Goal: Task Accomplishment & Management: Complete application form

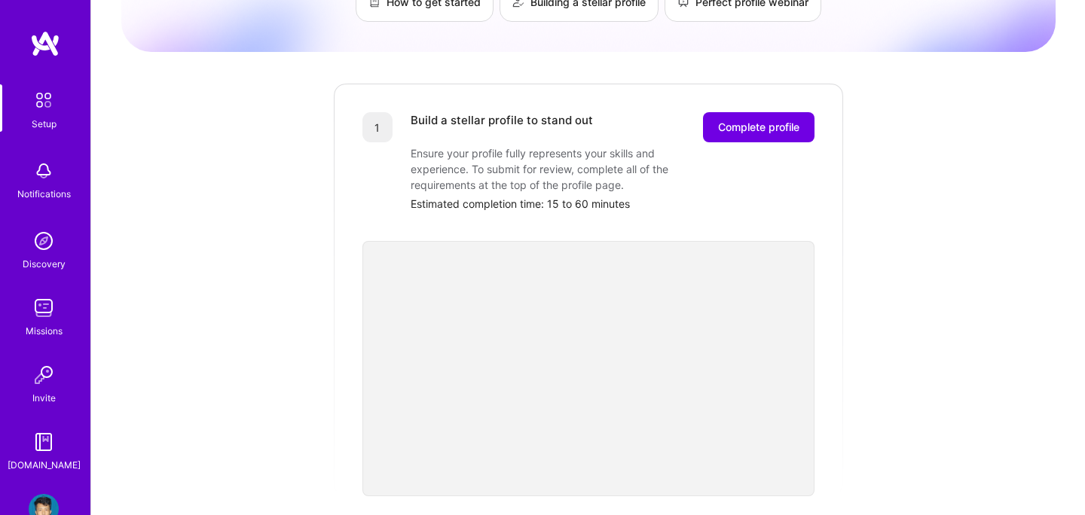
scroll to position [134, 0]
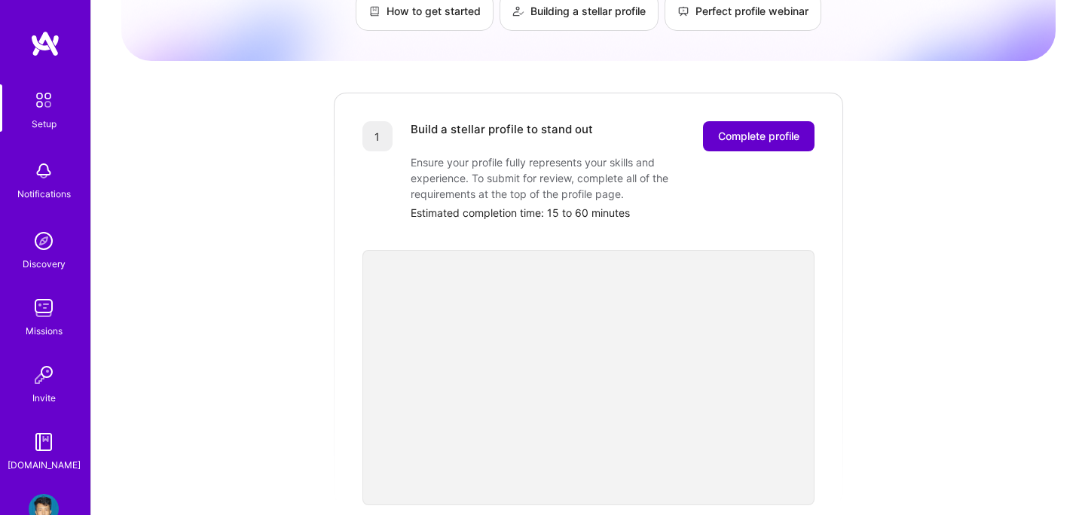
click at [726, 129] on span "Complete profile" at bounding box center [758, 136] width 81 height 15
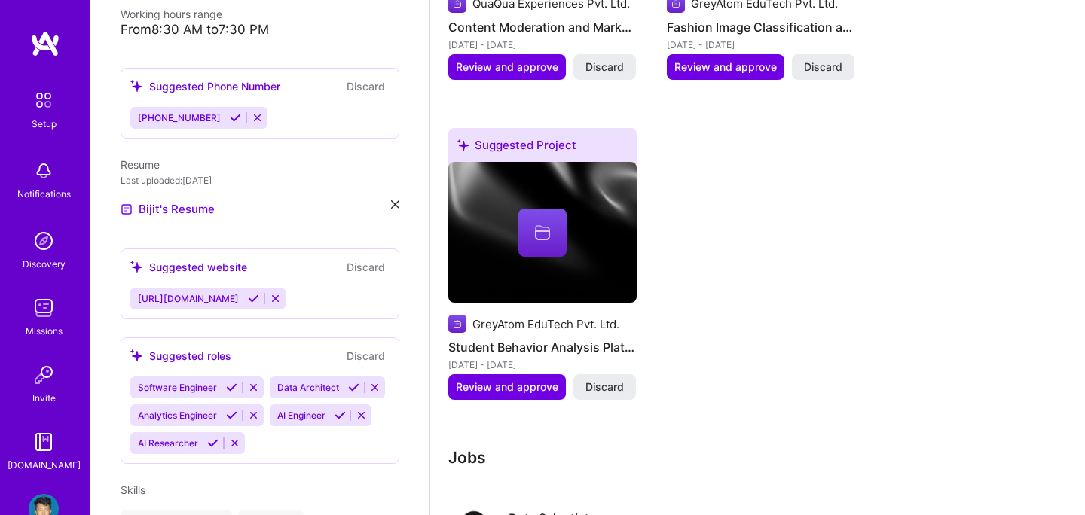
scroll to position [386, 0]
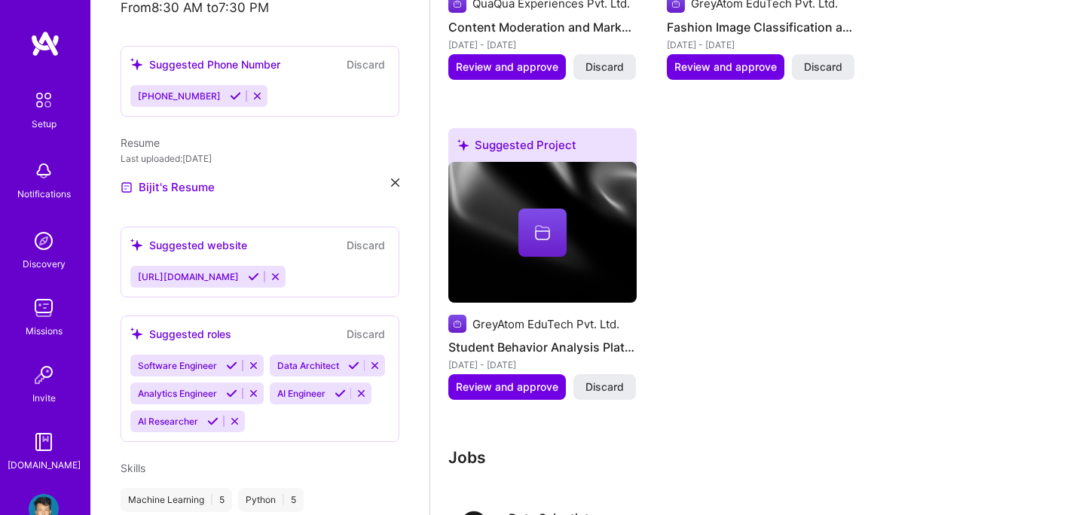
click at [256, 360] on icon at bounding box center [253, 365] width 11 height 11
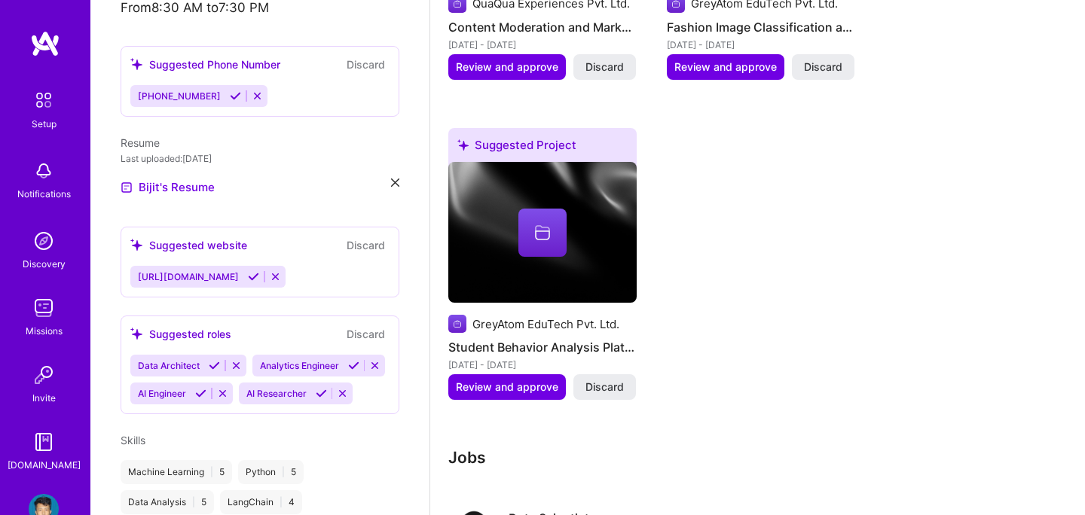
click at [379, 360] on icon at bounding box center [374, 365] width 11 height 11
click at [237, 360] on icon at bounding box center [236, 365] width 11 height 11
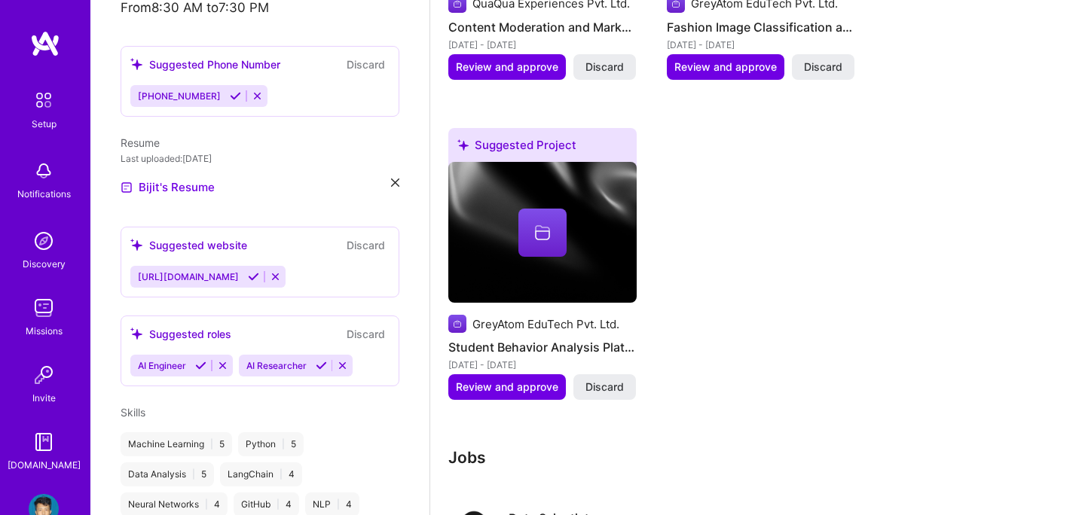
click at [347, 360] on icon at bounding box center [342, 365] width 11 height 11
click at [313, 355] on div "AI Engineer" at bounding box center [259, 366] width 259 height 22
click at [277, 355] on div "AI Engineer" at bounding box center [259, 366] width 259 height 22
click at [255, 355] on div "AI Engineer" at bounding box center [259, 366] width 259 height 22
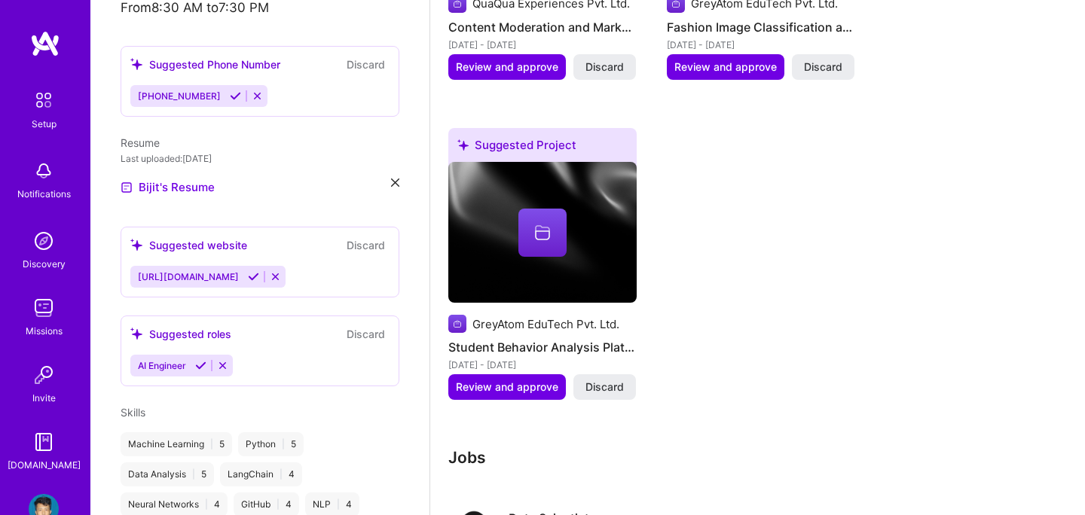
click at [261, 355] on div "AI Engineer" at bounding box center [259, 366] width 259 height 22
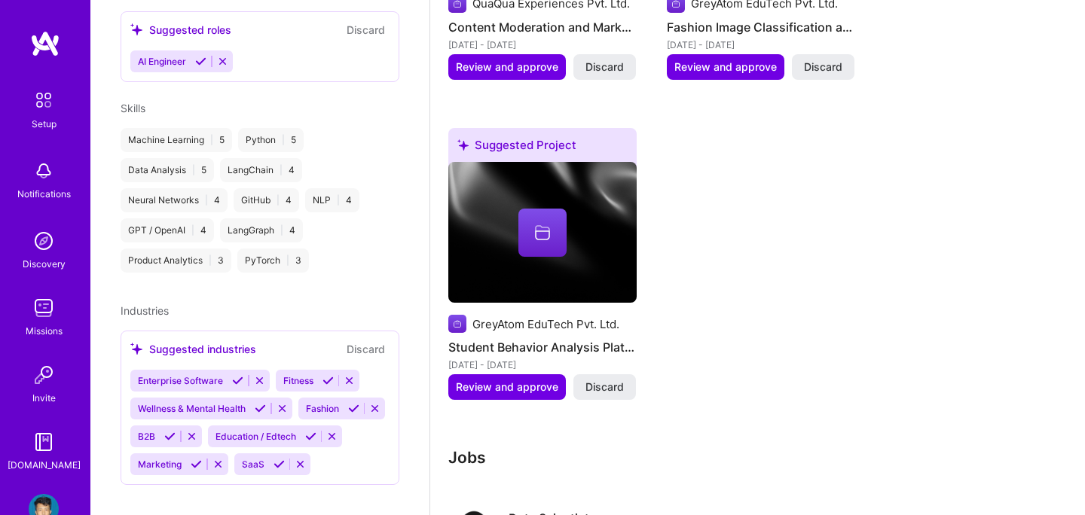
scroll to position [551, 0]
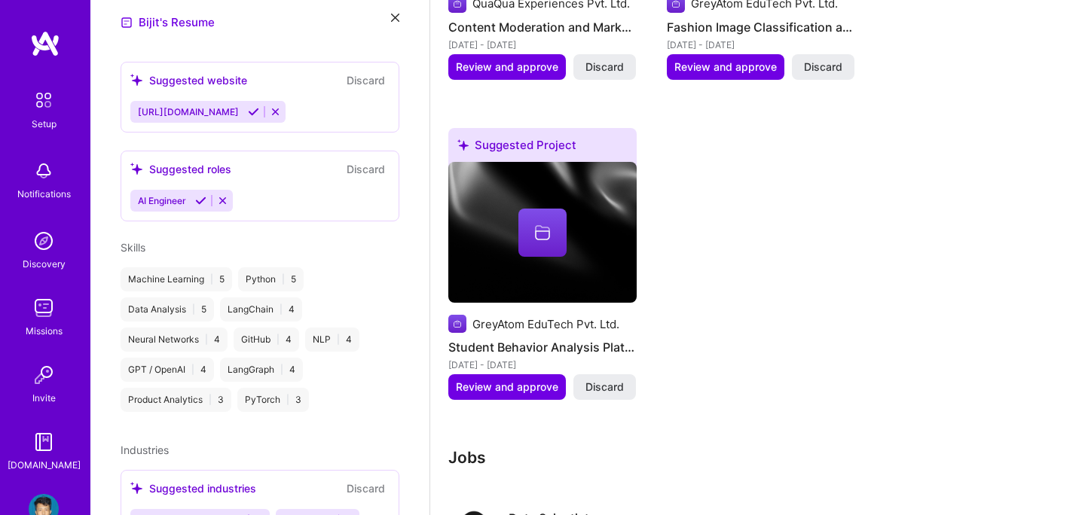
click at [307, 169] on div "Suggested roles Discard AI Engineer" at bounding box center [260, 186] width 279 height 71
click at [161, 161] on div "Suggested roles" at bounding box center [180, 169] width 101 height 16
click at [219, 195] on icon at bounding box center [222, 200] width 11 height 11
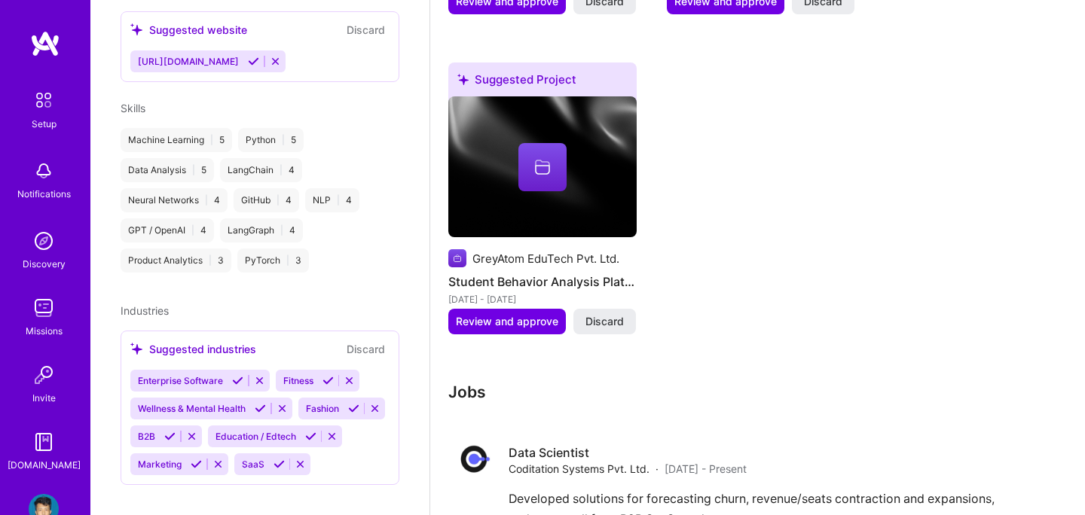
scroll to position [1333, 0]
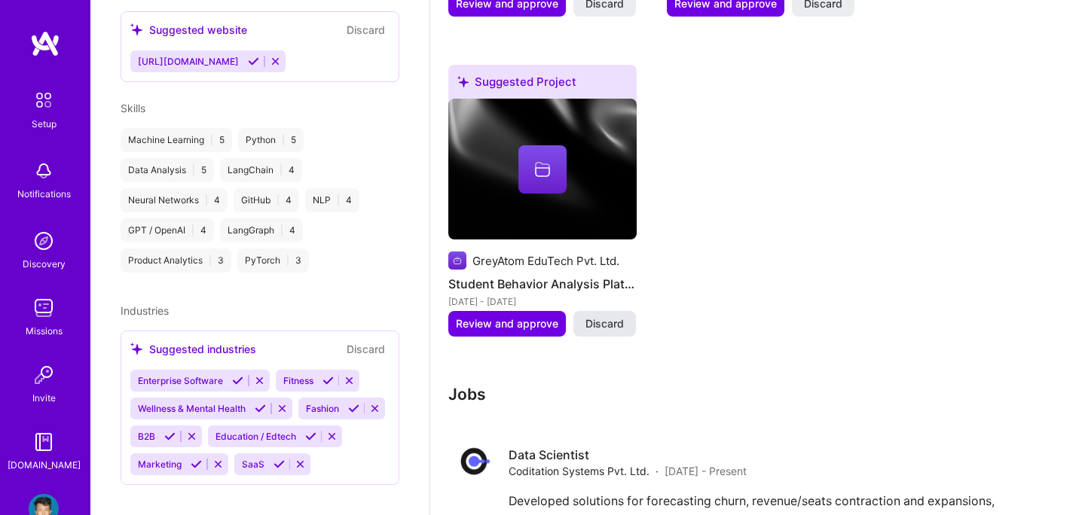
click at [626, 311] on button "Discard" at bounding box center [604, 324] width 63 height 26
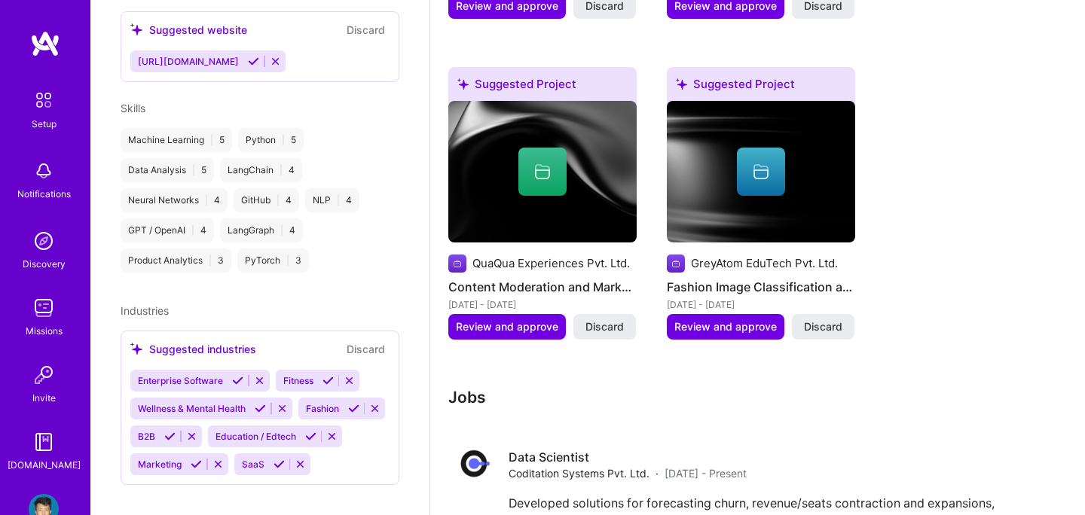
scroll to position [1008, 0]
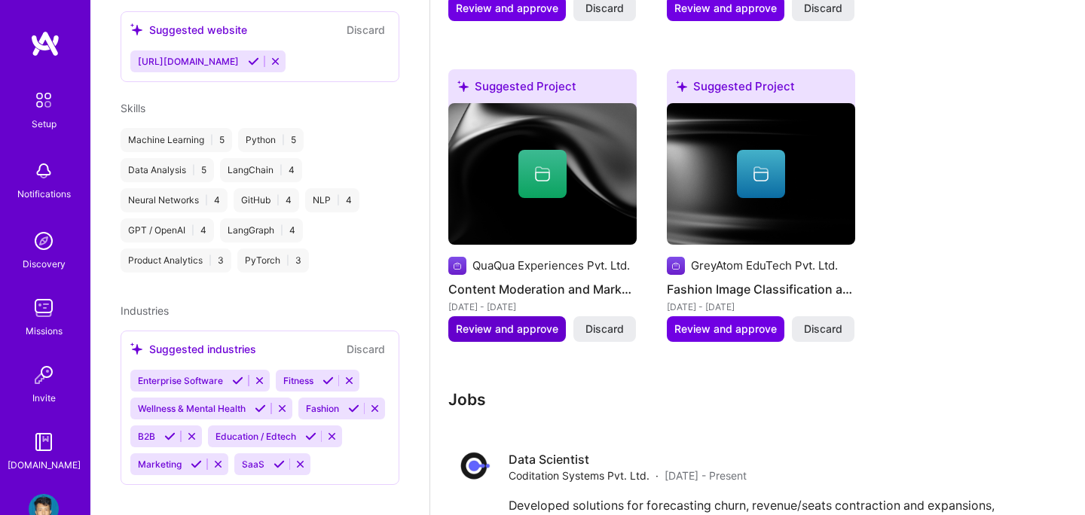
click at [514, 322] on span "Review and approve" at bounding box center [507, 329] width 102 height 15
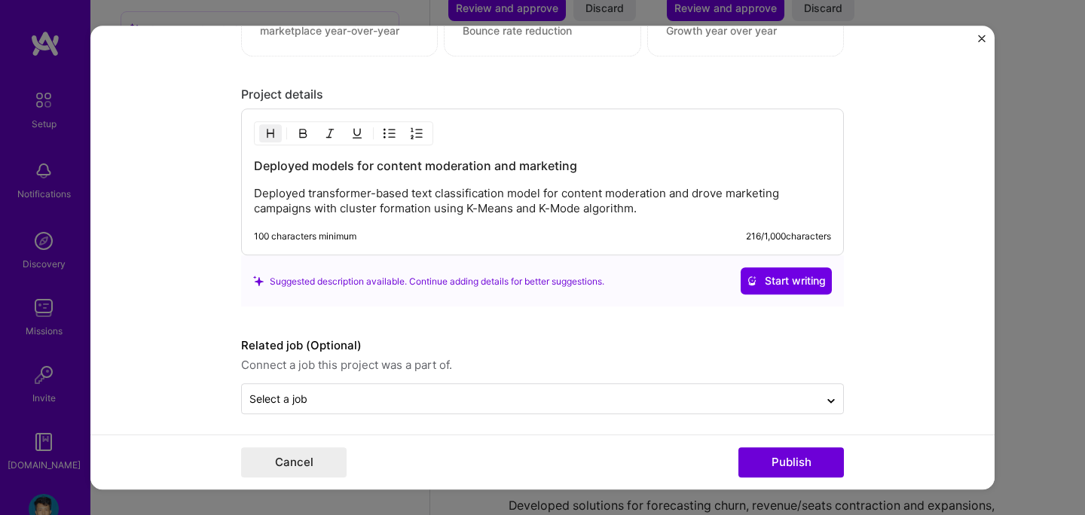
scroll to position [1213, 0]
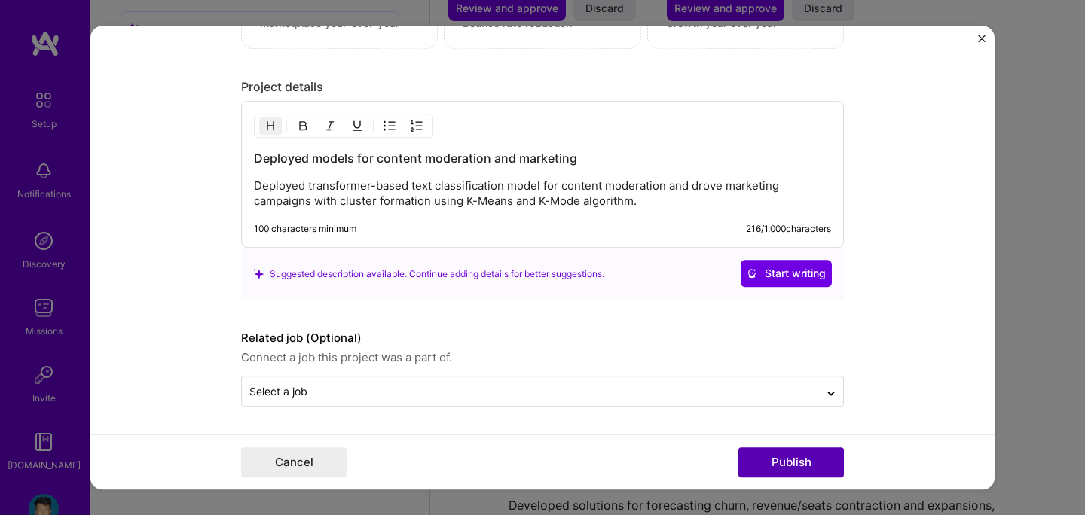
click at [771, 454] on button "Publish" at bounding box center [792, 463] width 106 height 30
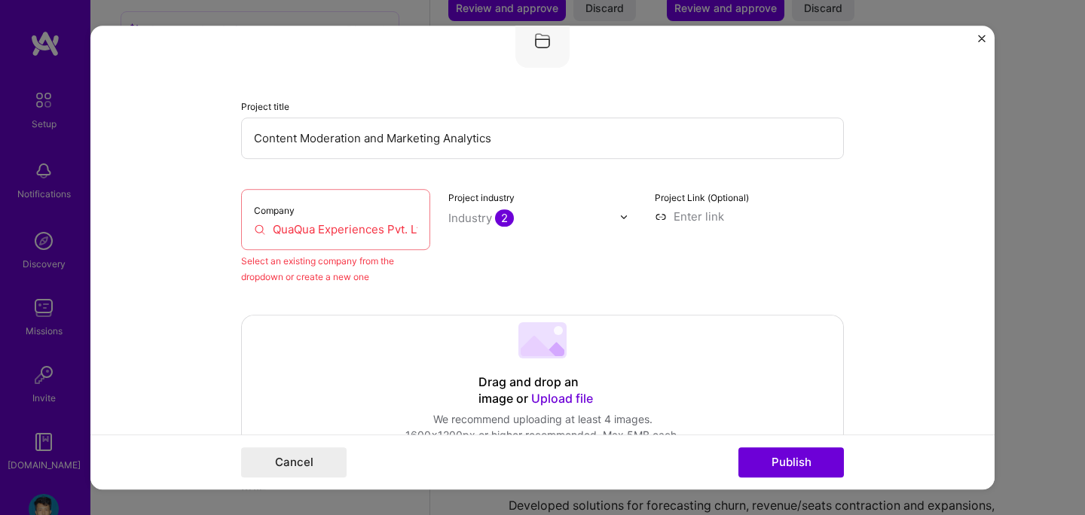
scroll to position [99, 0]
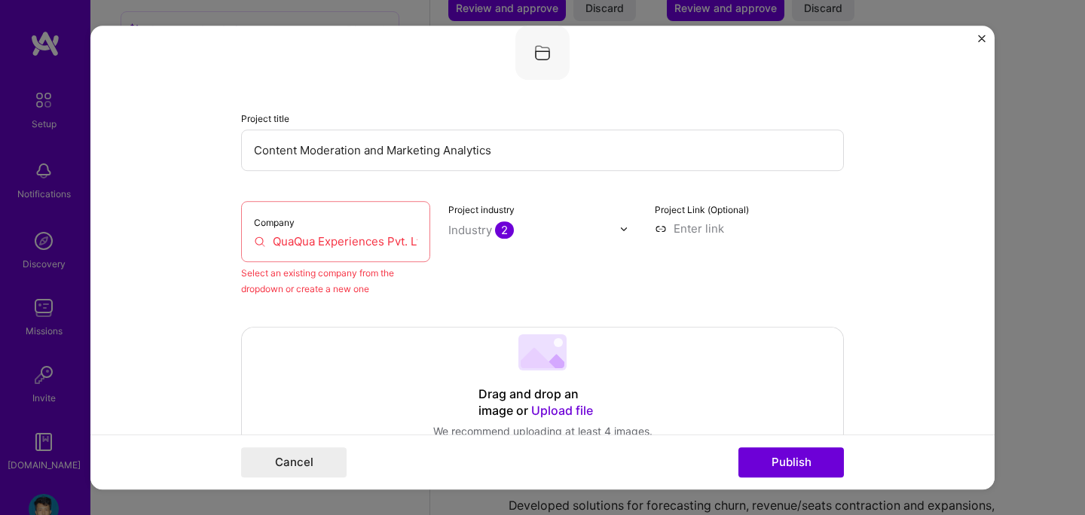
click at [387, 237] on input "QuaQua Experiences Pvt. Ltd." at bounding box center [336, 242] width 164 height 16
click at [335, 256] on div "Company QuaQua Experiences Pvt. Ltd." at bounding box center [335, 231] width 189 height 61
click at [344, 242] on input "QuaQua Experiences Pvt. Ltd." at bounding box center [336, 242] width 164 height 16
click at [396, 260] on div "Company QuaQua Experiences Pvt. Ltd." at bounding box center [335, 231] width 189 height 61
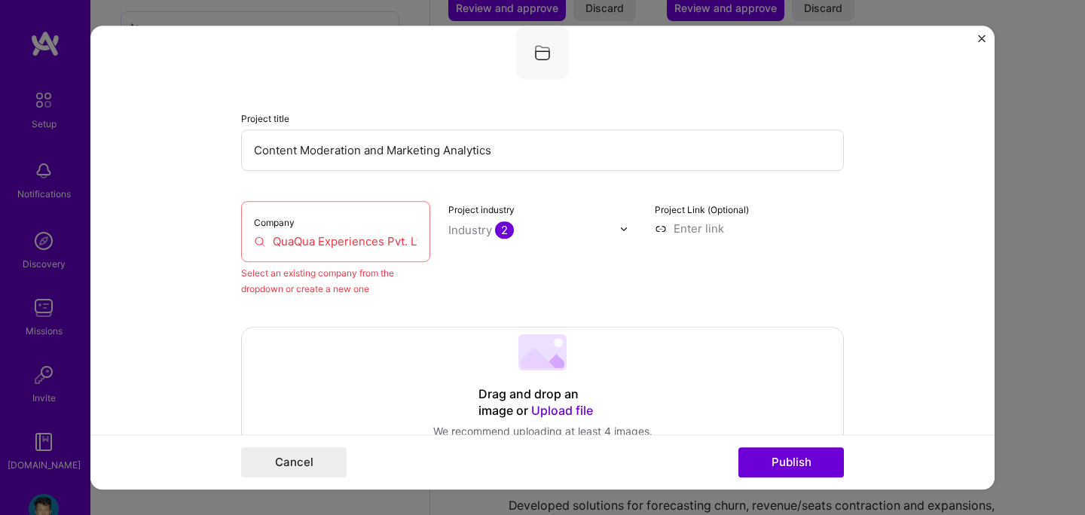
click at [396, 243] on input "QuaQua Experiences Pvt. Ltd." at bounding box center [336, 242] width 164 height 16
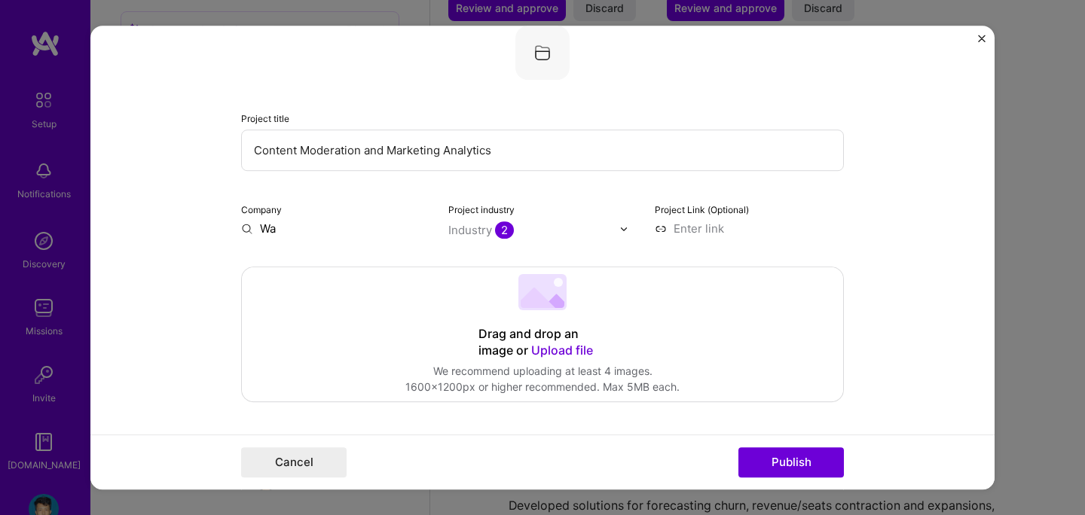
type input "W"
type input "QuaQua Experiences Pvt. Ltd."
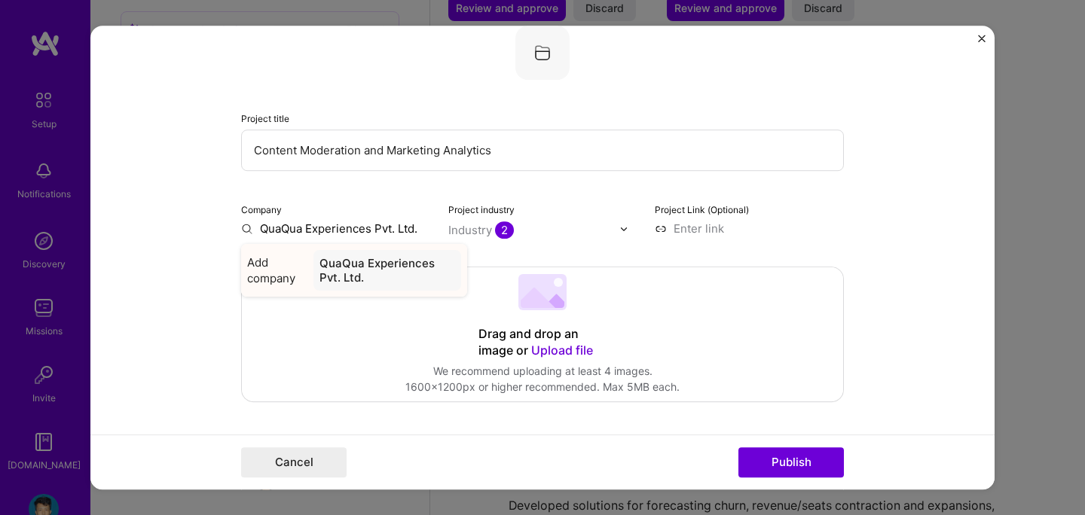
click at [390, 265] on div "QuaQua Experiences Pvt. Ltd." at bounding box center [387, 270] width 148 height 41
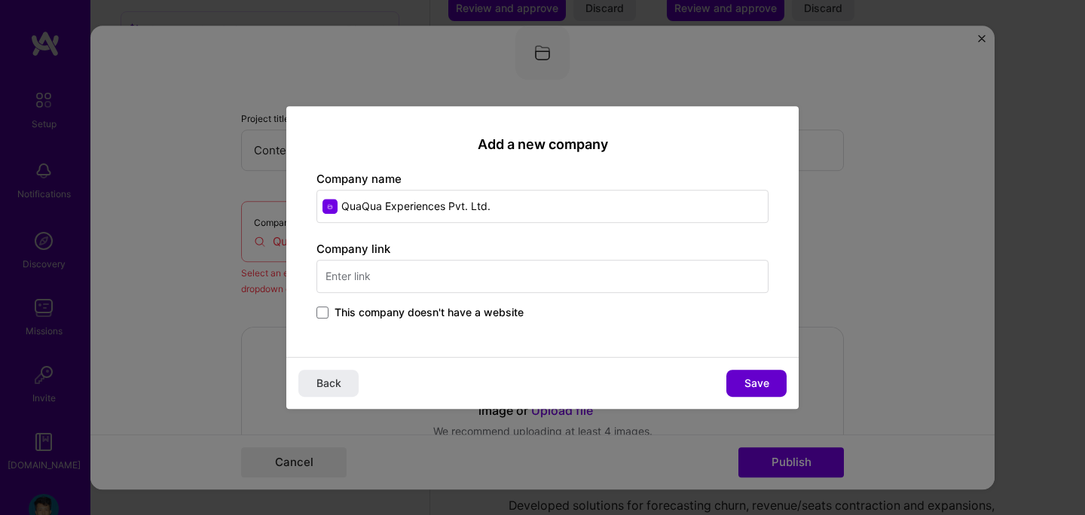
click at [753, 390] on span "Save" at bounding box center [757, 383] width 25 height 15
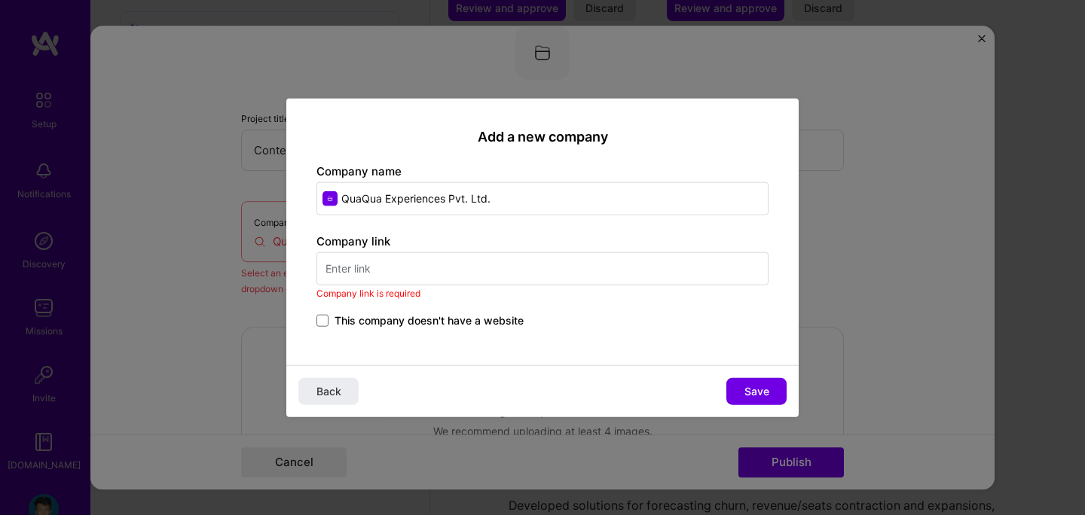
click at [414, 254] on input "text" at bounding box center [543, 268] width 452 height 33
click at [325, 320] on span at bounding box center [323, 320] width 12 height 12
click at [0, 0] on input "This company doesn't have a website" at bounding box center [0, 0] width 0 height 0
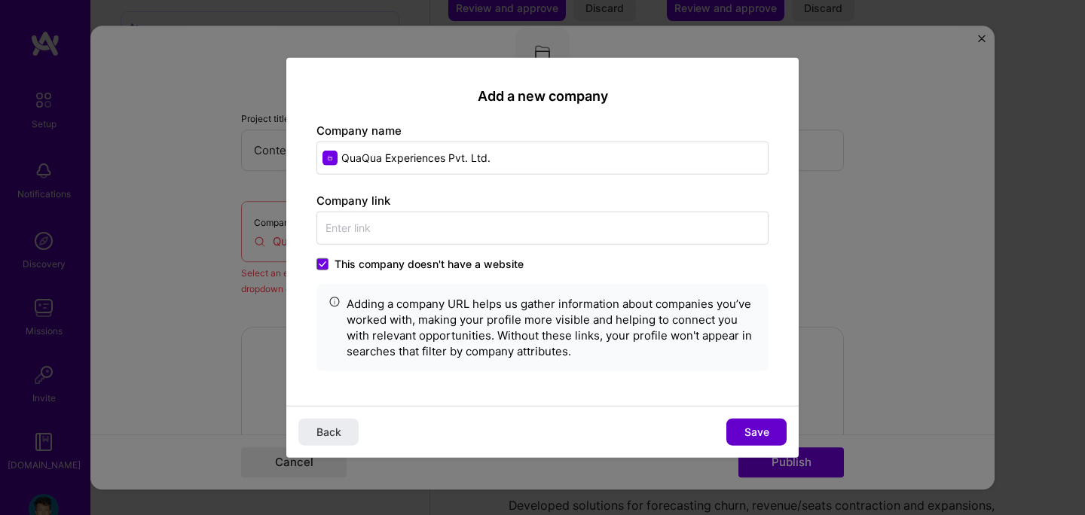
click at [749, 419] on button "Save" at bounding box center [756, 431] width 60 height 27
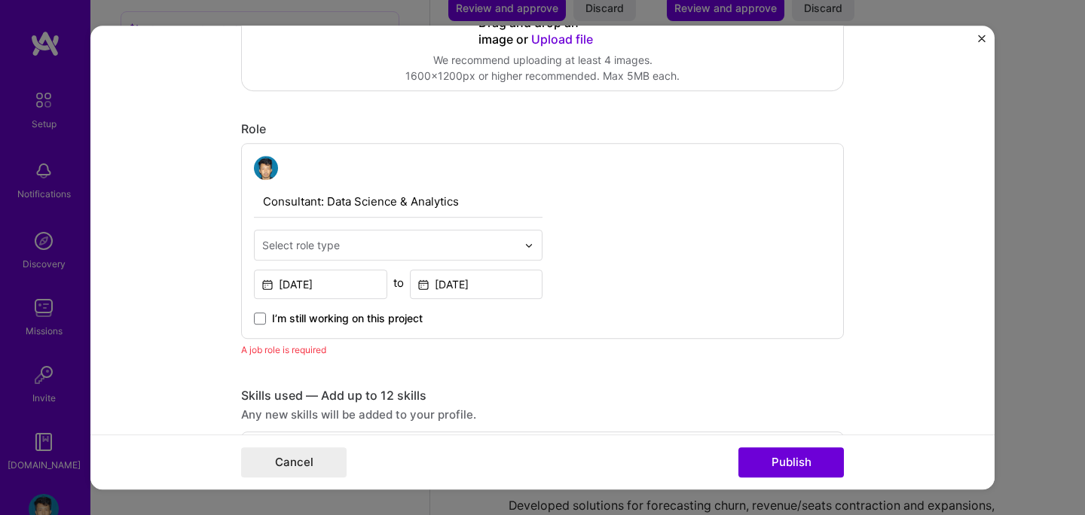
scroll to position [450, 0]
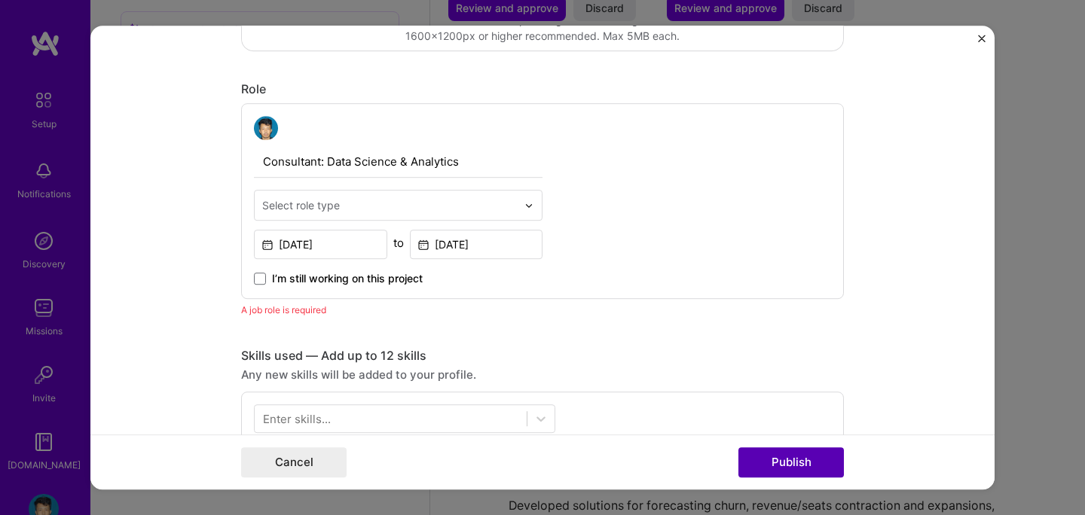
click at [774, 459] on button "Publish" at bounding box center [792, 463] width 106 height 30
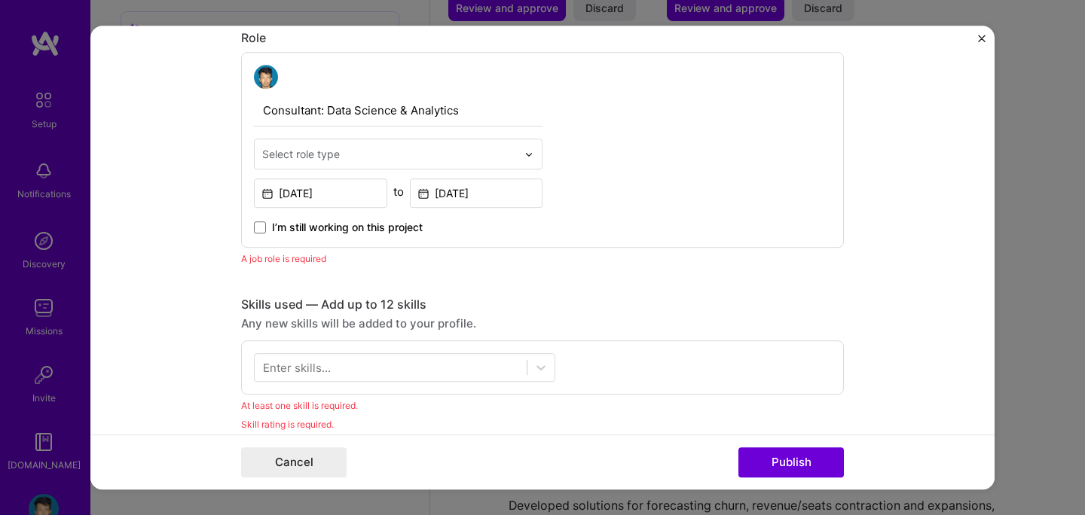
scroll to position [506, 0]
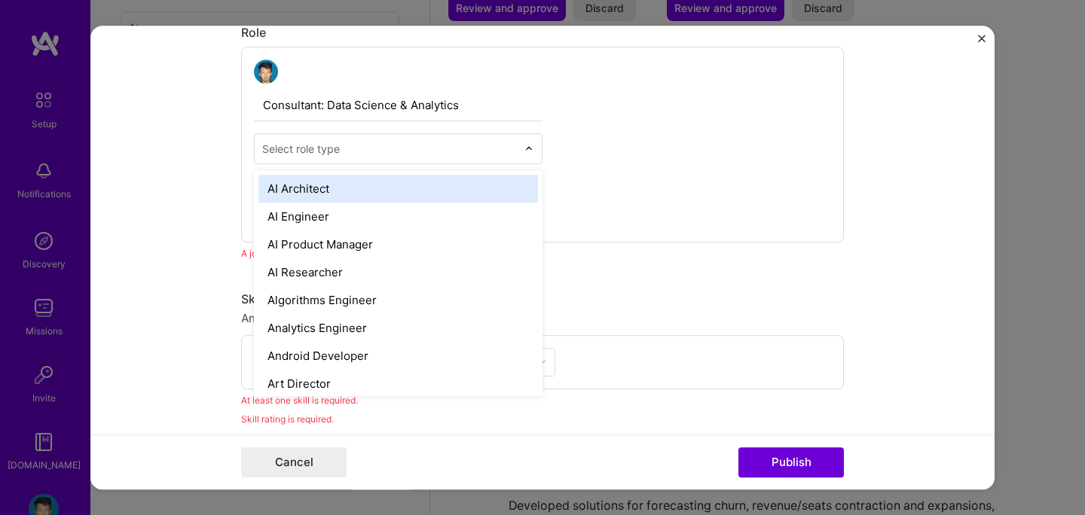
click at [455, 154] on input "text" at bounding box center [389, 149] width 255 height 16
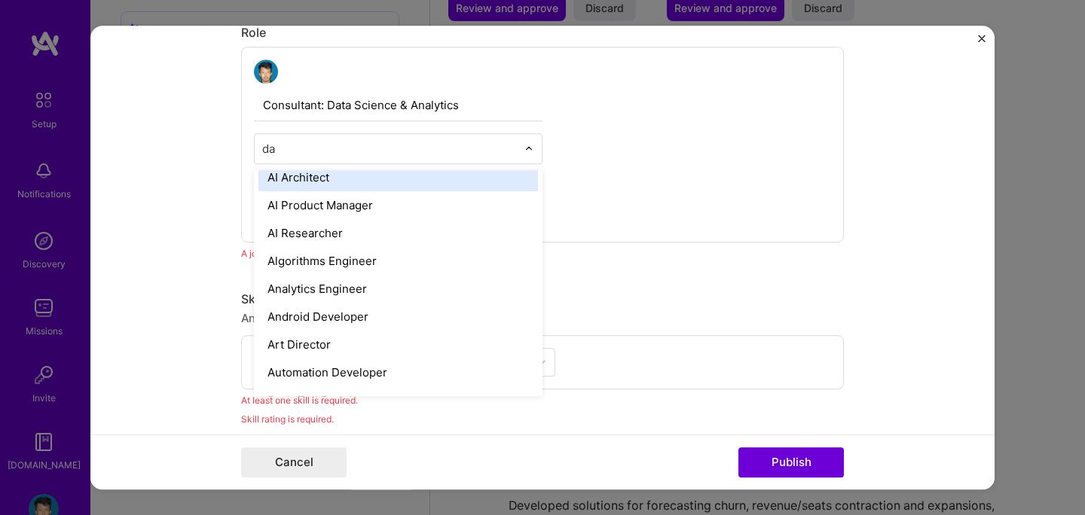
scroll to position [0, 0]
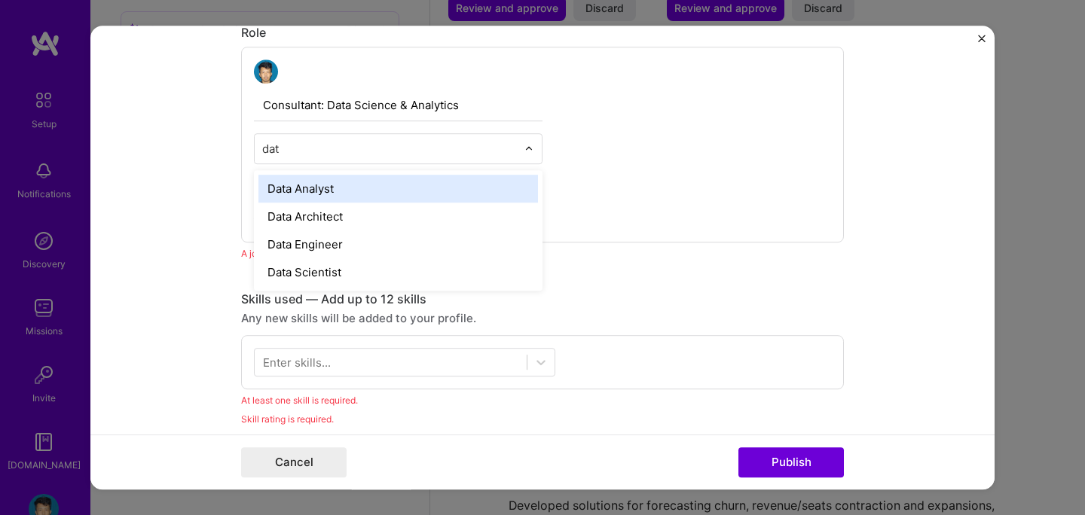
type input "data"
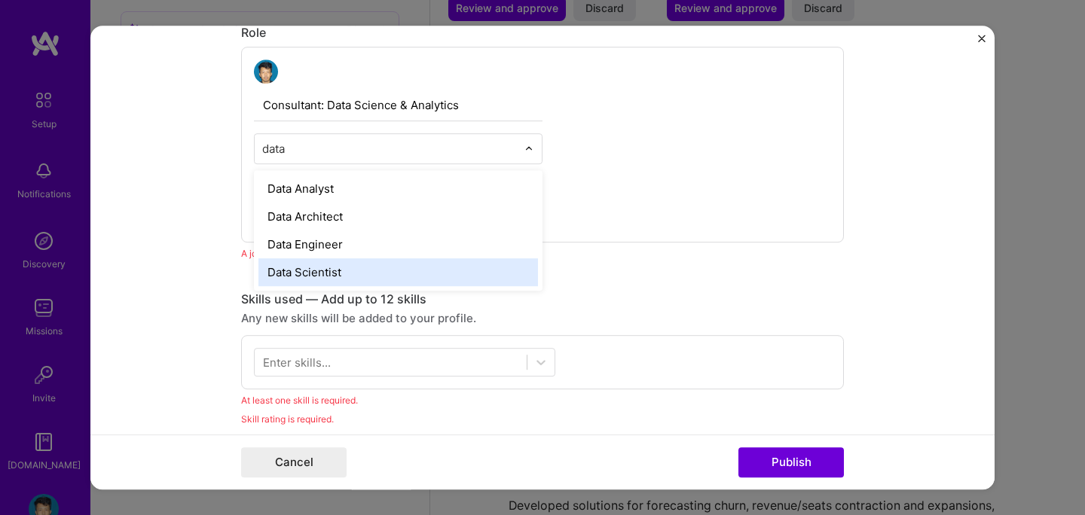
click at [360, 269] on div "Data Scientist" at bounding box center [398, 272] width 280 height 28
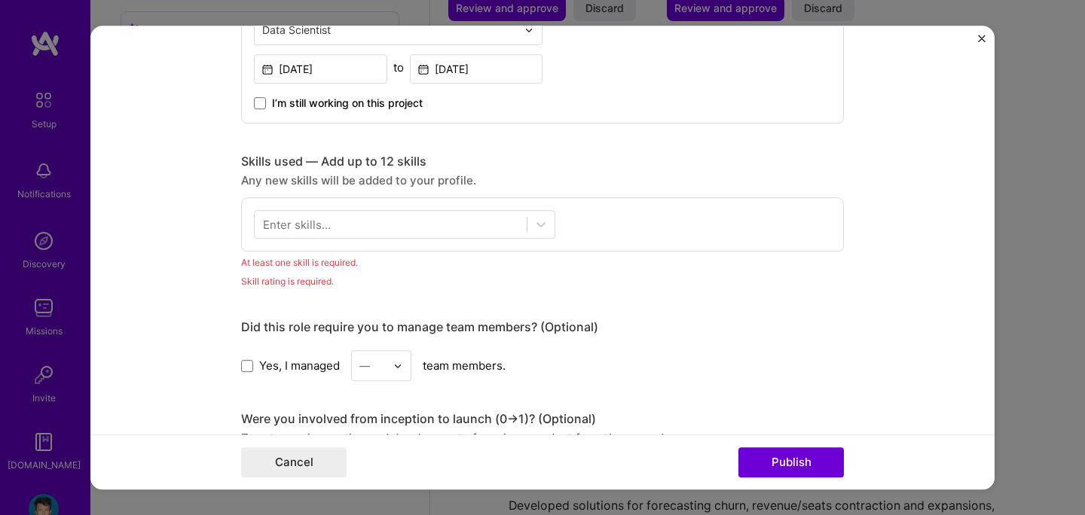
scroll to position [636, 0]
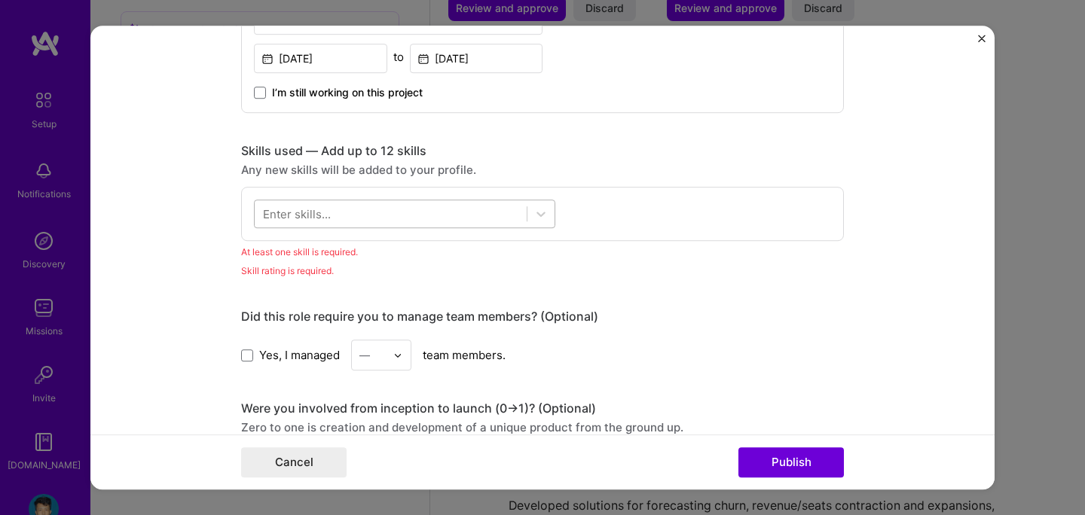
click at [446, 216] on div at bounding box center [391, 214] width 272 height 25
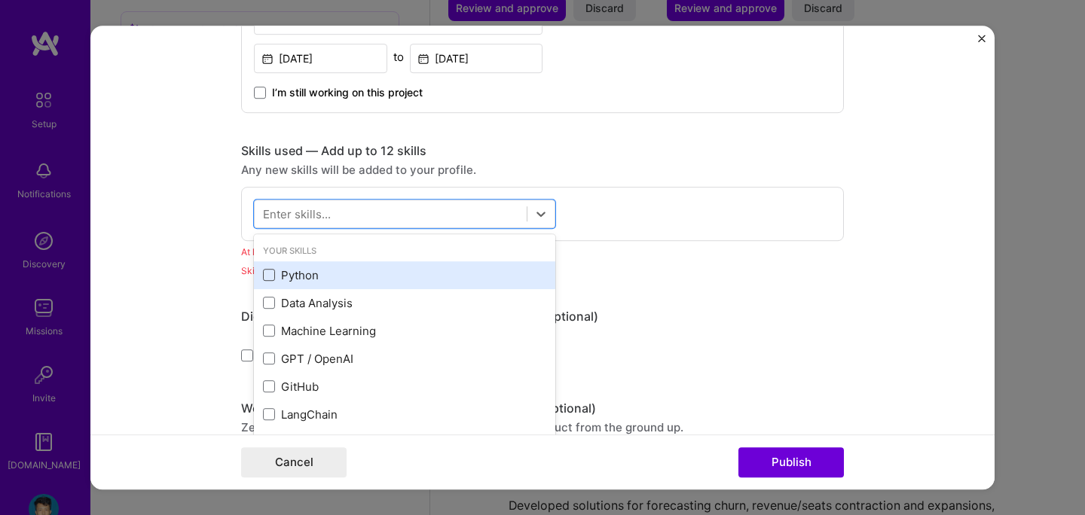
click at [272, 280] on span at bounding box center [269, 276] width 12 height 12
click at [0, 0] on input "checkbox" at bounding box center [0, 0] width 0 height 0
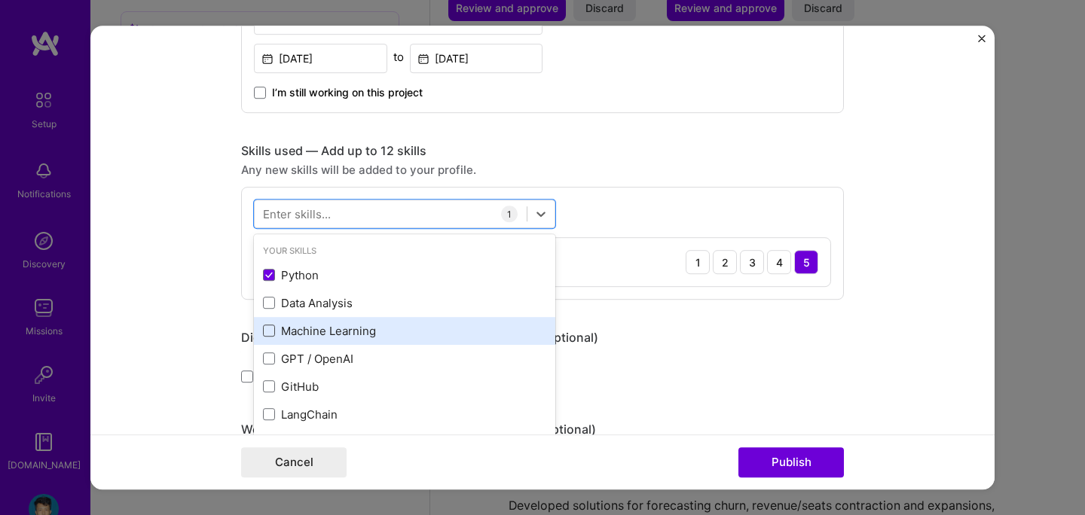
click at [268, 327] on span at bounding box center [269, 332] width 12 height 12
click at [0, 0] on input "checkbox" at bounding box center [0, 0] width 0 height 0
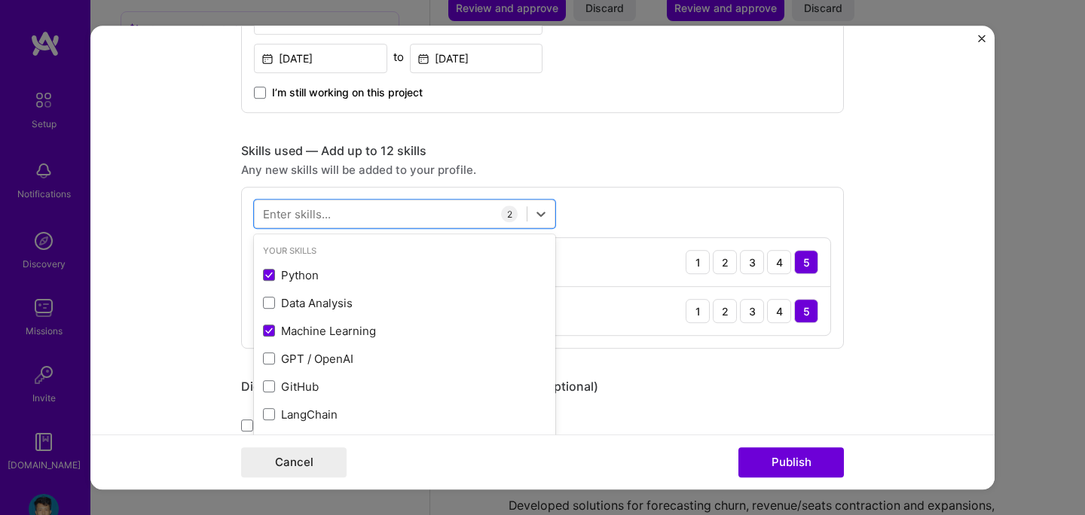
click at [610, 166] on div "Any new skills will be added to your profile." at bounding box center [542, 170] width 603 height 16
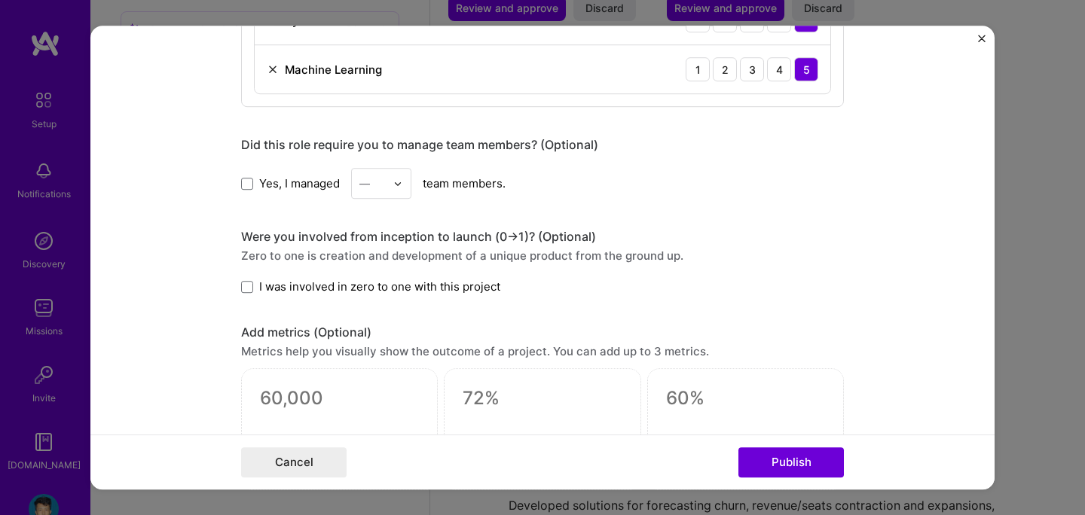
scroll to position [882, 0]
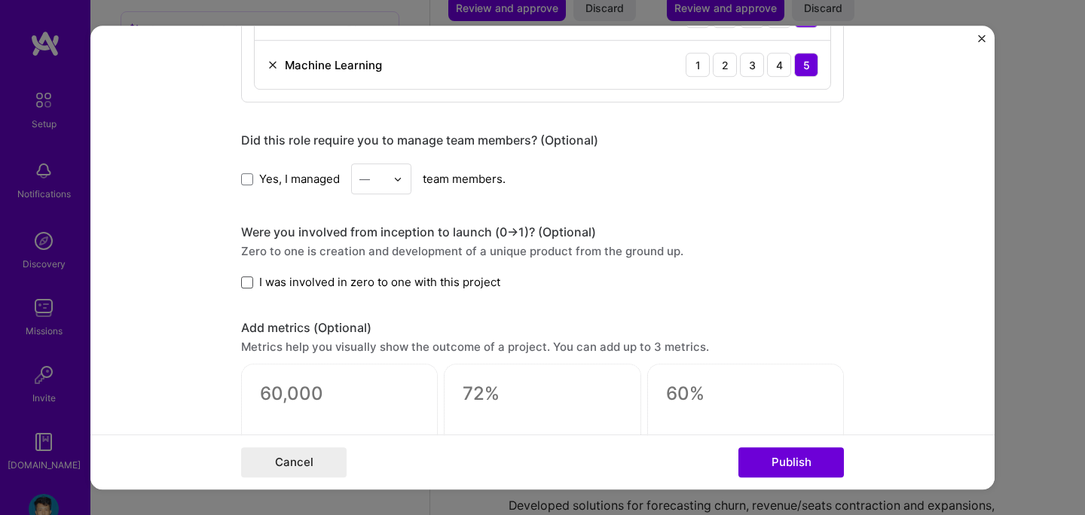
click at [250, 285] on span at bounding box center [247, 283] width 12 height 12
click at [0, 0] on input "I was involved in zero to one with this project" at bounding box center [0, 0] width 0 height 0
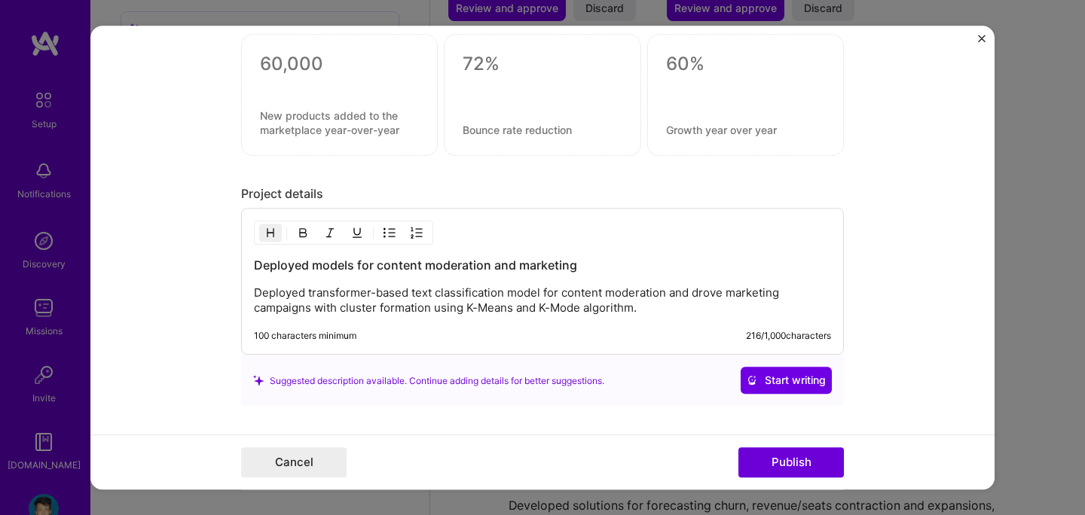
scroll to position [1222, 0]
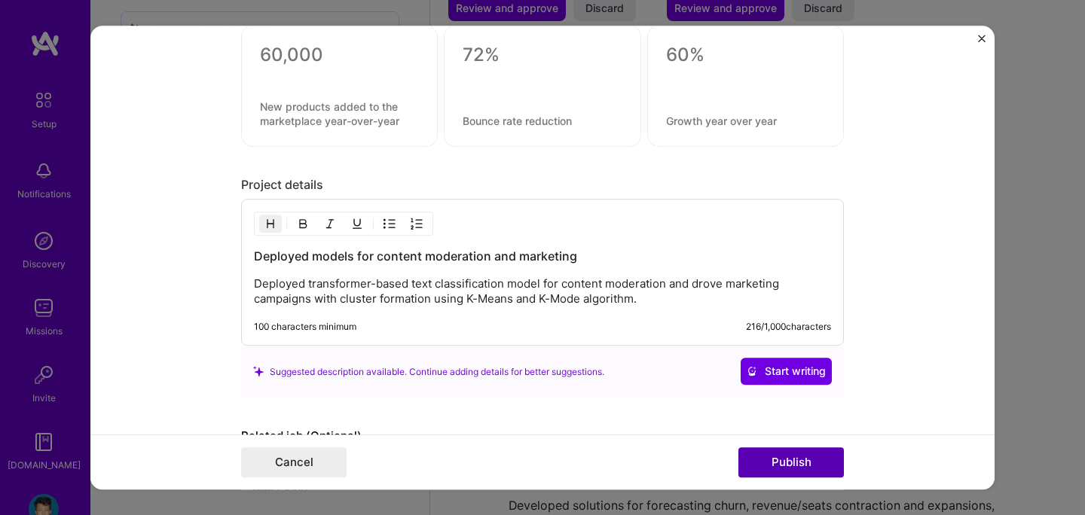
click at [769, 469] on button "Publish" at bounding box center [792, 463] width 106 height 30
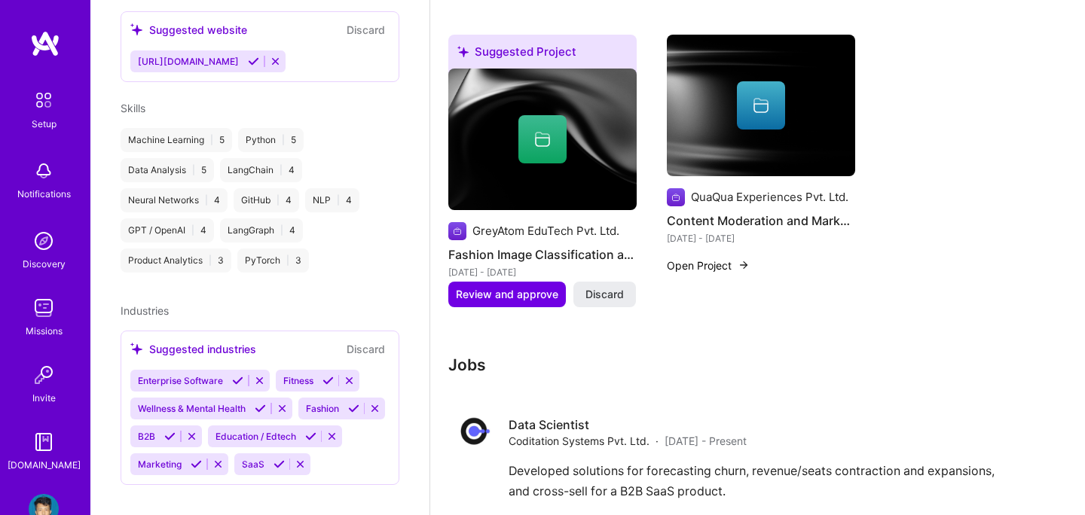
scroll to position [1028, 0]
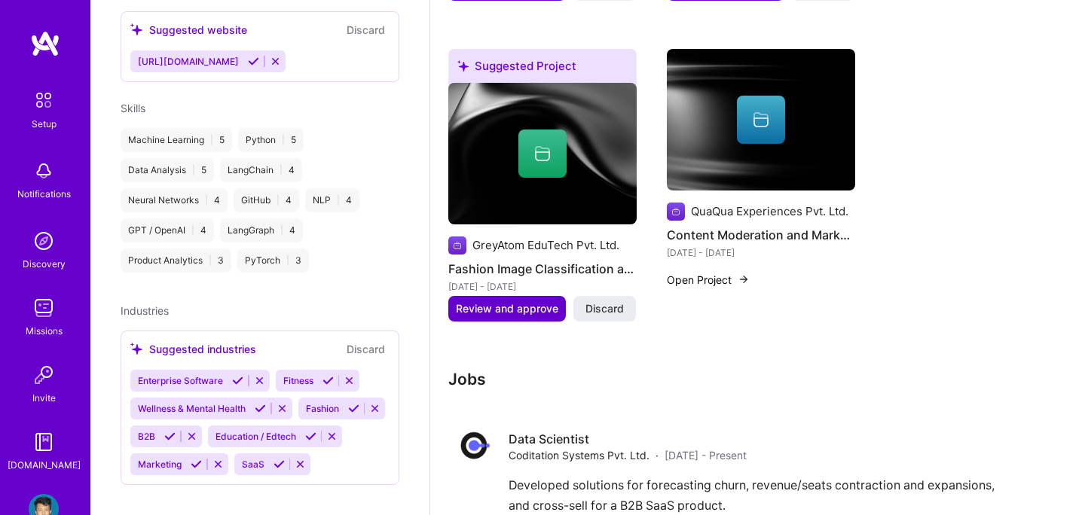
click at [516, 301] on span "Review and approve" at bounding box center [507, 308] width 102 height 15
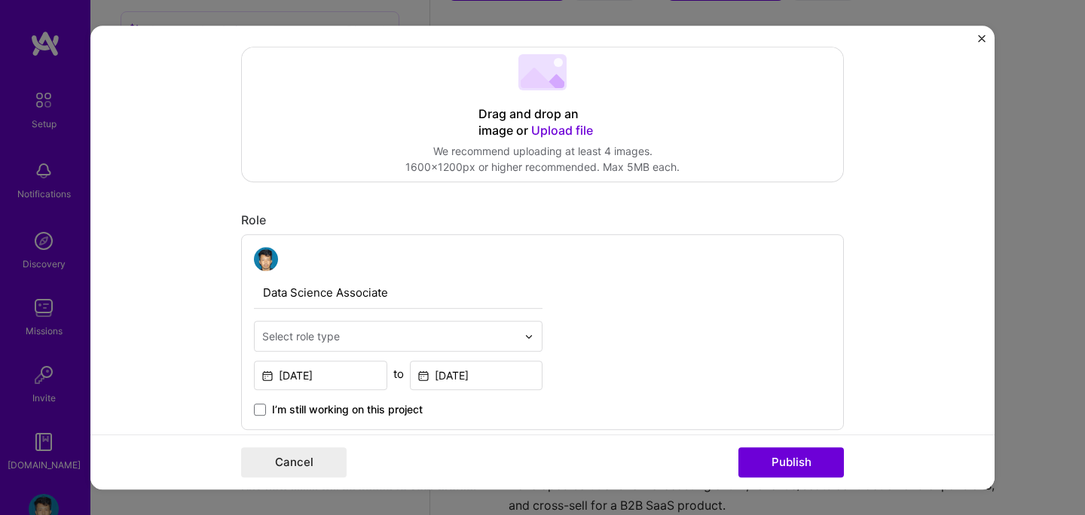
scroll to position [334, 0]
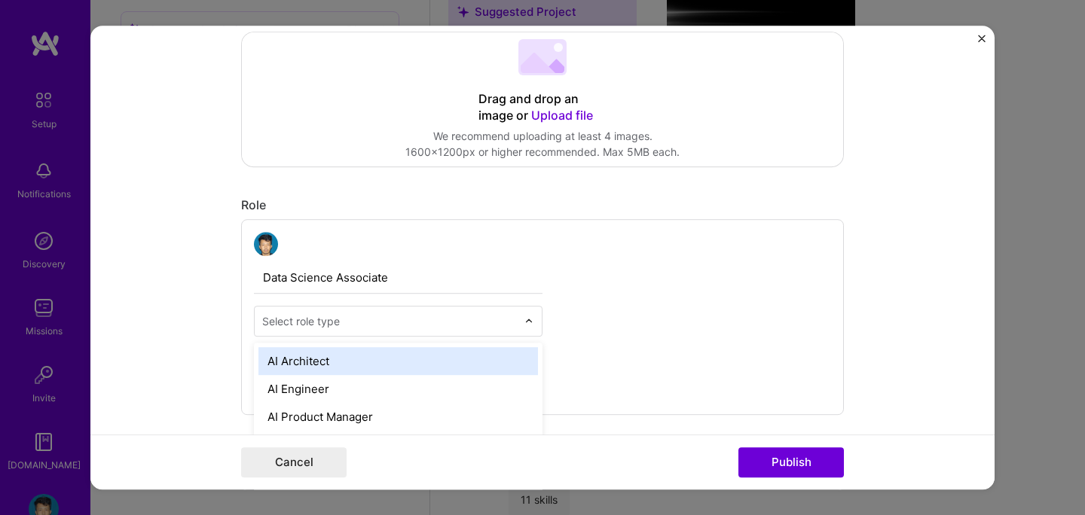
click at [326, 323] on div "Select role type" at bounding box center [301, 321] width 78 height 16
click at [521, 290] on input "Data Science Associate" at bounding box center [398, 278] width 289 height 32
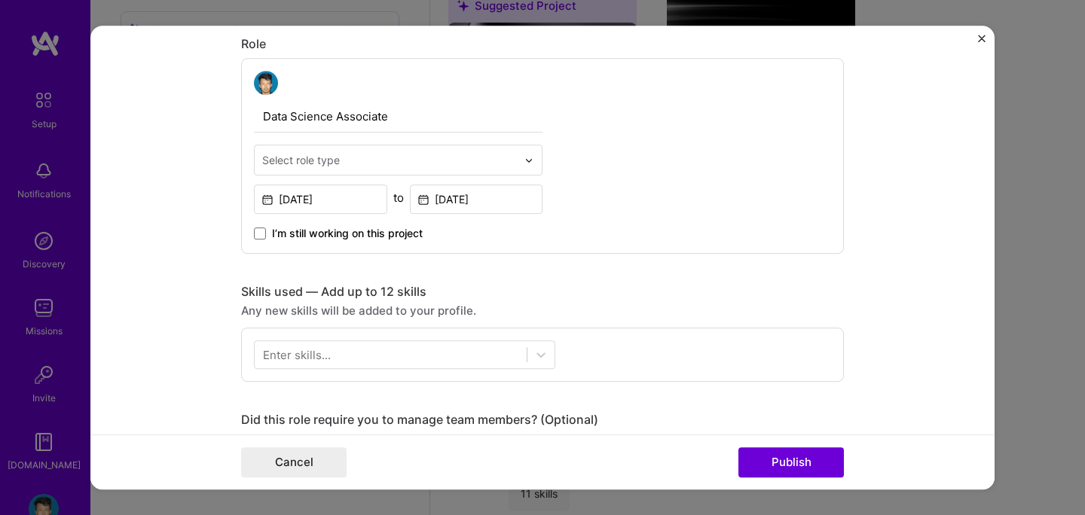
click at [524, 274] on div "Editing suggested project This project is suggested based on your LinkedIn, res…" at bounding box center [542, 342] width 603 height 1563
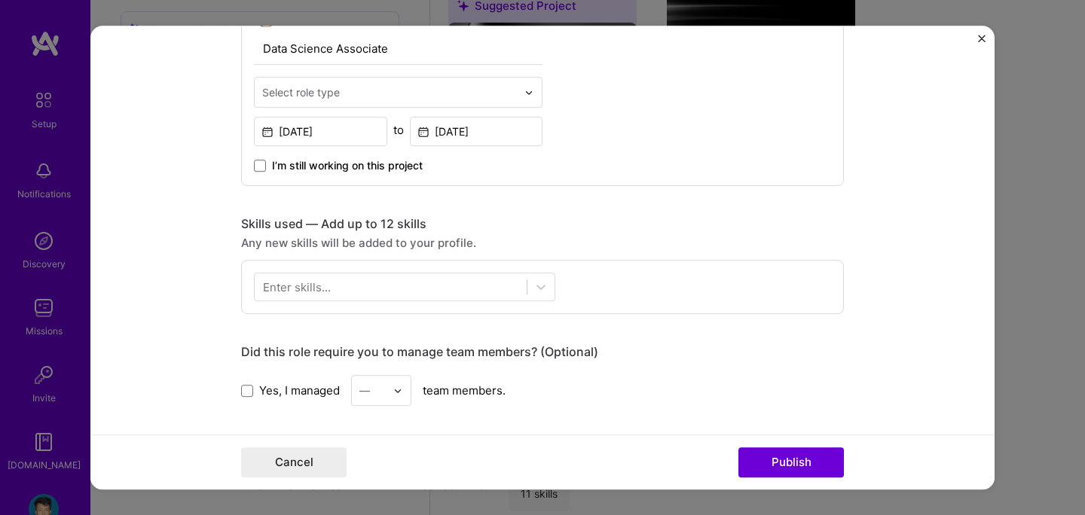
scroll to position [581, 0]
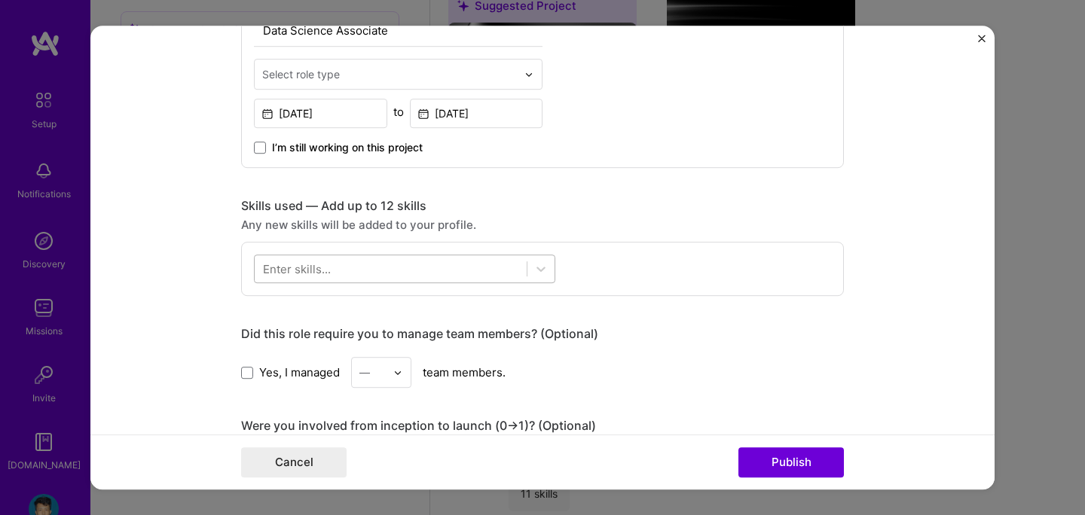
click at [469, 258] on div at bounding box center [391, 269] width 272 height 25
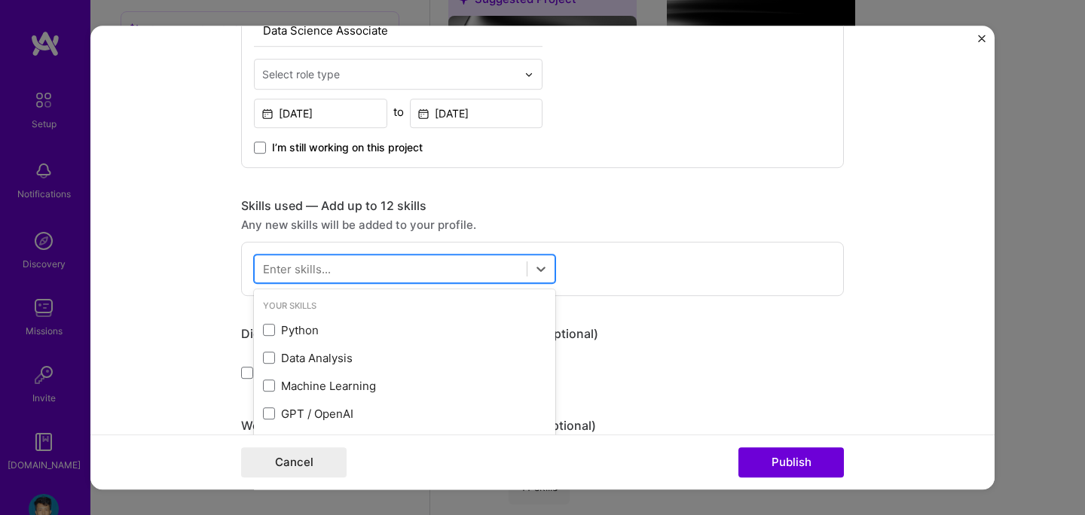
scroll to position [1095, 0]
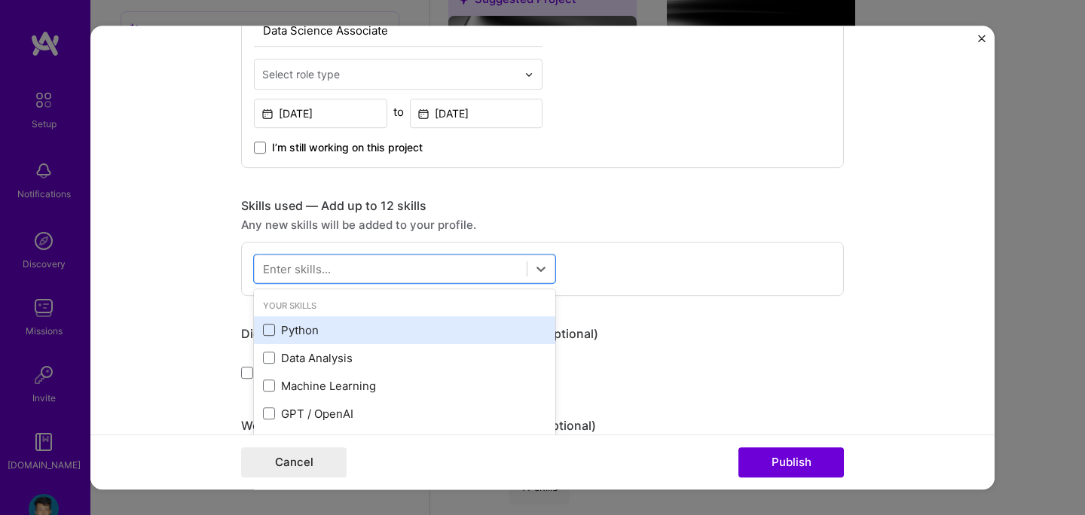
click at [270, 330] on span at bounding box center [269, 331] width 12 height 12
click at [0, 0] on input "checkbox" at bounding box center [0, 0] width 0 height 0
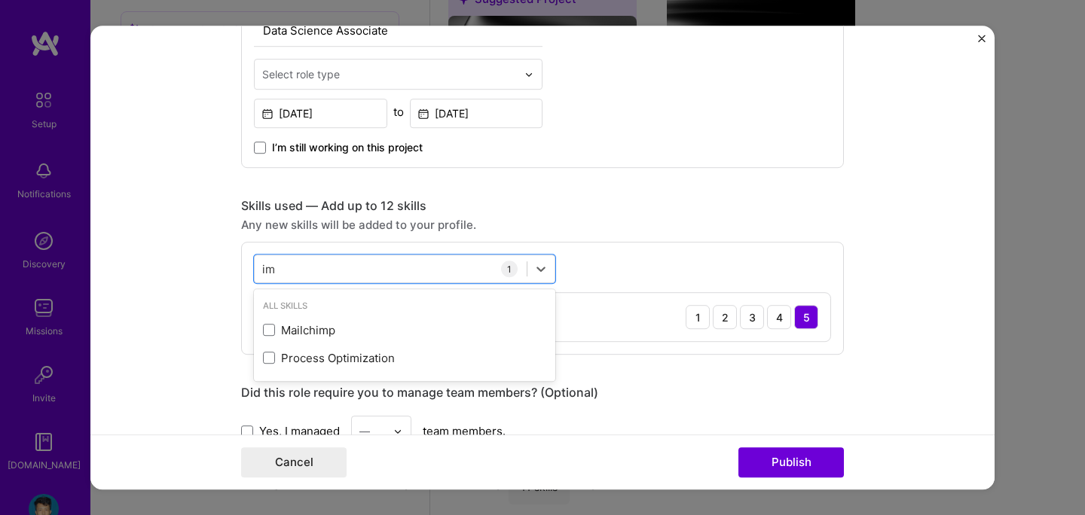
type input "i"
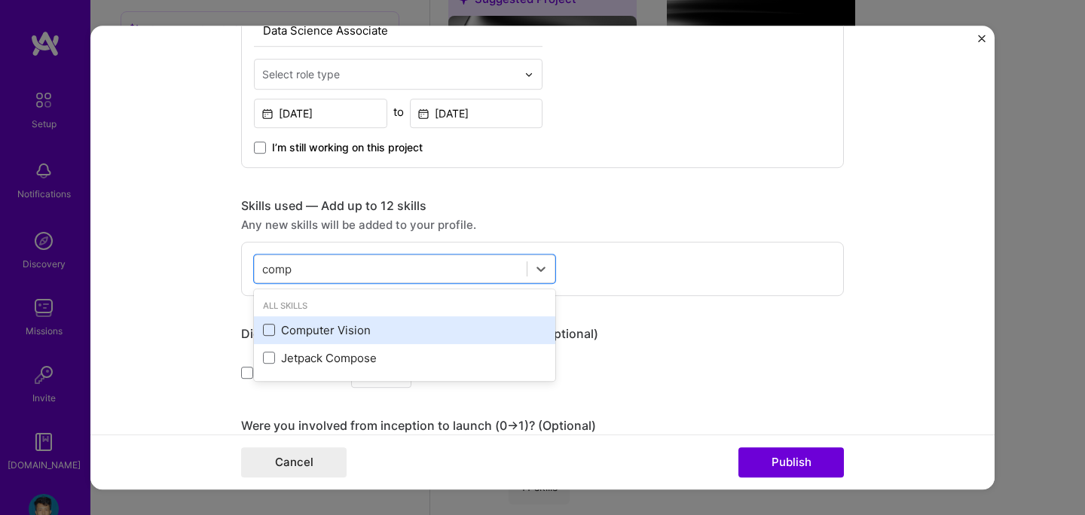
click at [268, 329] on span at bounding box center [269, 331] width 12 height 12
click at [0, 0] on input "checkbox" at bounding box center [0, 0] width 0 height 0
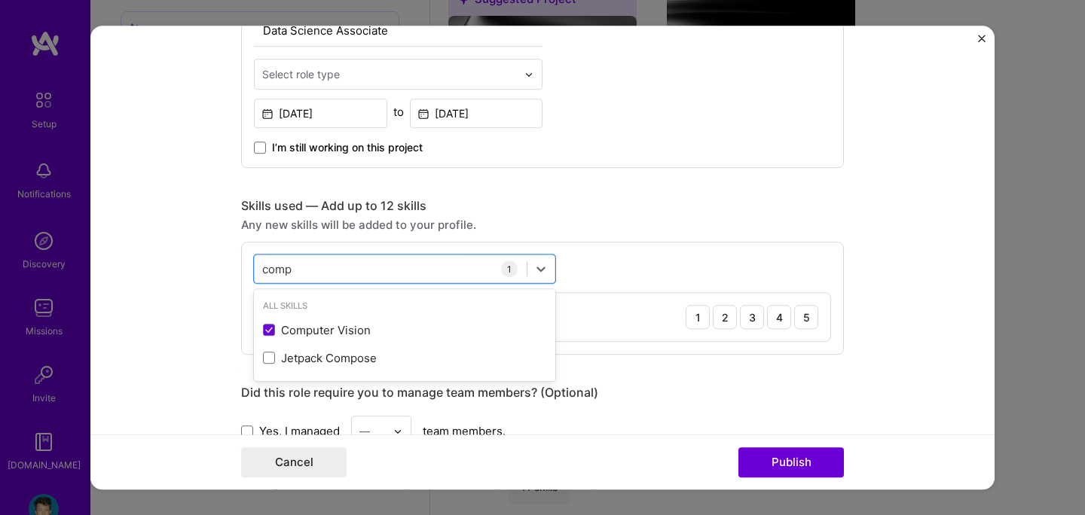
type input "comp"
click at [179, 304] on form "Editing suggested project This project is suggested based on your LinkedIn, res…" at bounding box center [542, 258] width 904 height 464
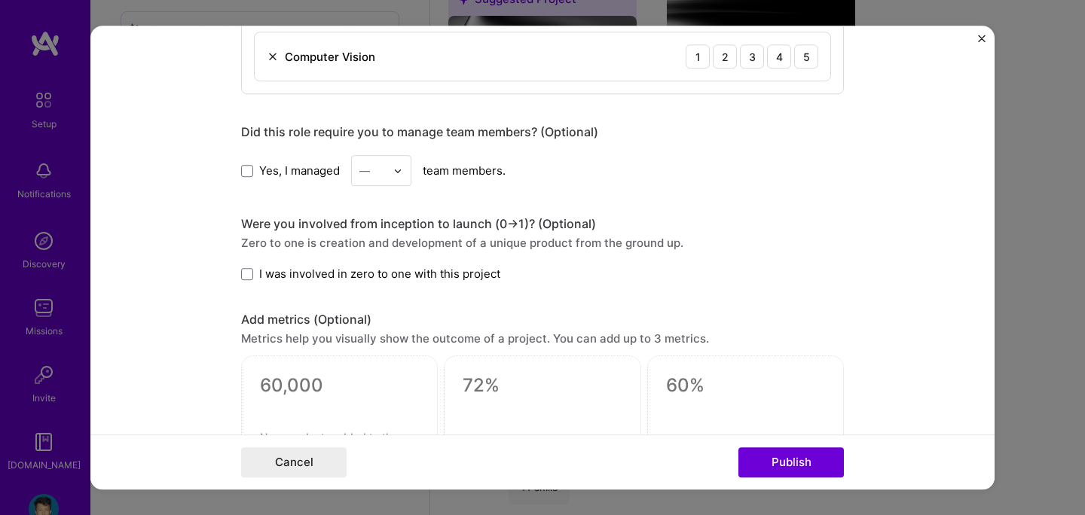
scroll to position [851, 0]
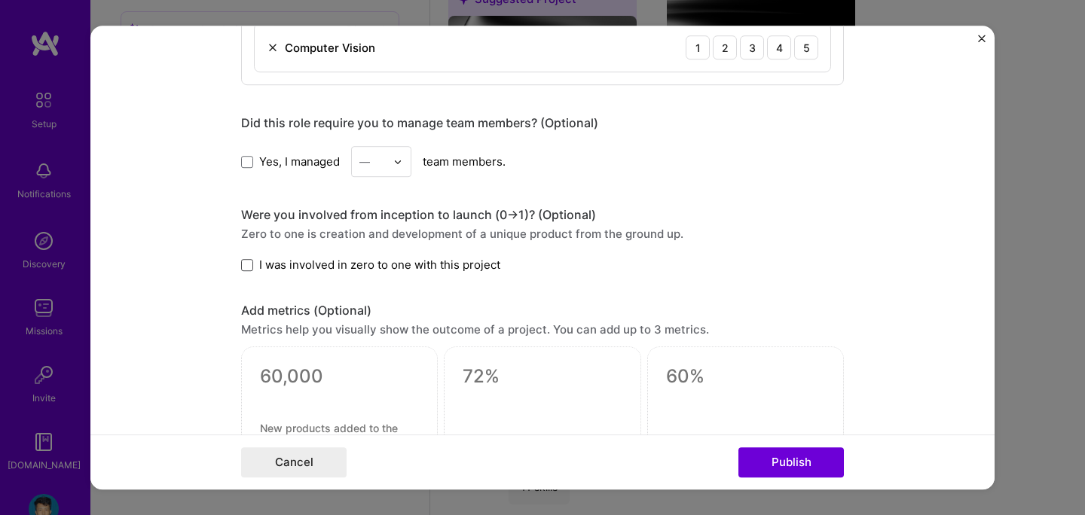
click at [249, 269] on span at bounding box center [247, 265] width 12 height 12
click at [0, 0] on input "I was involved in zero to one with this project" at bounding box center [0, 0] width 0 height 0
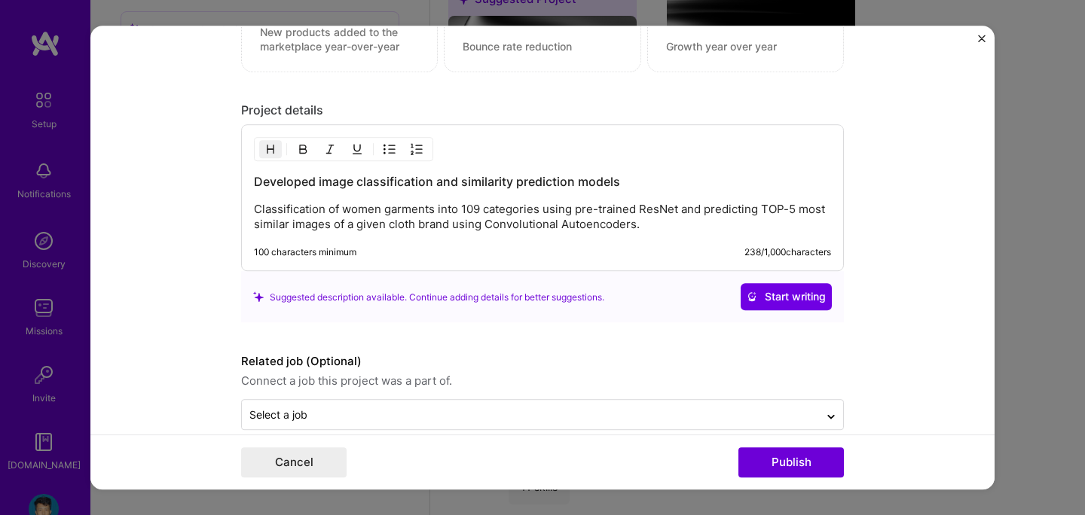
scroll to position [1272, 0]
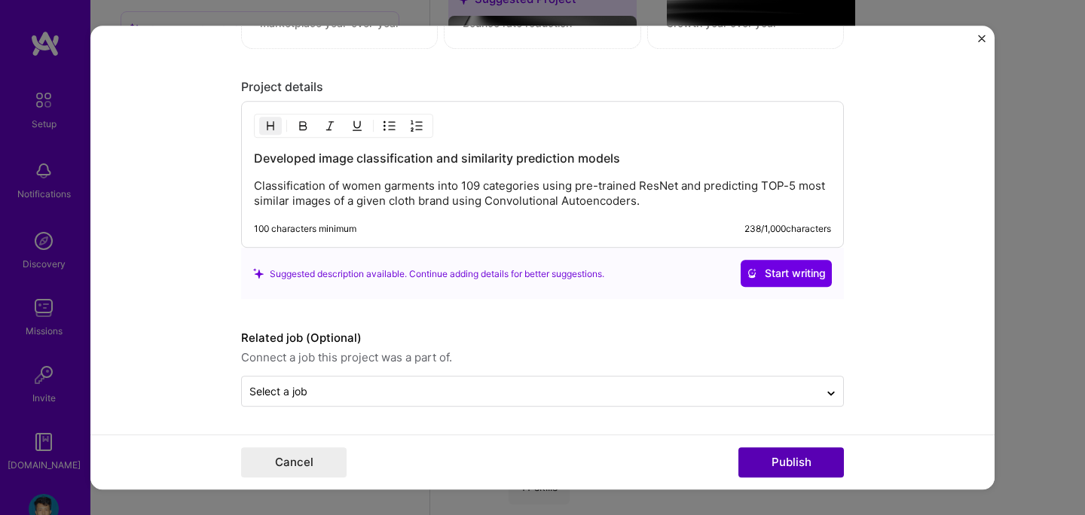
click at [787, 466] on button "Publish" at bounding box center [792, 463] width 106 height 30
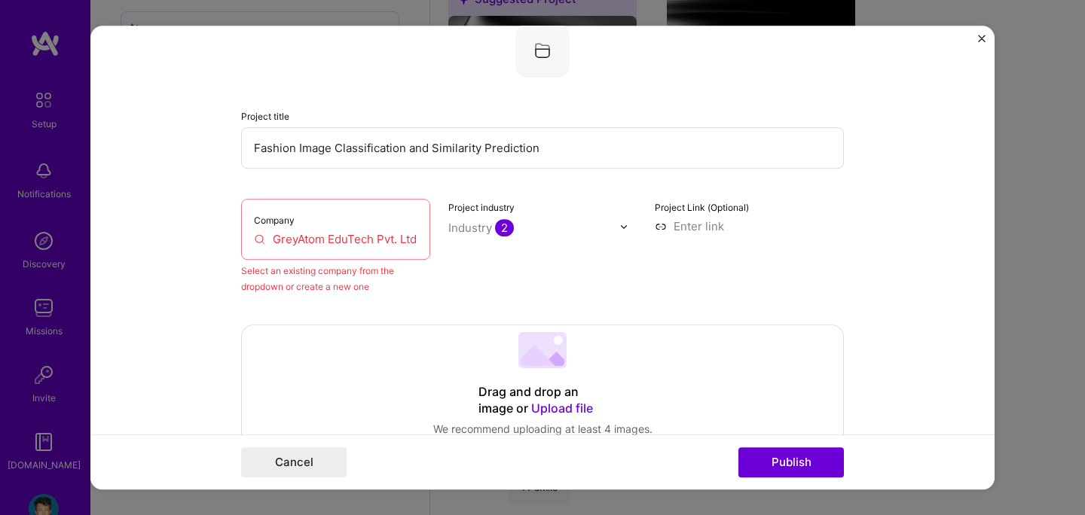
scroll to position [99, 0]
click at [343, 239] on input "GreyAtom EduTech Pvt. Ltd." at bounding box center [336, 242] width 164 height 16
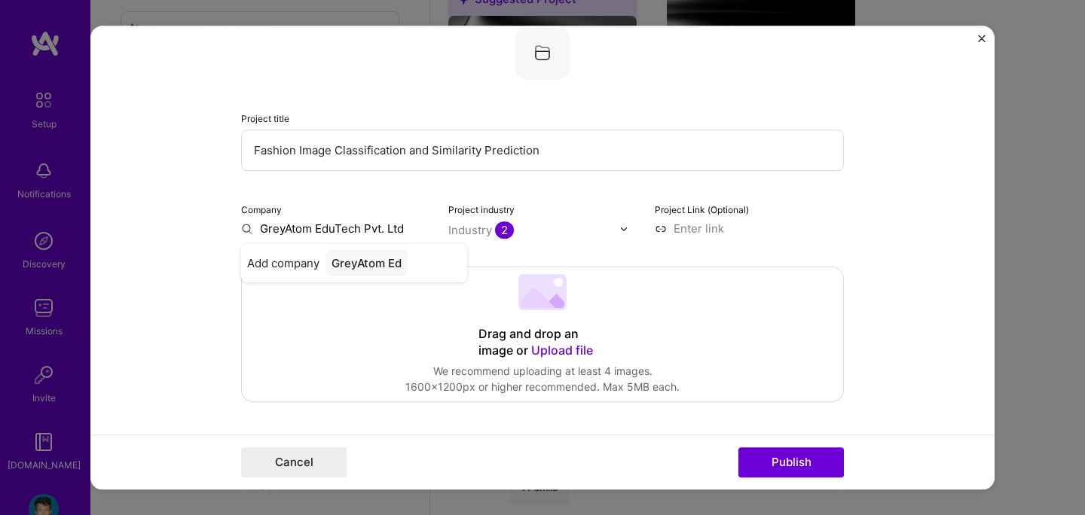
type input "GreyAtom EduTech Pvt. Ltd."
click at [377, 275] on div "GreyAtom EduTech Pvt. Ltd." at bounding box center [389, 270] width 145 height 41
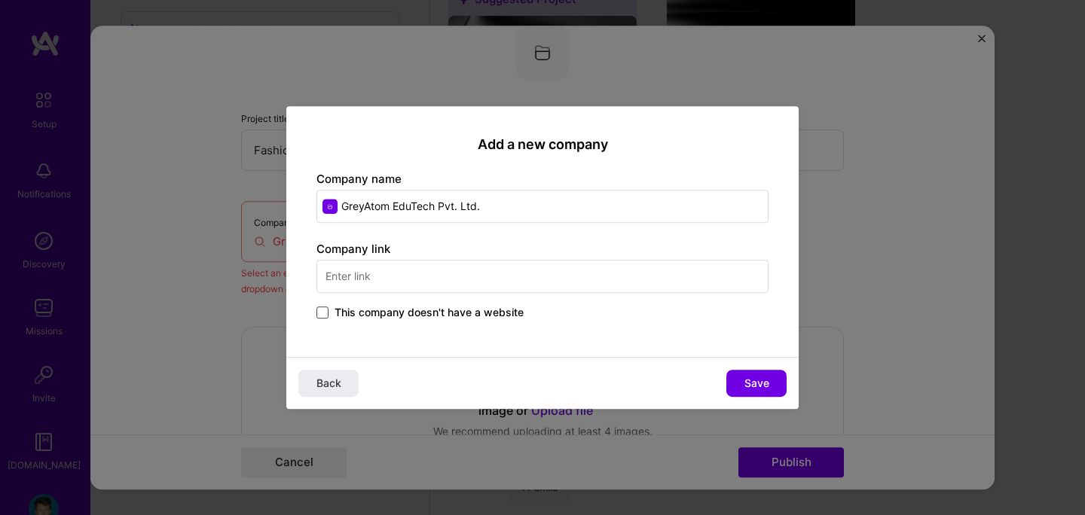
click at [323, 313] on span at bounding box center [323, 313] width 12 height 12
click at [0, 0] on input "This company doesn't have a website" at bounding box center [0, 0] width 0 height 0
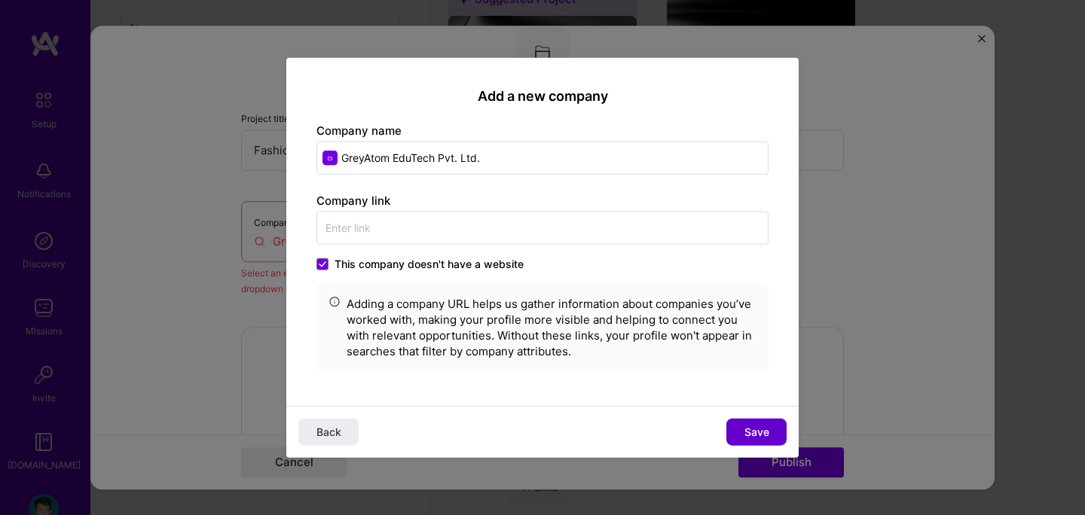
click at [745, 433] on span "Save" at bounding box center [757, 431] width 25 height 15
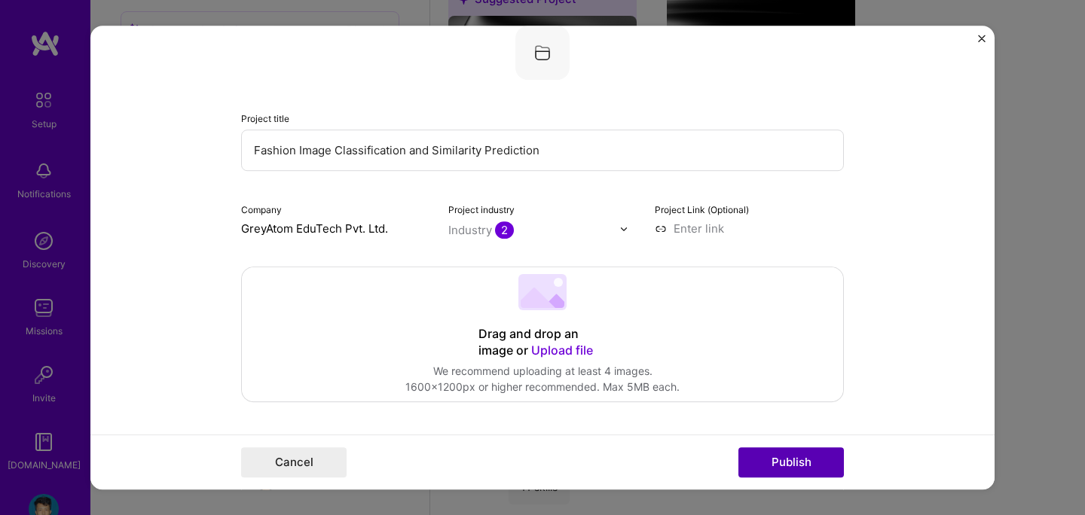
click at [776, 462] on button "Publish" at bounding box center [792, 463] width 106 height 30
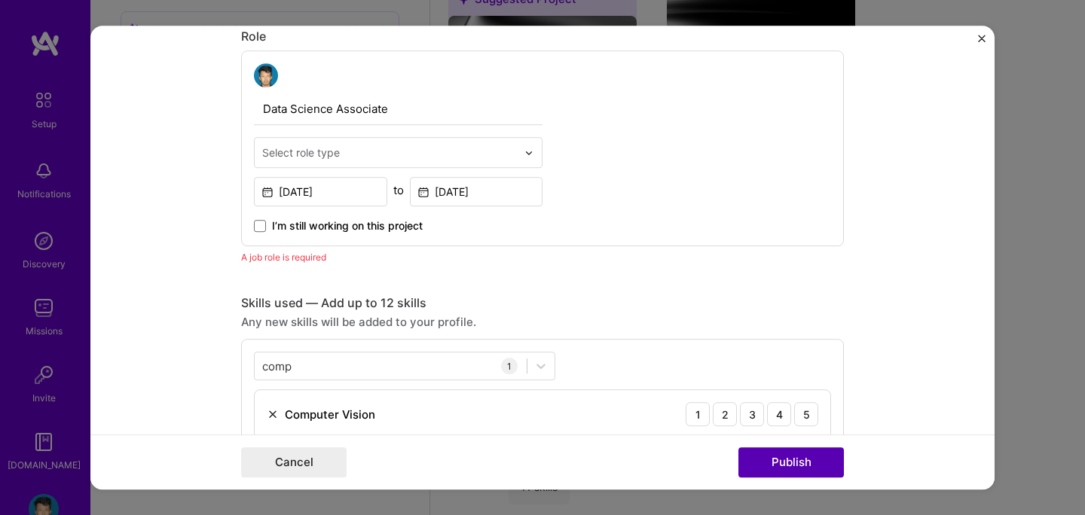
scroll to position [506, 0]
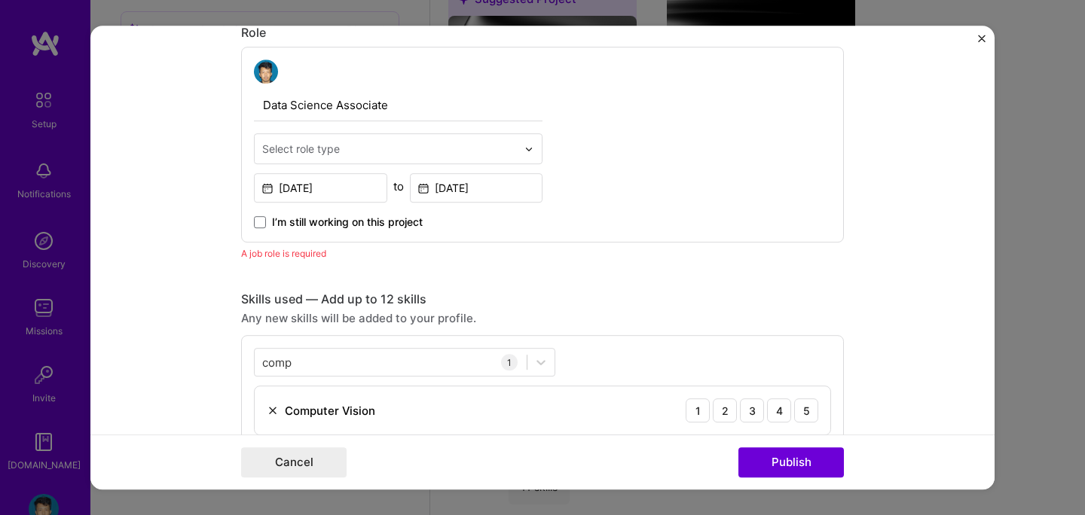
click at [319, 152] on div "Select role type" at bounding box center [301, 149] width 78 height 16
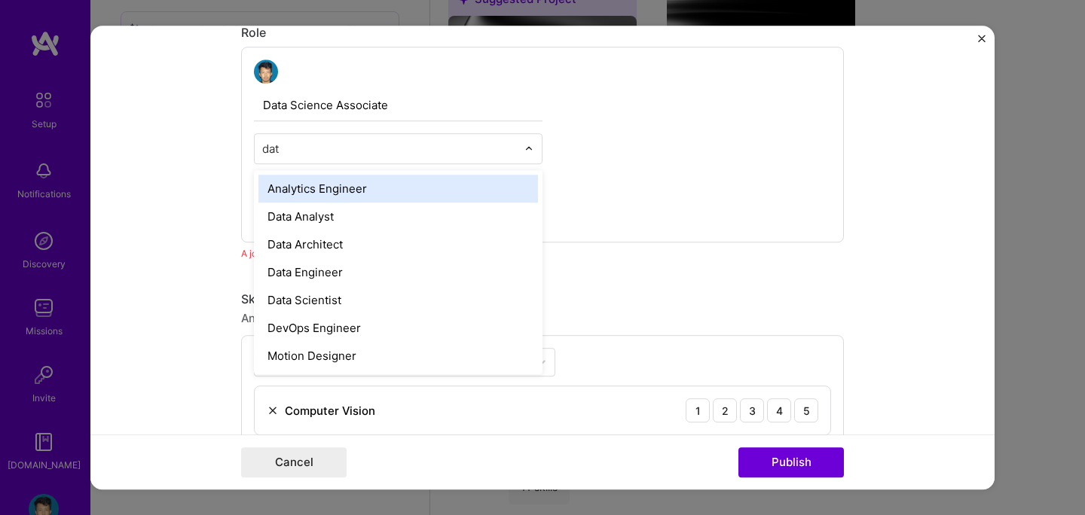
type input "data"
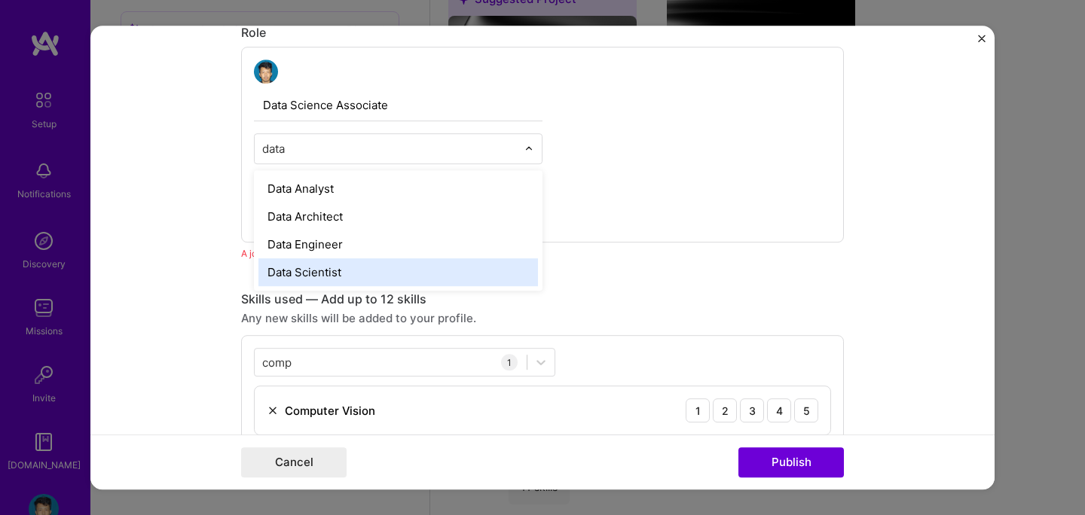
click at [325, 271] on div "Data Scientist" at bounding box center [398, 272] width 280 height 28
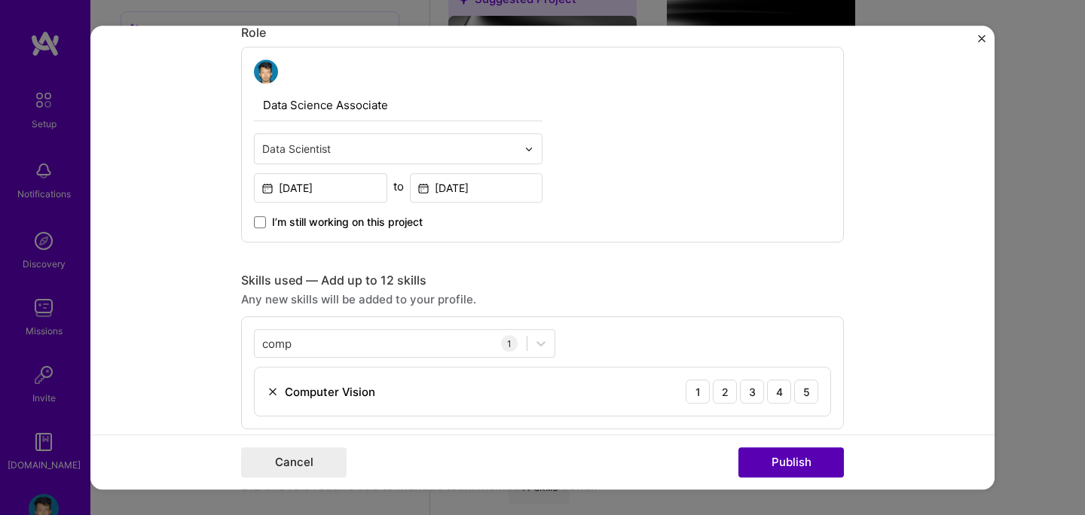
click at [781, 467] on button "Publish" at bounding box center [792, 463] width 106 height 30
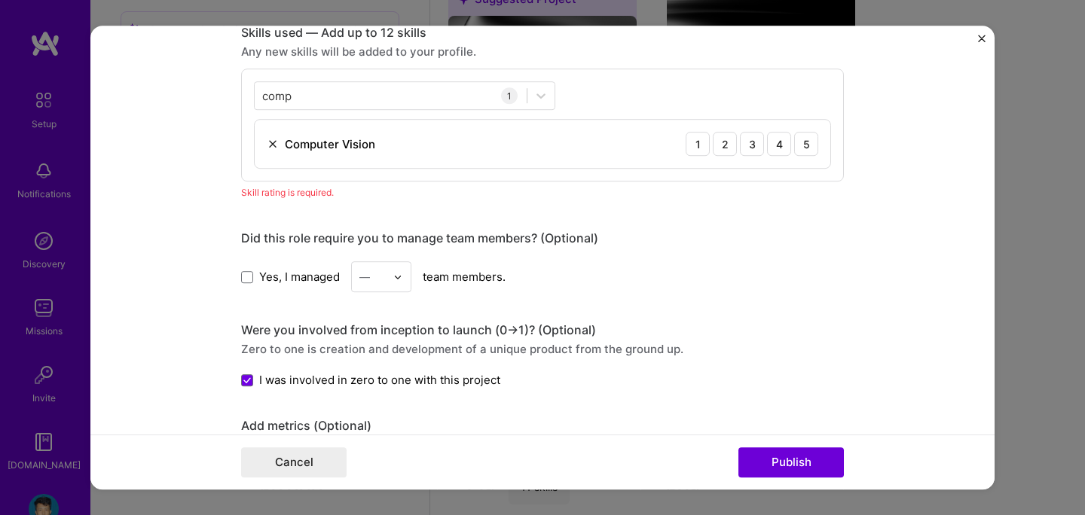
scroll to position [732, 0]
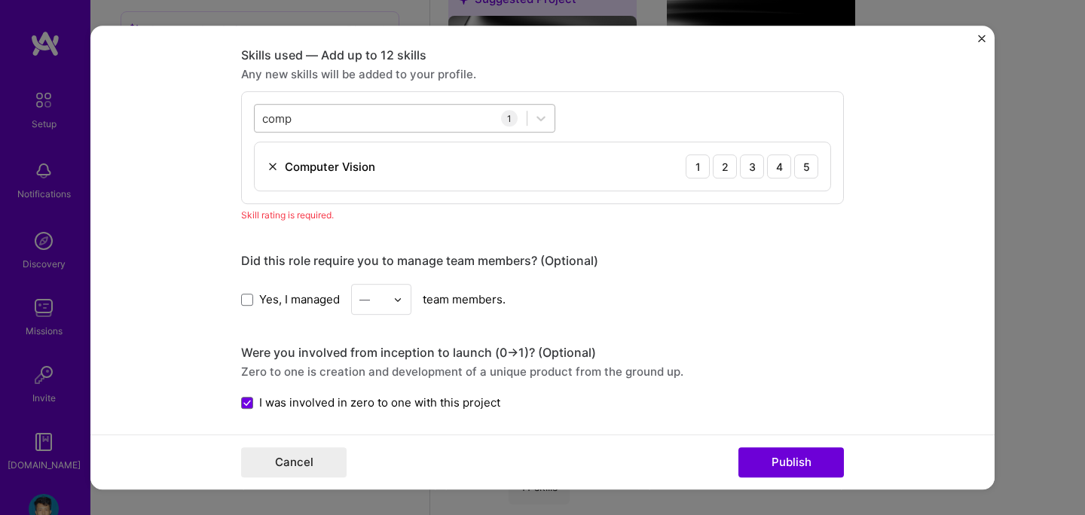
click at [333, 128] on div "comp comp" at bounding box center [391, 118] width 272 height 25
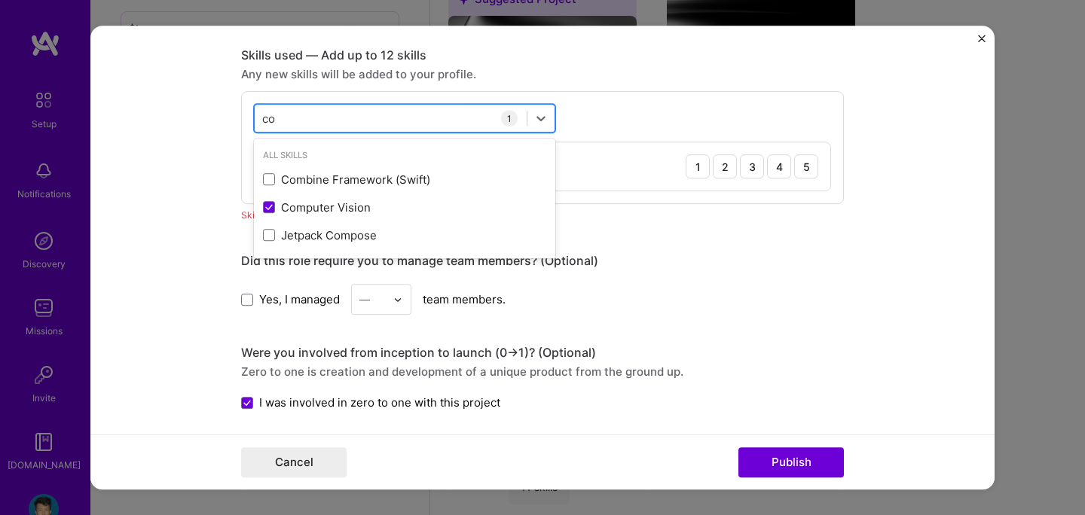
type input "c"
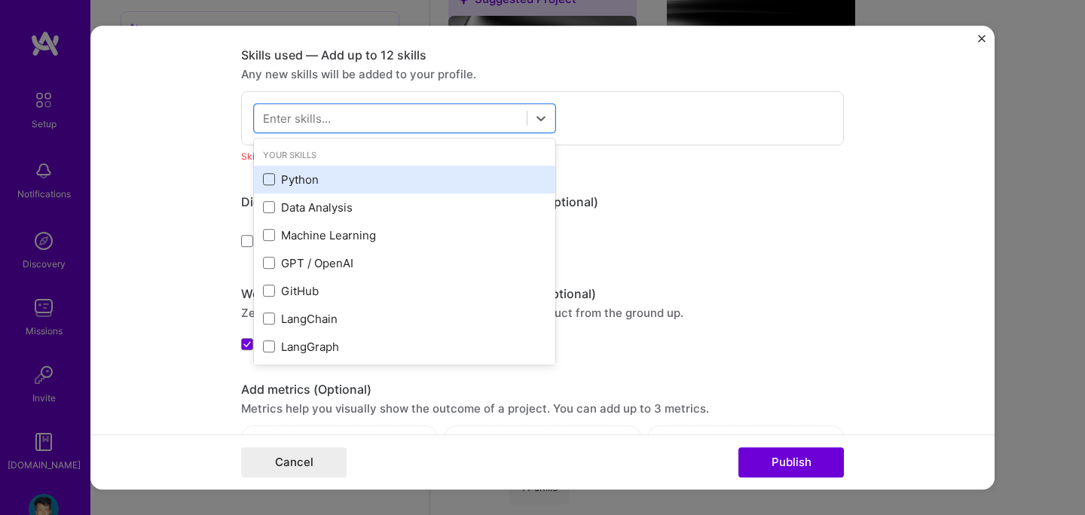
click at [270, 177] on span at bounding box center [269, 180] width 12 height 12
click at [0, 0] on input "checkbox" at bounding box center [0, 0] width 0 height 0
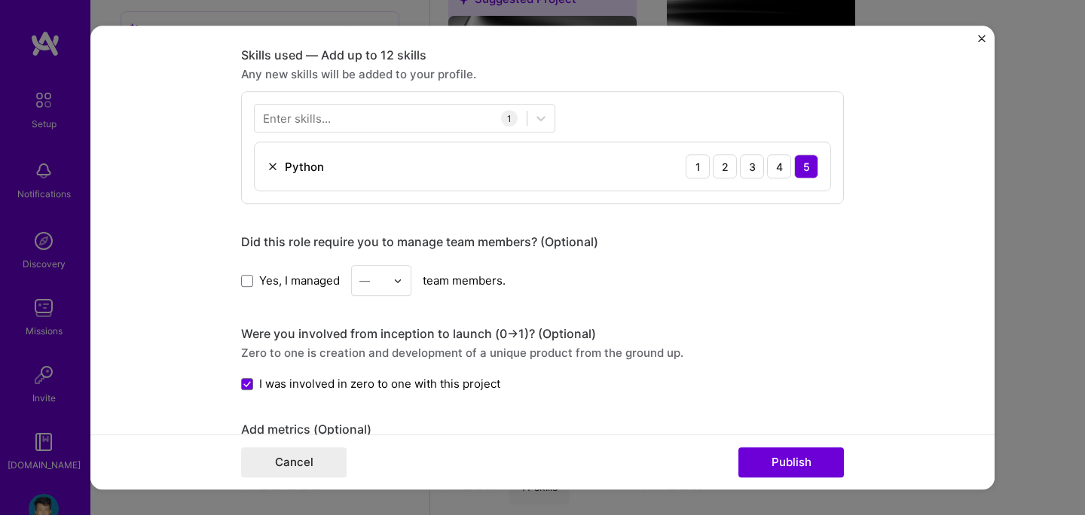
click at [200, 203] on form "Editing suggested project This project is suggested based on your LinkedIn, res…" at bounding box center [542, 258] width 904 height 464
click at [314, 122] on div "Enter skills..." at bounding box center [297, 119] width 68 height 16
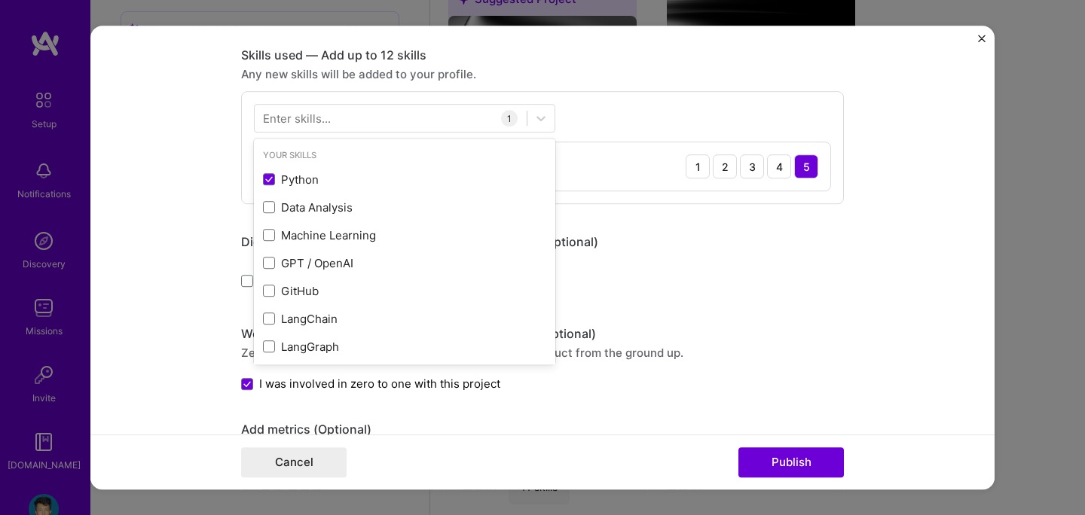
click at [314, 122] on div "Enter skills..." at bounding box center [297, 119] width 68 height 16
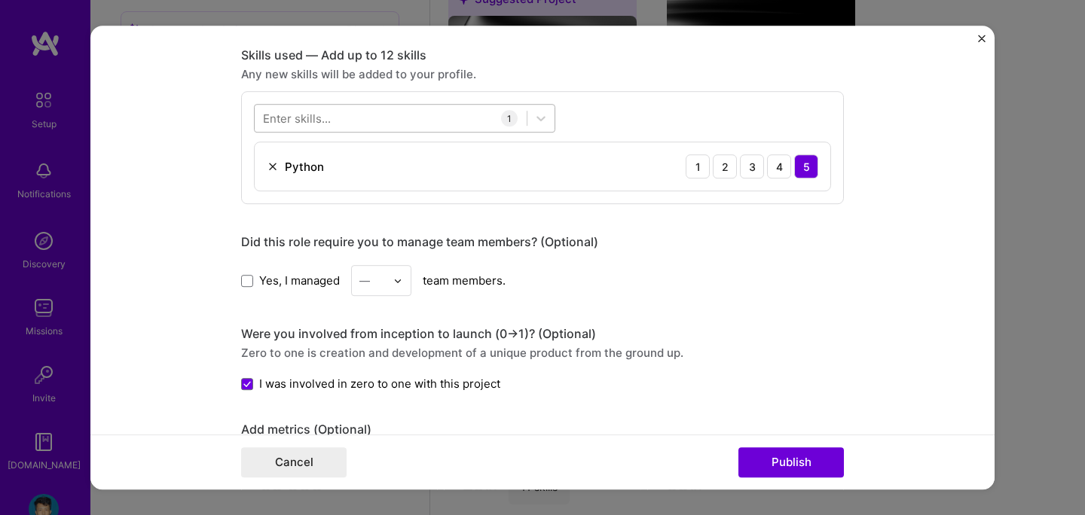
click at [380, 115] on div at bounding box center [391, 118] width 272 height 25
click at [614, 228] on div "Editing suggested project This project is suggested based on your LinkedIn, res…" at bounding box center [542, 283] width 603 height 1919
click at [331, 120] on div at bounding box center [391, 118] width 272 height 25
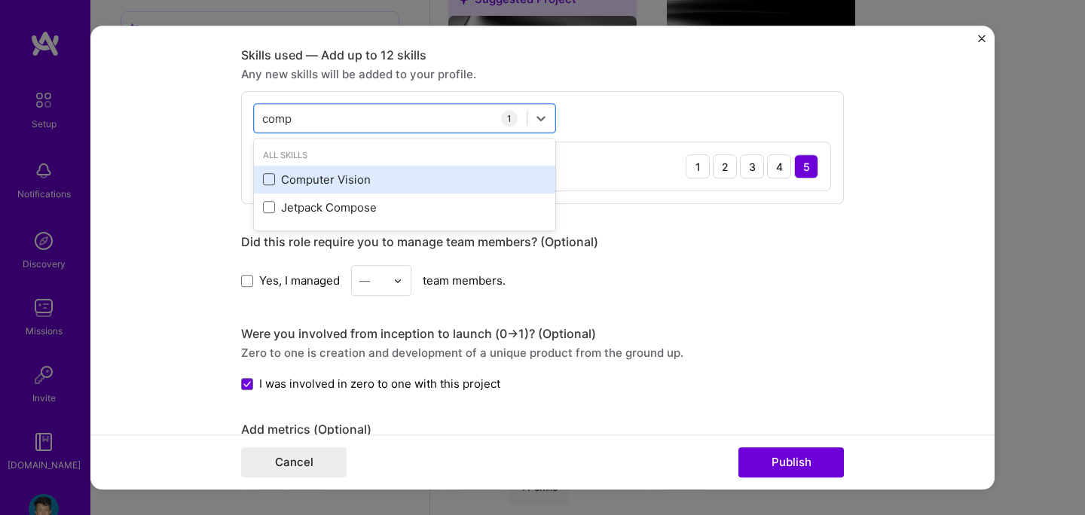
click at [270, 186] on span at bounding box center [269, 180] width 12 height 12
click at [0, 0] on input "checkbox" at bounding box center [0, 0] width 0 height 0
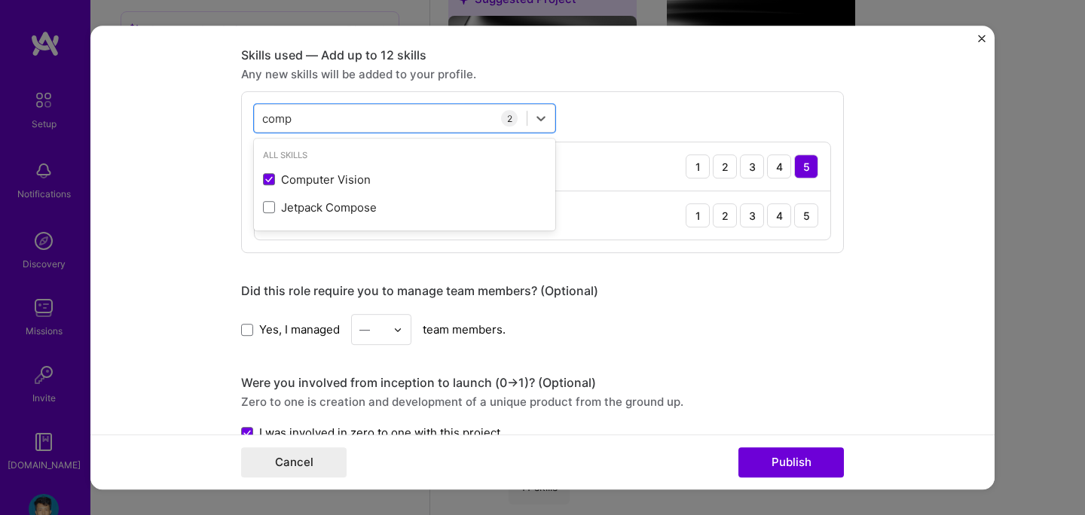
type input "comp"
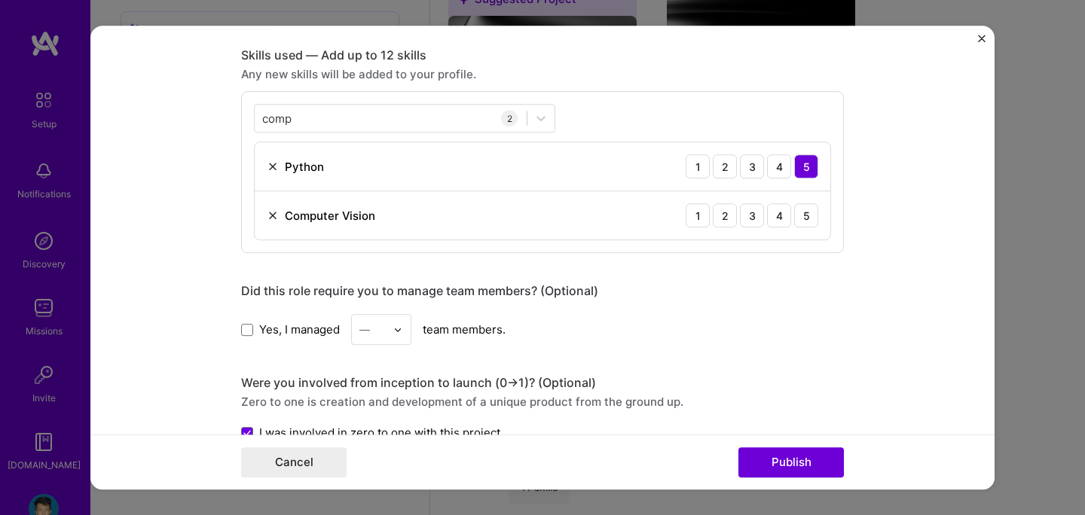
click at [212, 202] on form "Editing suggested project This project is suggested based on your LinkedIn, res…" at bounding box center [542, 258] width 904 height 464
click at [796, 453] on button "Publish" at bounding box center [792, 463] width 106 height 30
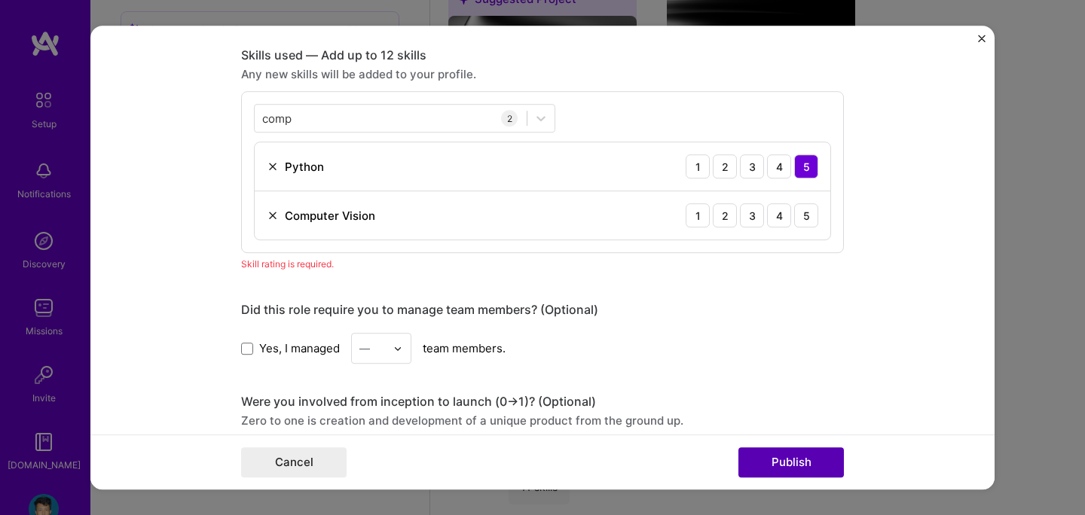
scroll to position [754, 0]
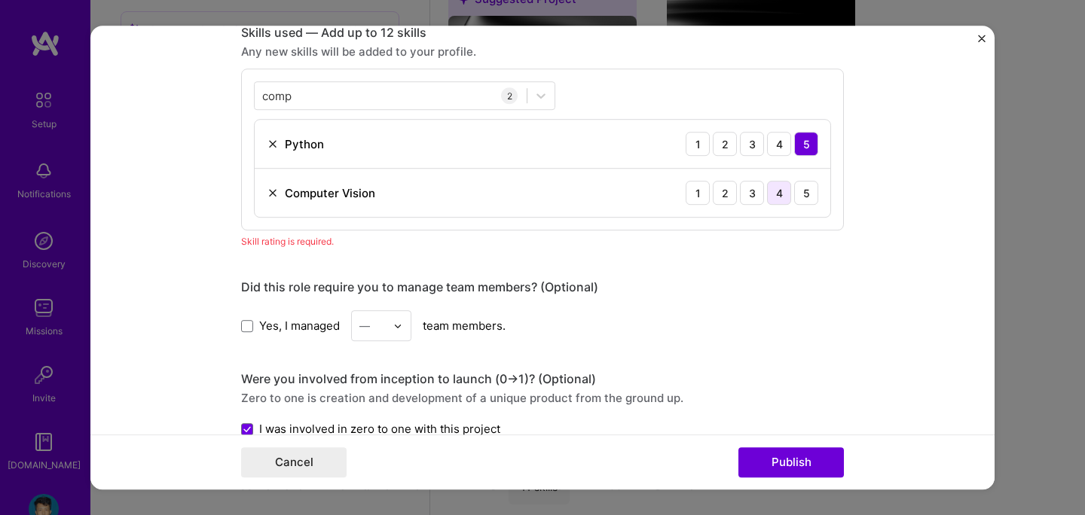
click at [772, 197] on div "4" at bounding box center [779, 193] width 24 height 24
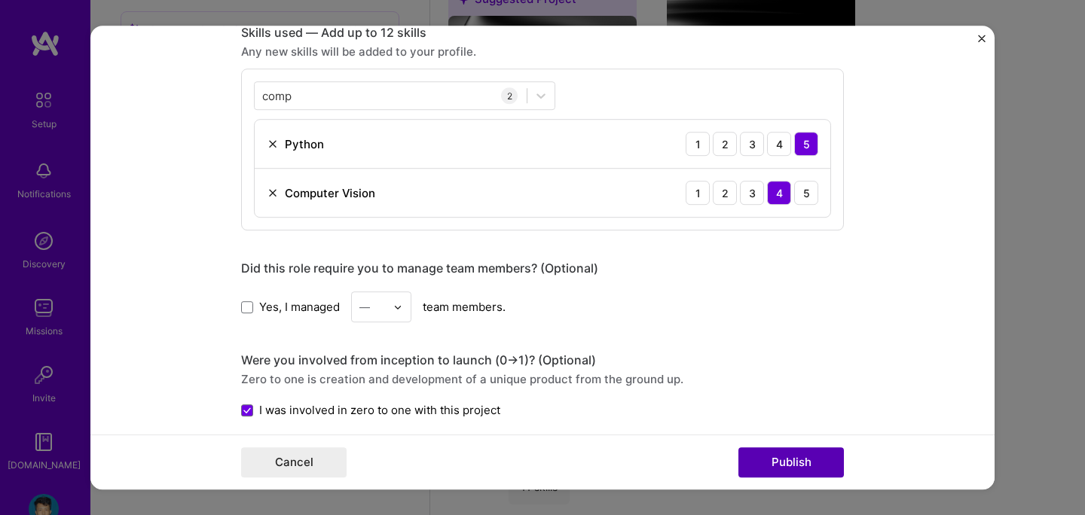
click at [778, 460] on button "Publish" at bounding box center [792, 463] width 106 height 30
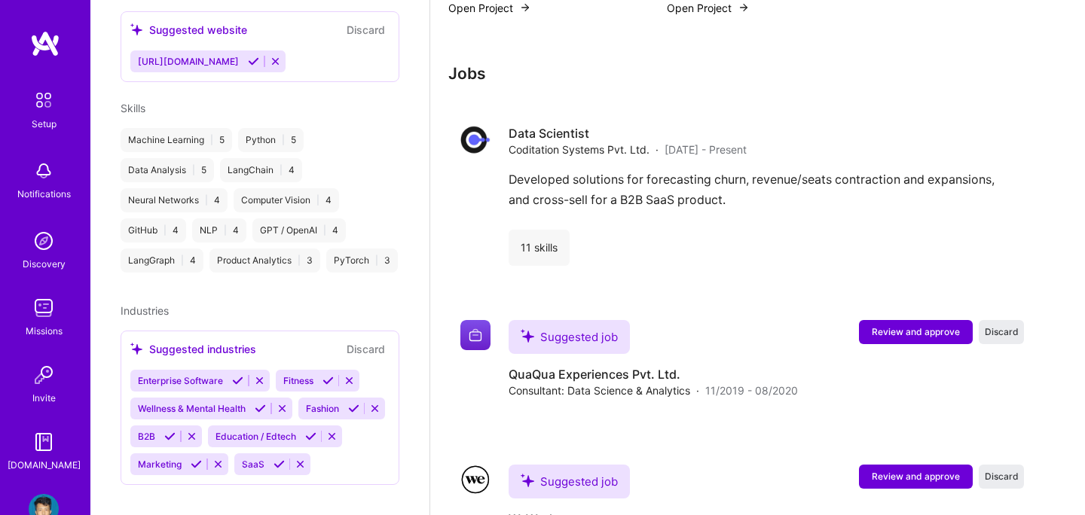
scroll to position [1280, 0]
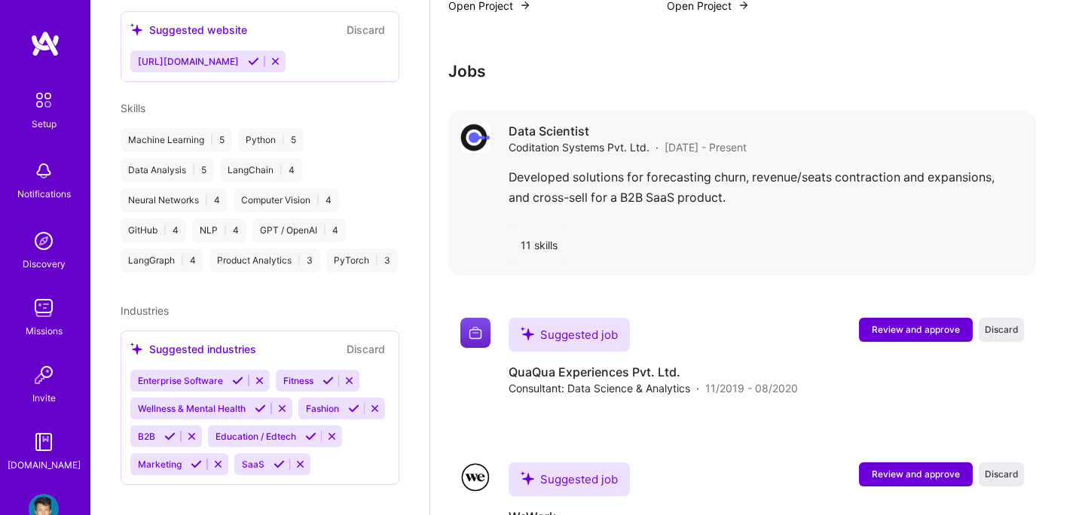
click at [608, 179] on div "Developed solutions for forecasting churn, revenue/seats contraction and expans…" at bounding box center [766, 191] width 515 height 48
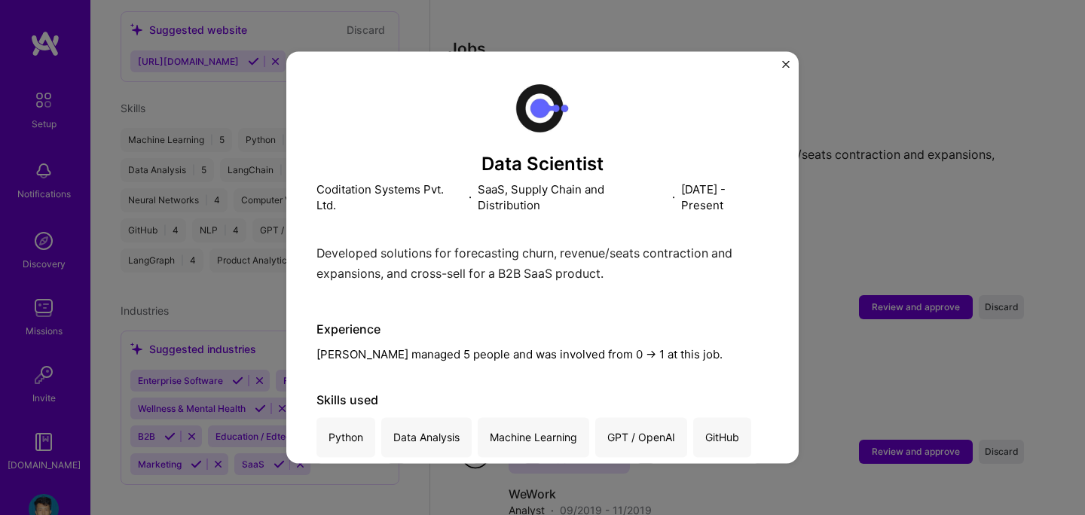
click at [788, 64] on img "Close" at bounding box center [786, 64] width 8 height 8
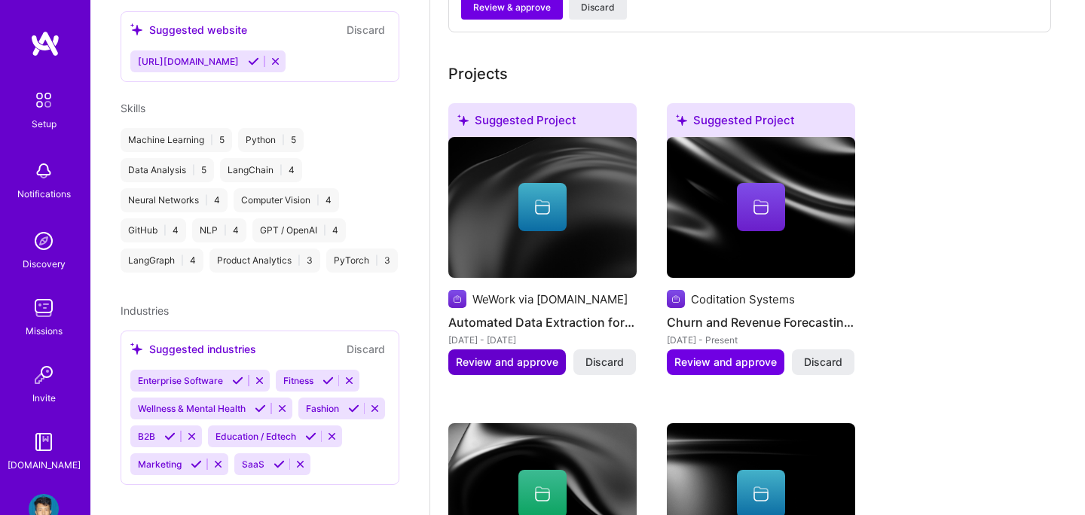
scroll to position [650, 0]
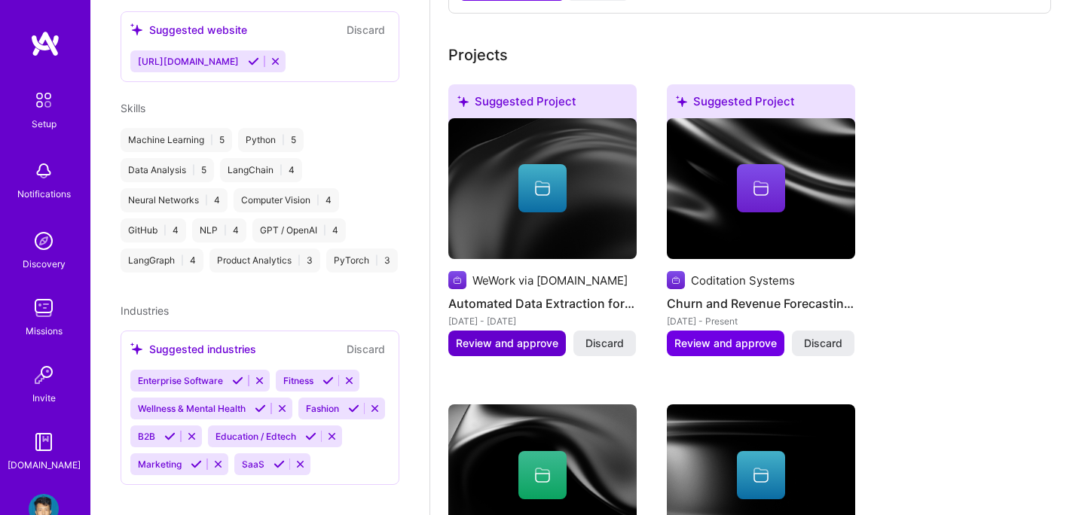
click at [507, 336] on span "Review and approve" at bounding box center [507, 343] width 102 height 15
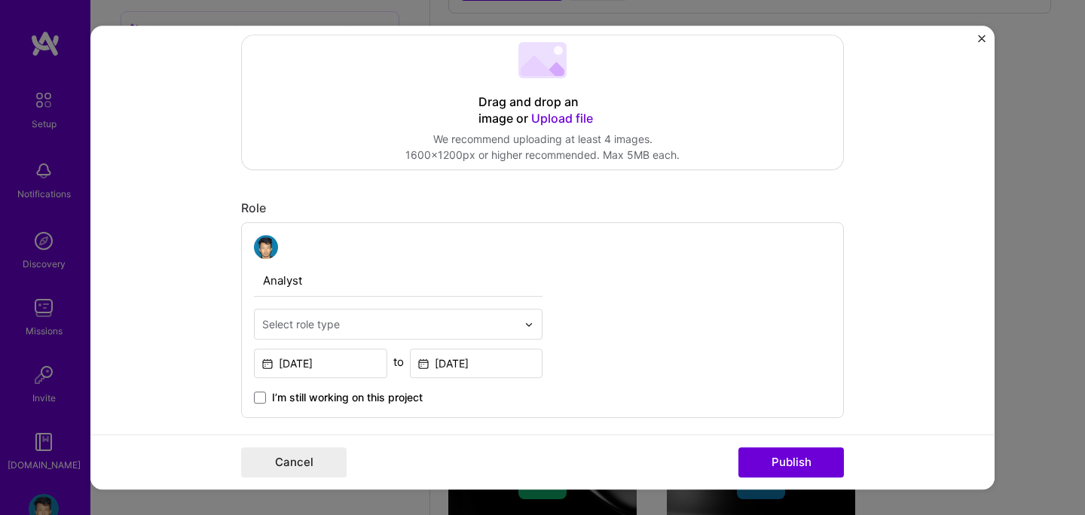
scroll to position [360, 0]
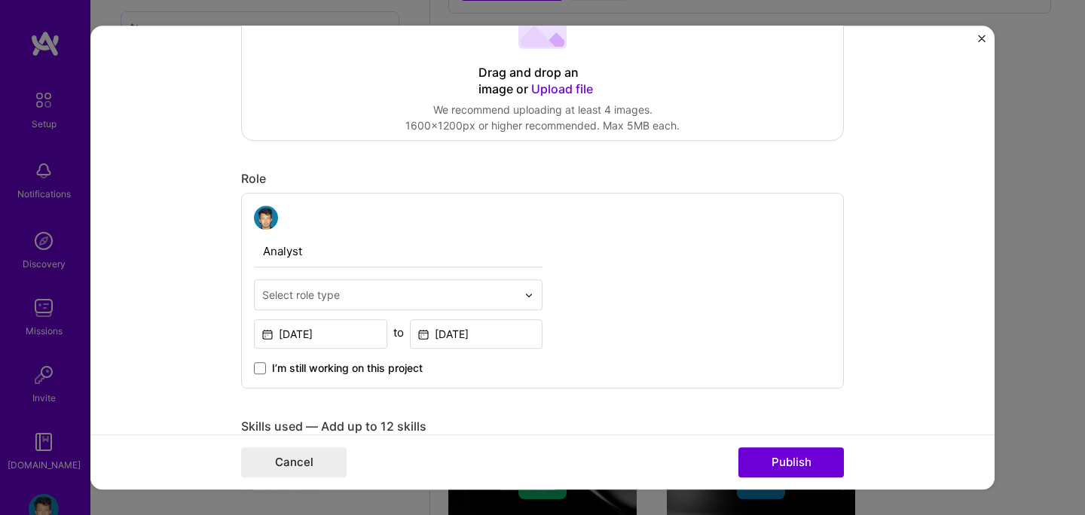
click at [391, 298] on input "text" at bounding box center [389, 295] width 255 height 16
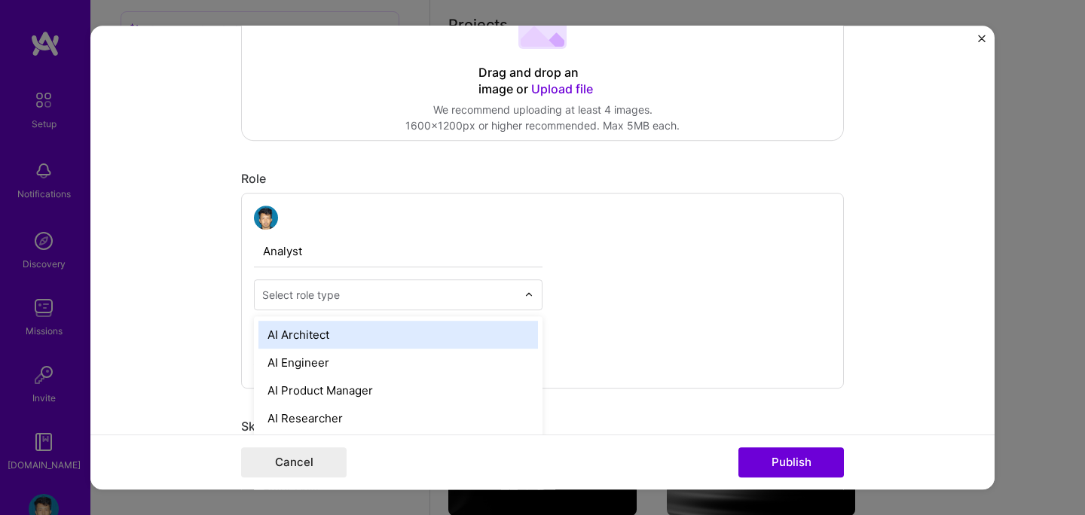
scroll to position [684, 0]
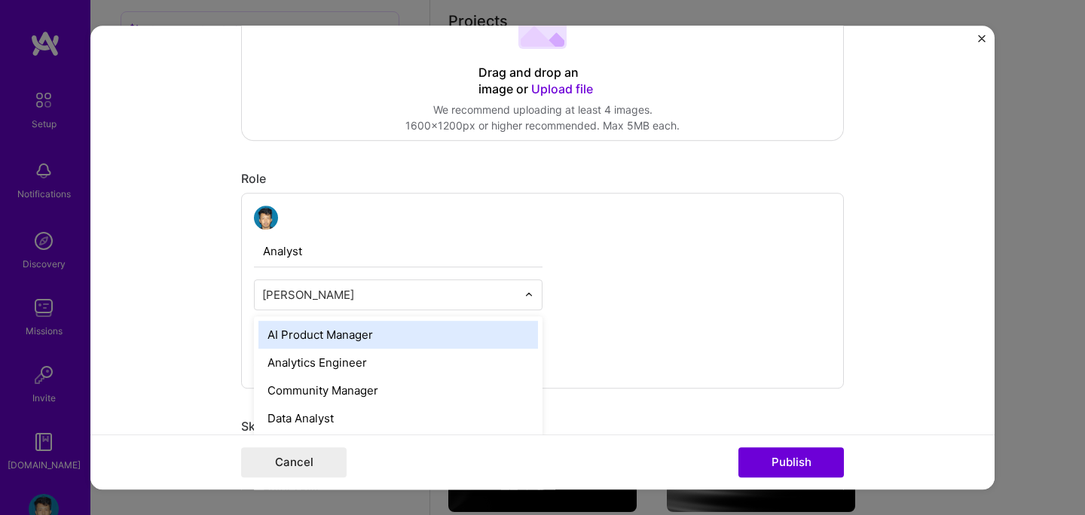
type input "anal"
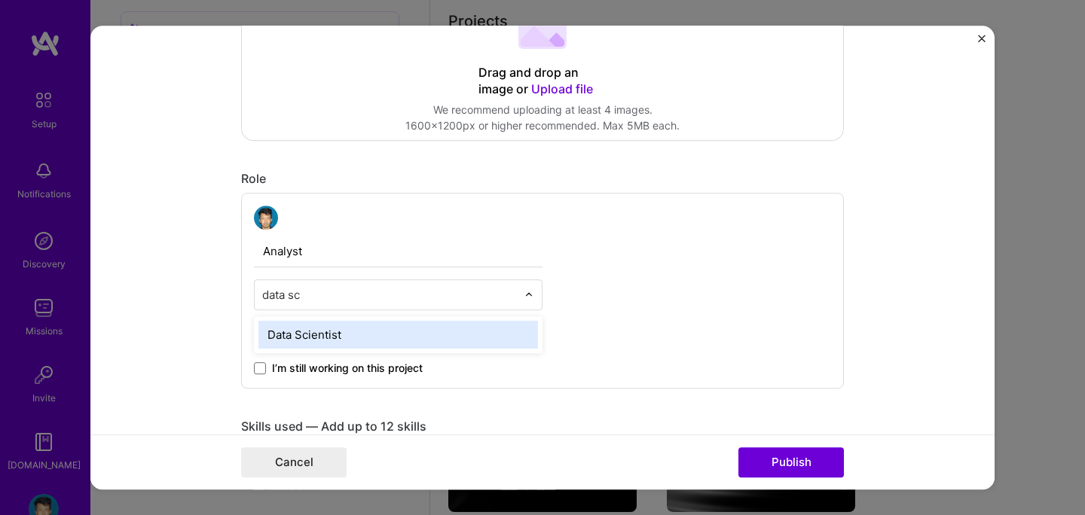
type input "data sci"
click at [338, 329] on div "Data Scientist" at bounding box center [398, 335] width 280 height 28
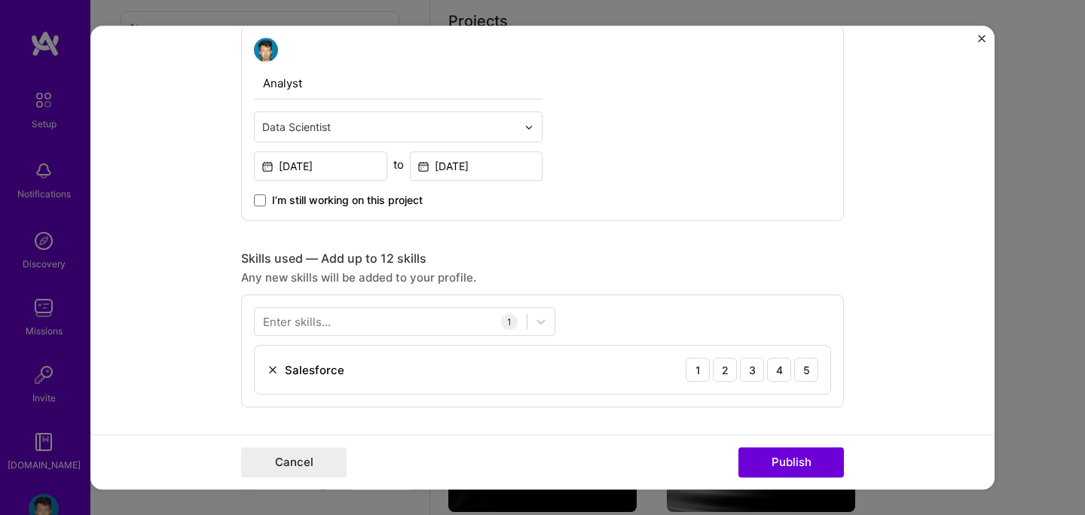
scroll to position [540, 0]
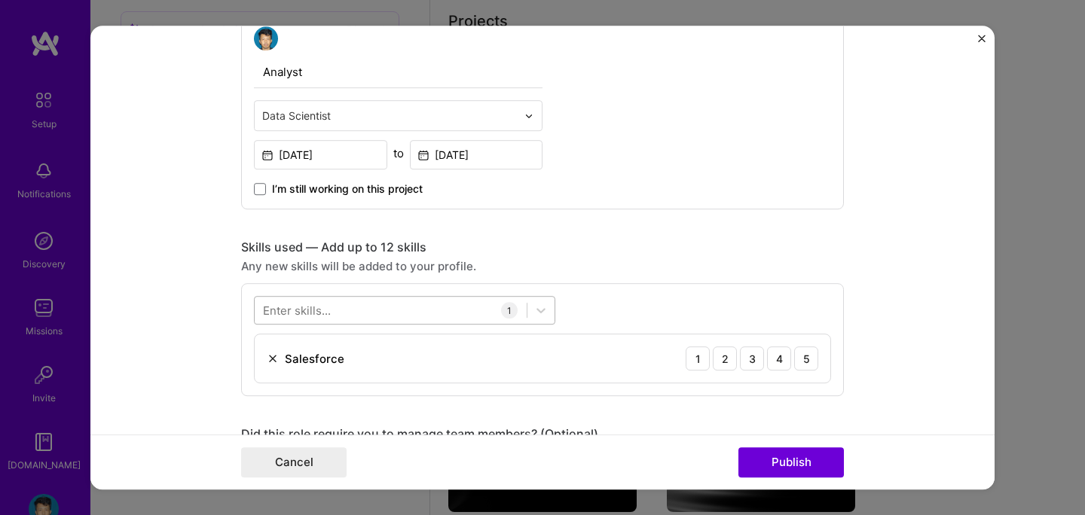
click at [343, 313] on div at bounding box center [391, 310] width 272 height 25
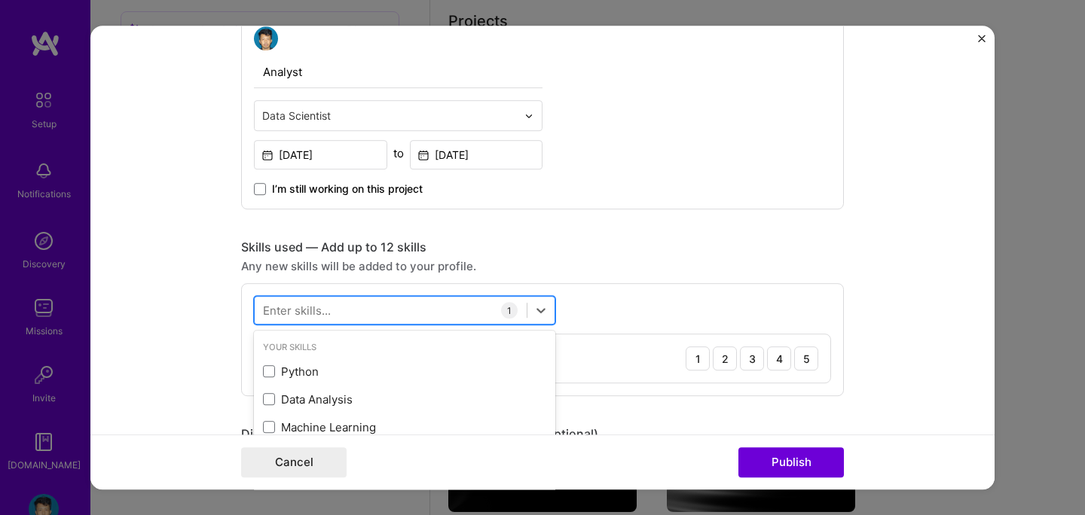
scroll to position [732, 0]
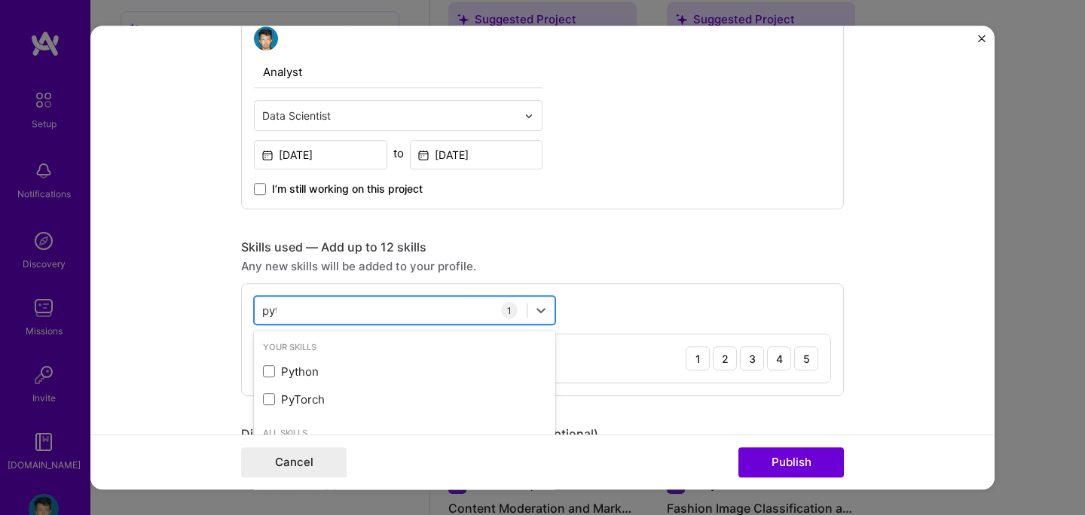
type input "pyth"
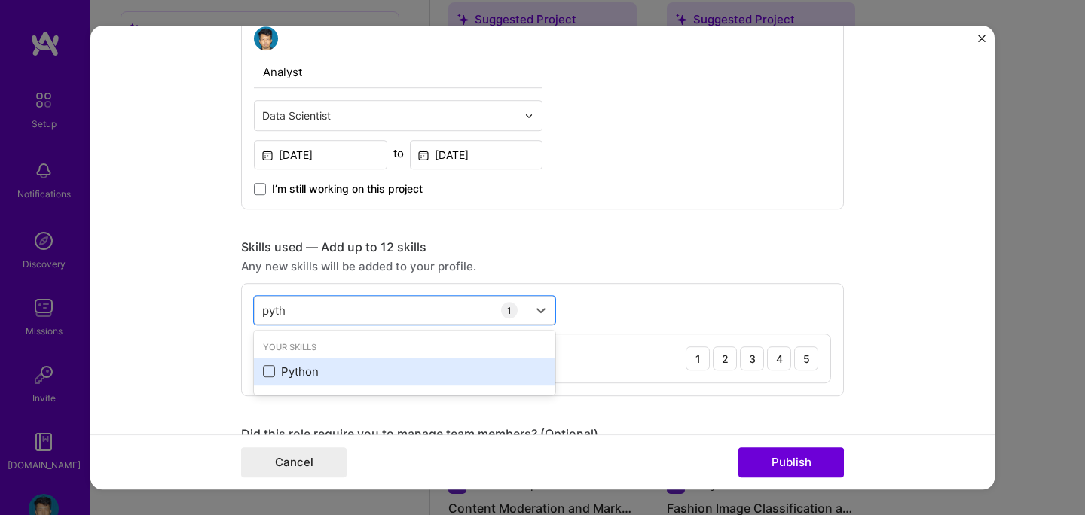
click at [269, 372] on span at bounding box center [269, 372] width 12 height 12
click at [0, 0] on input "checkbox" at bounding box center [0, 0] width 0 height 0
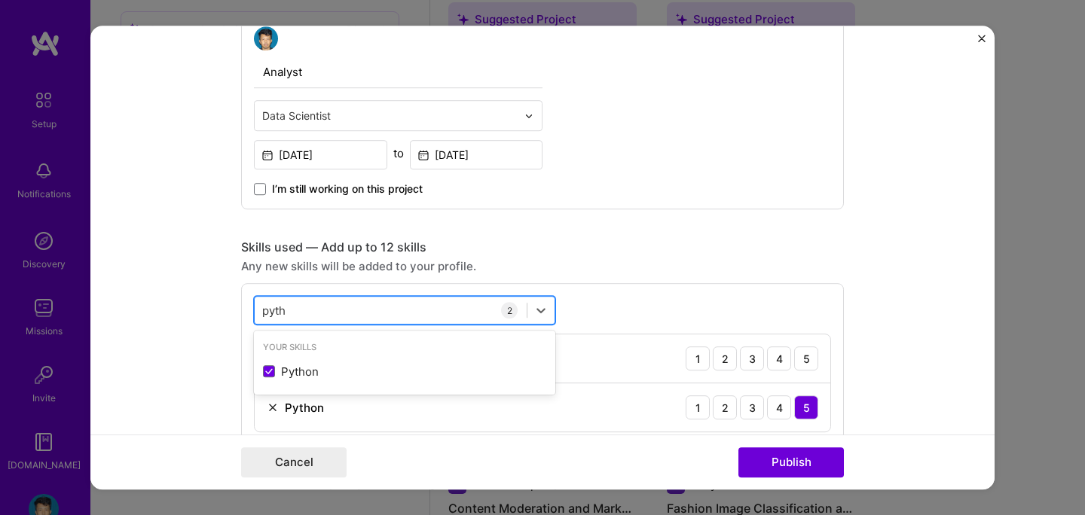
click at [314, 314] on div "pyth pyth" at bounding box center [391, 310] width 272 height 25
click at [310, 313] on div "pyth pyth" at bounding box center [391, 310] width 272 height 25
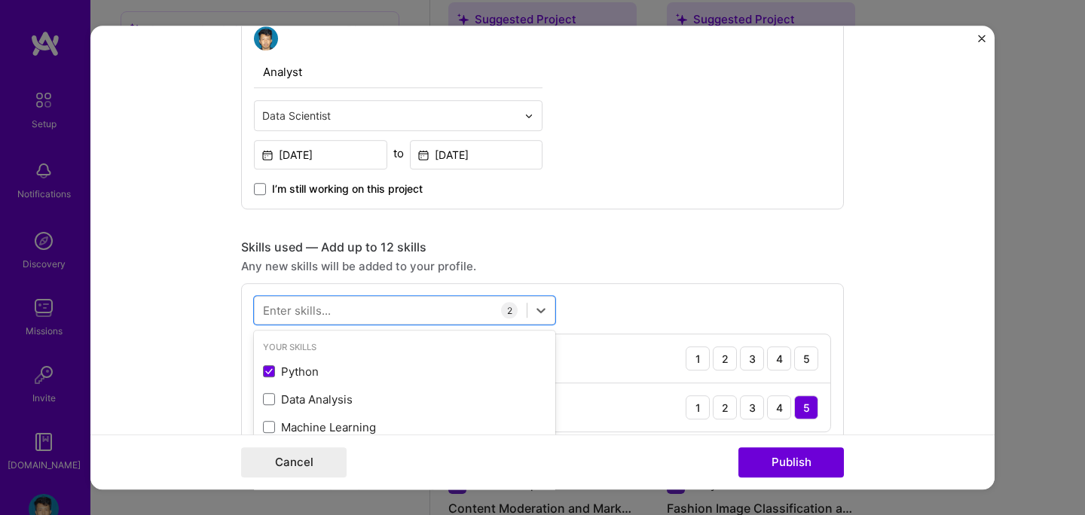
scroll to position [598, 0]
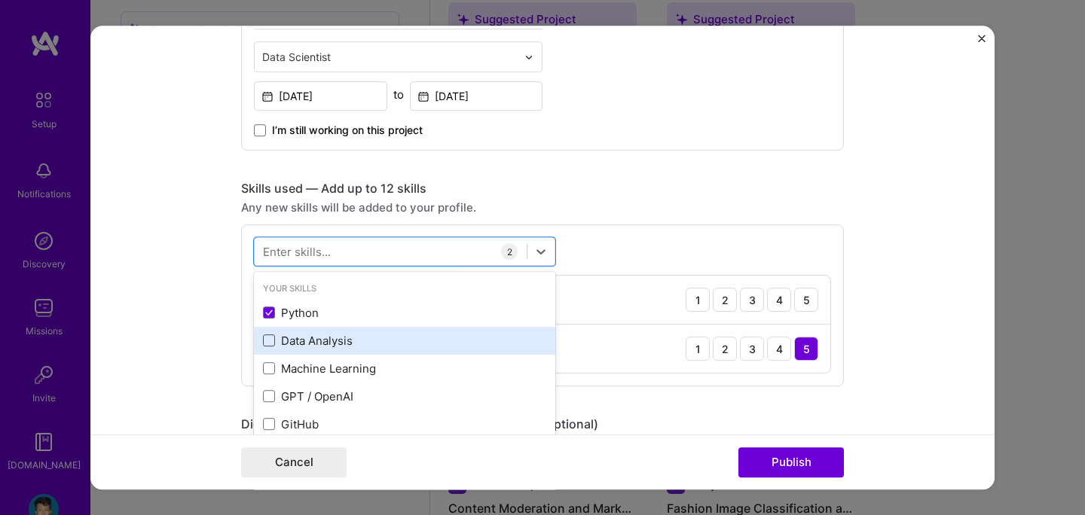
click at [271, 340] on span at bounding box center [269, 341] width 12 height 12
click at [0, 0] on input "checkbox" at bounding box center [0, 0] width 0 height 0
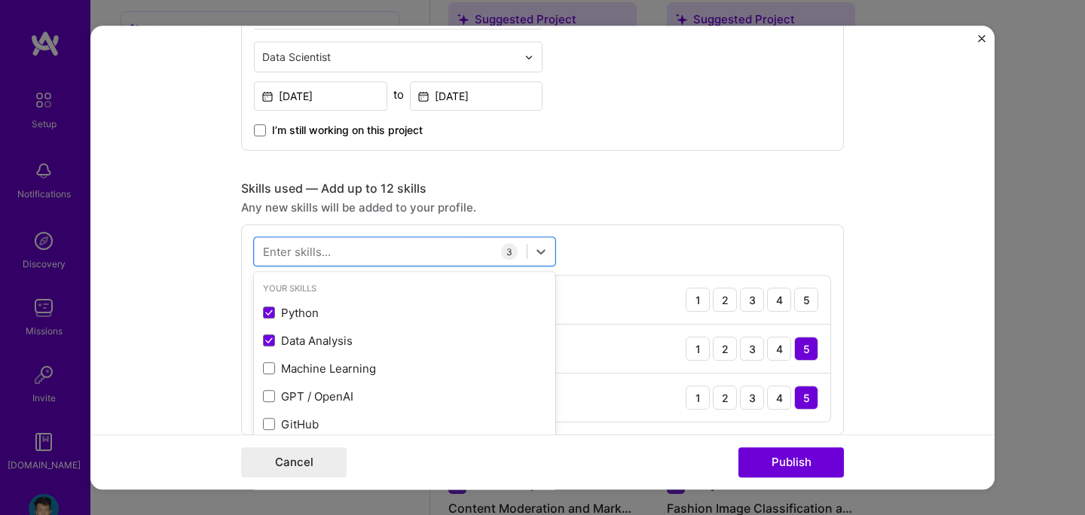
click at [580, 213] on div "Any new skills will be added to your profile." at bounding box center [542, 208] width 603 height 16
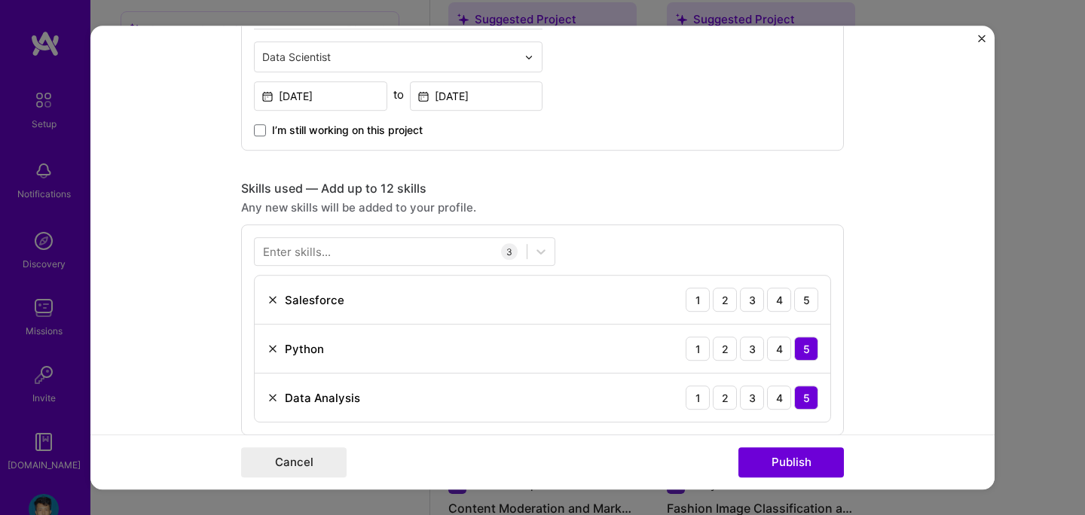
click at [274, 300] on img at bounding box center [273, 300] width 12 height 12
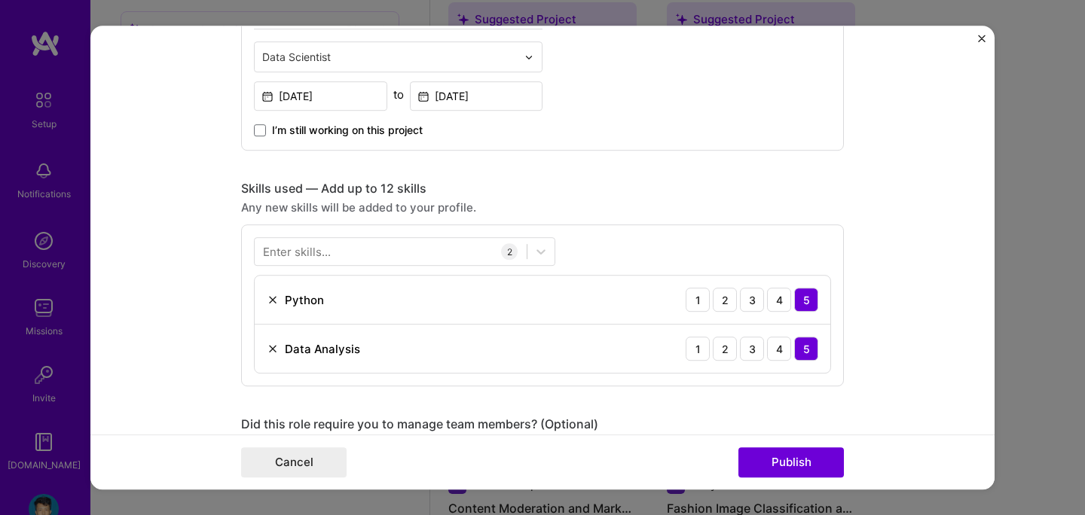
click at [317, 253] on div "Enter skills..." at bounding box center [297, 252] width 68 height 16
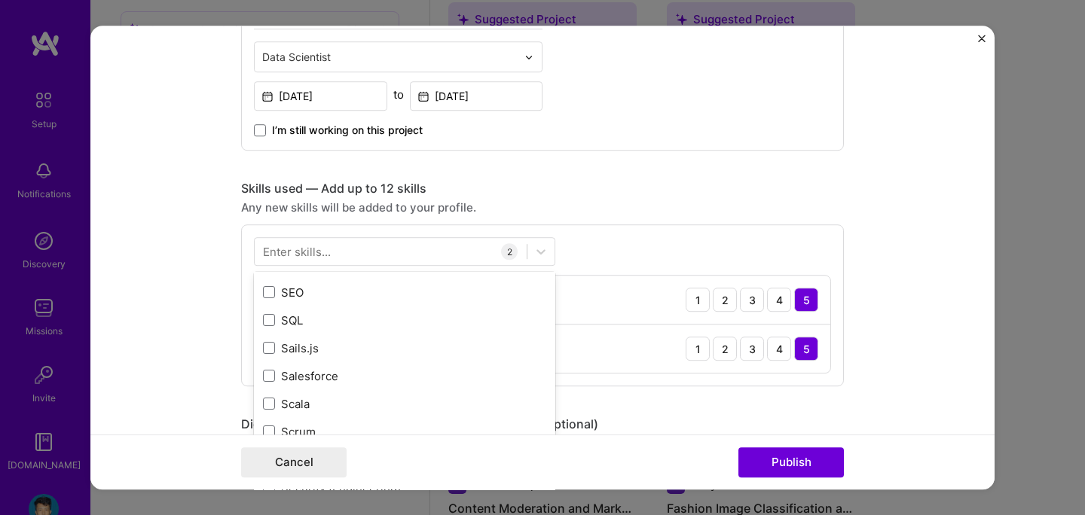
scroll to position [8084, 0]
click at [926, 214] on form "Editing suggested project This project is suggested based on your LinkedIn, res…" at bounding box center [542, 258] width 904 height 464
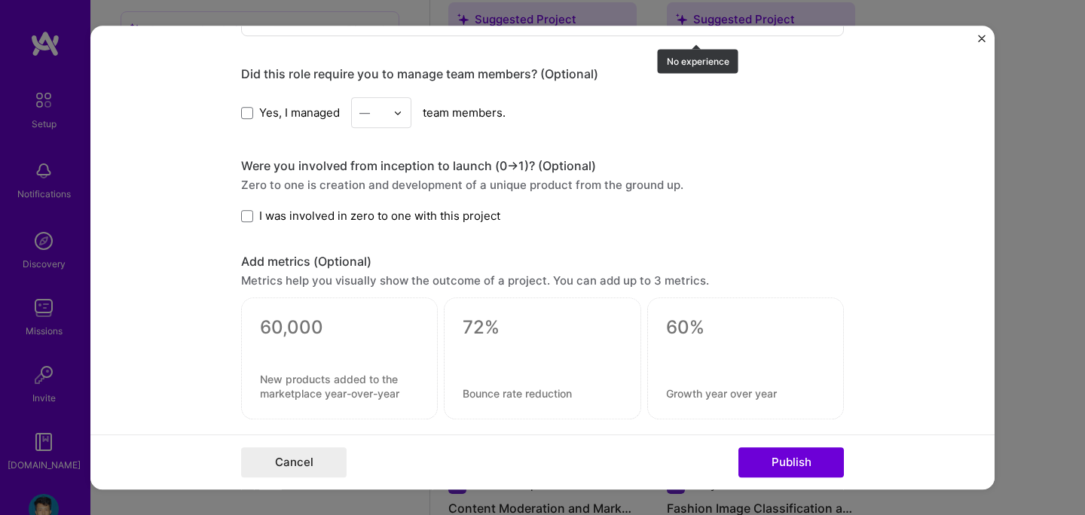
scroll to position [959, 0]
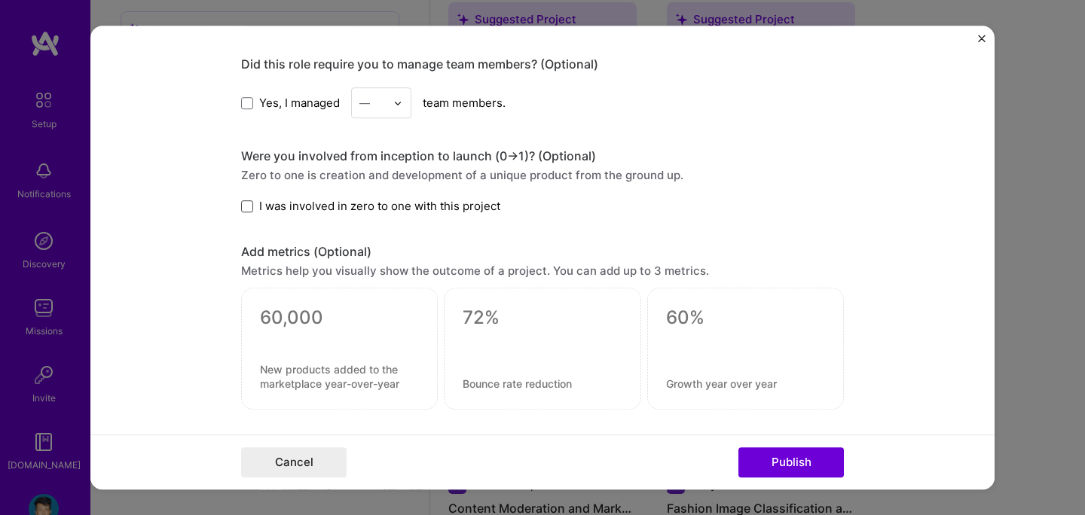
click at [243, 206] on span at bounding box center [247, 206] width 12 height 12
click at [0, 0] on input "I was involved in zero to one with this project" at bounding box center [0, 0] width 0 height 0
click at [787, 461] on button "Publish" at bounding box center [792, 463] width 106 height 30
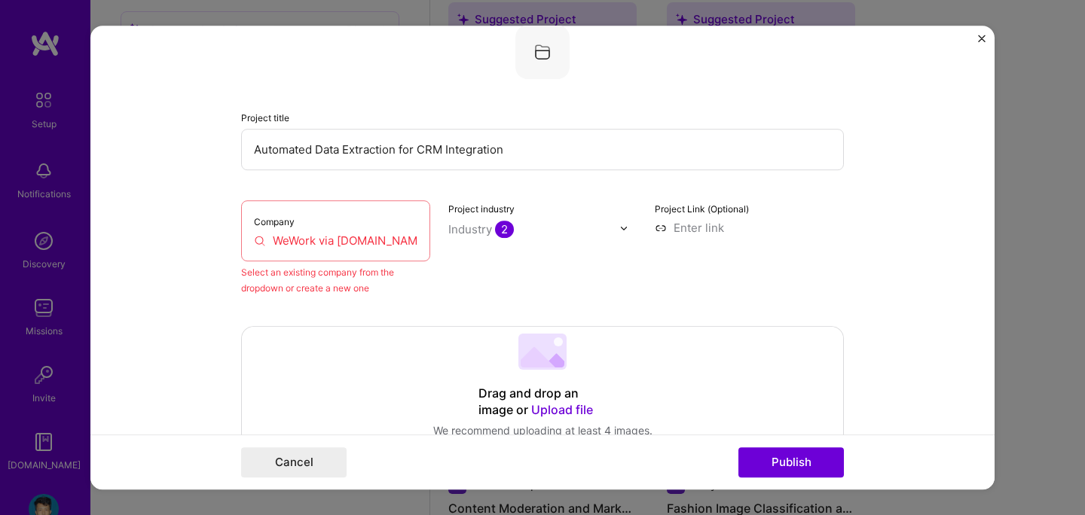
scroll to position [99, 0]
click at [361, 237] on input "WeWork via [DOMAIN_NAME]" at bounding box center [336, 242] width 164 height 16
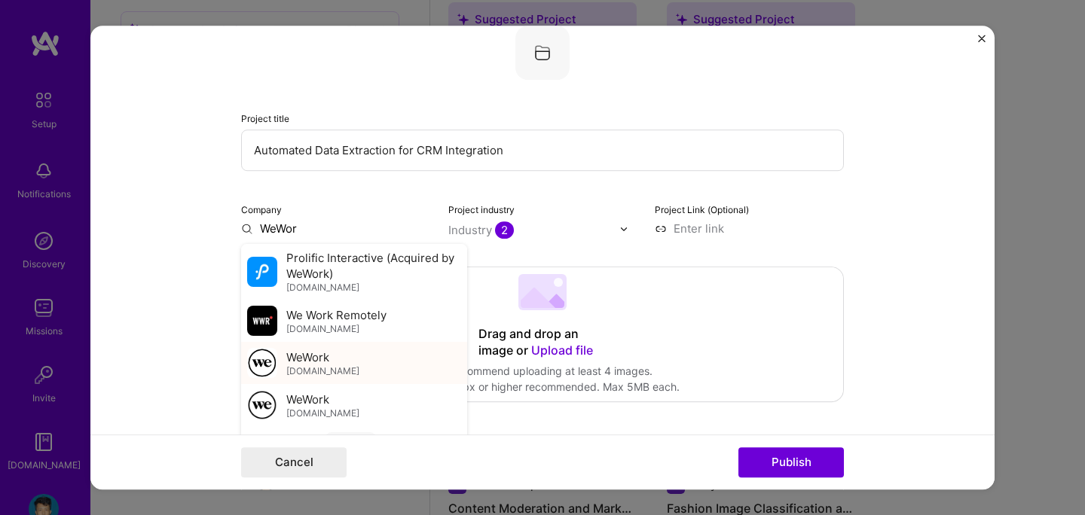
click at [322, 364] on span "WeWork" at bounding box center [307, 358] width 43 height 16
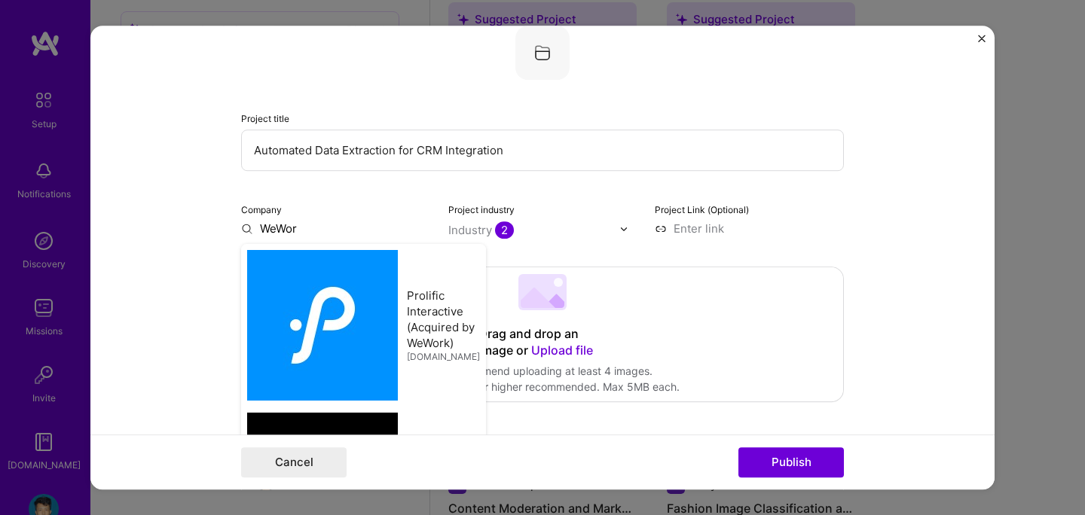
type input "WeWork"
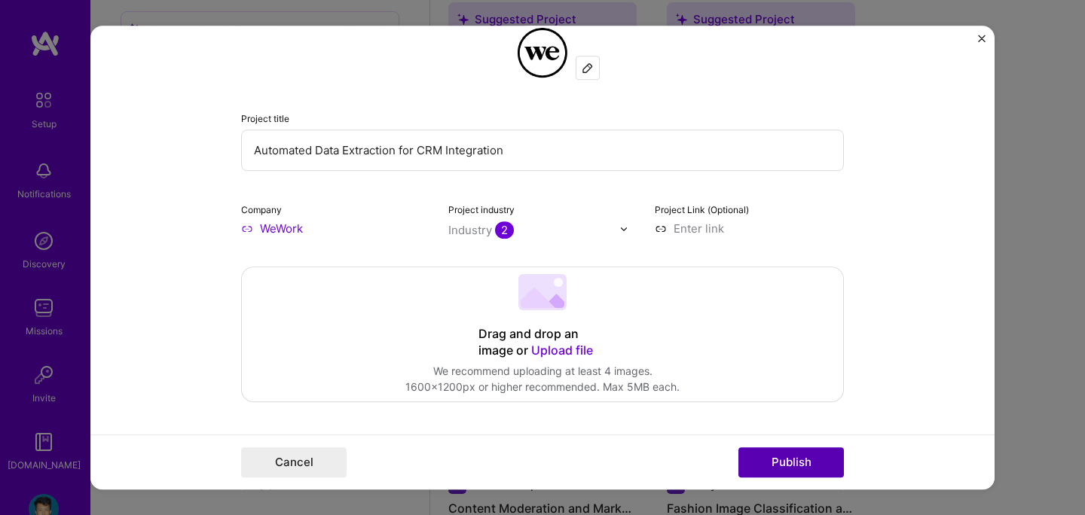
click at [782, 462] on button "Publish" at bounding box center [792, 463] width 106 height 30
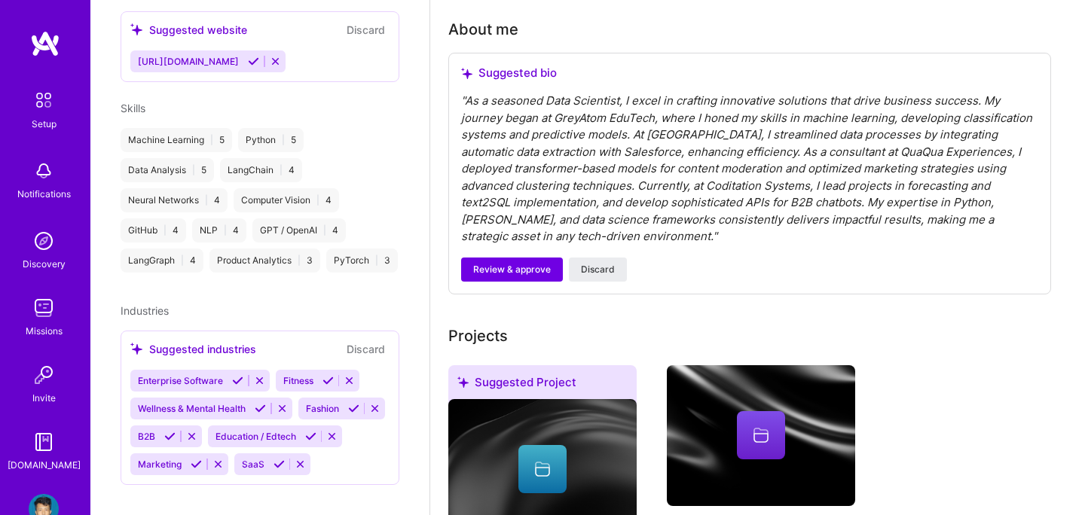
scroll to position [367, 0]
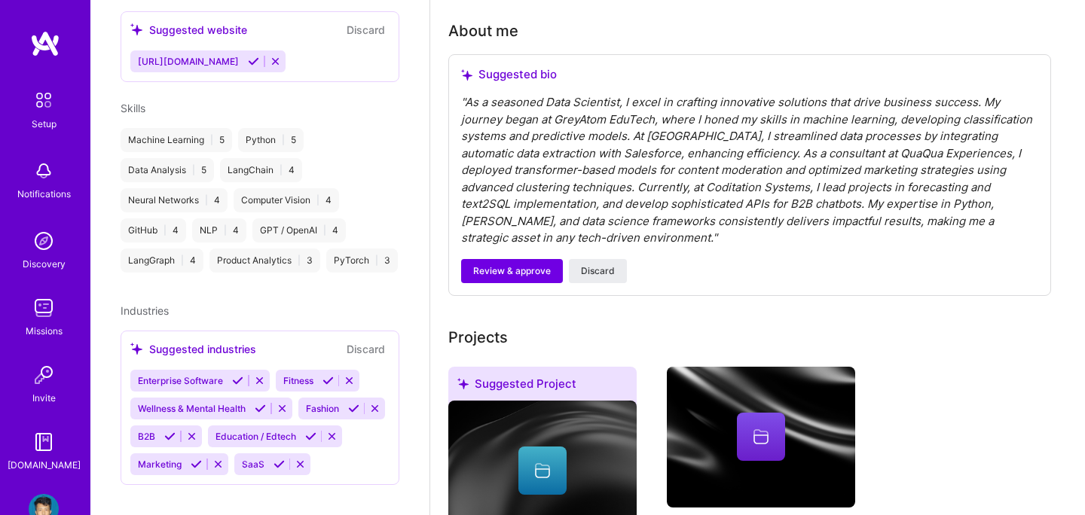
drag, startPoint x: 598, startPoint y: 249, endPoint x: 602, endPoint y: 300, distance: 50.7
click at [532, 265] on span "Review & approve" at bounding box center [512, 272] width 78 height 14
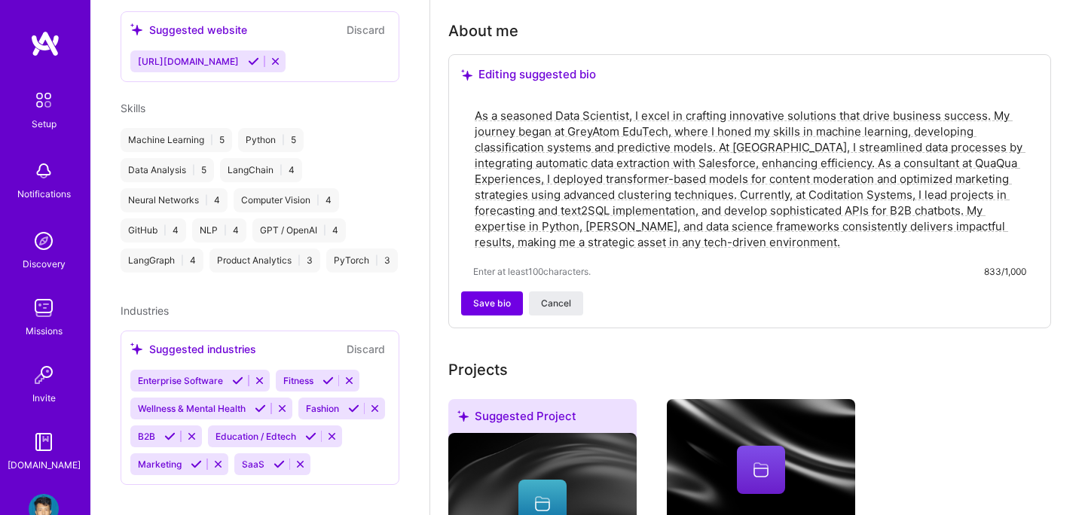
click at [644, 225] on textarea "As a seasoned Data Scientist, I excel in crafting innovative solutions that dri…" at bounding box center [749, 178] width 553 height 145
click at [671, 216] on textarea "As a seasoned Data Scientist, I excel in crafting innovative solutions that dri…" at bounding box center [749, 178] width 553 height 145
drag, startPoint x: 677, startPoint y: 113, endPoint x: 711, endPoint y: 126, distance: 37.0
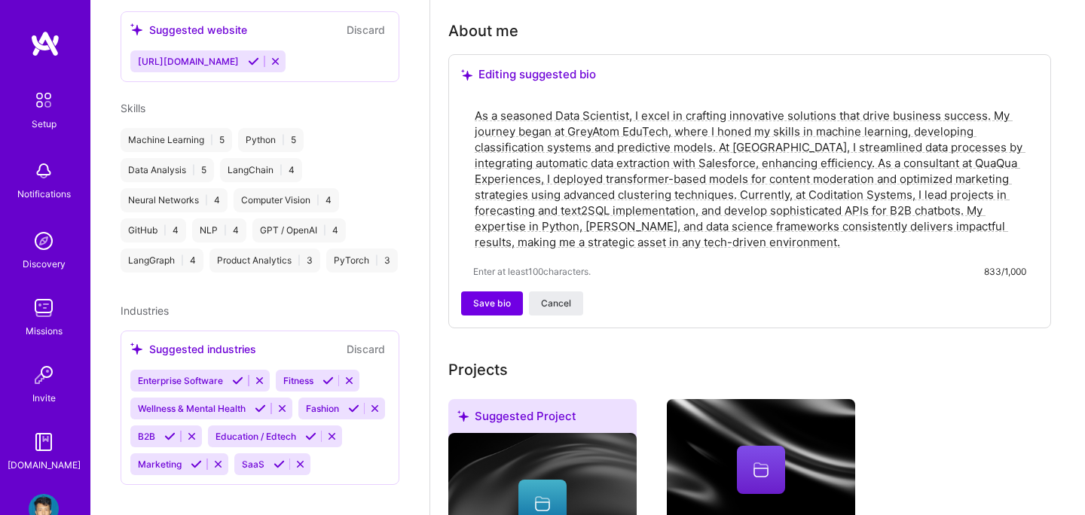
click at [711, 126] on textarea "As a seasoned Data Scientist, I excel in crafting innovative solutions that dri…" at bounding box center [749, 178] width 553 height 145
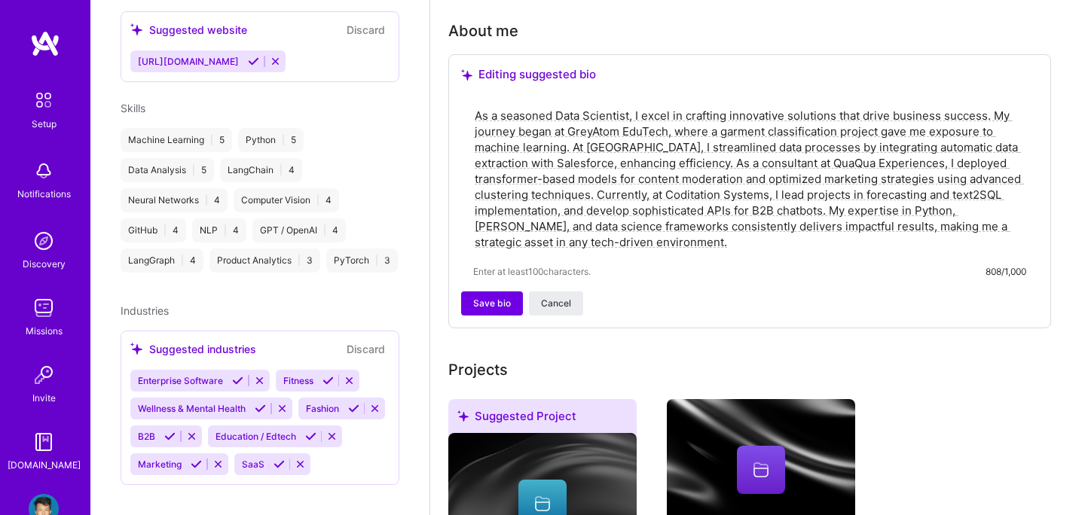
click at [811, 178] on textarea "As a seasoned Data Scientist, I excel in crafting innovative solutions that dri…" at bounding box center [749, 178] width 553 height 145
drag, startPoint x: 875, startPoint y: 178, endPoint x: 945, endPoint y: 179, distance: 70.1
click at [945, 179] on textarea "As a seasoned Data Scientist, I excel in crafting innovative solutions that dri…" at bounding box center [749, 178] width 553 height 145
drag, startPoint x: 617, startPoint y: 192, endPoint x: 965, endPoint y: 192, distance: 348.2
click at [965, 192] on textarea "As a seasoned Data Scientist, I excel in crafting innovative solutions that dri…" at bounding box center [749, 178] width 553 height 145
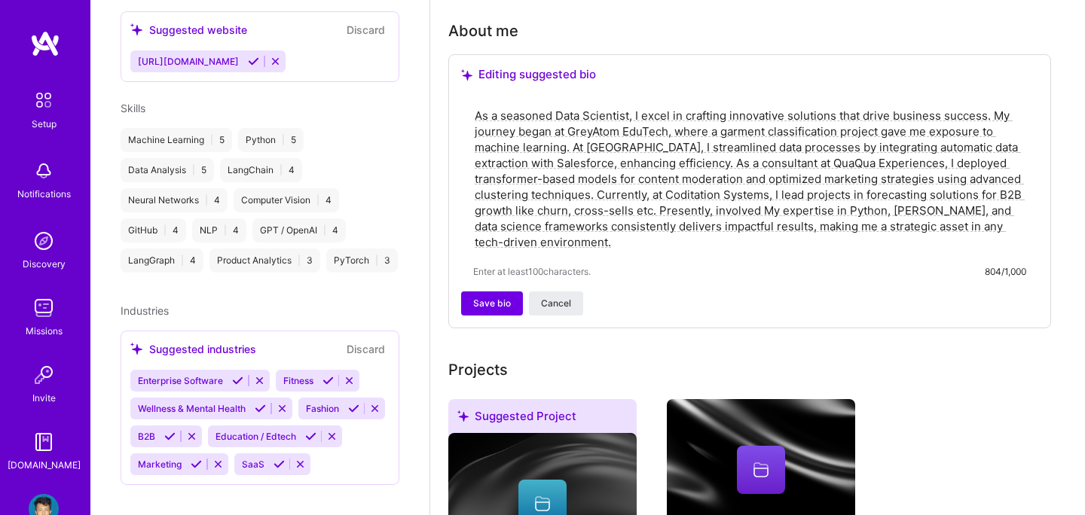
drag, startPoint x: 617, startPoint y: 194, endPoint x: 717, endPoint y: 194, distance: 99.5
click at [717, 194] on textarea "As a seasoned Data Scientist, I excel in crafting innovative solutions that dri…" at bounding box center [749, 178] width 553 height 145
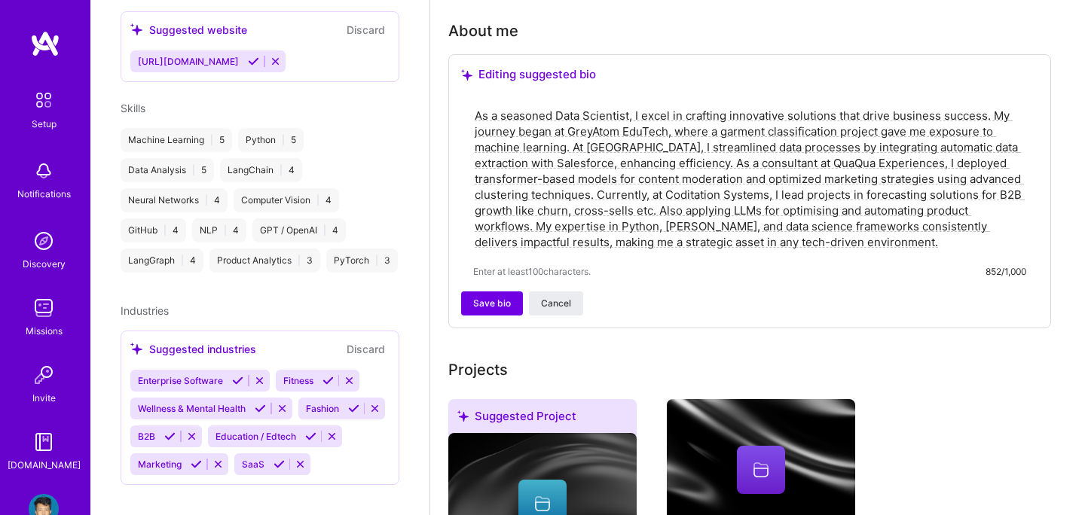
drag, startPoint x: 993, startPoint y: 192, endPoint x: 992, endPoint y: 228, distance: 35.4
click at [992, 228] on textarea "As a seasoned Data Scientist, I excel in crafting innovative solutions that dri…" at bounding box center [749, 178] width 553 height 145
type textarea "As a seasoned Data Scientist, I excel in crafting innovative solutions that dri…"
click at [488, 297] on span "Save bio" at bounding box center [492, 304] width 38 height 14
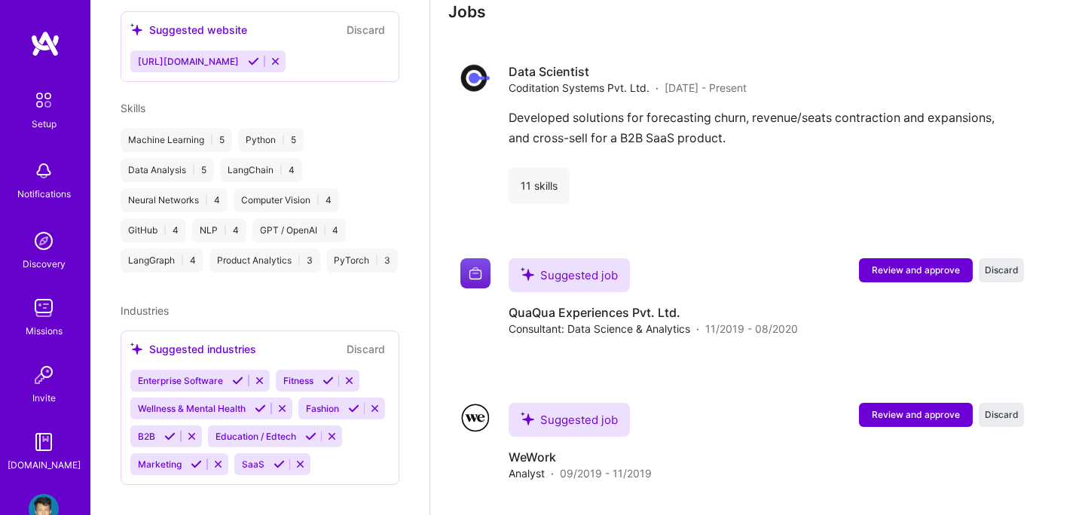
scroll to position [1219, 0]
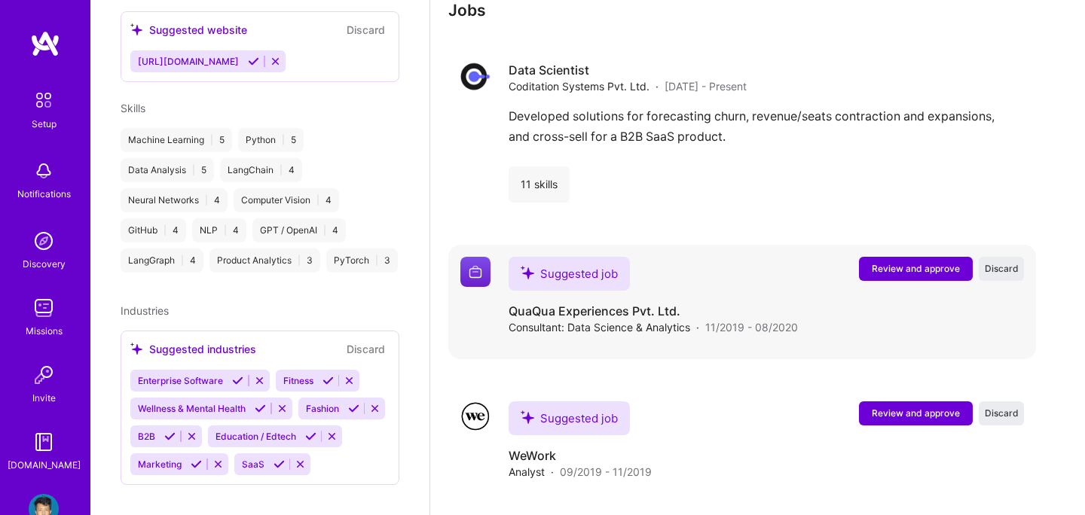
click at [886, 262] on span "Review and approve" at bounding box center [916, 268] width 88 height 13
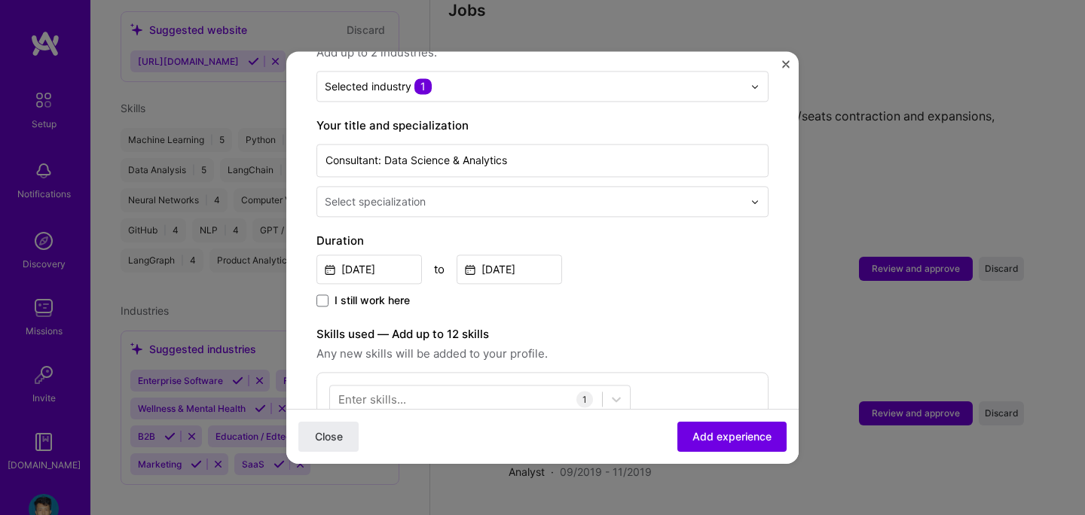
scroll to position [271, 0]
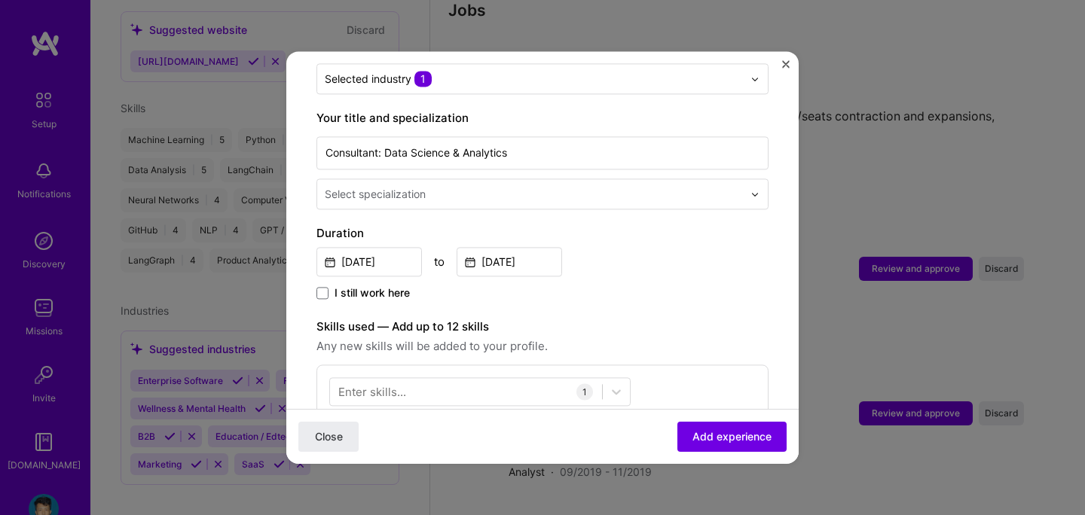
click at [508, 186] on input "text" at bounding box center [535, 194] width 421 height 16
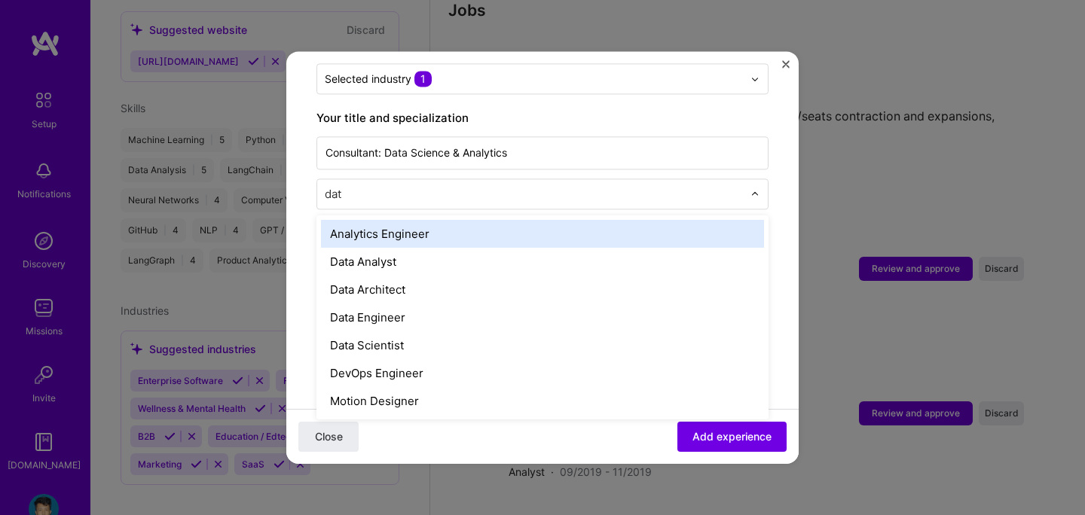
type input "data"
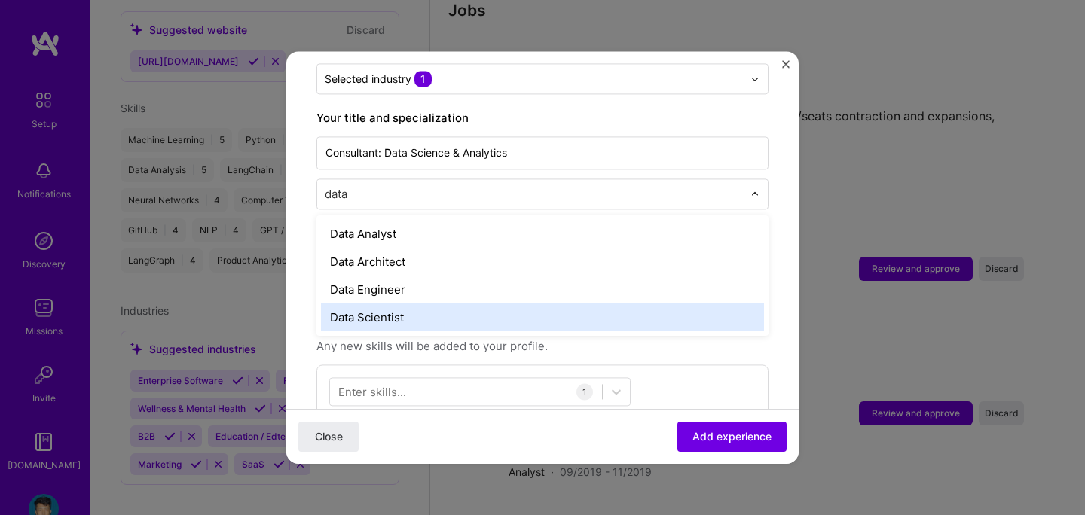
click at [396, 304] on div "Data Scientist" at bounding box center [542, 318] width 443 height 28
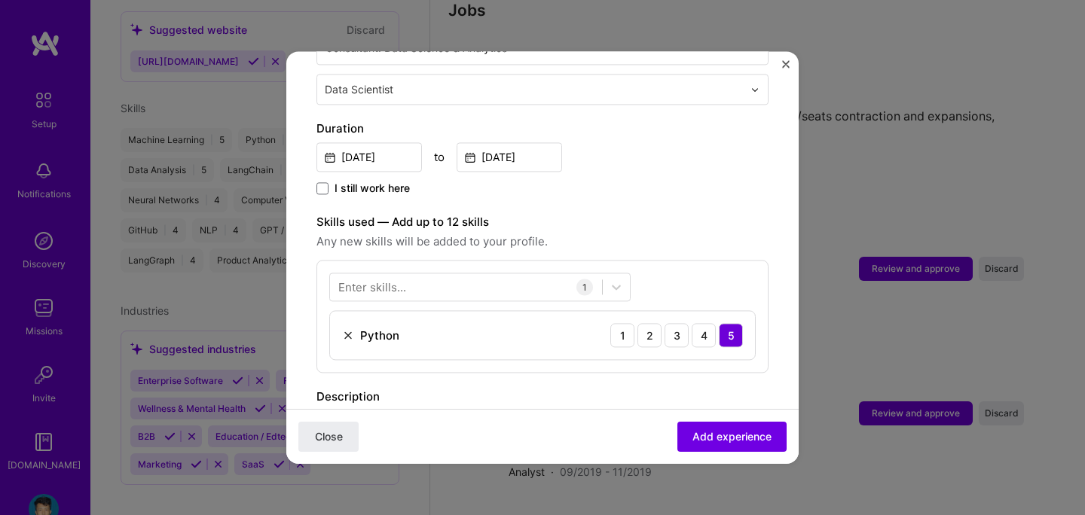
scroll to position [411, 0]
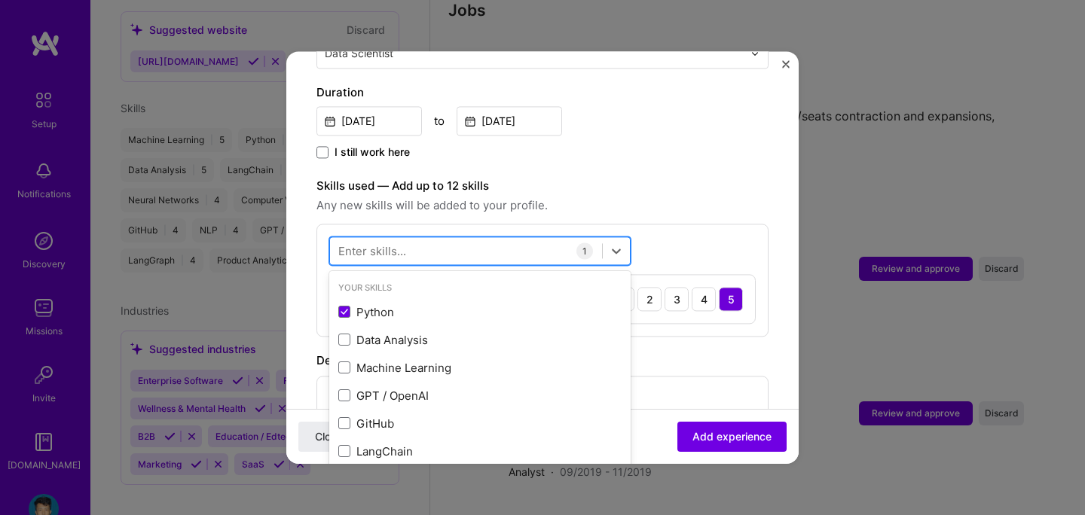
click at [469, 239] on div at bounding box center [466, 251] width 272 height 25
type input "t"
type input "n"
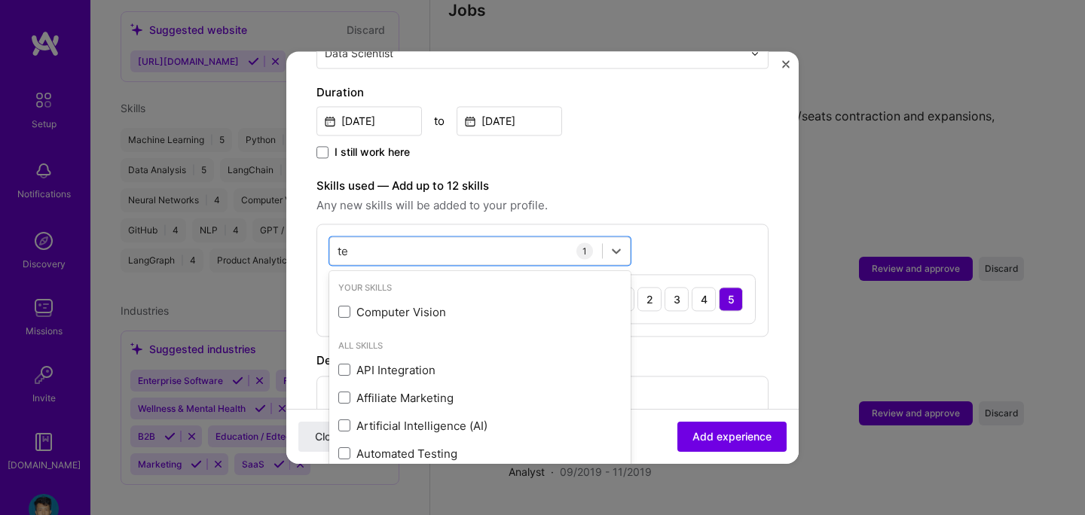
type input "t"
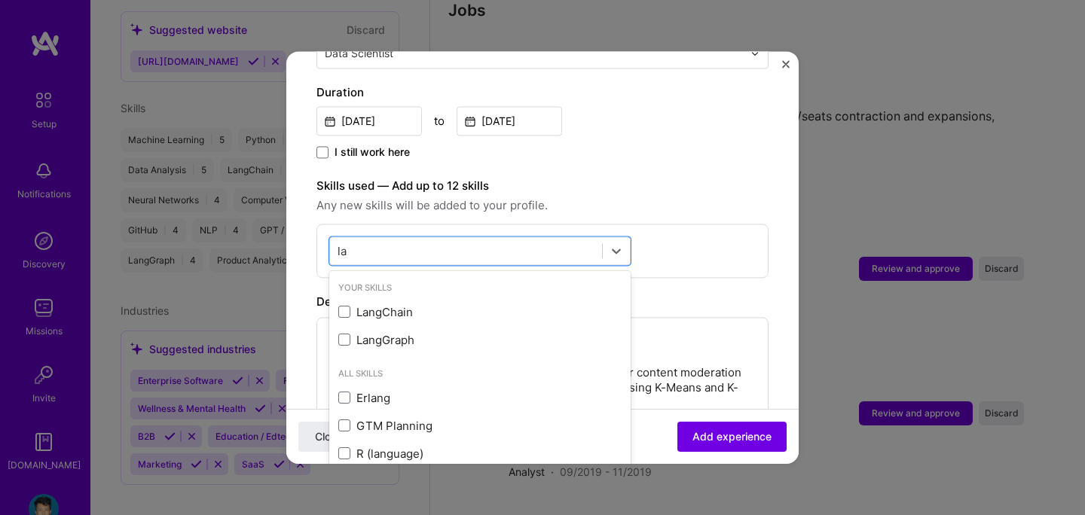
type input "l"
type input "sql"
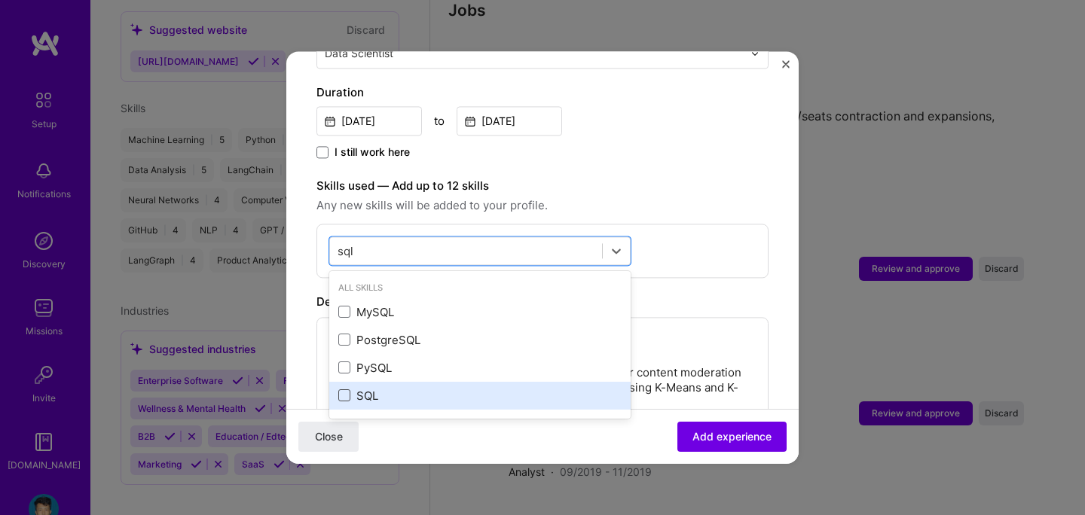
click at [348, 390] on span at bounding box center [344, 396] width 12 height 12
click at [0, 0] on input "checkbox" at bounding box center [0, 0] width 0 height 0
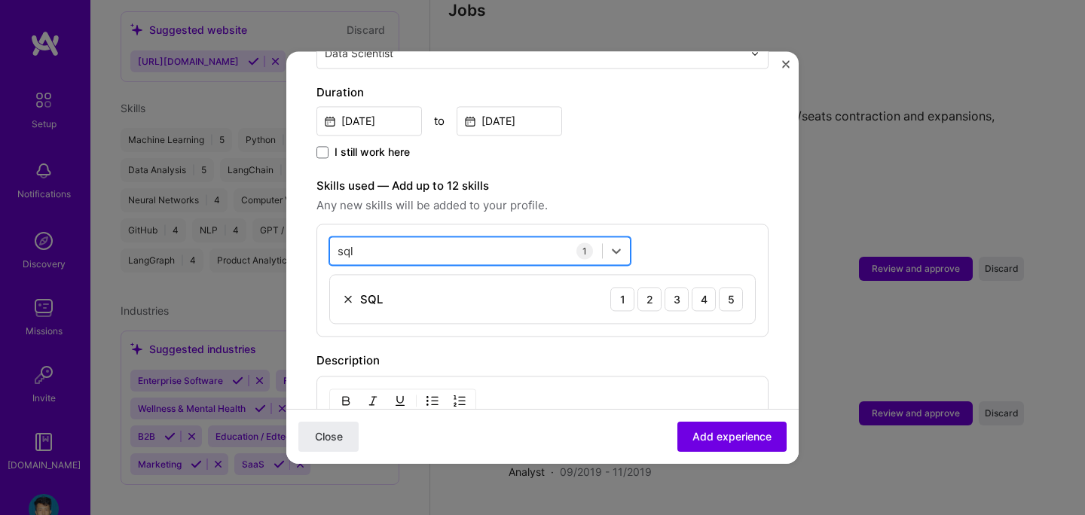
click at [404, 239] on div "sql sql" at bounding box center [466, 251] width 272 height 25
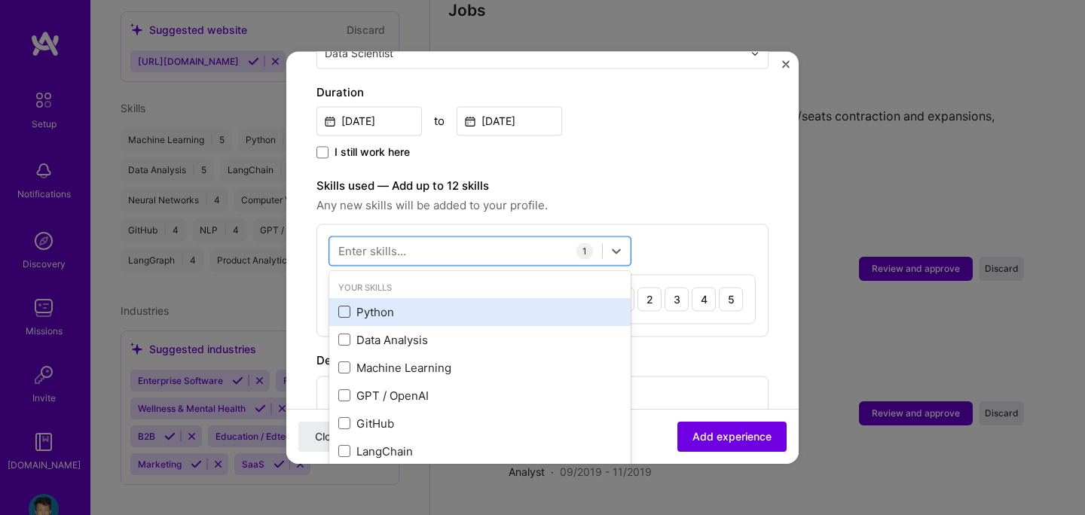
click at [344, 307] on span at bounding box center [344, 313] width 12 height 12
click at [0, 0] on input "checkbox" at bounding box center [0, 0] width 0 height 0
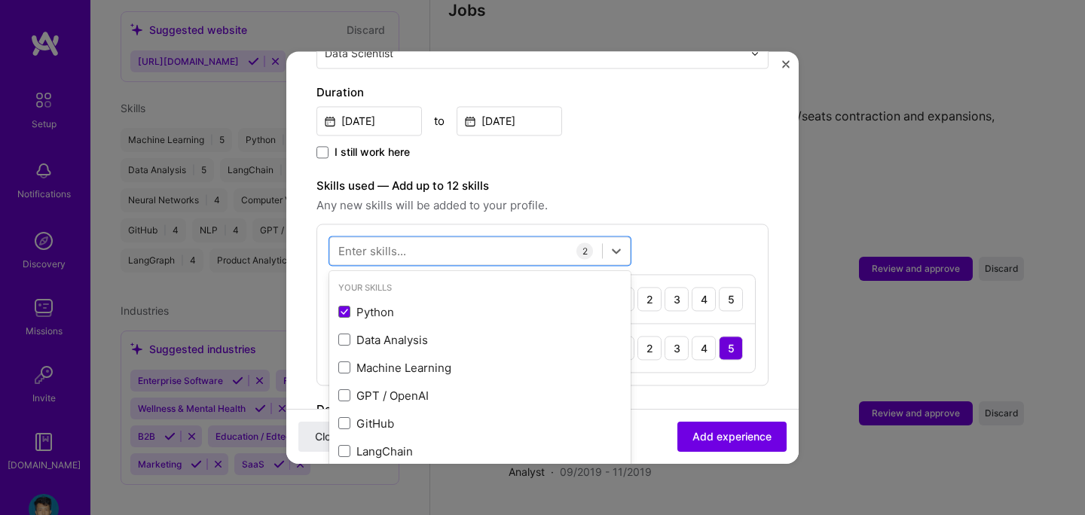
click at [725, 234] on div "option Python, selected. option Machine Learning focused, 0 of 2. 378 results a…" at bounding box center [543, 305] width 452 height 162
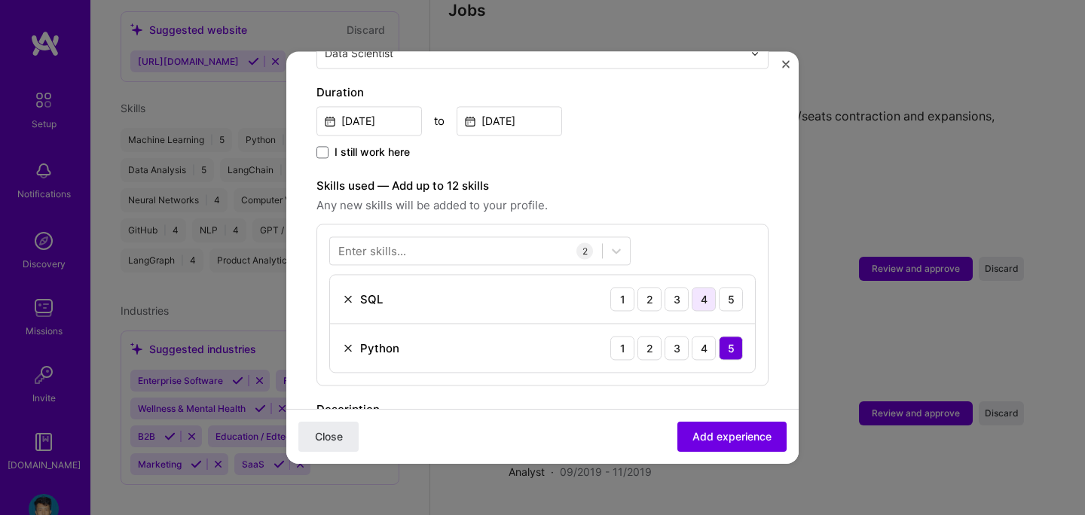
click at [708, 287] on div "4" at bounding box center [704, 299] width 24 height 24
click at [489, 239] on div at bounding box center [466, 251] width 272 height 25
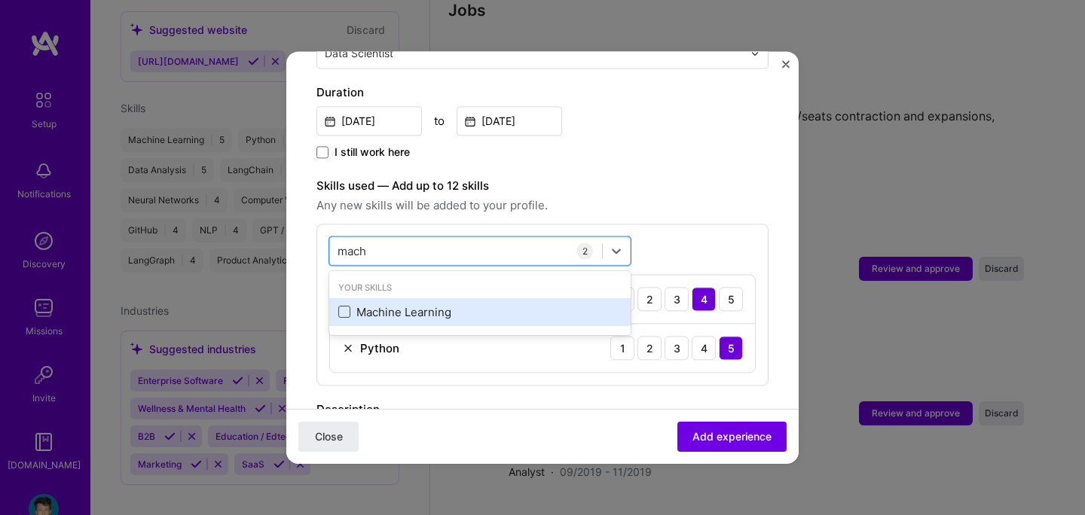
click at [341, 307] on span at bounding box center [344, 313] width 12 height 12
click at [0, 0] on input "checkbox" at bounding box center [0, 0] width 0 height 0
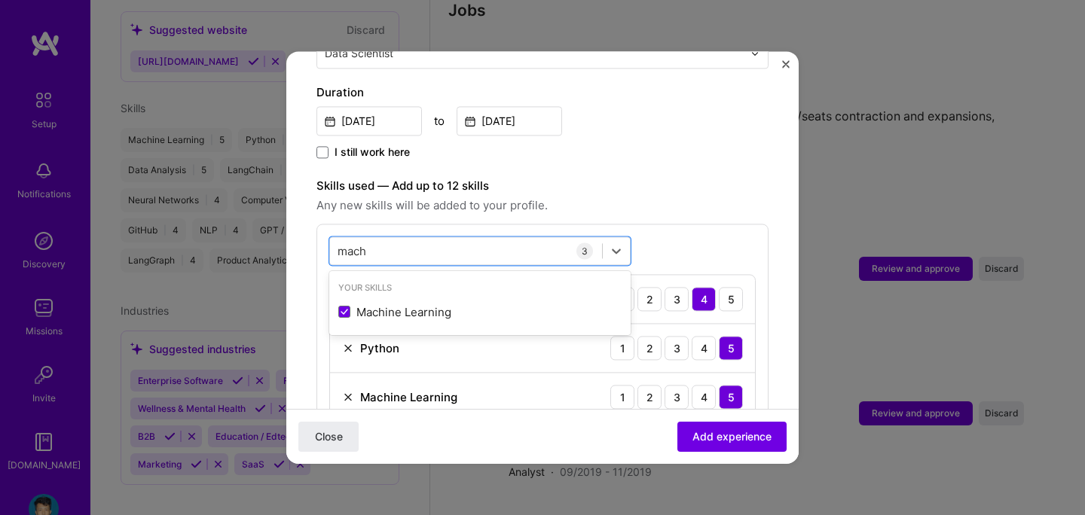
type input "mach"
click at [693, 197] on span "Any new skills will be added to your profile." at bounding box center [543, 206] width 452 height 18
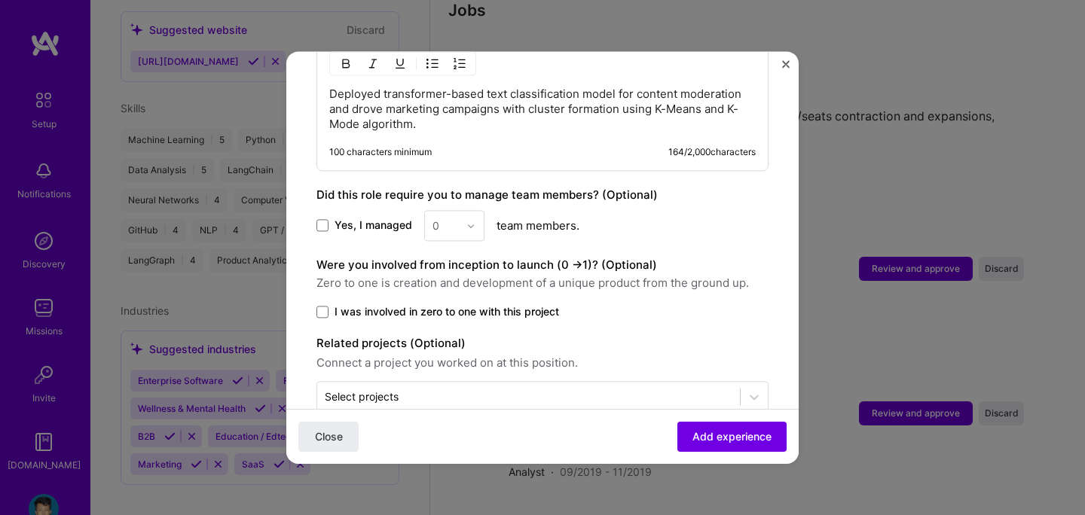
scroll to position [865, 0]
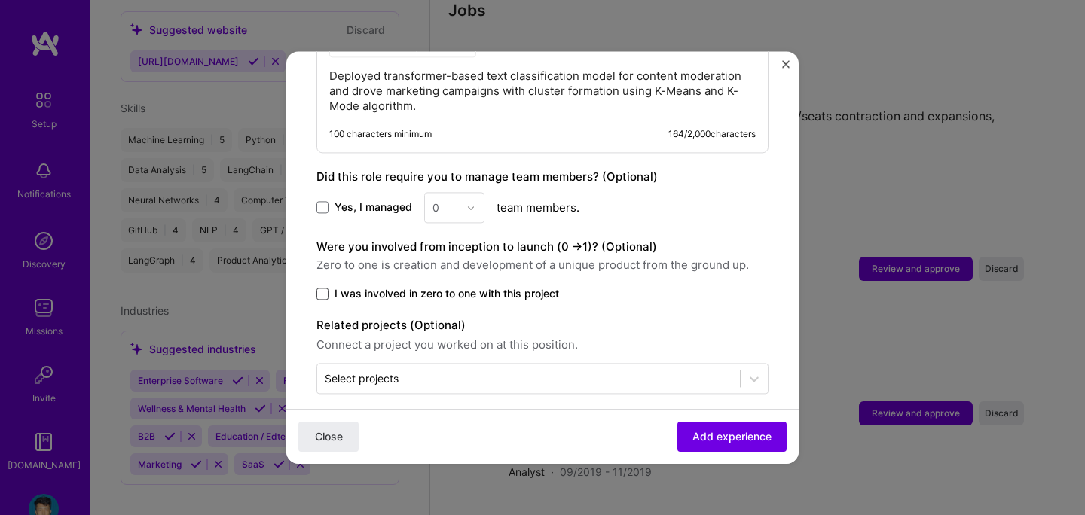
click at [326, 288] on span at bounding box center [323, 294] width 12 height 12
click at [0, 0] on input "I was involved in zero to one with this project" at bounding box center [0, 0] width 0 height 0
click at [717, 430] on span "Add experience" at bounding box center [732, 437] width 79 height 15
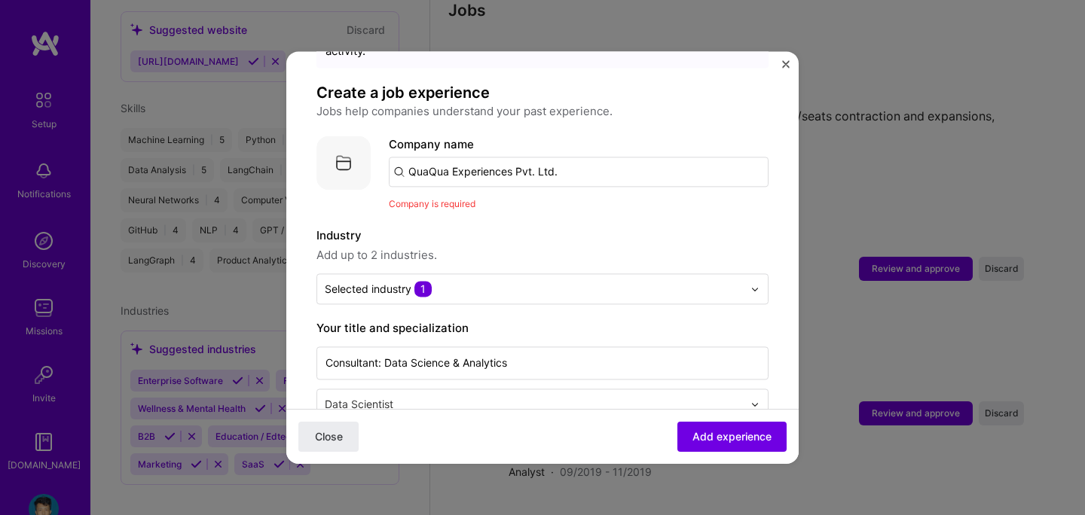
scroll to position [39, 0]
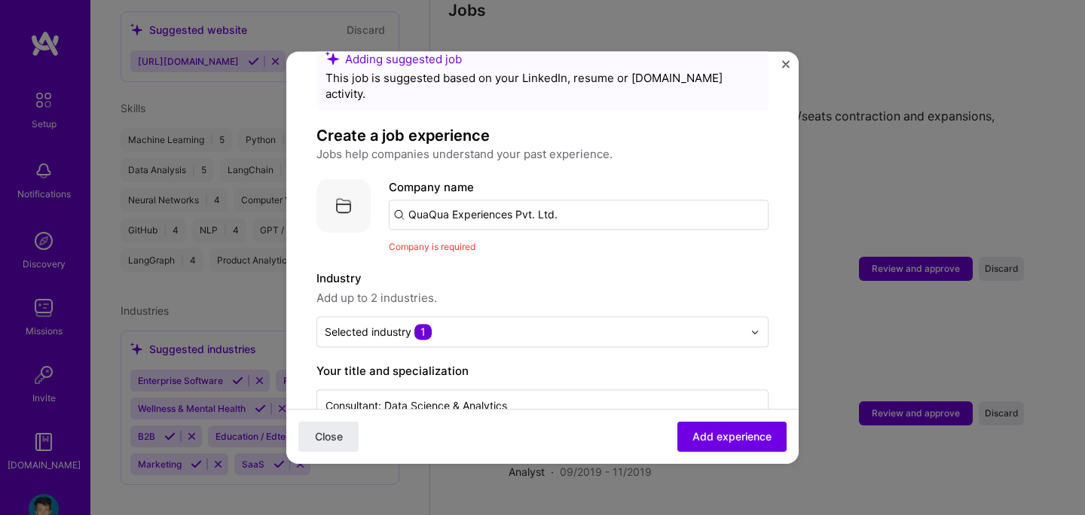
click at [577, 200] on input "QuaQua Experiences Pvt. Ltd." at bounding box center [579, 215] width 380 height 30
type input "QuaQua Experiences Pvt. Ltd."
click at [524, 244] on div "QuaQua Experiences Pvt. Ltd." at bounding box center [560, 256] width 175 height 26
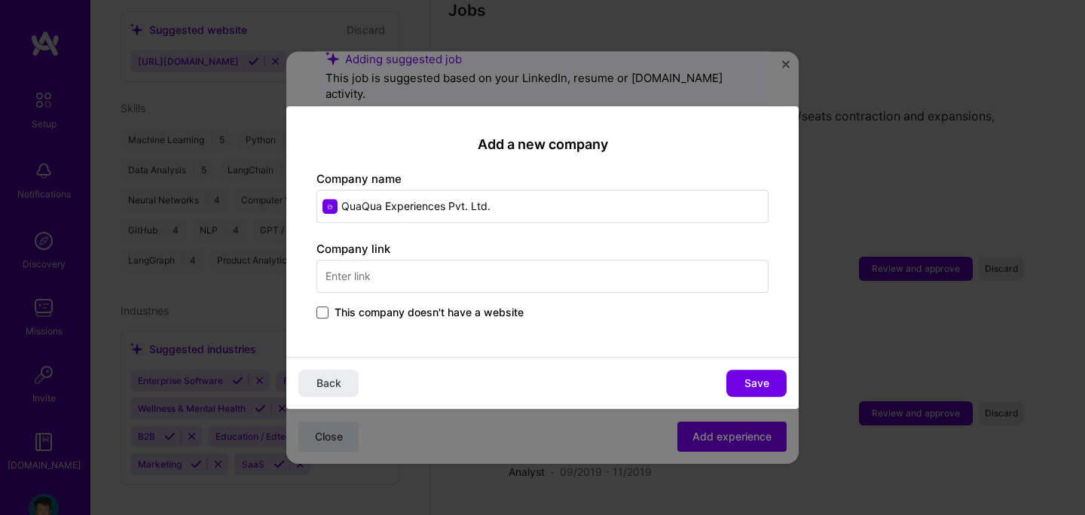
click at [325, 315] on span at bounding box center [323, 313] width 12 height 12
click at [0, 0] on input "This company doesn't have a website" at bounding box center [0, 0] width 0 height 0
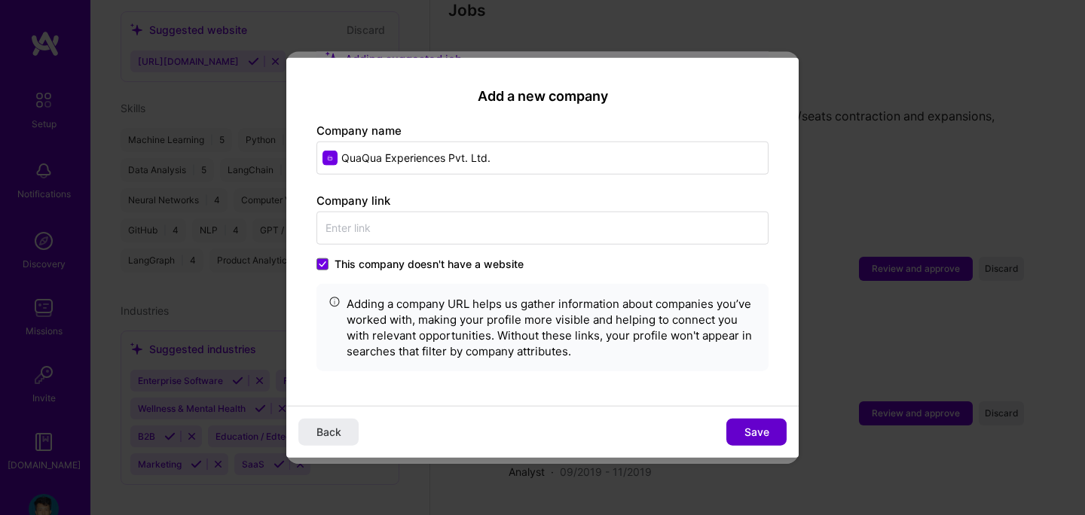
click at [752, 430] on span "Save" at bounding box center [757, 431] width 25 height 15
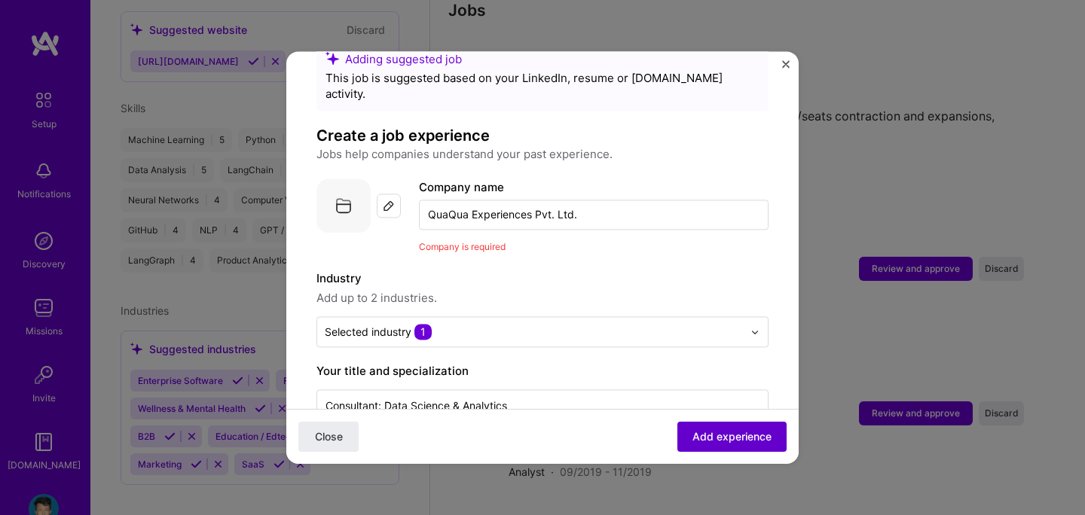
click at [709, 433] on span "Add experience" at bounding box center [732, 437] width 79 height 15
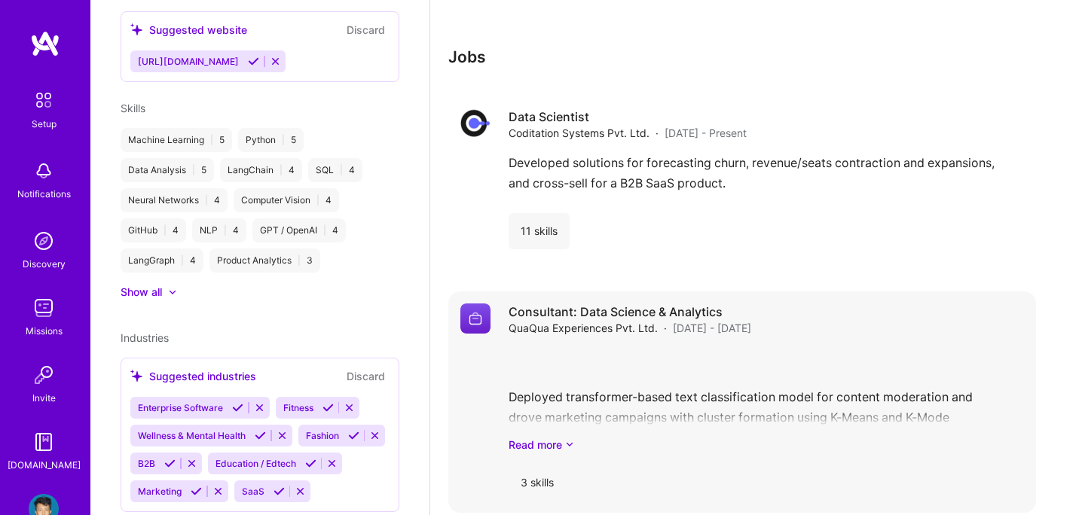
scroll to position [1161, 0]
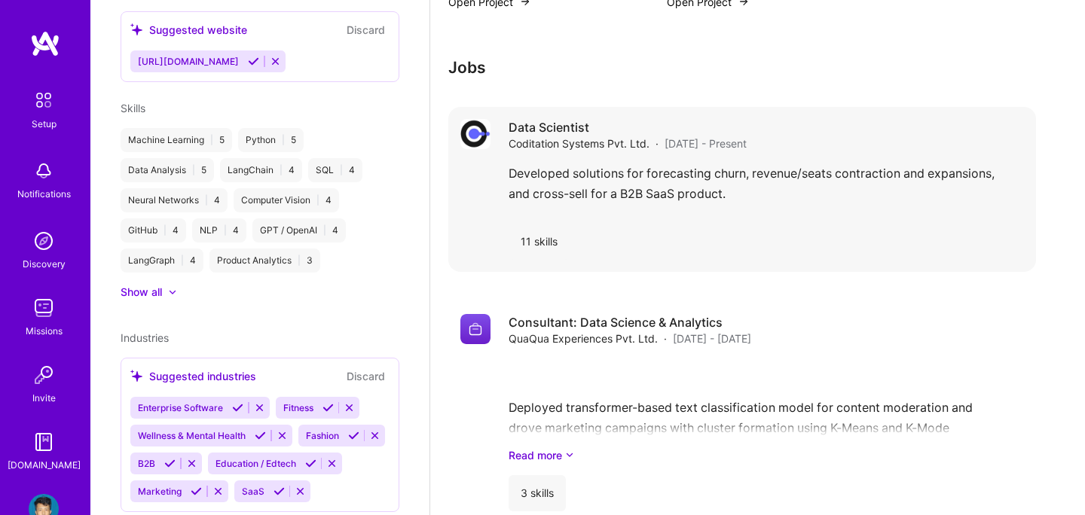
click at [618, 180] on div "Developed solutions for forecasting churn, revenue/seats contraction and expans…" at bounding box center [766, 188] width 515 height 48
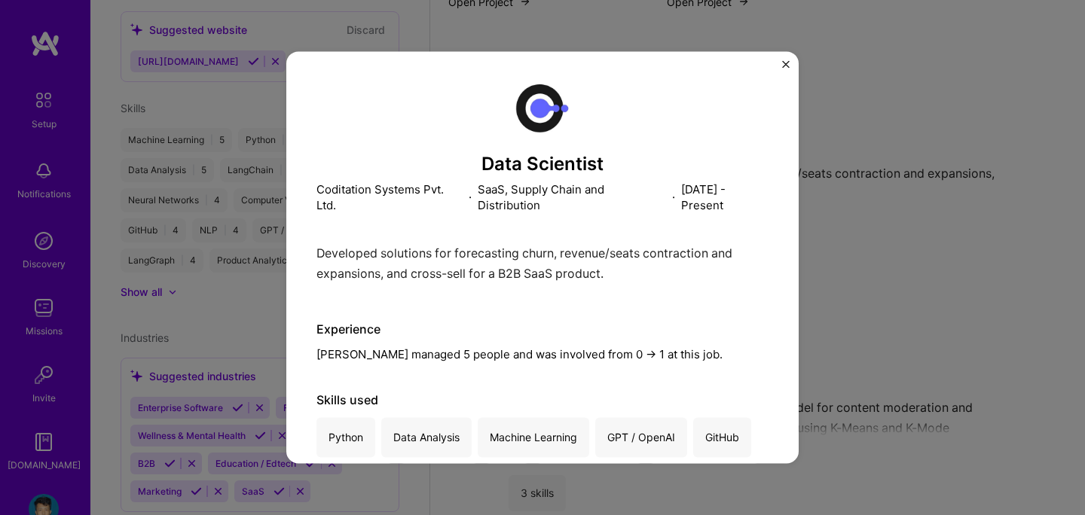
scroll to position [87, 0]
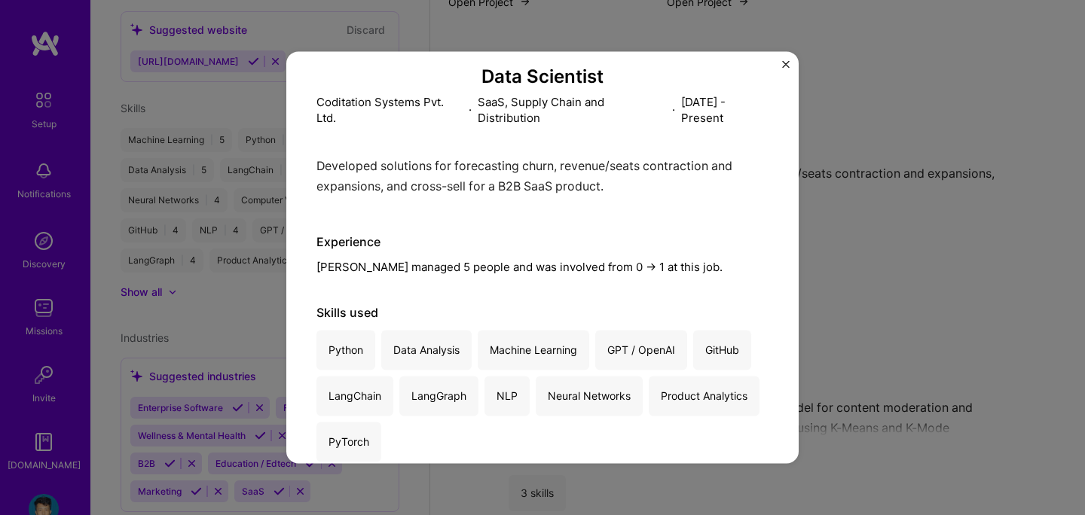
click at [537, 176] on div "Developed solutions for forecasting churn, revenue/seats contraction and expans…" at bounding box center [543, 180] width 452 height 48
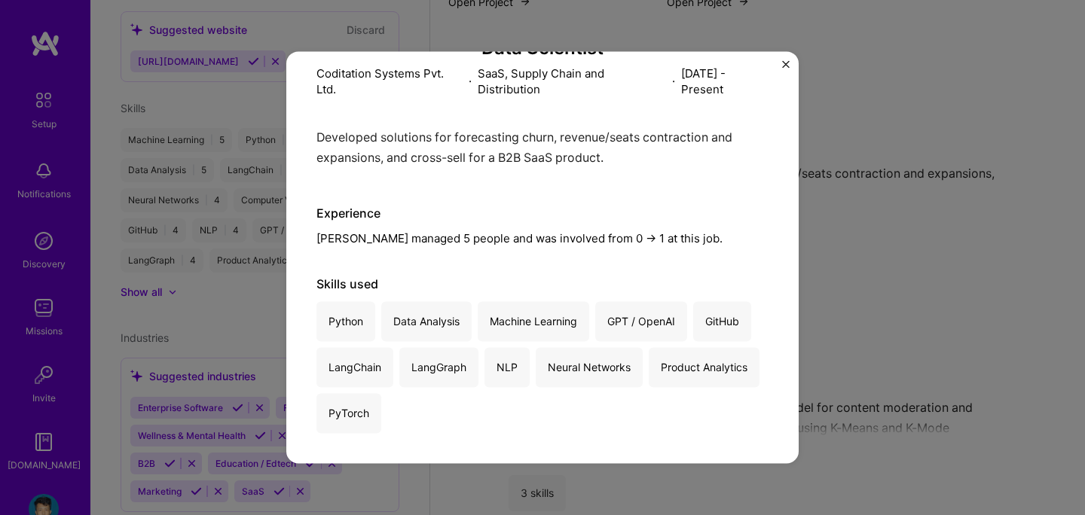
scroll to position [1173, 0]
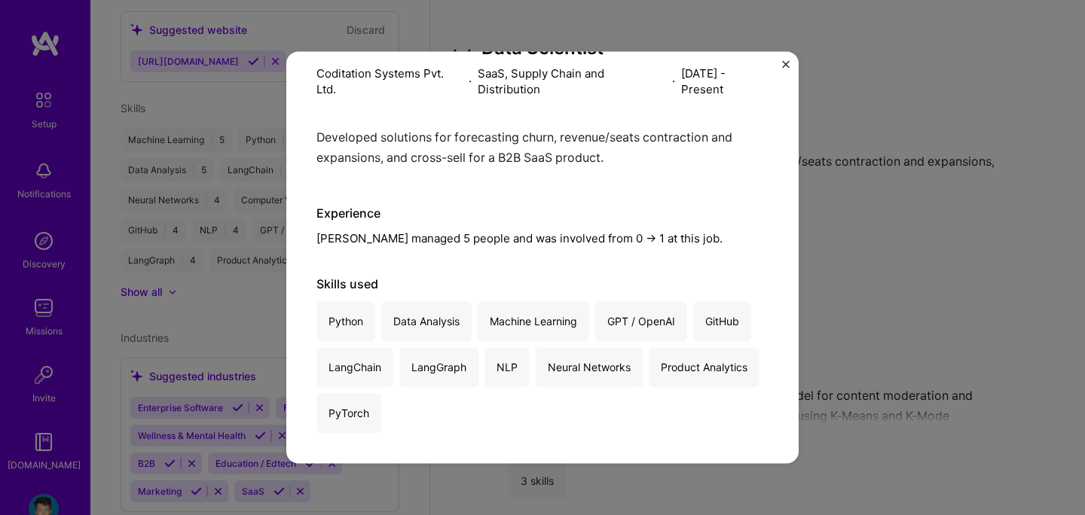
click at [784, 66] on img "Close" at bounding box center [786, 64] width 8 height 8
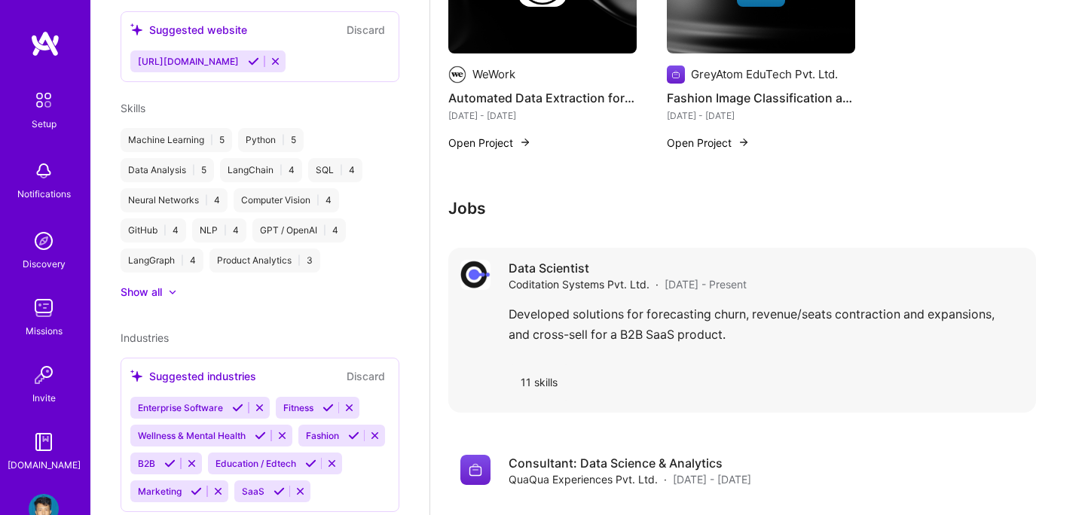
scroll to position [992, 0]
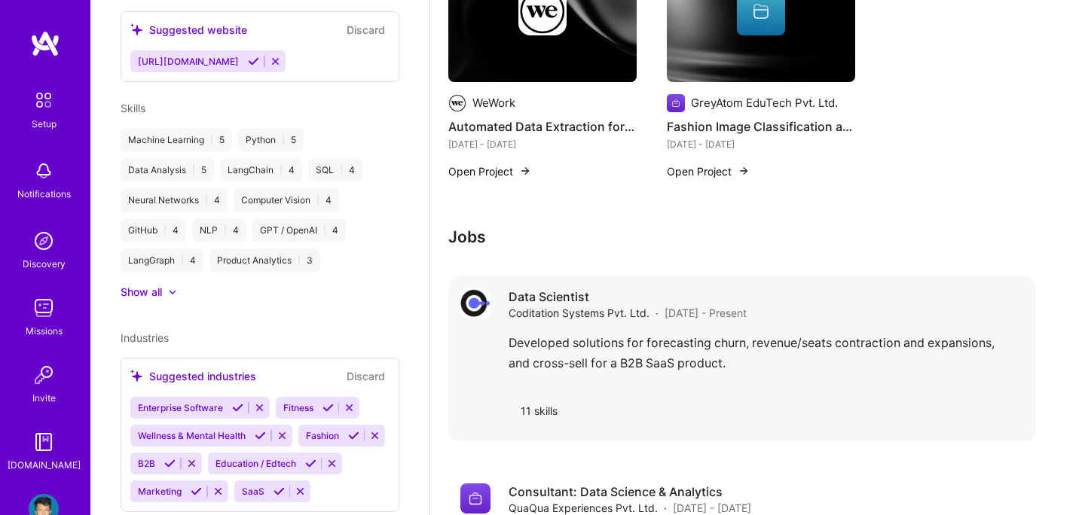
click at [657, 306] on div "Data Scientist Coditation Systems Pvt. Ltd. · [DATE] - Present Developed soluti…" at bounding box center [766, 359] width 515 height 141
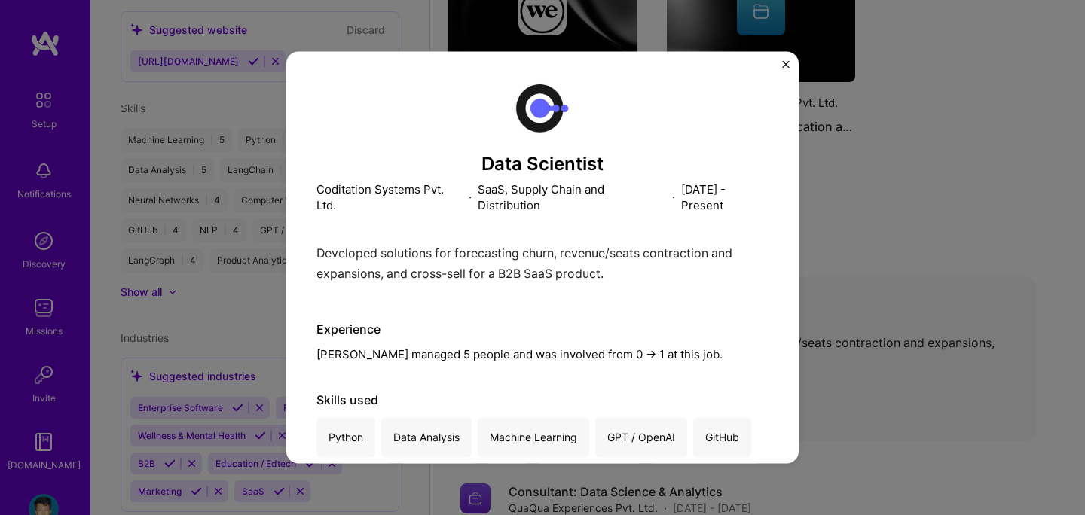
scroll to position [116, 0]
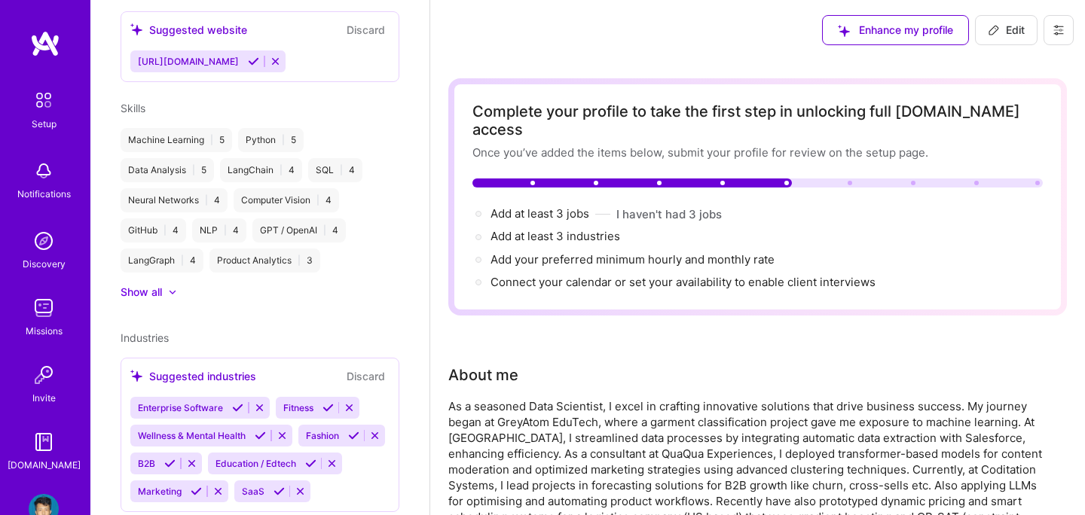
click at [1006, 26] on span "Edit" at bounding box center [1006, 30] width 37 height 15
select select "US"
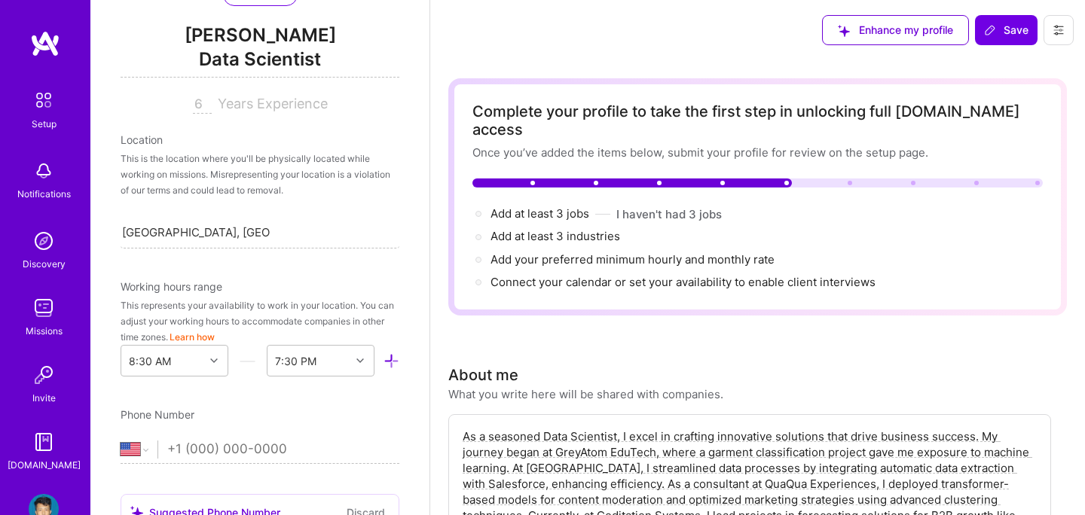
scroll to position [170, 0]
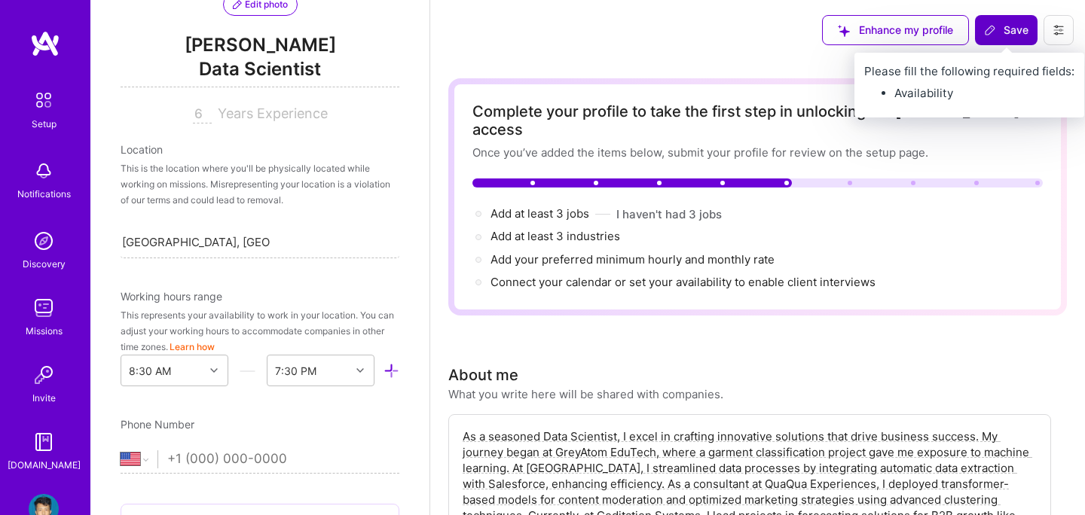
click at [1014, 37] on span "Save" at bounding box center [1006, 30] width 44 height 15
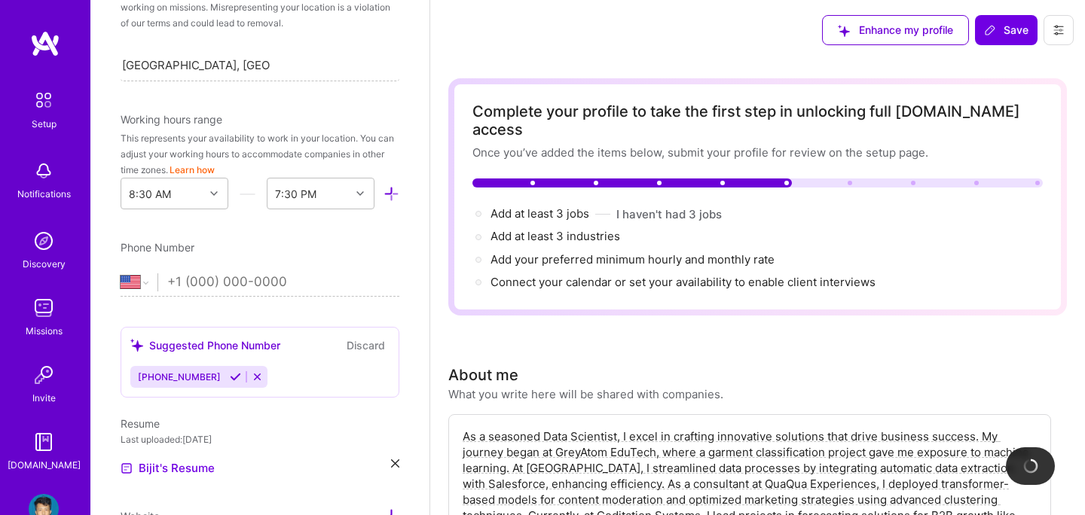
scroll to position [350, 0]
click at [147, 284] on select "[GEOGRAPHIC_DATA] [GEOGRAPHIC_DATA] [GEOGRAPHIC_DATA] [GEOGRAPHIC_DATA] [US_STA…" at bounding box center [139, 280] width 37 height 18
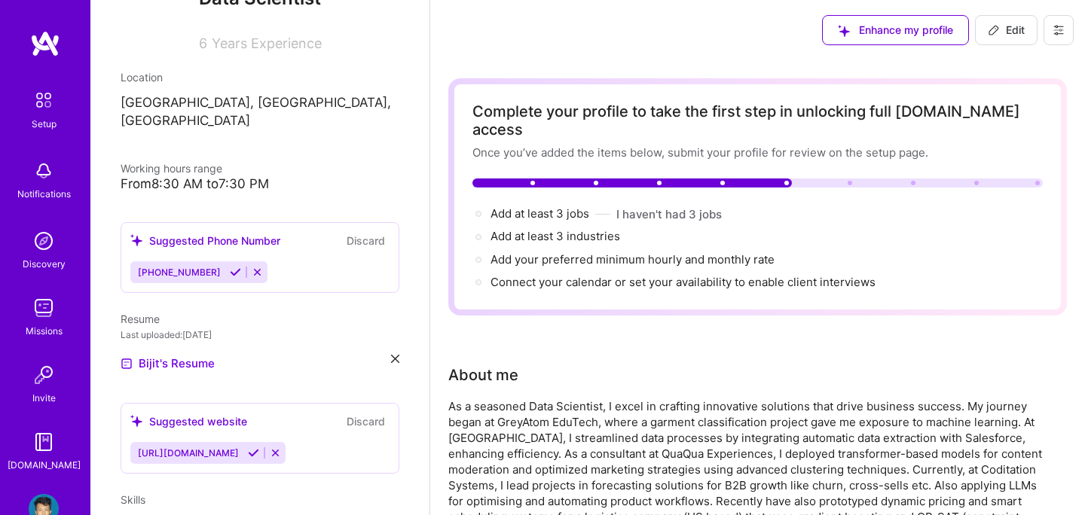
scroll to position [209, 0]
click at [230, 268] on icon at bounding box center [235, 273] width 11 height 11
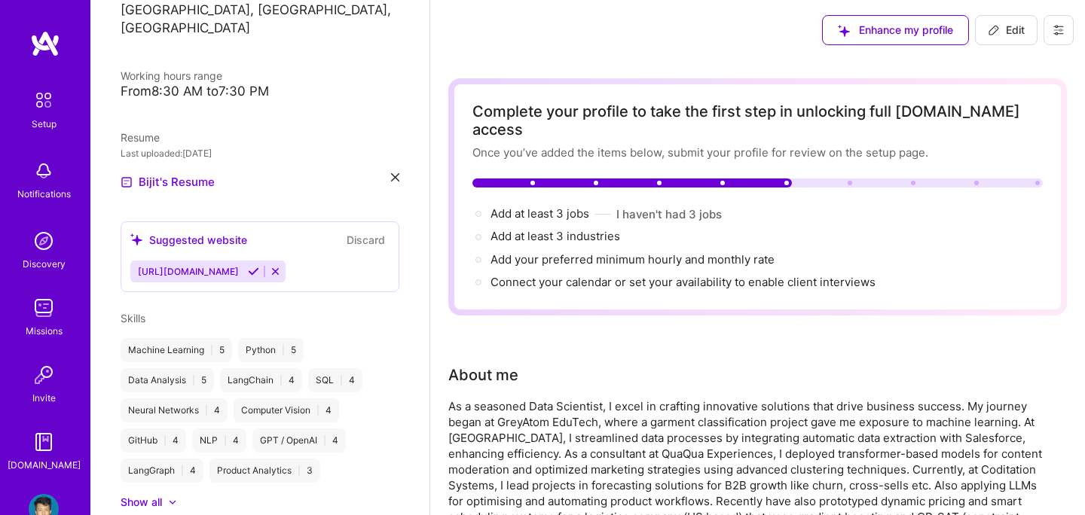
scroll to position [311, 0]
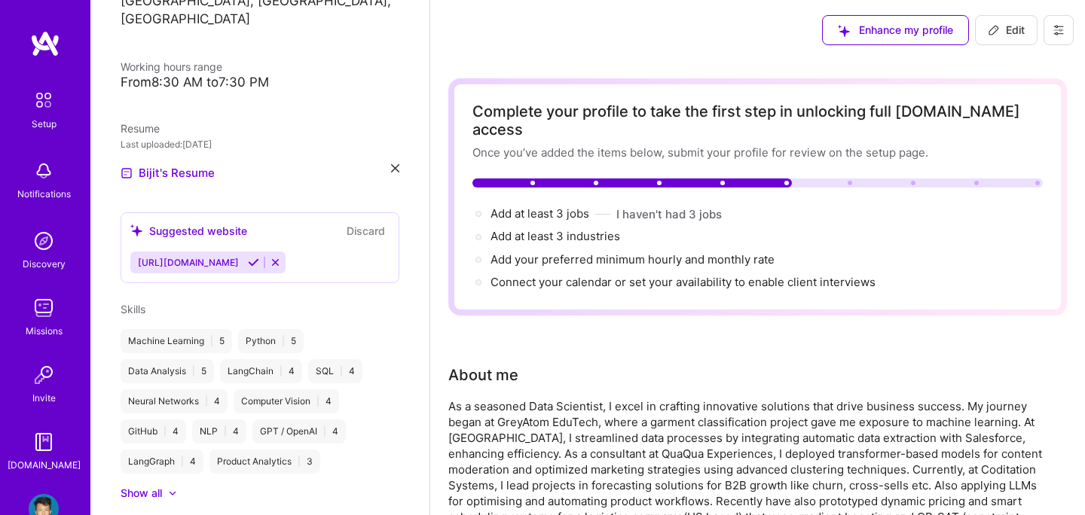
click at [259, 257] on icon at bounding box center [253, 262] width 11 height 11
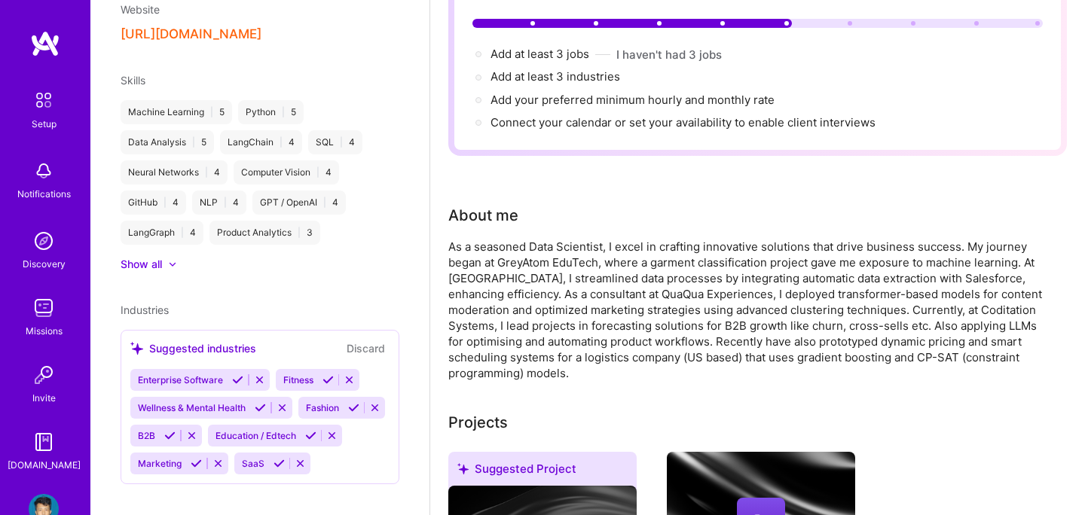
scroll to position [254, 0]
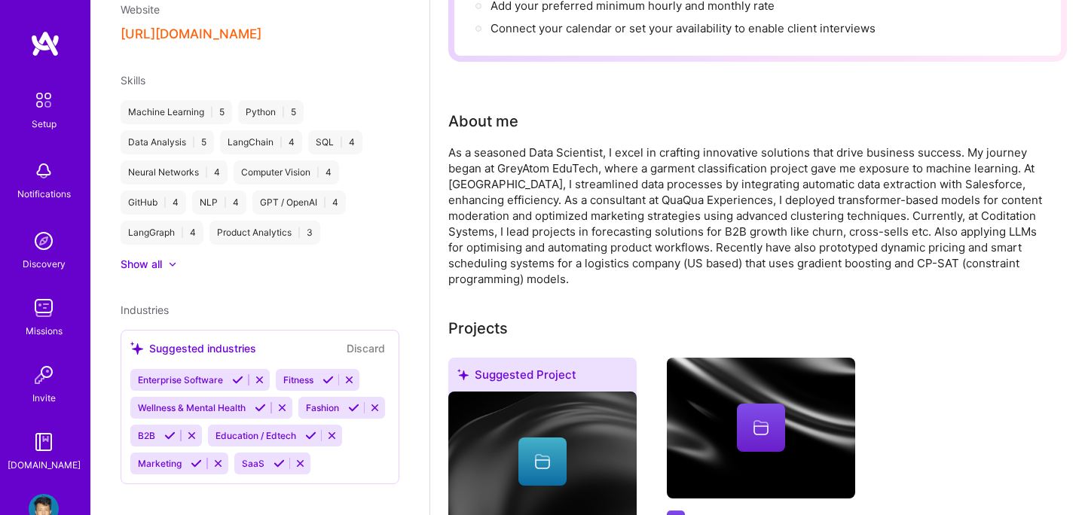
click at [258, 375] on icon at bounding box center [259, 380] width 11 height 11
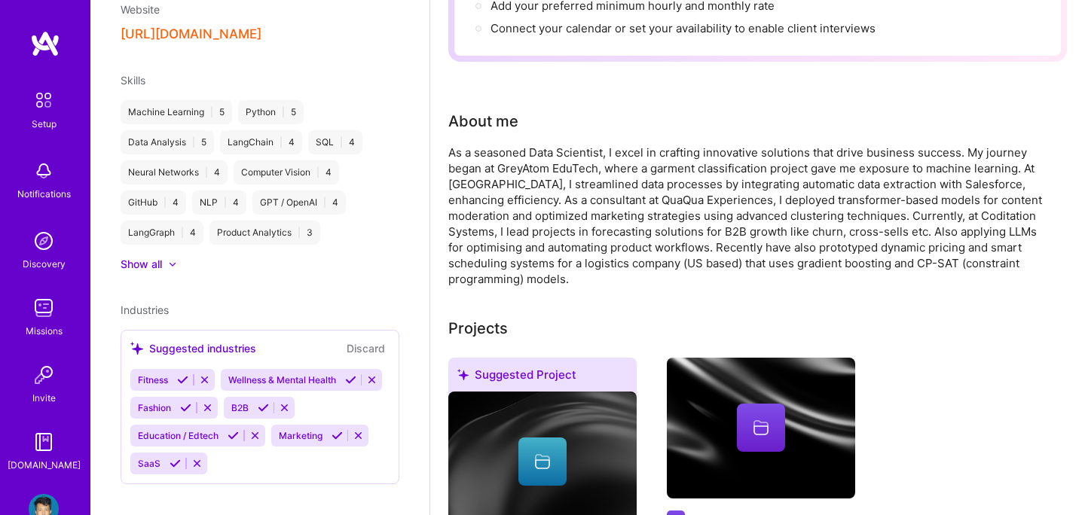
click at [262, 402] on icon at bounding box center [263, 407] width 11 height 11
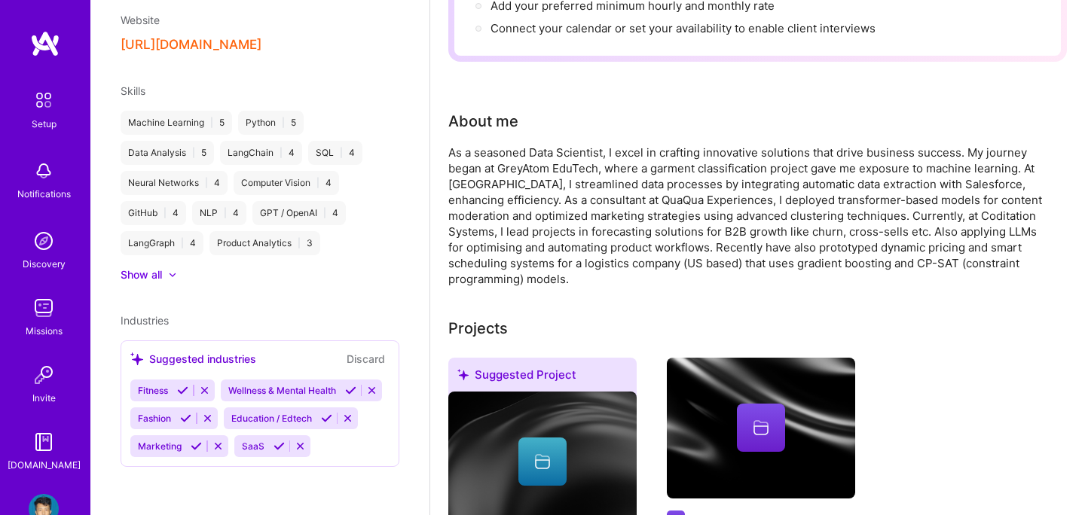
scroll to position [567, 0]
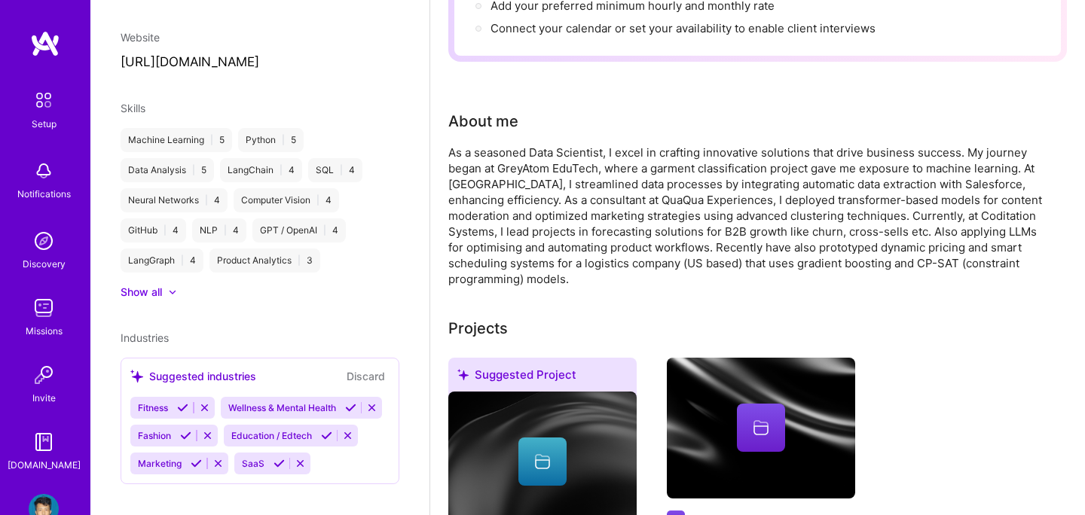
click at [206, 394] on div "Suggested industries Discard Fitness Wellness & Mental Health Fashion Education…" at bounding box center [260, 421] width 279 height 127
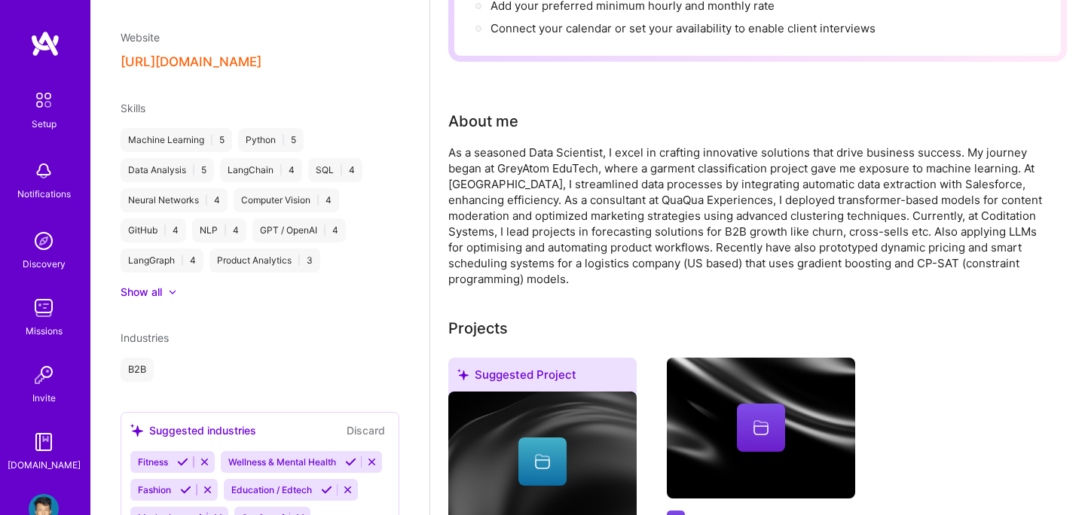
click at [192, 512] on icon at bounding box center [196, 517] width 11 height 11
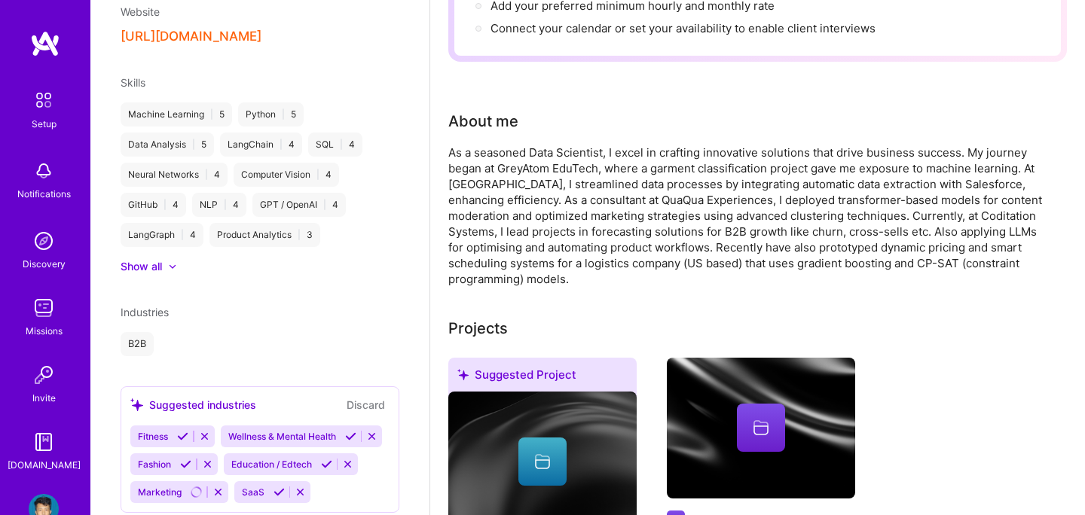
scroll to position [620, 0]
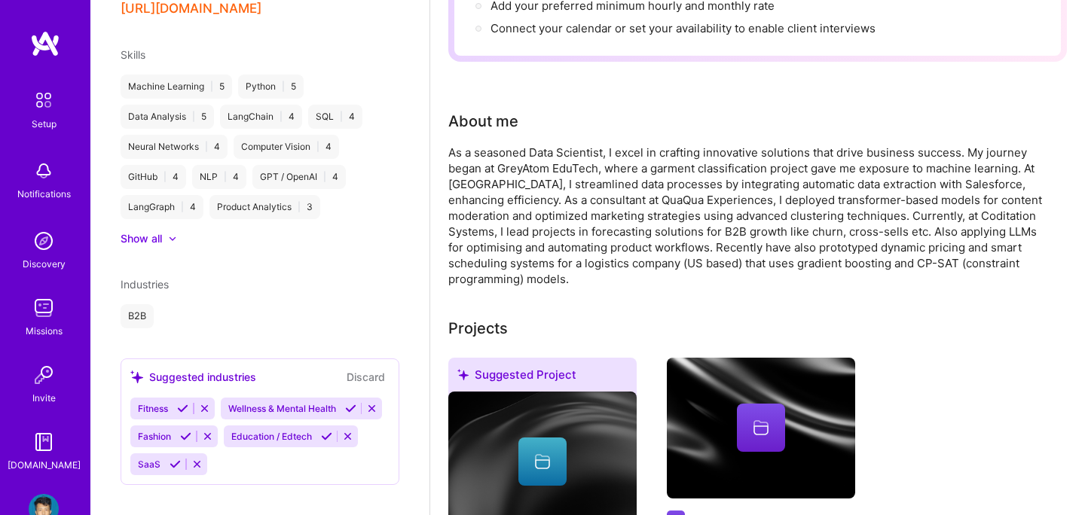
click at [172, 459] on icon at bounding box center [175, 464] width 11 height 11
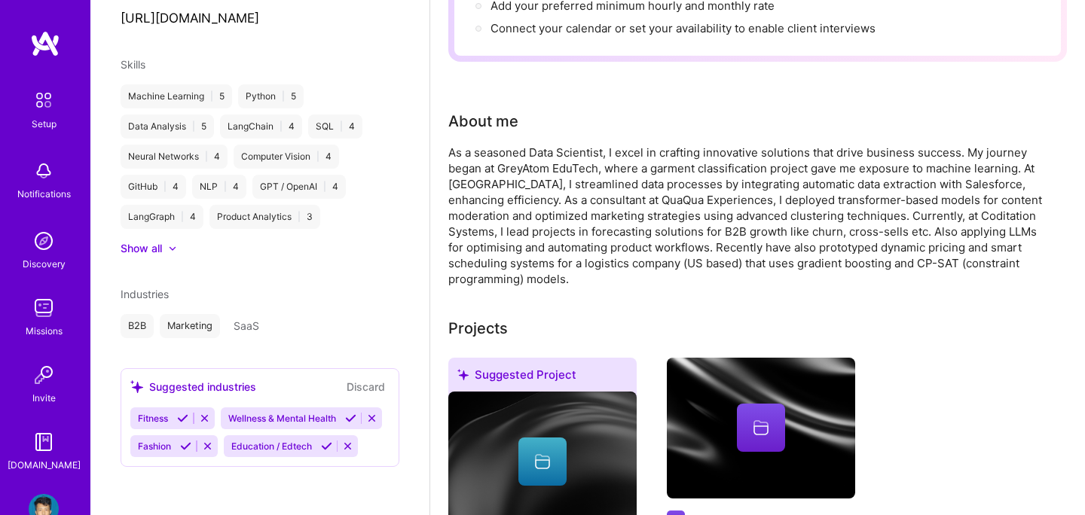
scroll to position [592, 0]
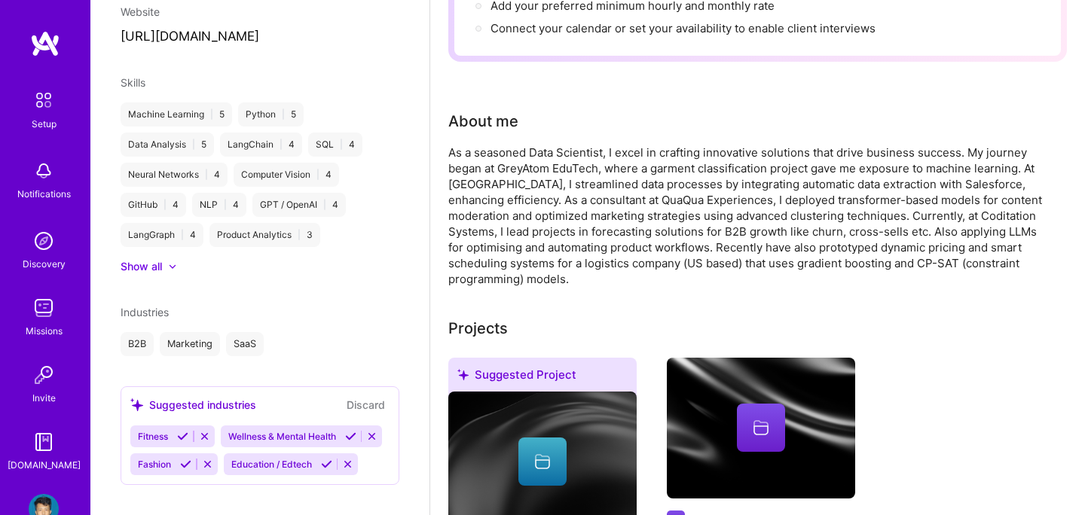
click at [373, 431] on icon at bounding box center [371, 436] width 11 height 11
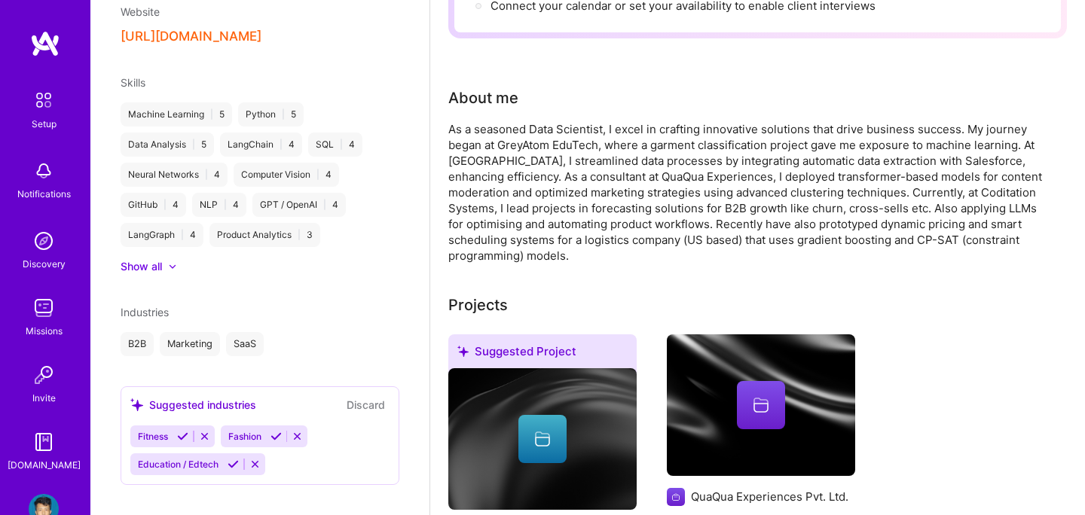
click at [258, 459] on icon at bounding box center [254, 464] width 11 height 11
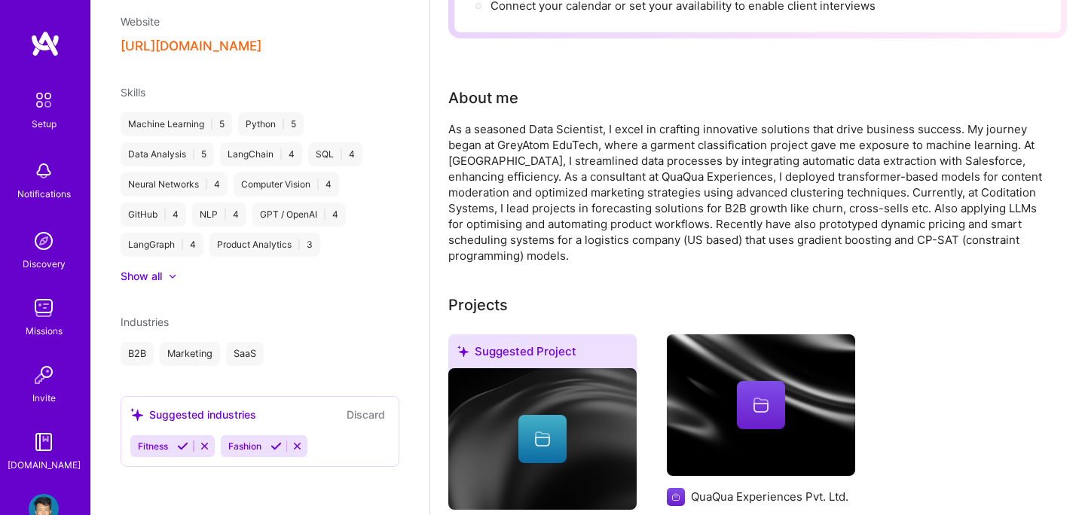
scroll to position [564, 0]
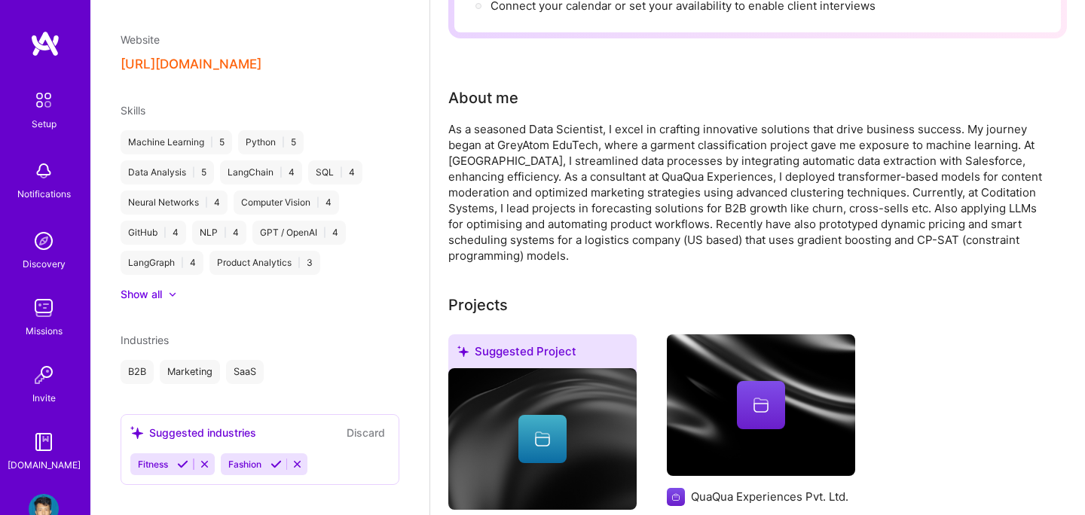
click at [303, 459] on icon at bounding box center [297, 464] width 11 height 11
click at [206, 459] on icon at bounding box center [204, 464] width 11 height 11
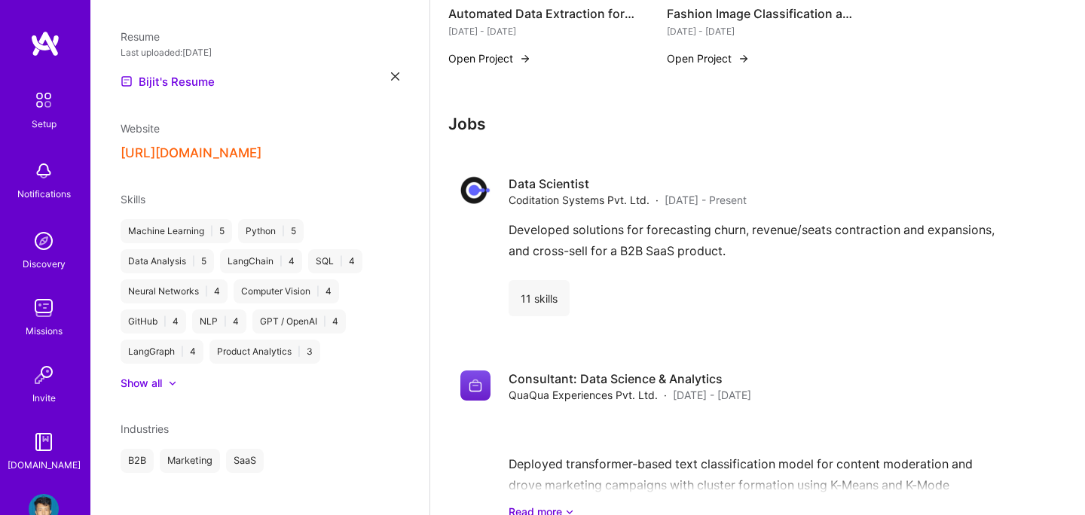
scroll to position [1085, 0]
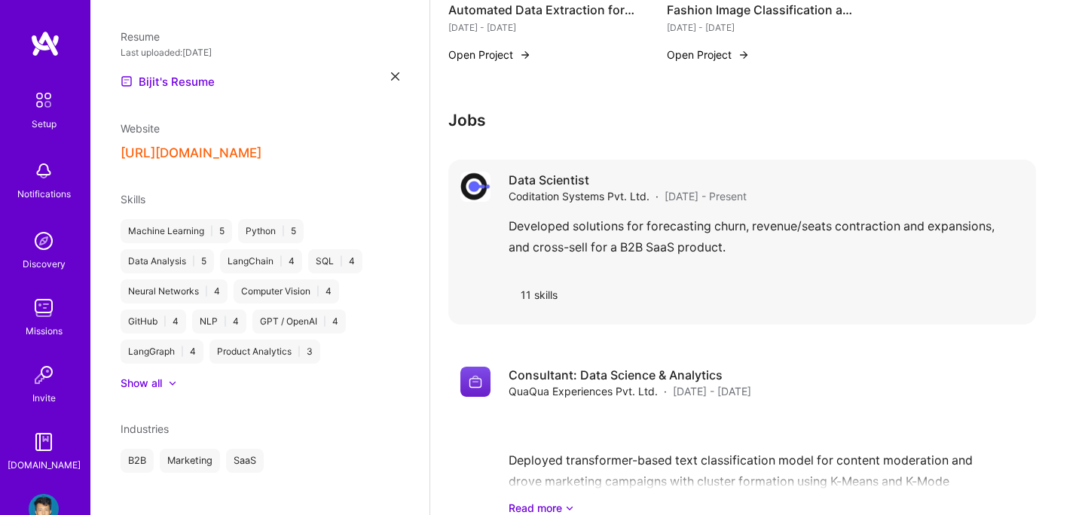
click at [573, 228] on div "Developed solutions for forecasting churn, revenue/seats contraction and expans…" at bounding box center [766, 240] width 515 height 48
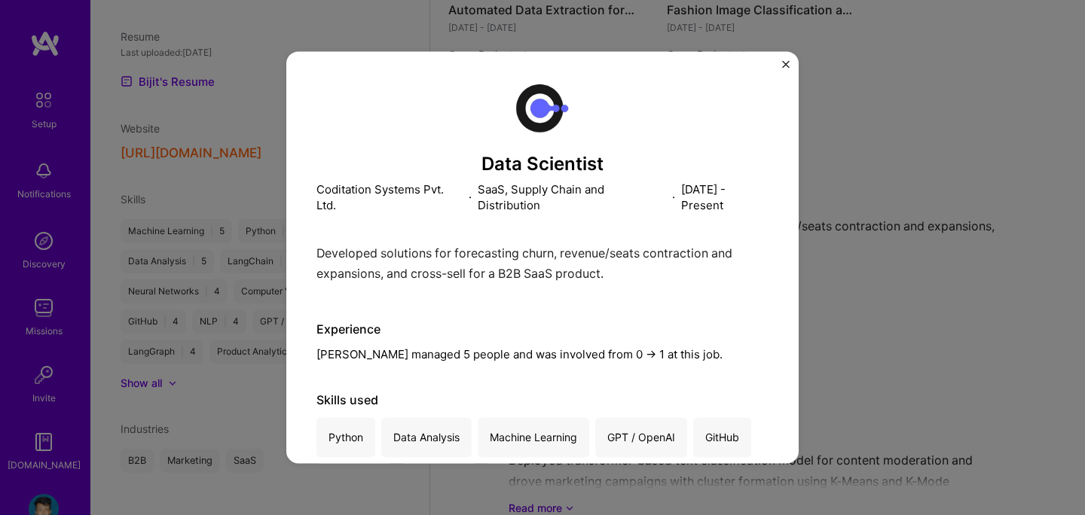
scroll to position [116, 0]
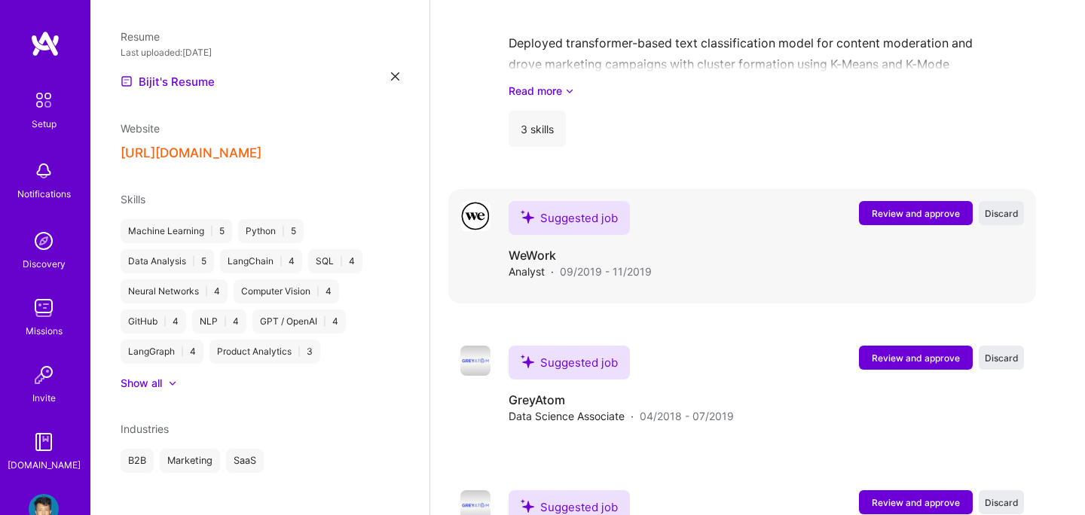
scroll to position [1575, 0]
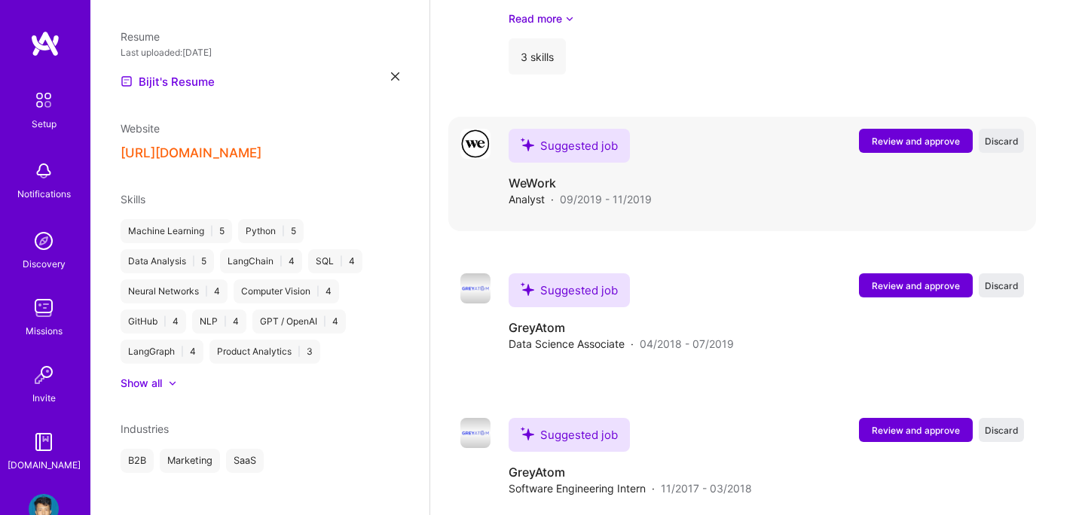
click at [711, 182] on div "Suggested job WeWork Analyst · 09/2019 - 11/2019 Review and approve Discard" at bounding box center [766, 168] width 515 height 78
click at [879, 135] on span "Review and approve" at bounding box center [916, 141] width 88 height 13
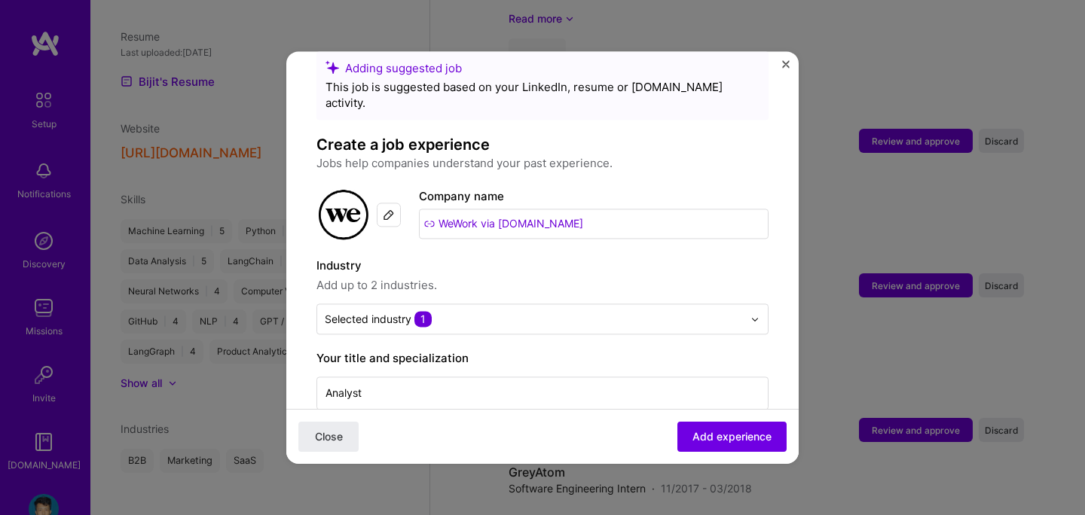
scroll to position [30, 0]
click at [542, 210] on input "WeWork via [DOMAIN_NAME]" at bounding box center [594, 224] width 350 height 30
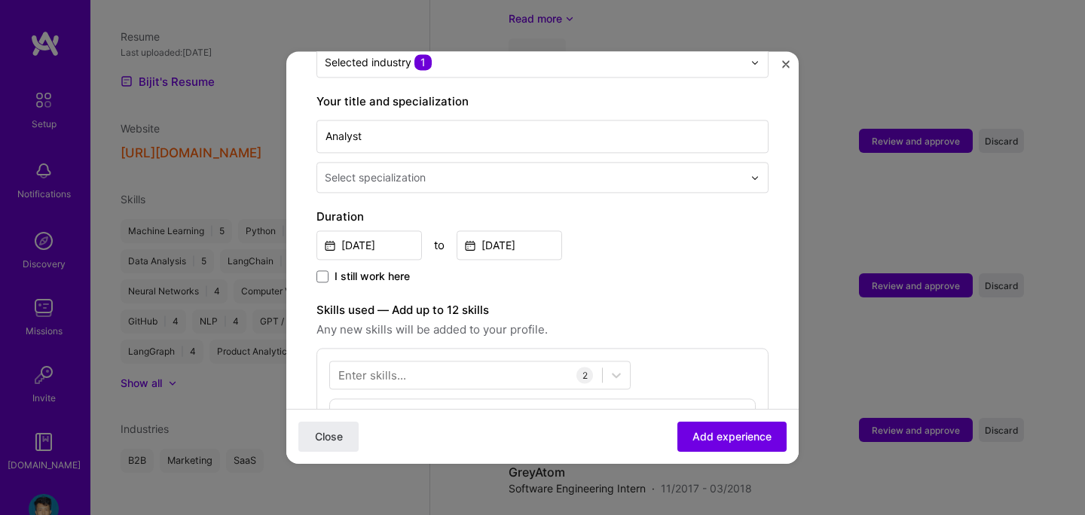
scroll to position [296, 0]
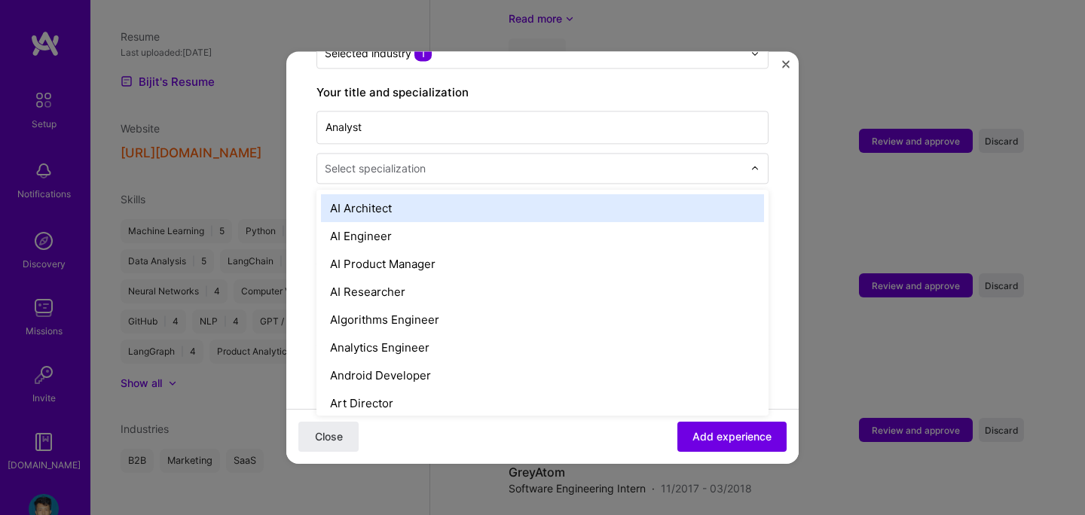
click at [462, 165] on div "Select specialization" at bounding box center [533, 168] width 433 height 29
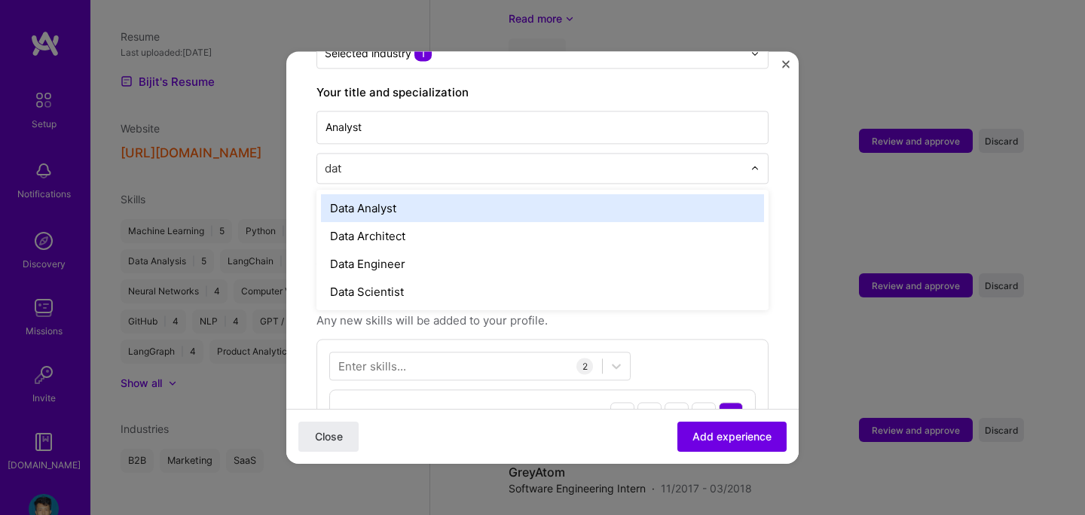
type input "data"
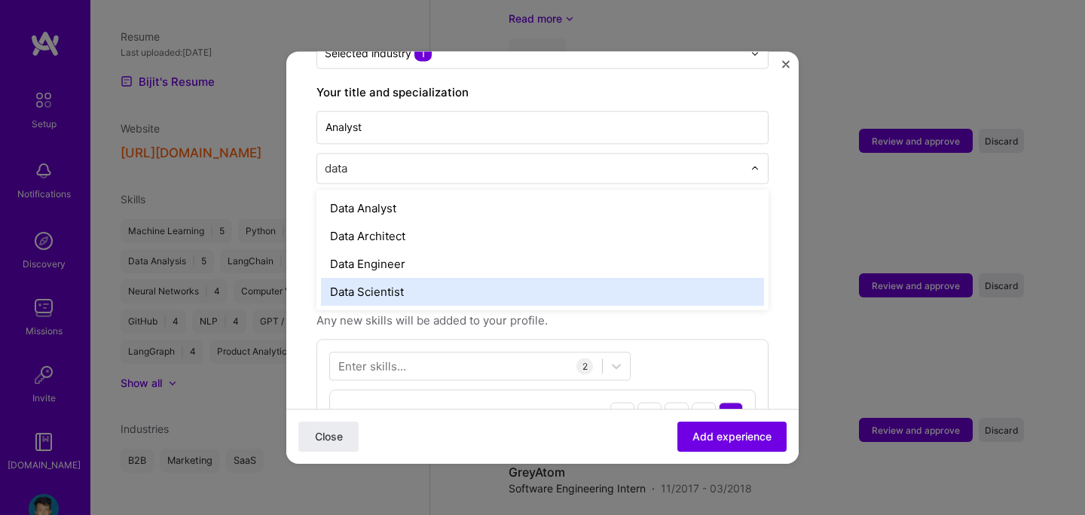
click at [398, 278] on div "Data Scientist" at bounding box center [542, 292] width 443 height 28
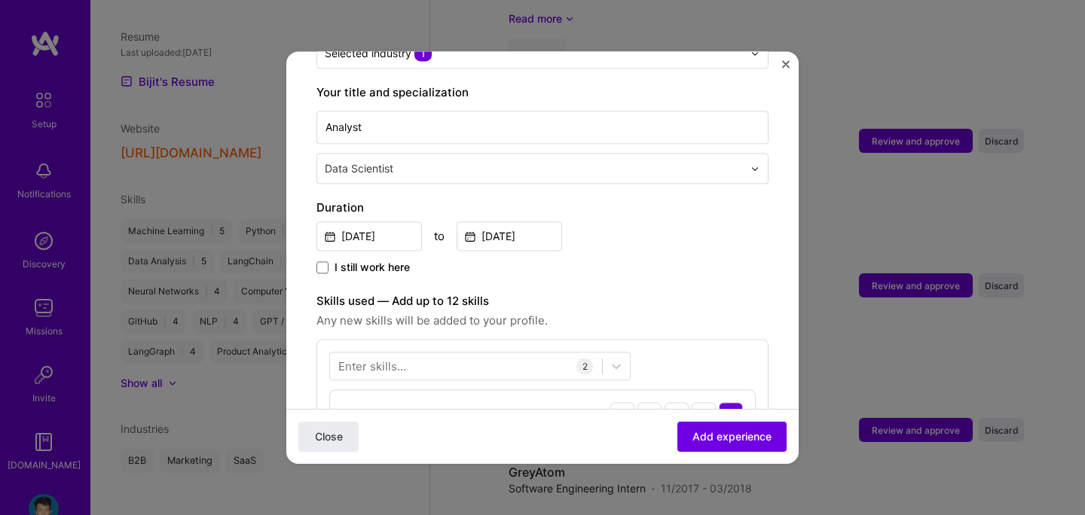
click at [524, 260] on div "I still work here" at bounding box center [543, 268] width 452 height 17
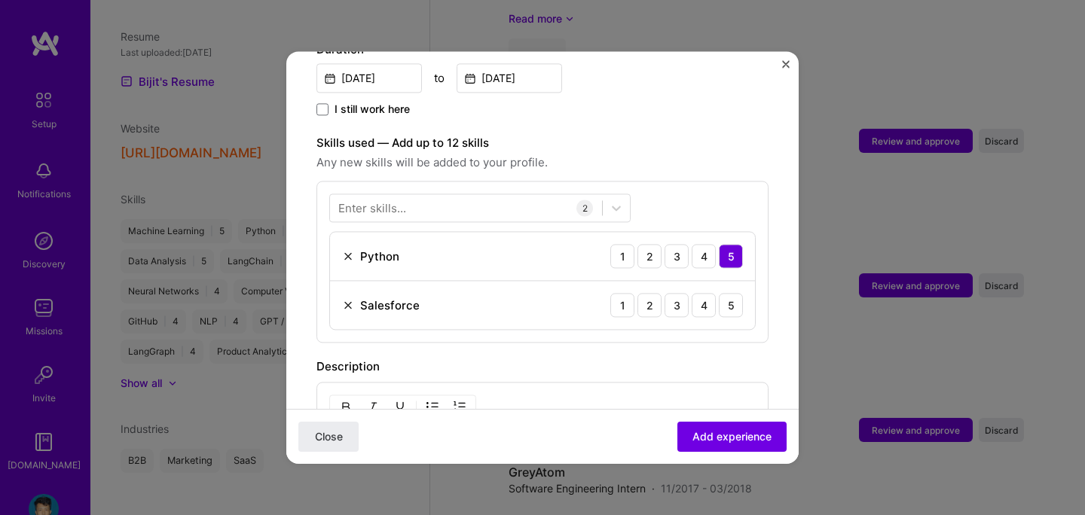
click at [348, 299] on img at bounding box center [348, 305] width 12 height 12
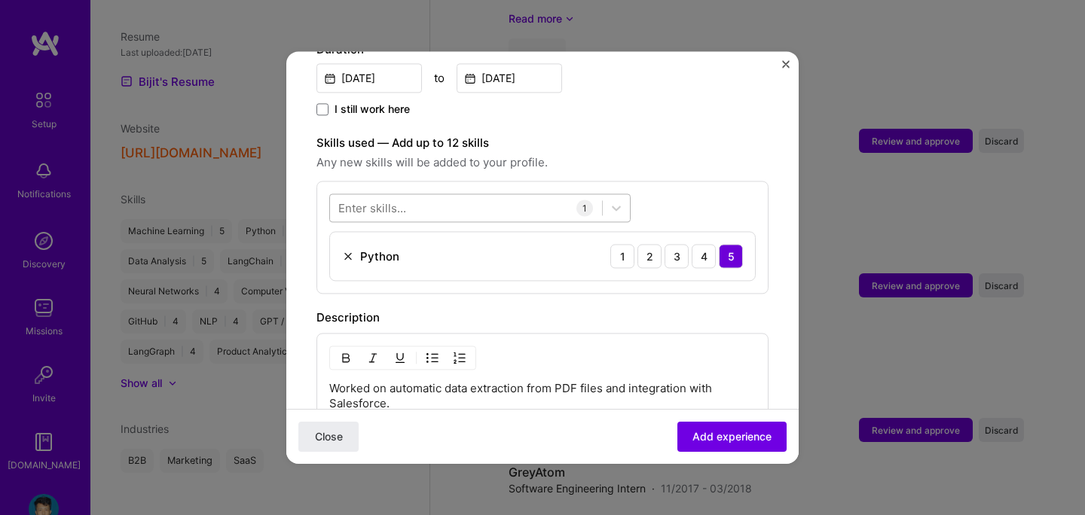
click at [433, 196] on div at bounding box center [466, 208] width 272 height 25
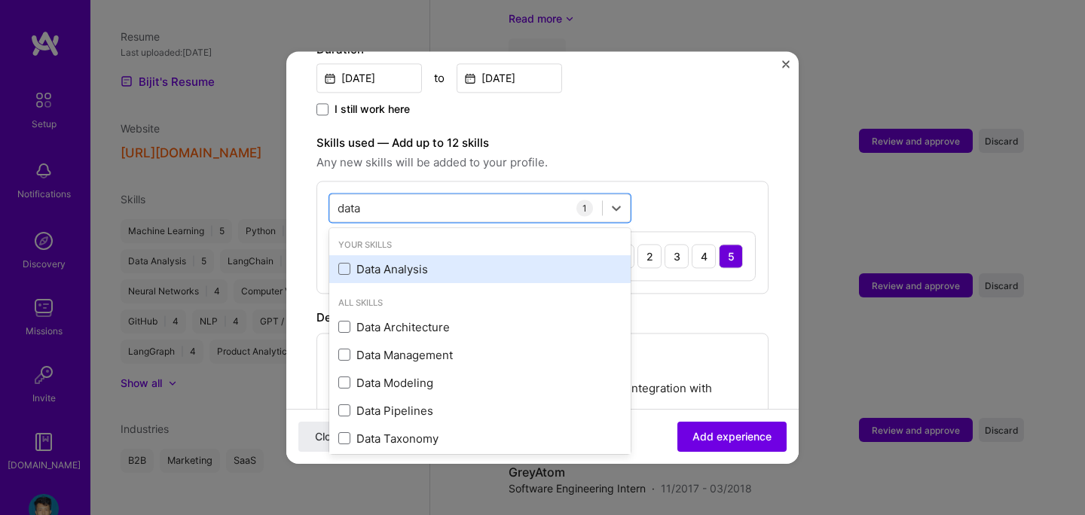
click at [352, 261] on div "Data Analysis" at bounding box center [479, 269] width 283 height 16
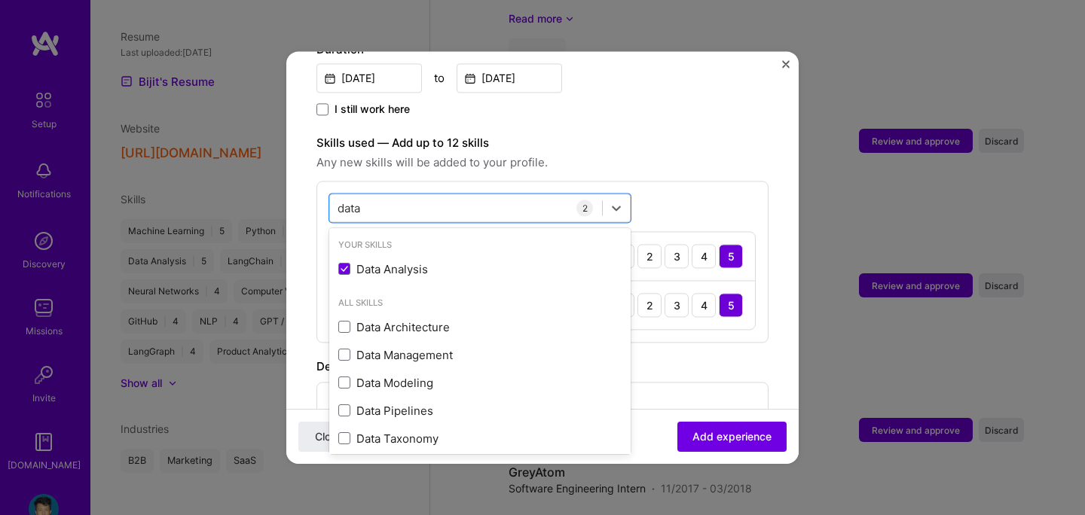
type input "data"
click at [669, 181] on div "option Data Analysis, selected. option Data Analysis selected, 0 of 2. 9 result…" at bounding box center [543, 262] width 452 height 162
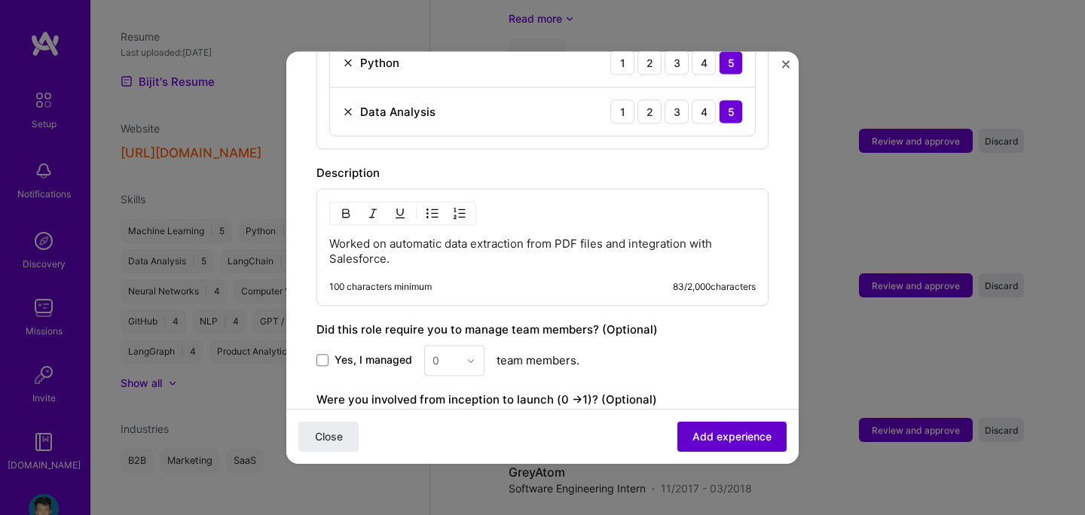
scroll to position [720, 0]
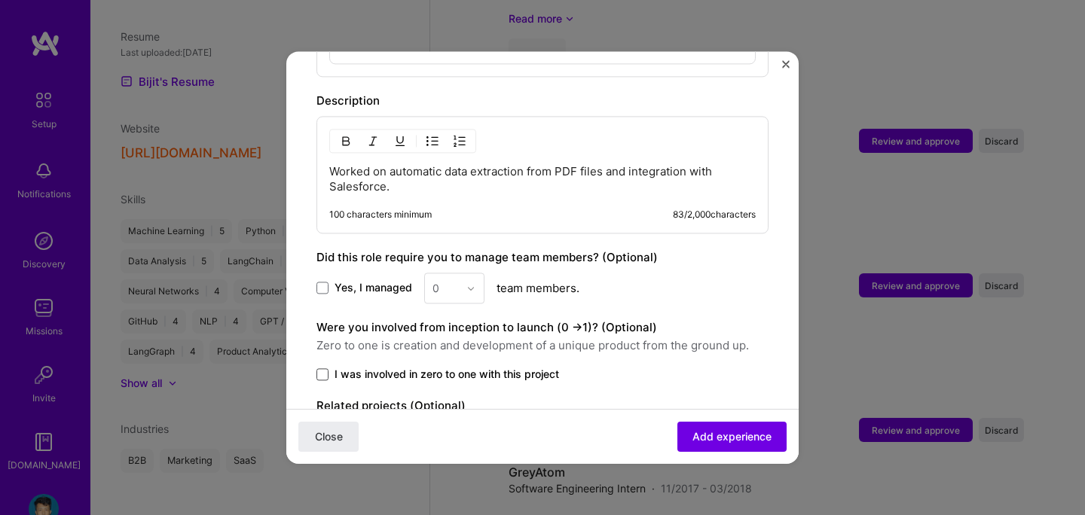
click at [323, 369] on span at bounding box center [323, 375] width 12 height 12
click at [0, 0] on input "I was involved in zero to one with this project" at bounding box center [0, 0] width 0 height 0
click at [697, 436] on span "Add experience" at bounding box center [732, 437] width 79 height 15
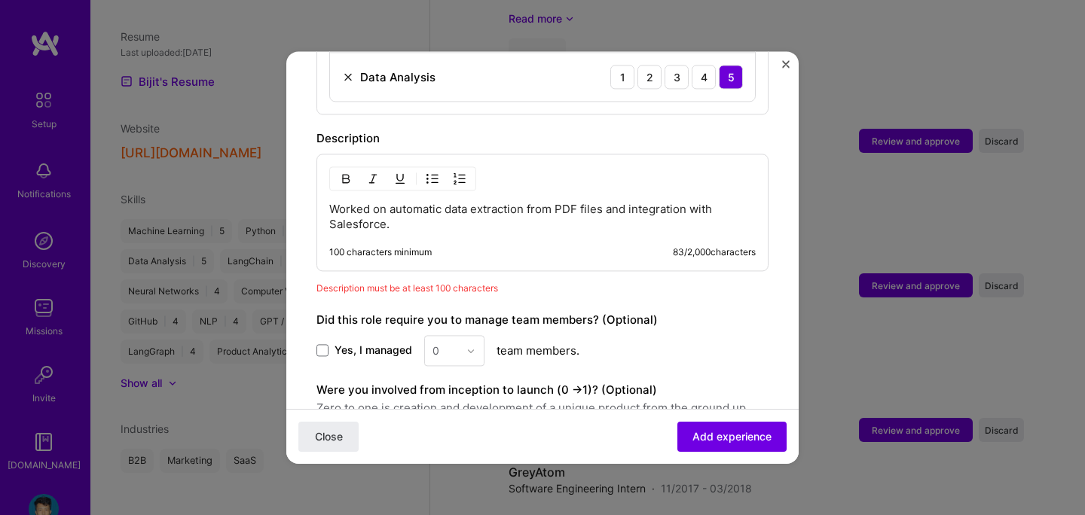
scroll to position [671, 0]
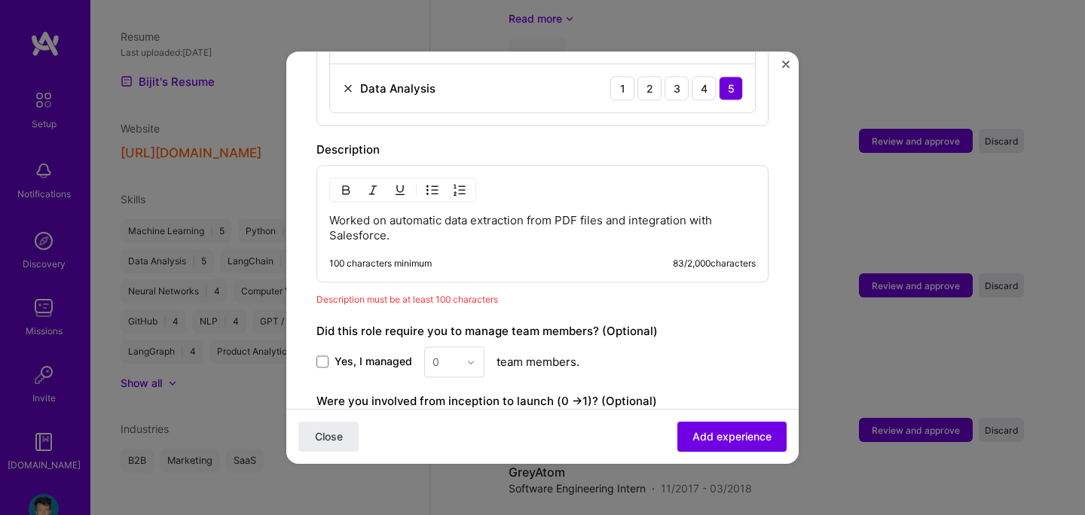
click at [438, 213] on p "Worked on automatic data extraction from PDF files and integration with Salesfo…" at bounding box center [542, 228] width 427 height 30
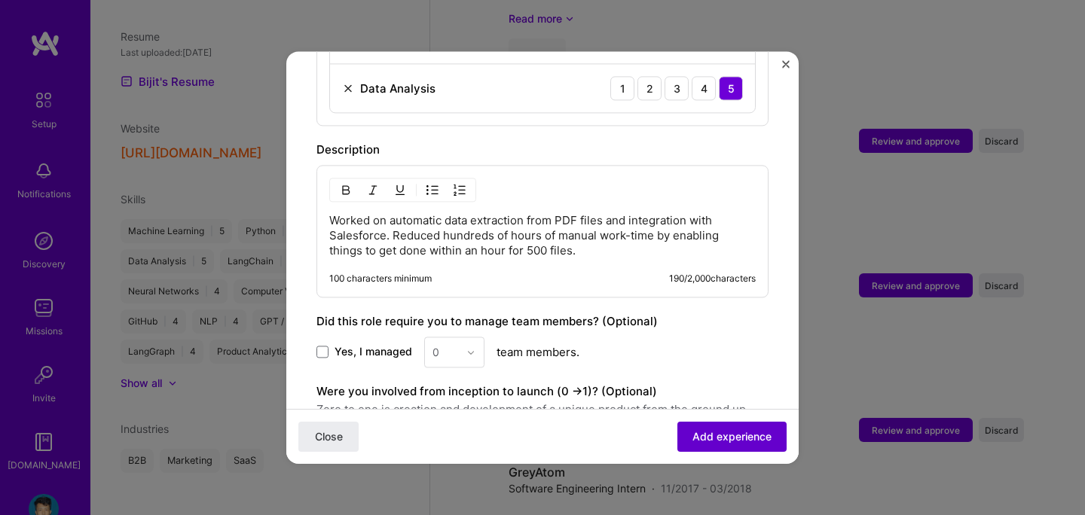
click at [711, 427] on button "Add experience" at bounding box center [731, 437] width 109 height 30
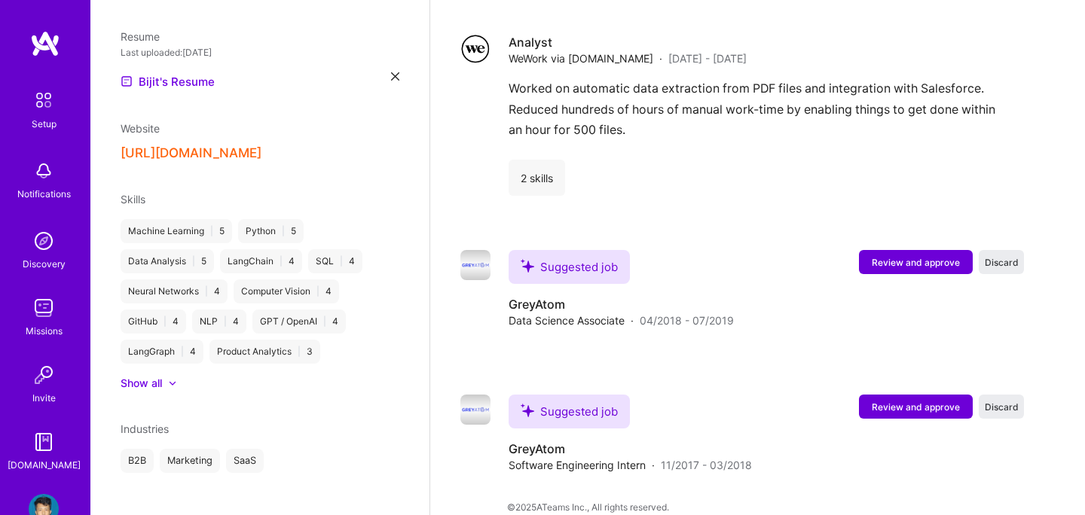
scroll to position [1647, 0]
click at [888, 255] on span "Review and approve" at bounding box center [916, 261] width 88 height 13
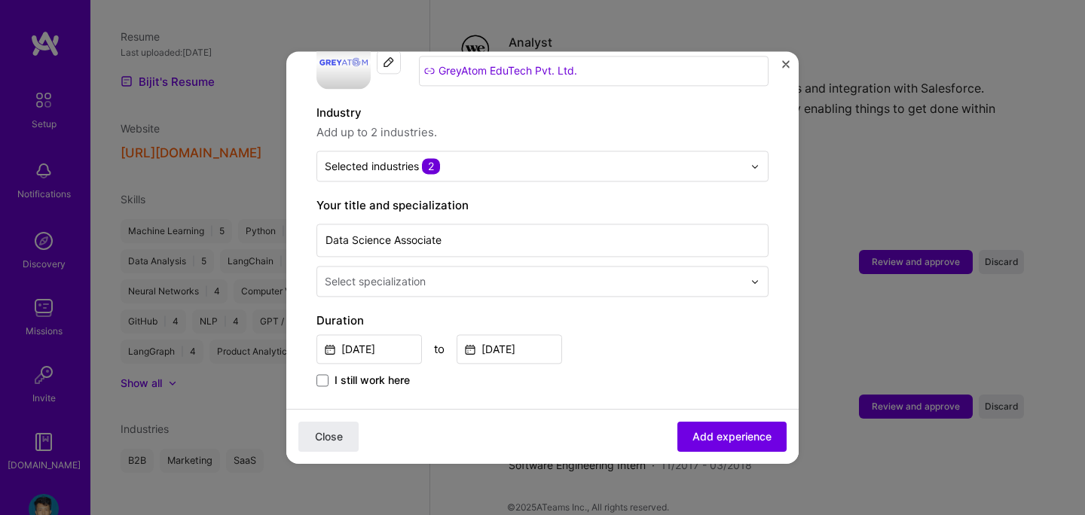
scroll to position [206, 0]
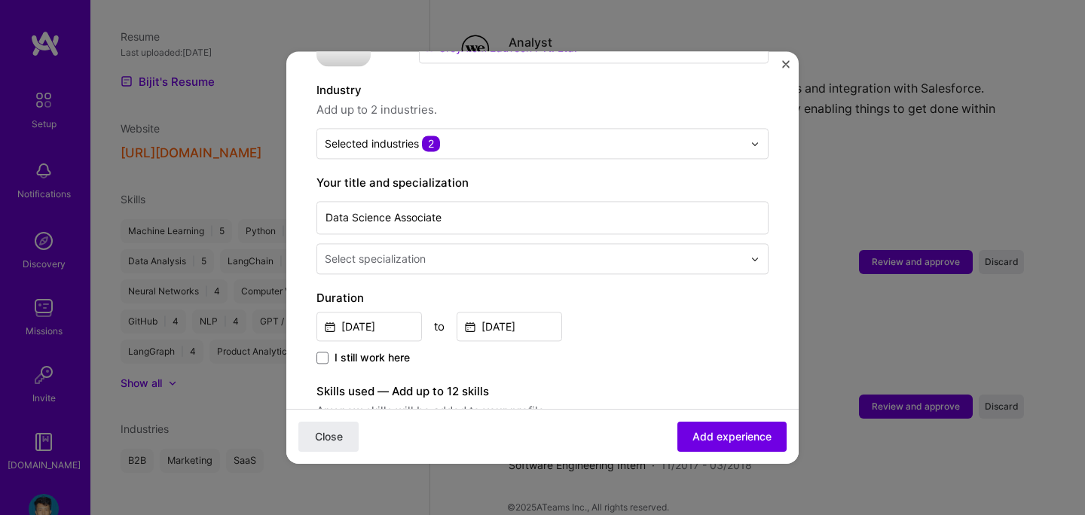
click at [426, 251] on div "Select specialization" at bounding box center [375, 259] width 101 height 16
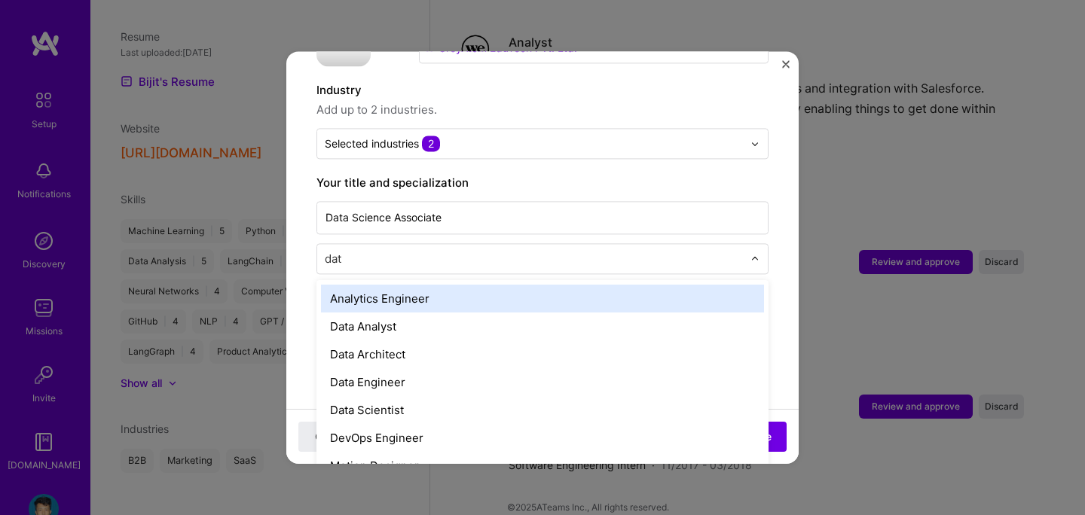
type input "data"
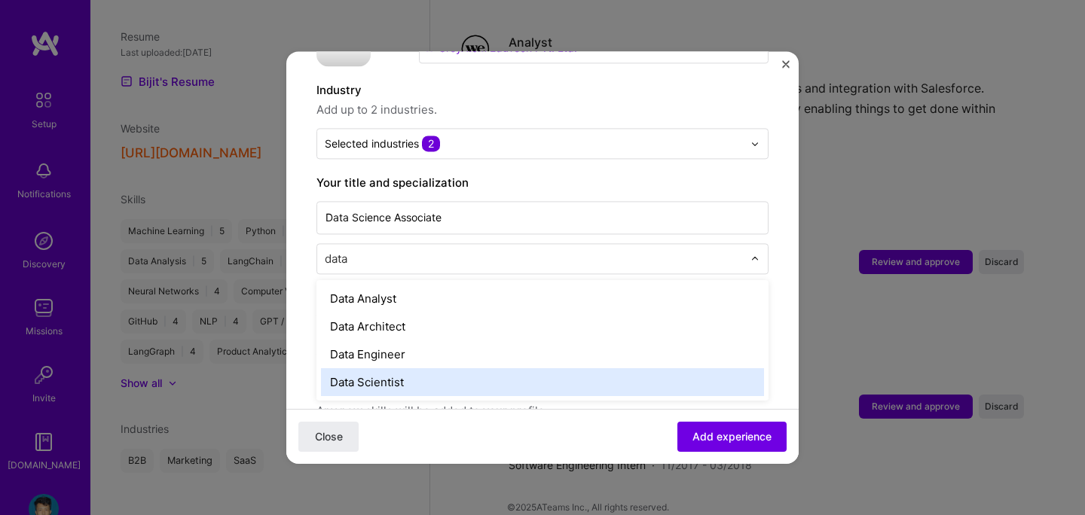
click at [370, 369] on div "Data Scientist" at bounding box center [542, 383] width 443 height 28
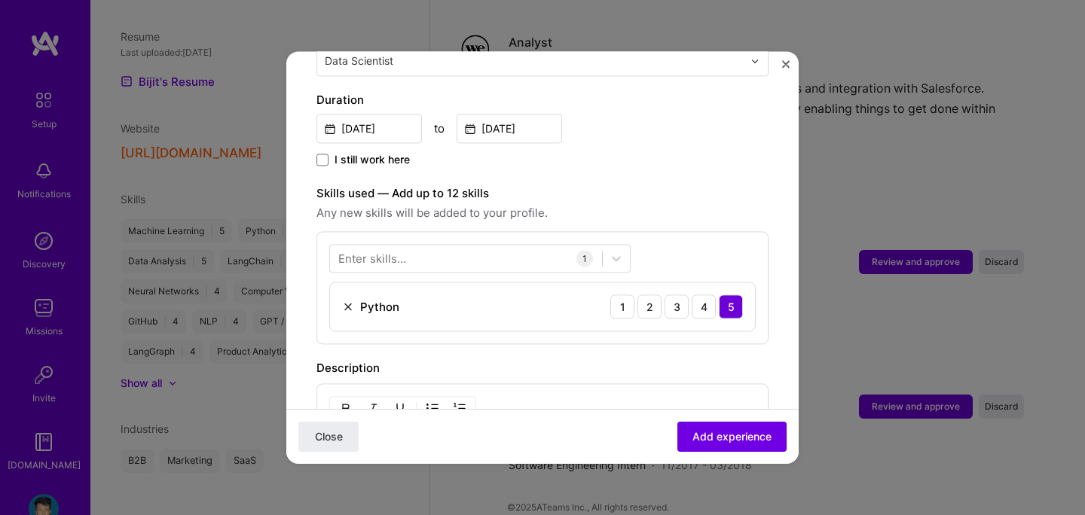
scroll to position [442, 0]
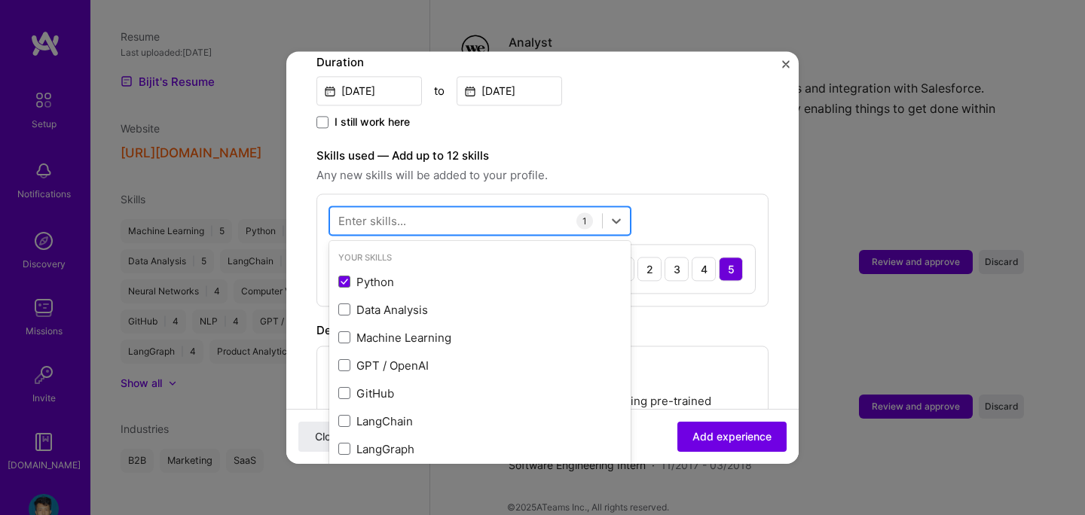
click at [469, 209] on div at bounding box center [466, 221] width 272 height 25
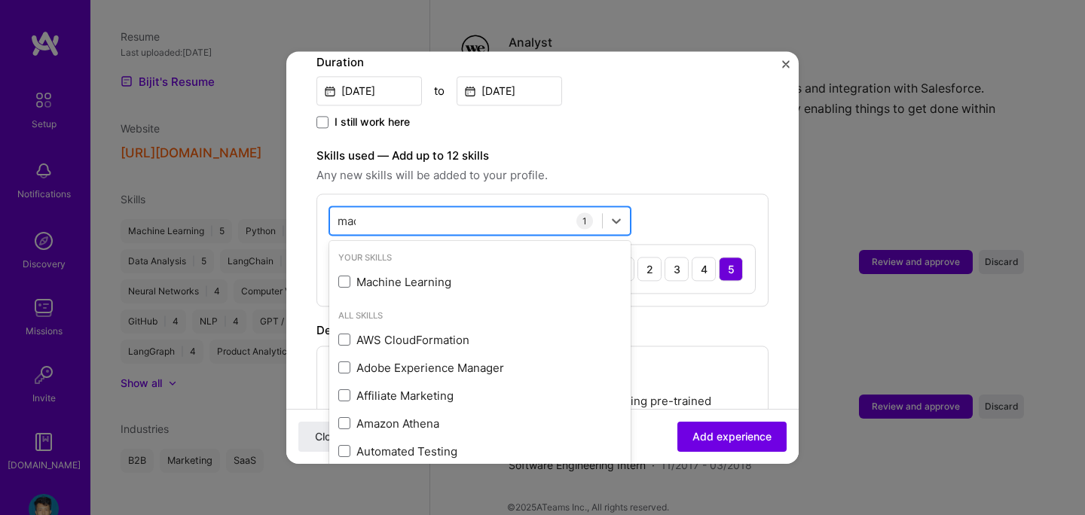
type input "mach"
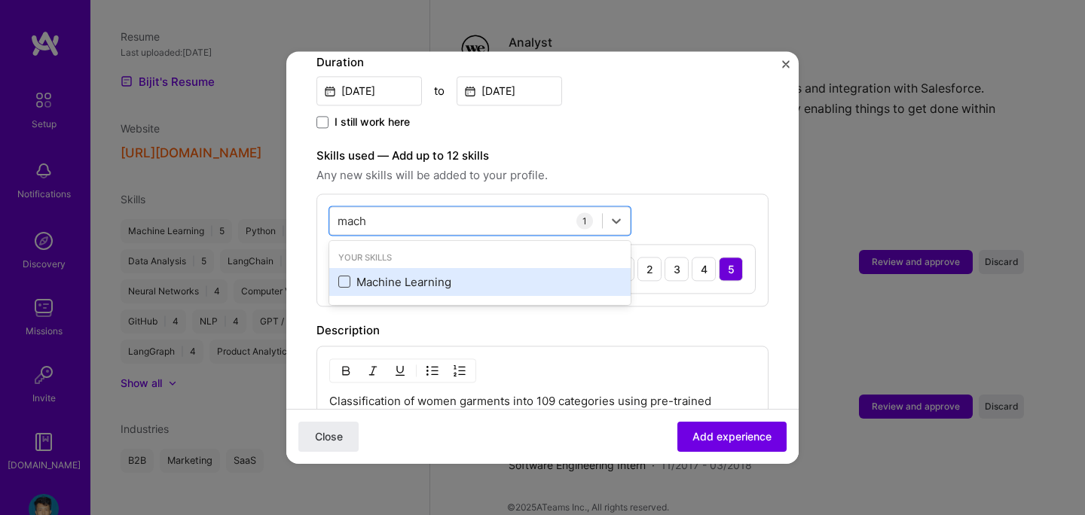
click at [348, 277] on span at bounding box center [344, 283] width 12 height 12
click at [0, 0] on input "checkbox" at bounding box center [0, 0] width 0 height 0
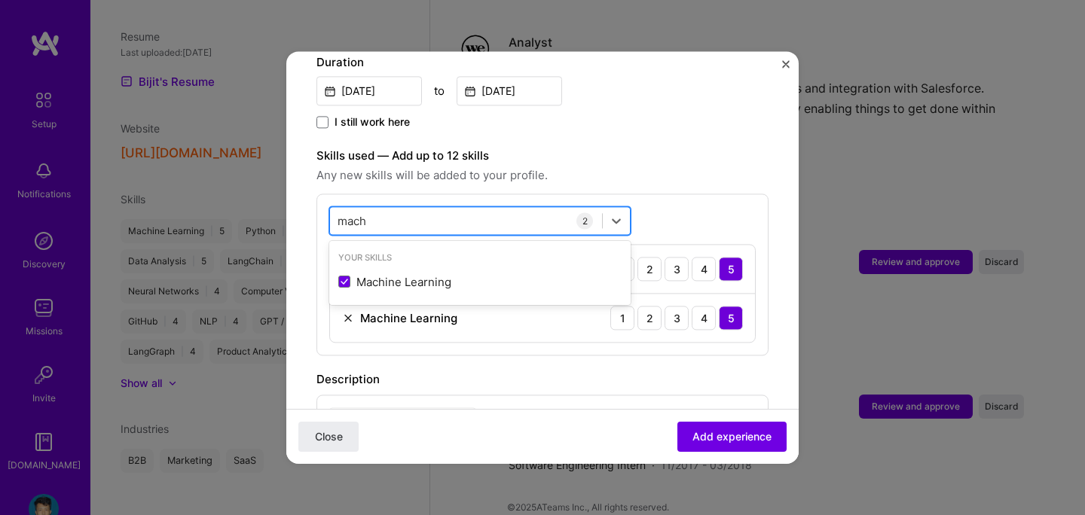
click at [392, 209] on div "mach mach" at bounding box center [466, 221] width 272 height 25
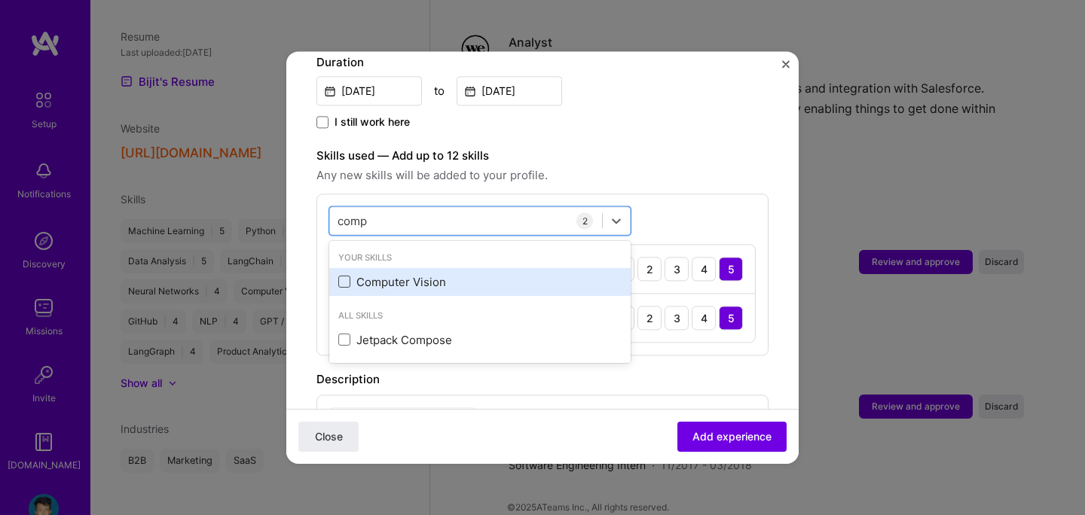
click at [346, 277] on span at bounding box center [344, 283] width 12 height 12
click at [0, 0] on input "checkbox" at bounding box center [0, 0] width 0 height 0
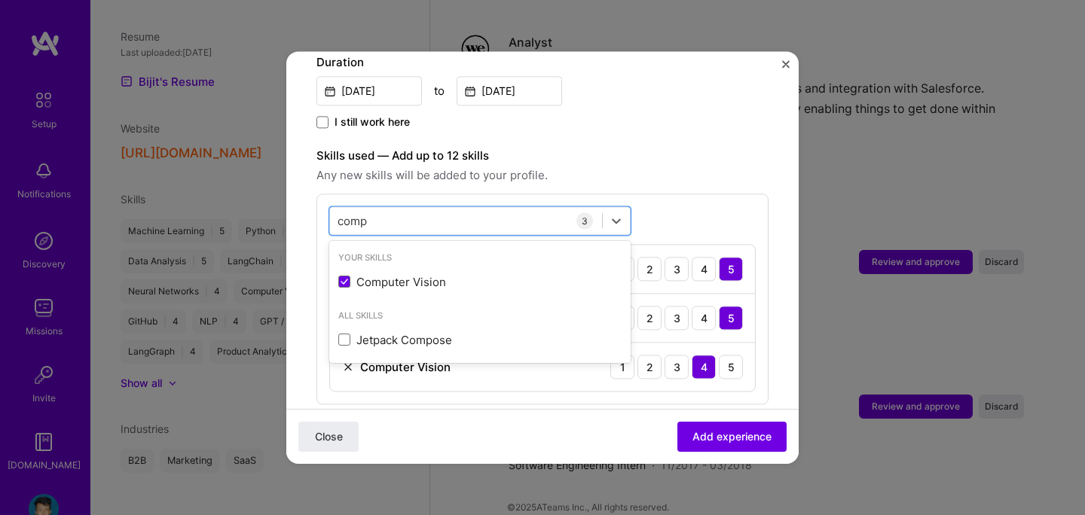
type input "comp"
click at [653, 127] on div "Adding suggested job This job is suggested based on your LinkedIn, resume or [D…" at bounding box center [543, 229] width 452 height 1178
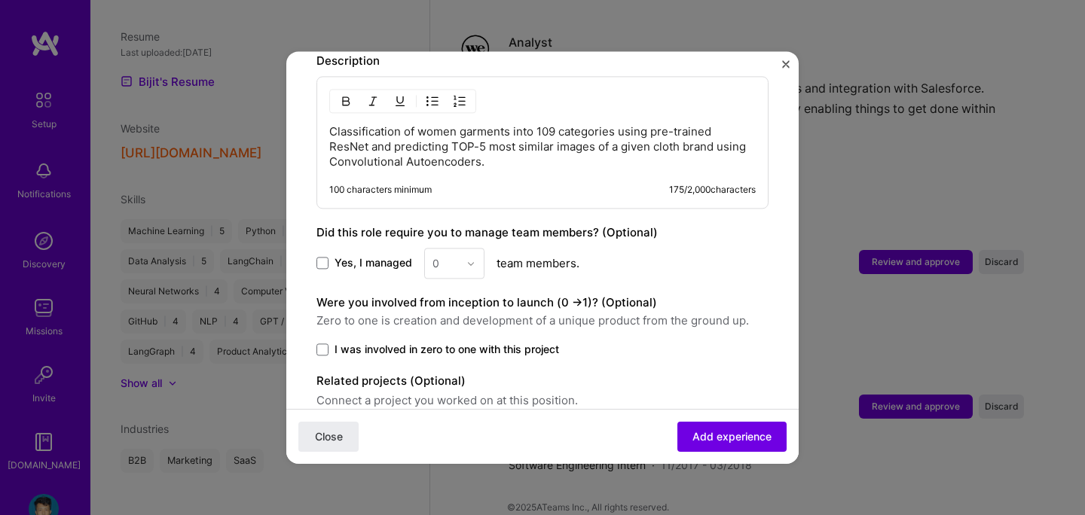
scroll to position [849, 0]
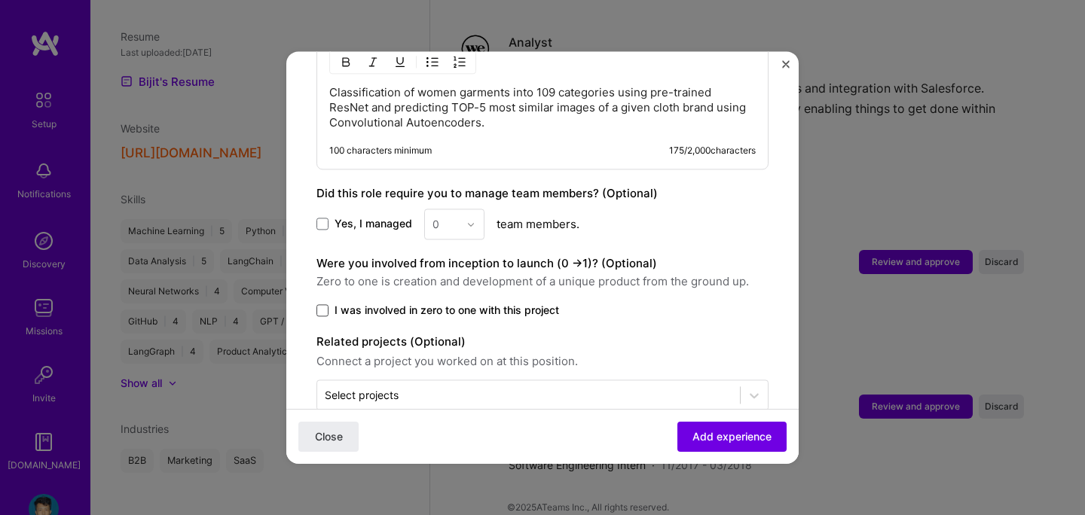
click at [325, 304] on span at bounding box center [323, 310] width 12 height 12
click at [0, 0] on input "I was involved in zero to one with this project" at bounding box center [0, 0] width 0 height 0
click at [714, 433] on span "Add experience" at bounding box center [732, 437] width 79 height 15
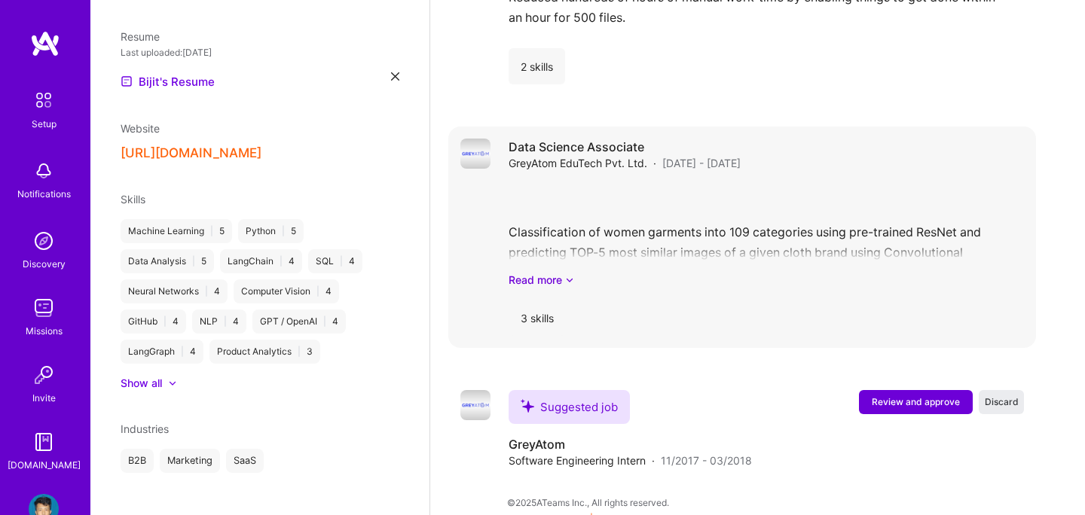
scroll to position [1754, 0]
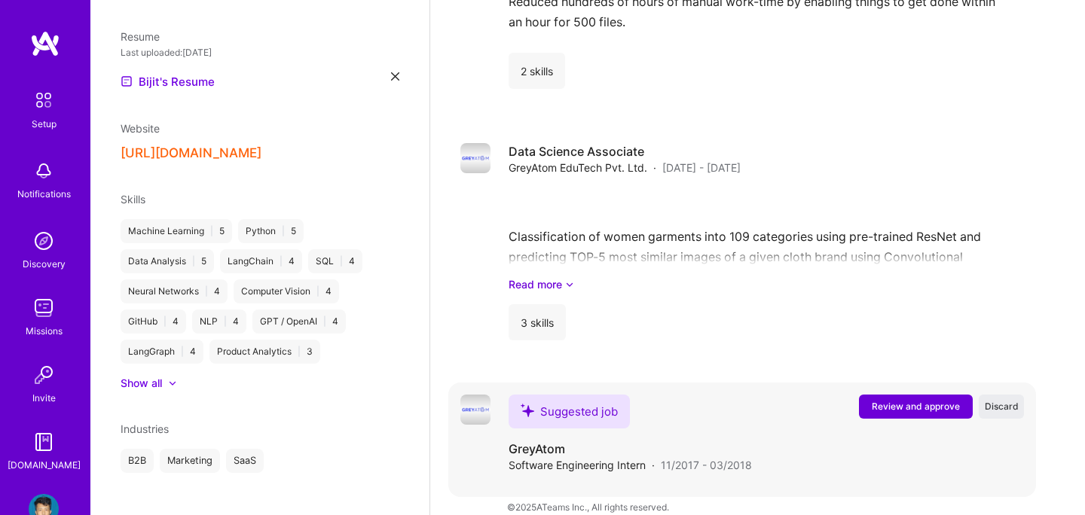
click at [880, 400] on span "Review and approve" at bounding box center [916, 406] width 88 height 13
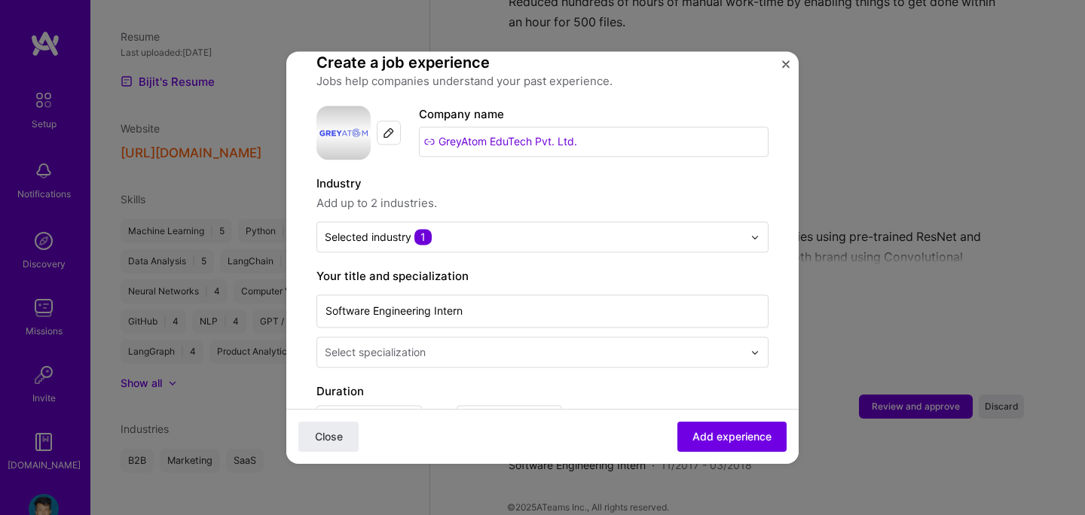
scroll to position [135, 0]
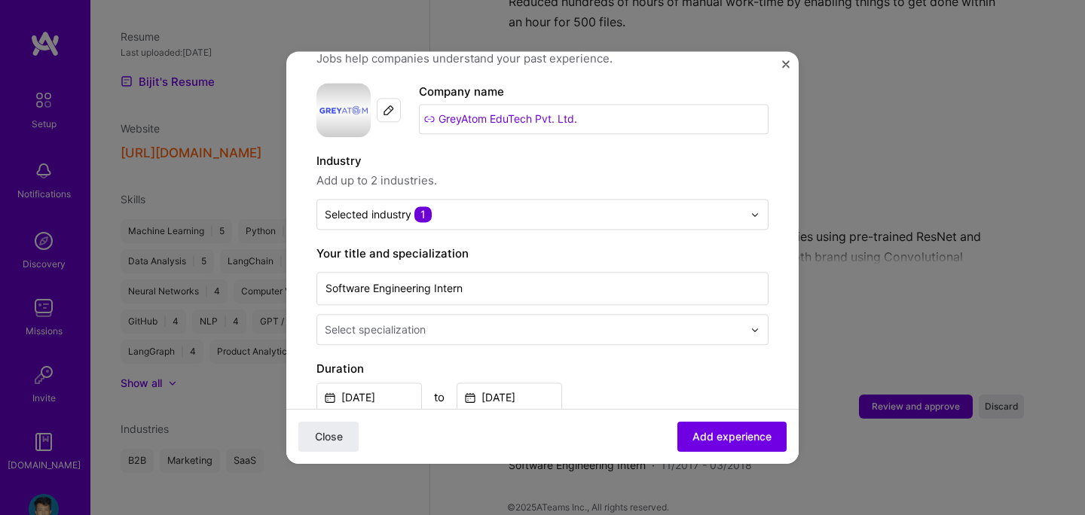
click at [394, 322] on div "Select specialization" at bounding box center [375, 330] width 101 height 16
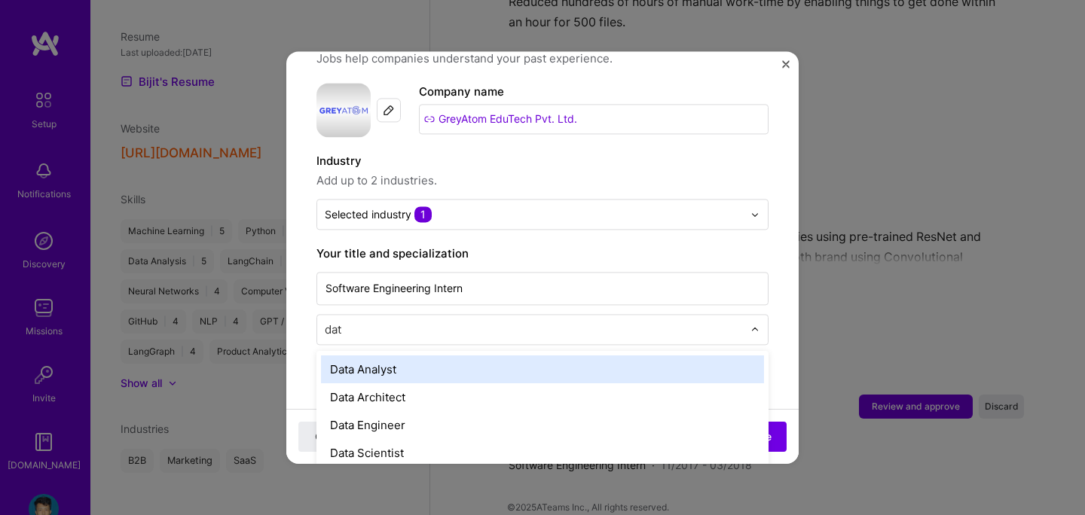
type input "data"
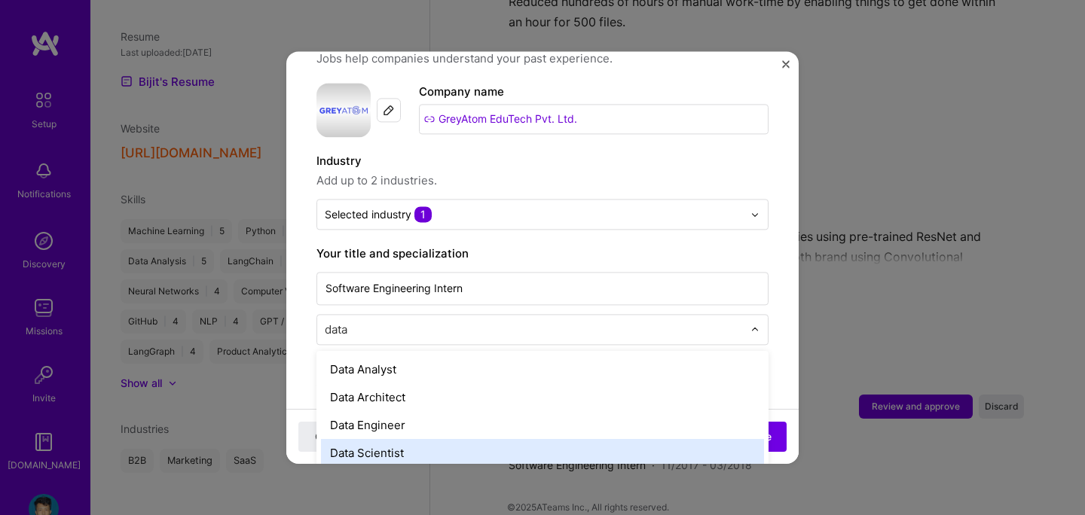
click at [362, 439] on div "Data Scientist" at bounding box center [542, 453] width 443 height 28
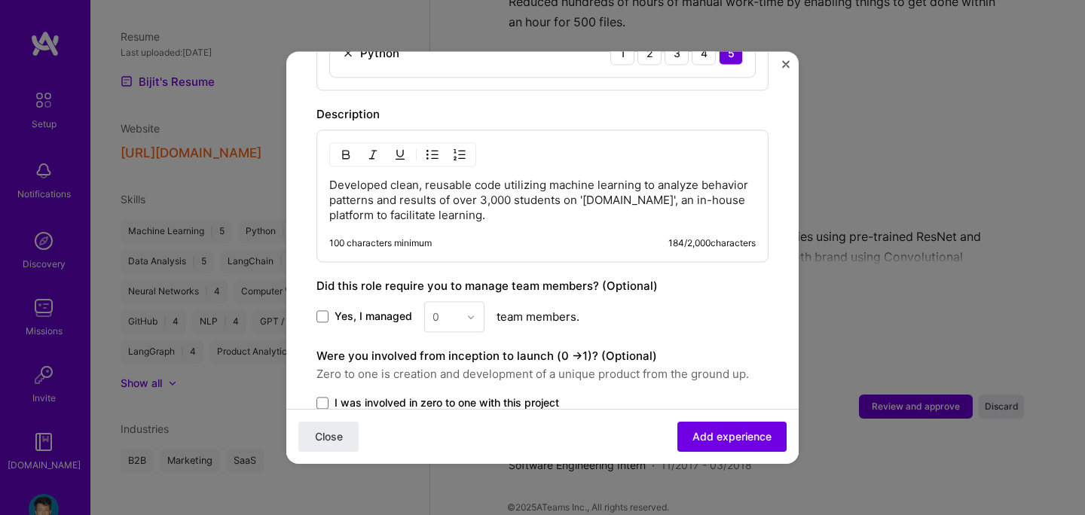
scroll to position [721, 0]
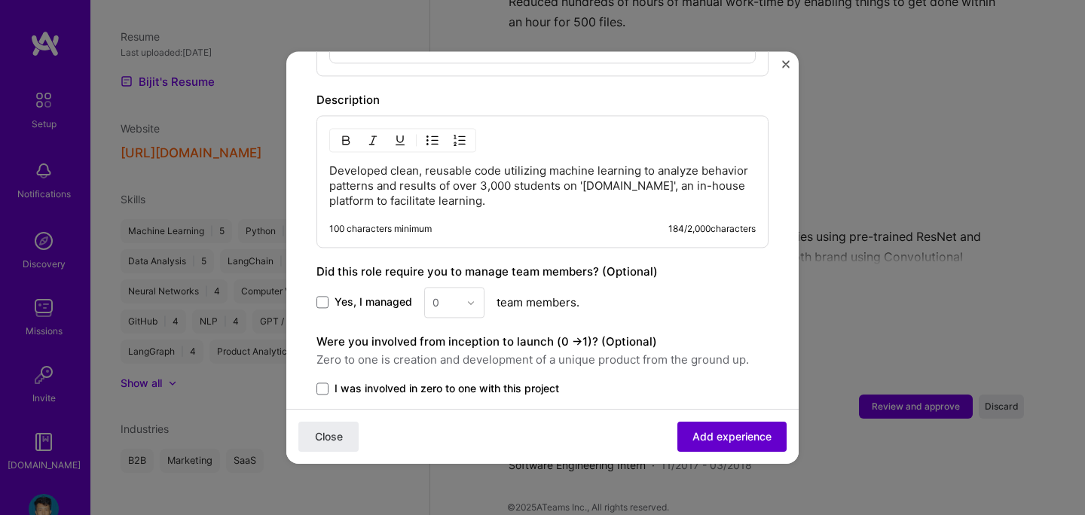
click at [710, 436] on span "Add experience" at bounding box center [732, 437] width 79 height 15
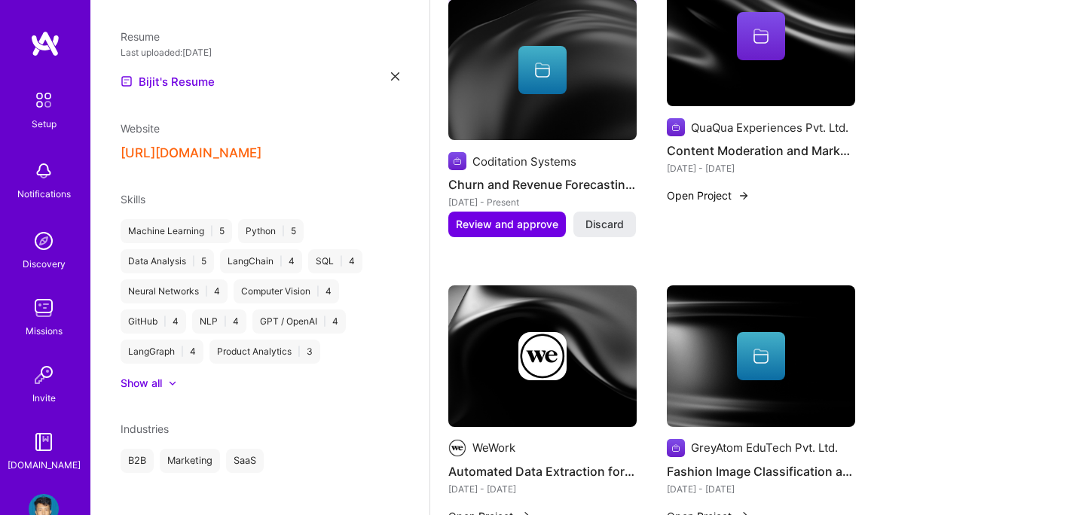
scroll to position [596, 0]
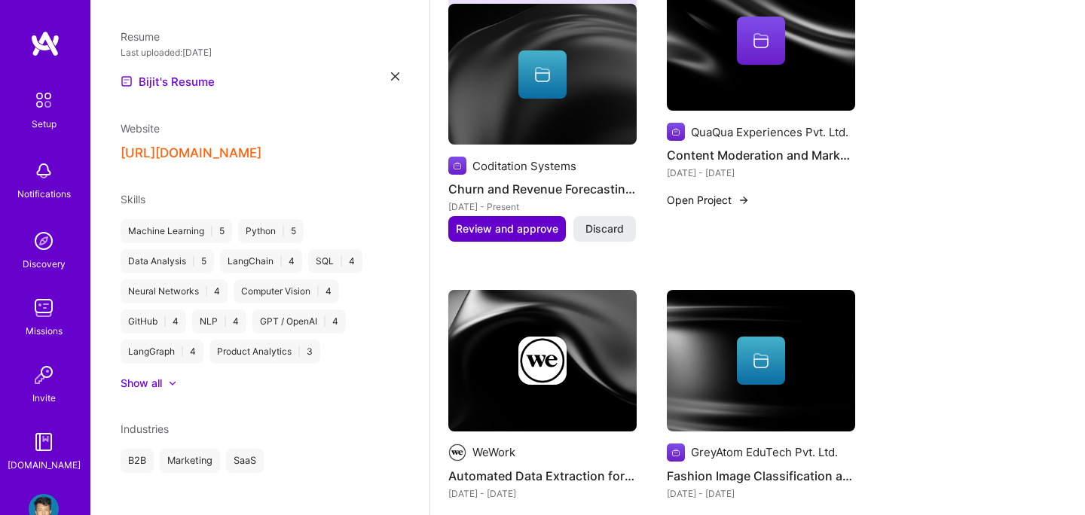
click at [513, 222] on span "Review and approve" at bounding box center [507, 229] width 102 height 15
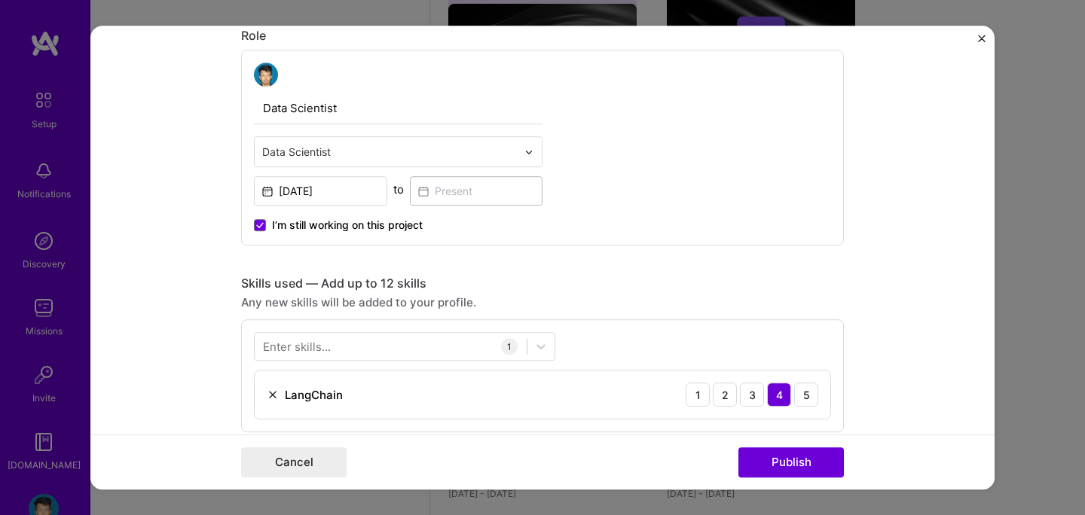
scroll to position [665, 0]
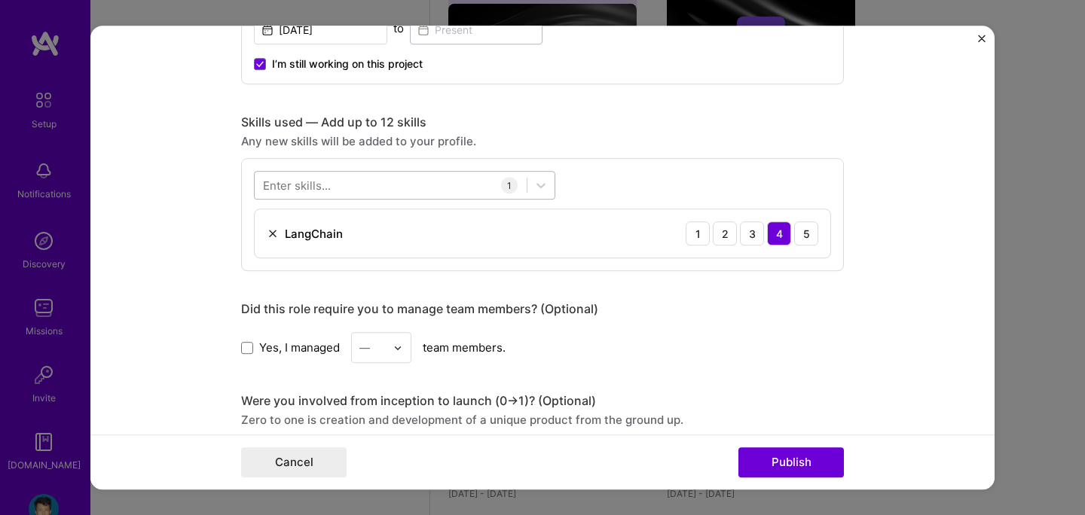
click at [354, 185] on div at bounding box center [391, 185] width 272 height 25
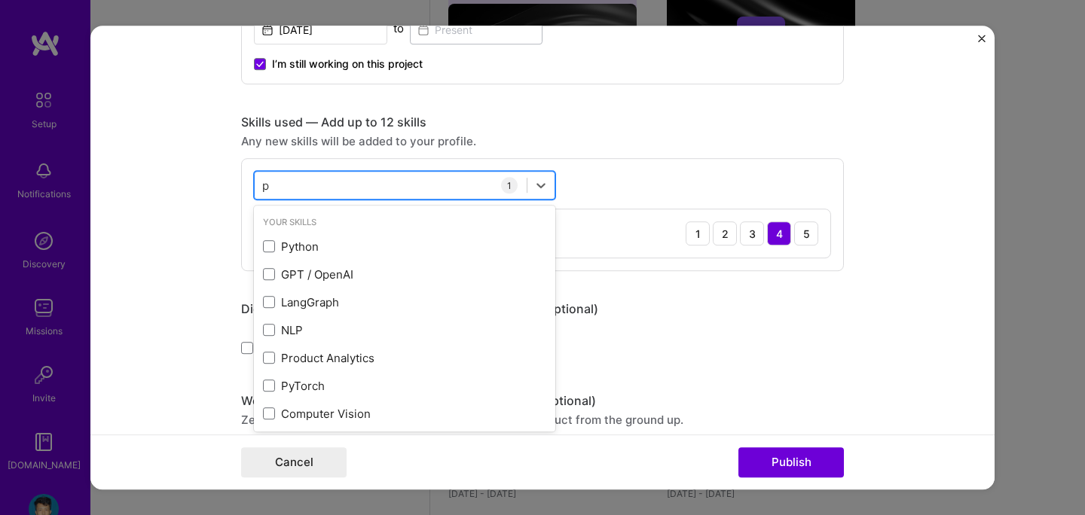
type input "py"
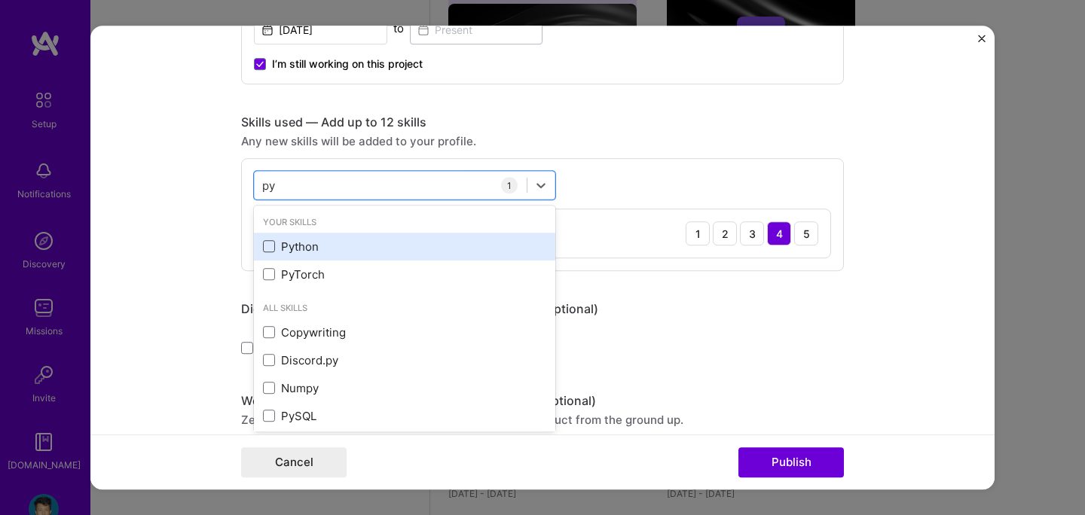
click at [268, 246] on span at bounding box center [269, 247] width 12 height 12
click at [0, 0] on input "checkbox" at bounding box center [0, 0] width 0 height 0
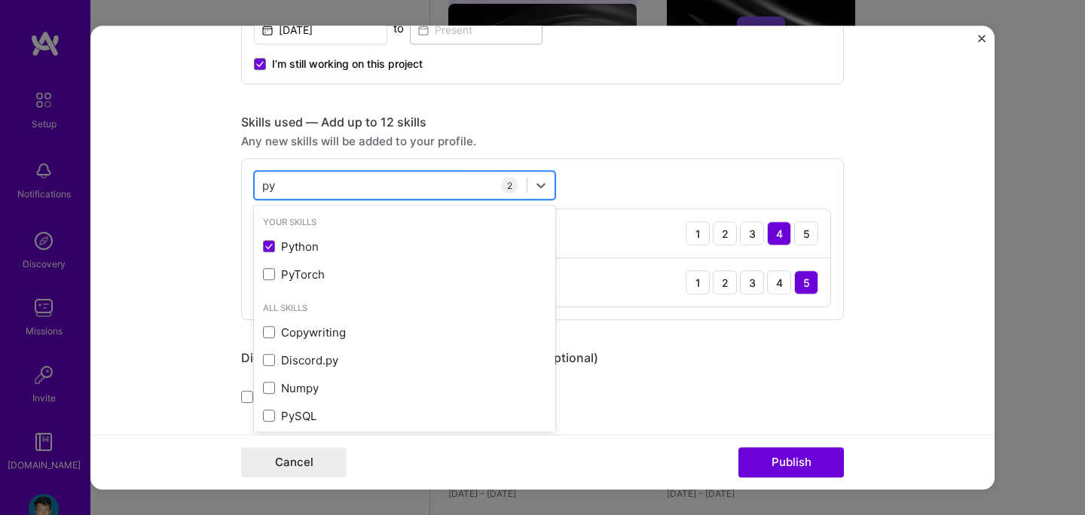
click at [301, 186] on div "py py" at bounding box center [391, 185] width 272 height 25
type input "data"
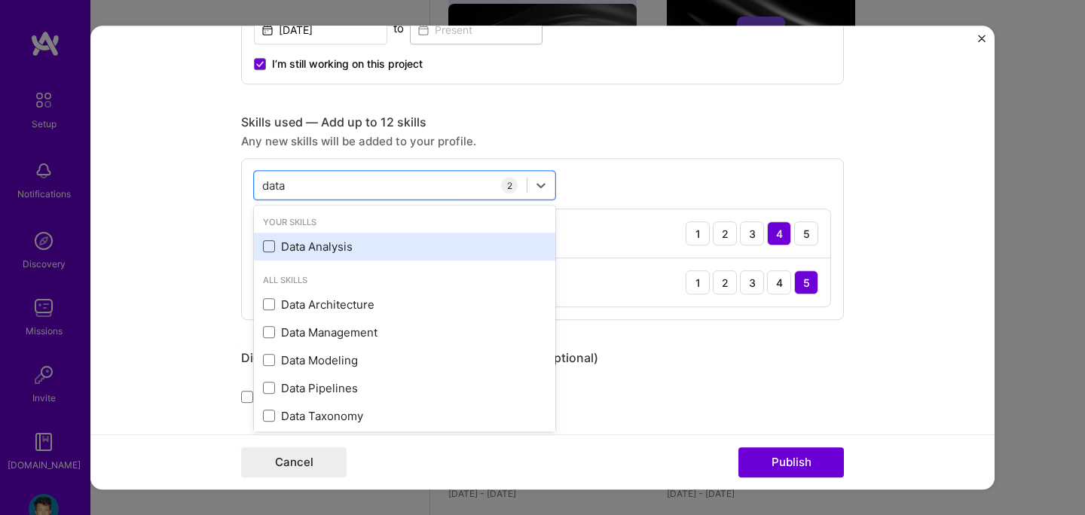
click at [266, 248] on span at bounding box center [269, 247] width 12 height 12
click at [0, 0] on input "checkbox" at bounding box center [0, 0] width 0 height 0
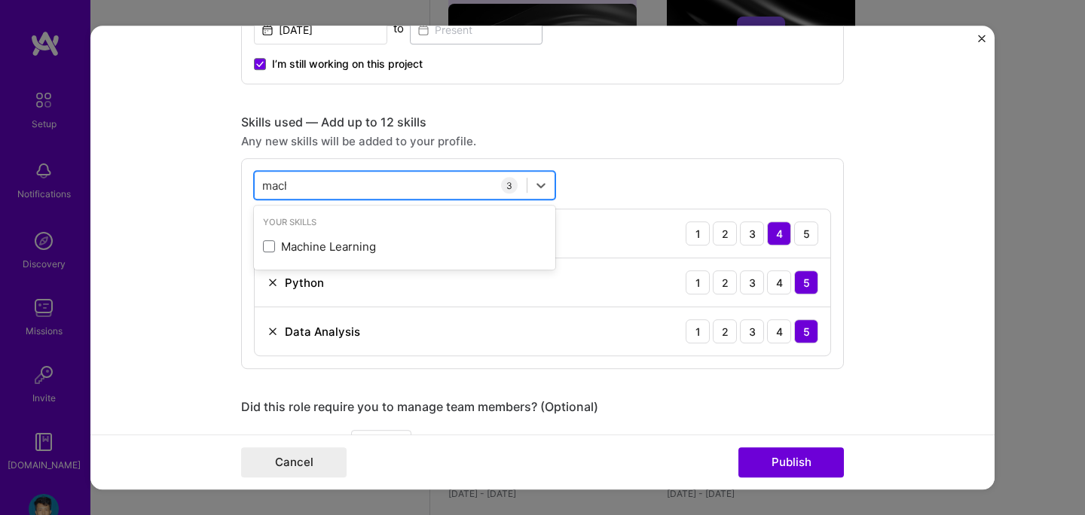
type input "machi"
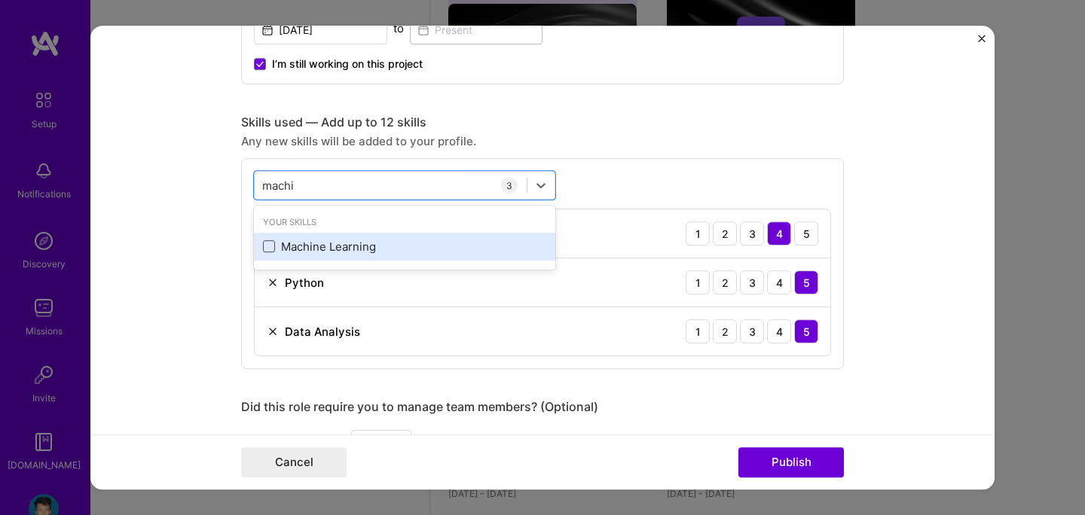
click at [268, 245] on span at bounding box center [269, 247] width 12 height 12
click at [0, 0] on input "checkbox" at bounding box center [0, 0] width 0 height 0
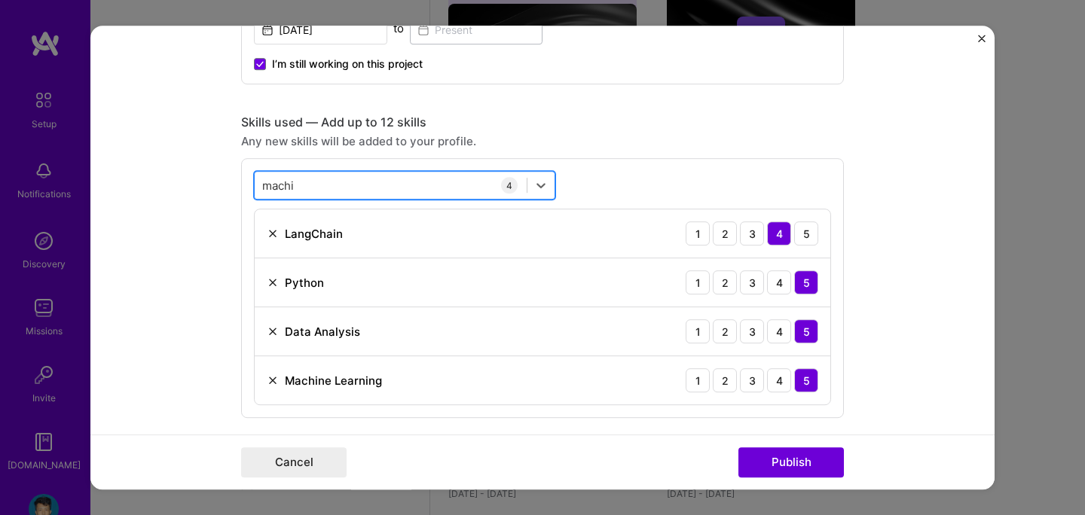
click at [312, 190] on div "machi machi" at bounding box center [391, 185] width 272 height 25
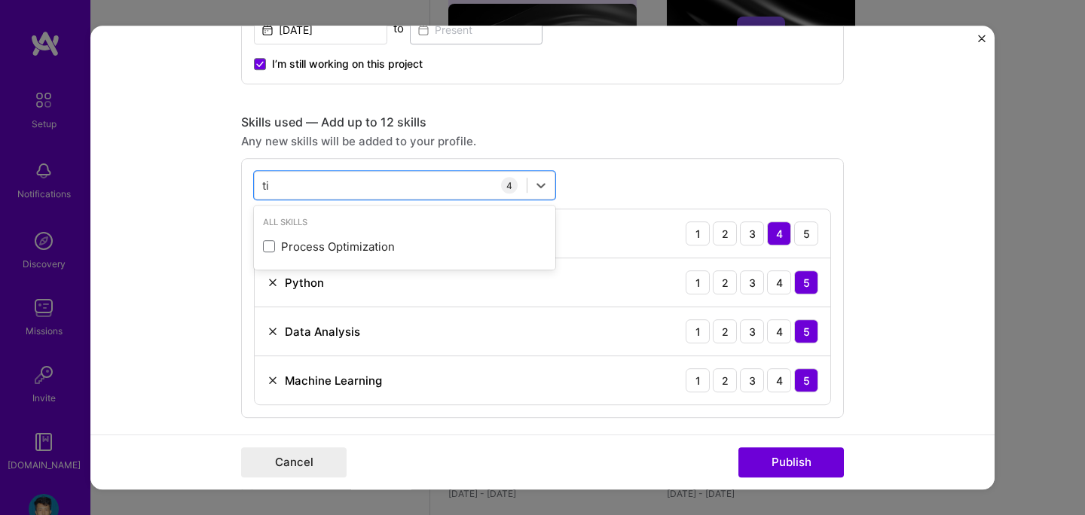
type input "t"
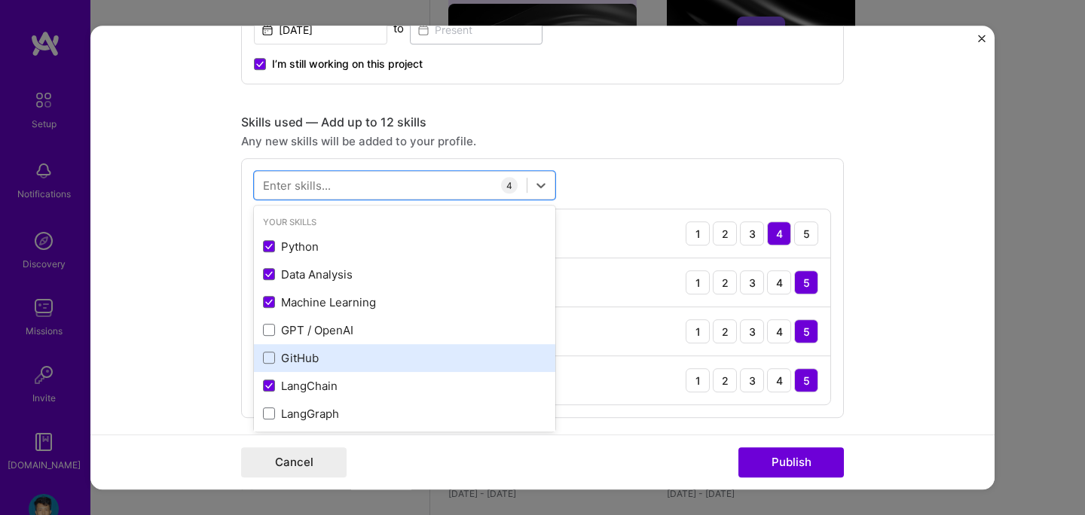
drag, startPoint x: 268, startPoint y: 332, endPoint x: 323, endPoint y: 350, distance: 58.1
click at [323, 350] on div "Python Data Analysis Machine Learning GPT / OpenAI GitHub LangChain LangGraph N…" at bounding box center [404, 414] width 301 height 362
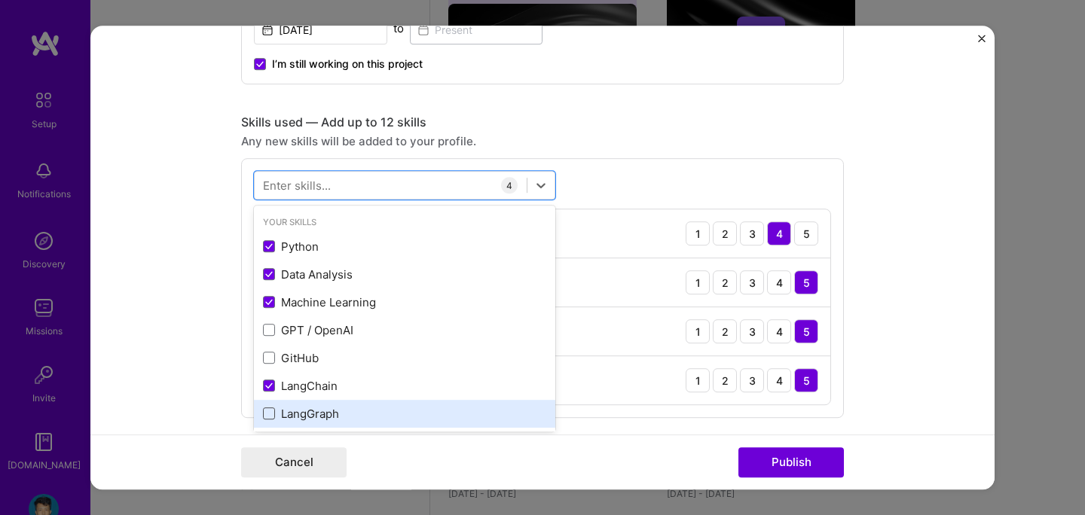
click at [266, 419] on span at bounding box center [269, 414] width 12 height 12
click at [0, 0] on input "checkbox" at bounding box center [0, 0] width 0 height 0
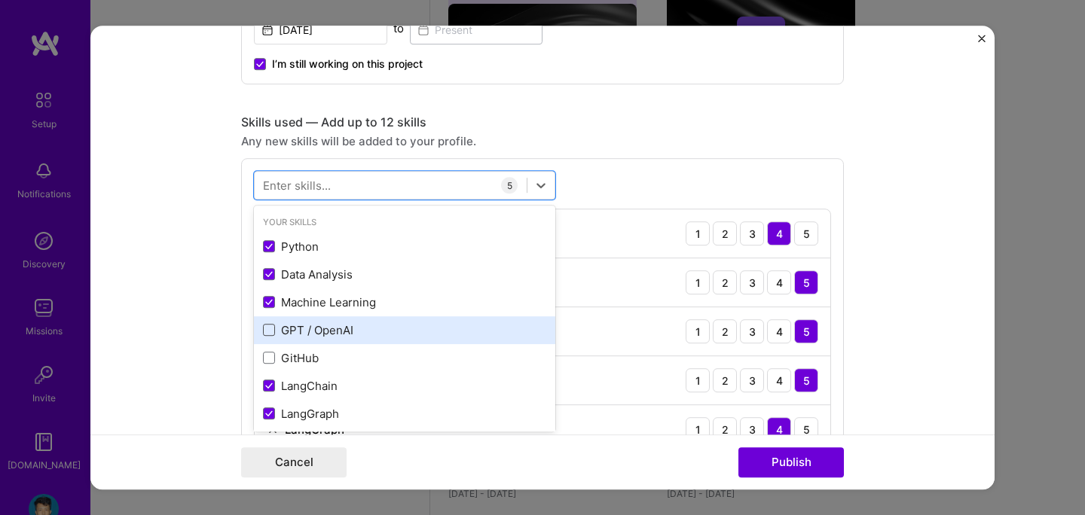
click at [271, 332] on span at bounding box center [269, 331] width 12 height 12
click at [0, 0] on input "checkbox" at bounding box center [0, 0] width 0 height 0
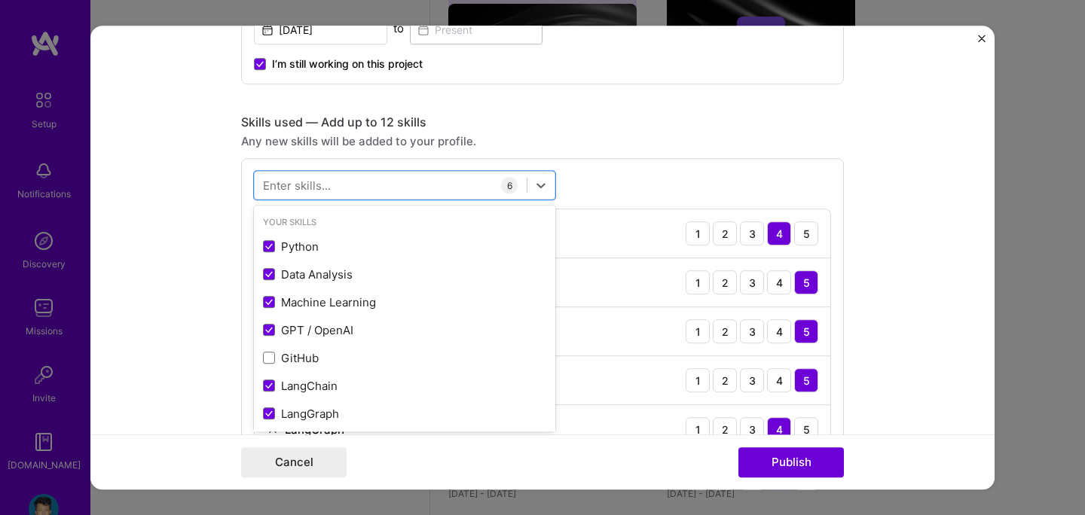
click at [635, 148] on div "Any new skills will be added to your profile." at bounding box center [542, 141] width 603 height 16
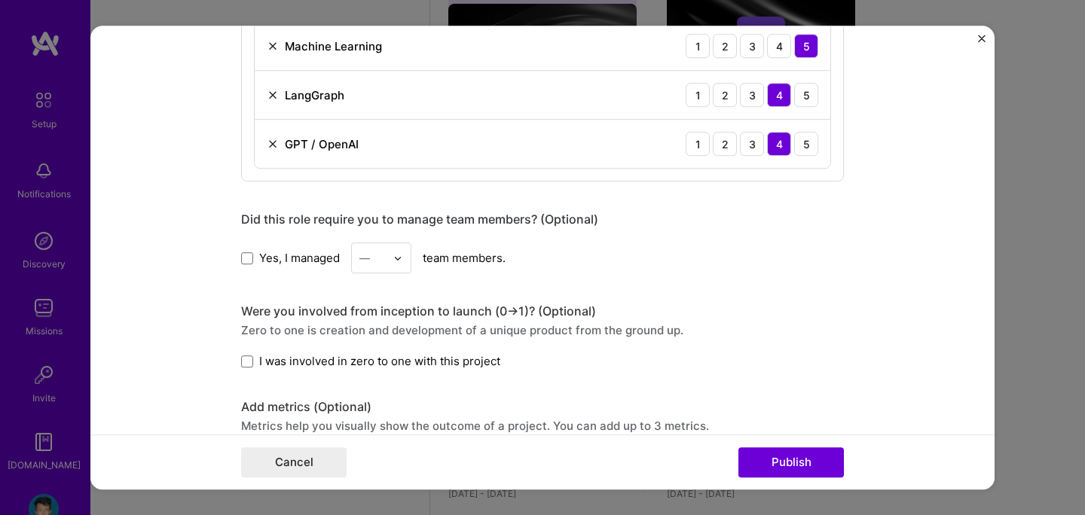
scroll to position [1040, 0]
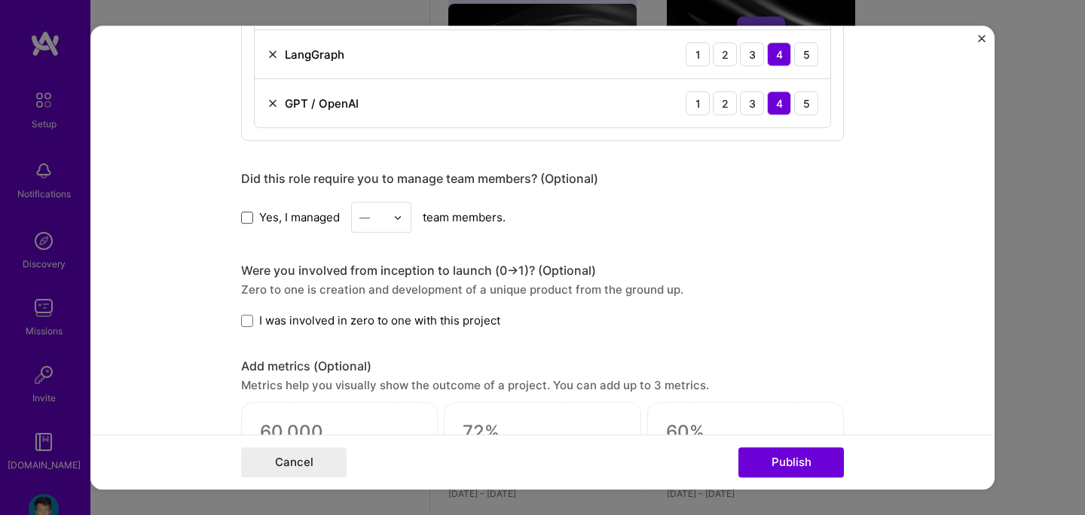
click at [244, 217] on span at bounding box center [247, 218] width 12 height 12
click at [0, 0] on input "Yes, I managed" at bounding box center [0, 0] width 0 height 0
click at [403, 217] on div at bounding box center [401, 217] width 17 height 29
click at [369, 369] on div "5" at bounding box center [381, 369] width 51 height 28
click at [245, 320] on span at bounding box center [247, 321] width 12 height 12
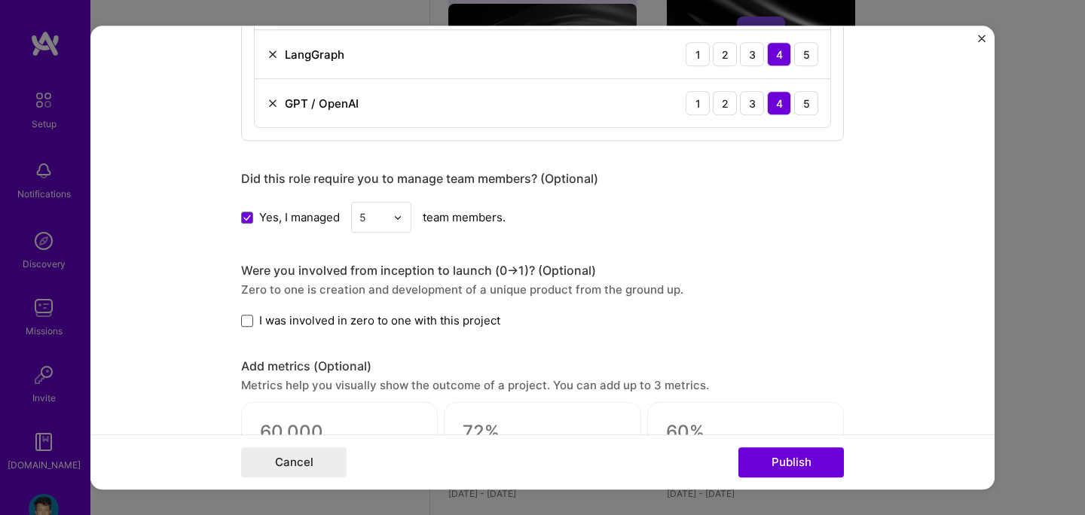
click at [0, 0] on input "I was involved in zero to one with this project" at bounding box center [0, 0] width 0 height 0
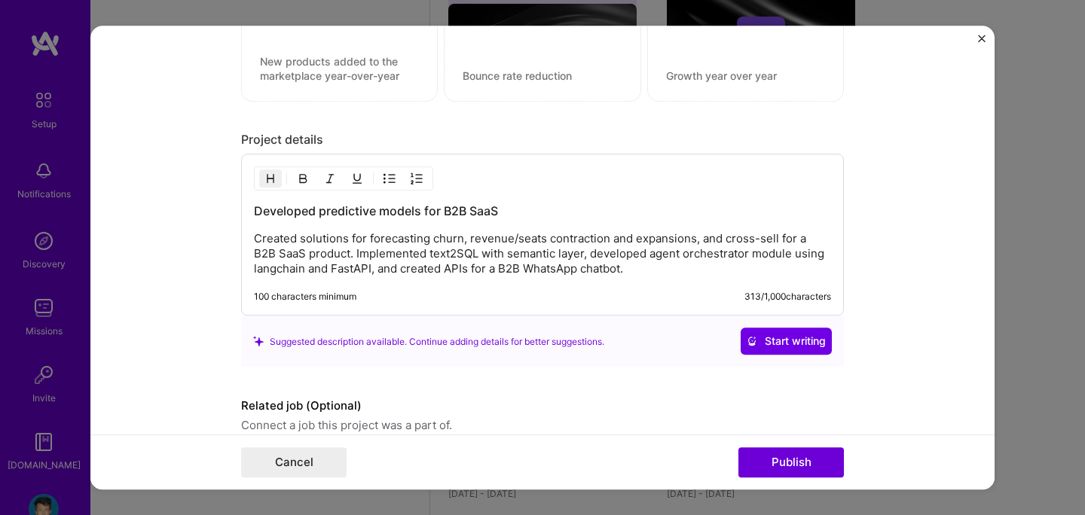
scroll to position [1465, 0]
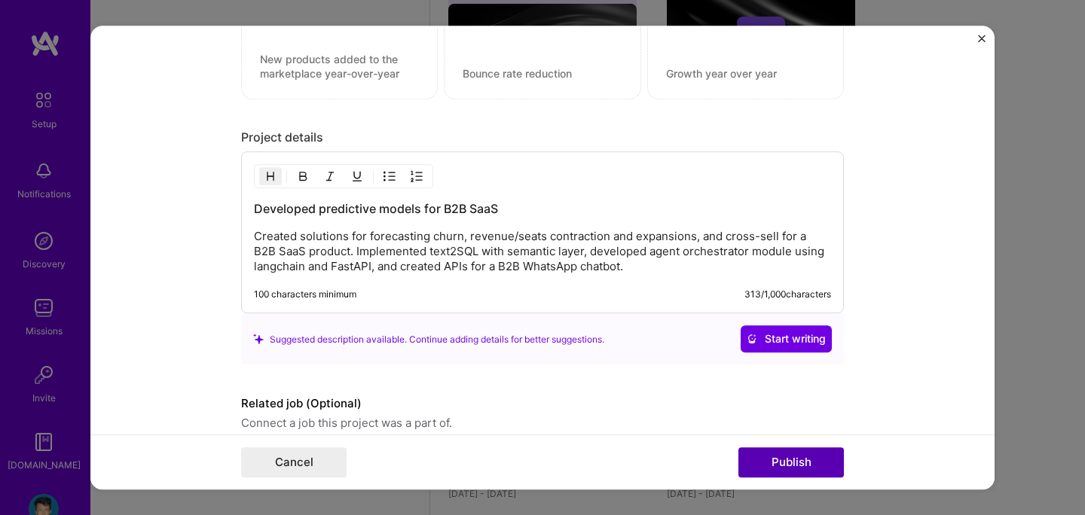
click at [769, 469] on button "Publish" at bounding box center [792, 463] width 106 height 30
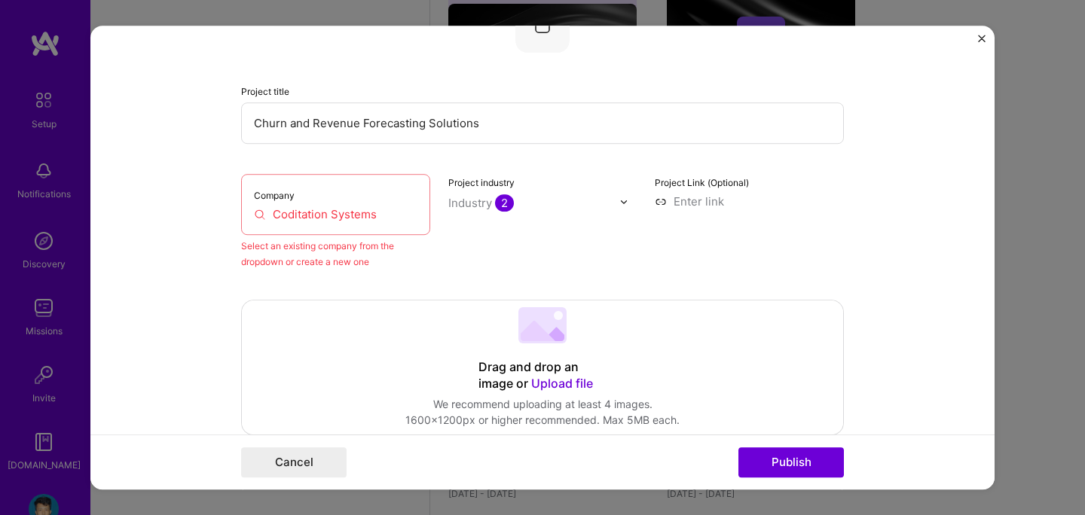
scroll to position [99, 0]
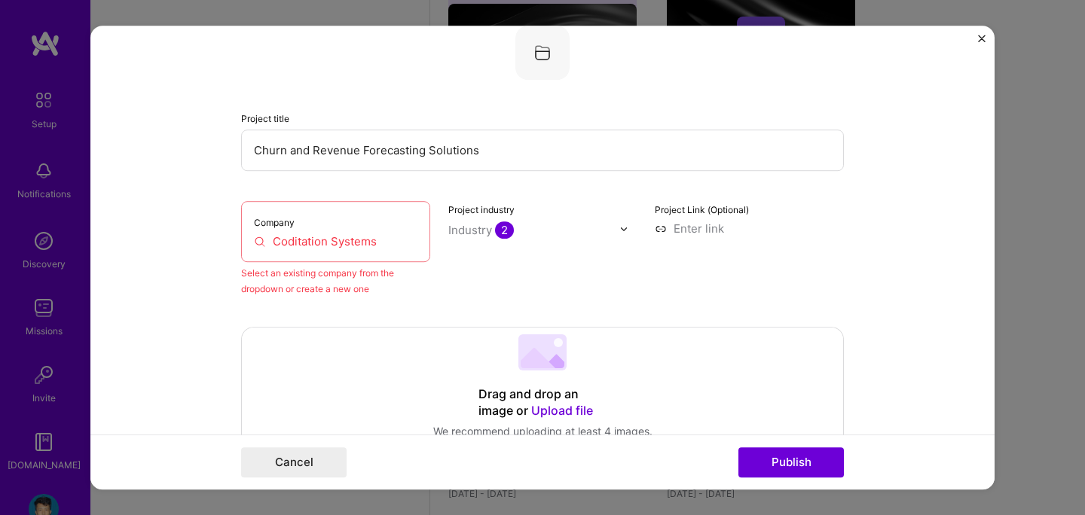
click at [376, 249] on input "Coditation Systems" at bounding box center [336, 242] width 164 height 16
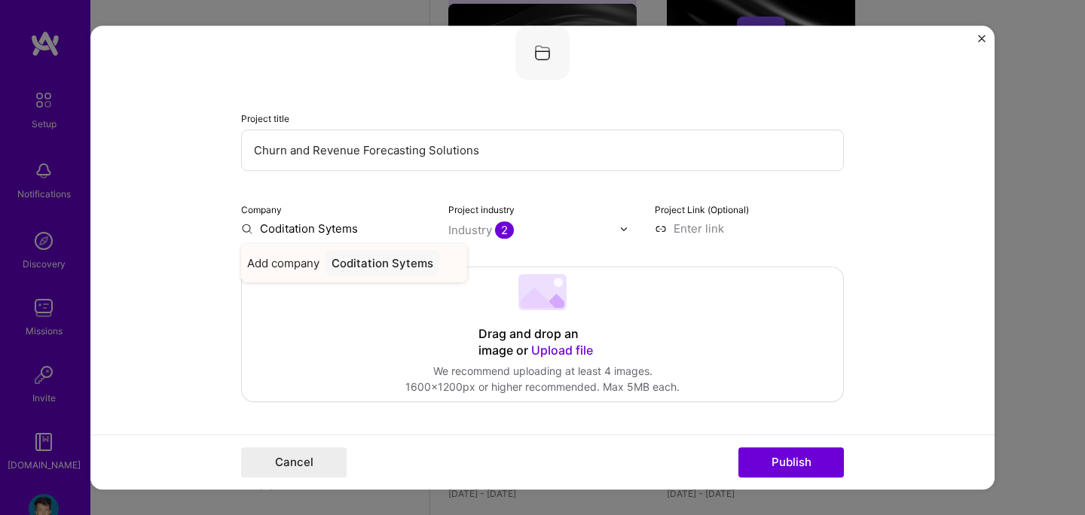
type input "Coditation Sytems"
click at [383, 268] on div "Coditation Sytems" at bounding box center [383, 263] width 114 height 26
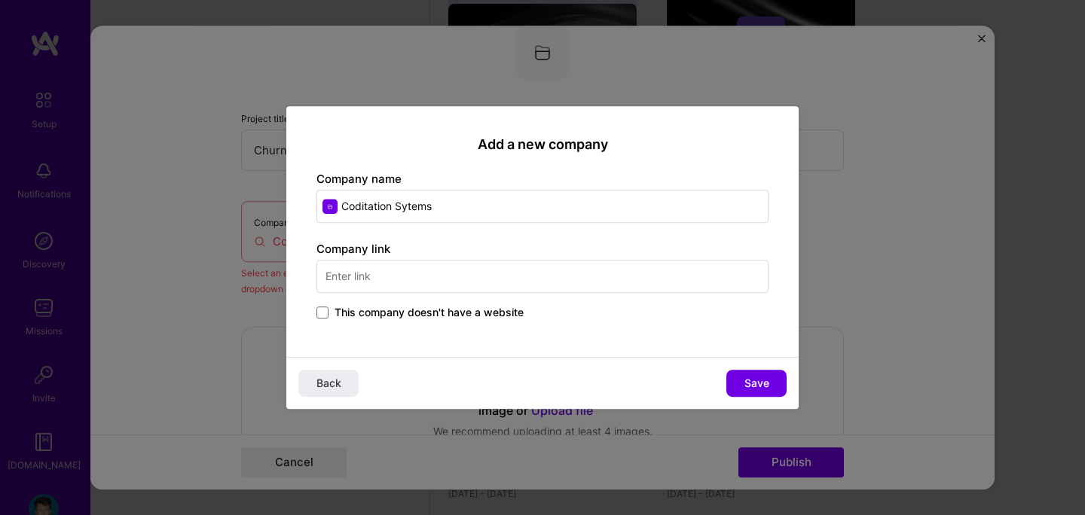
click at [447, 275] on input "text" at bounding box center [543, 276] width 452 height 33
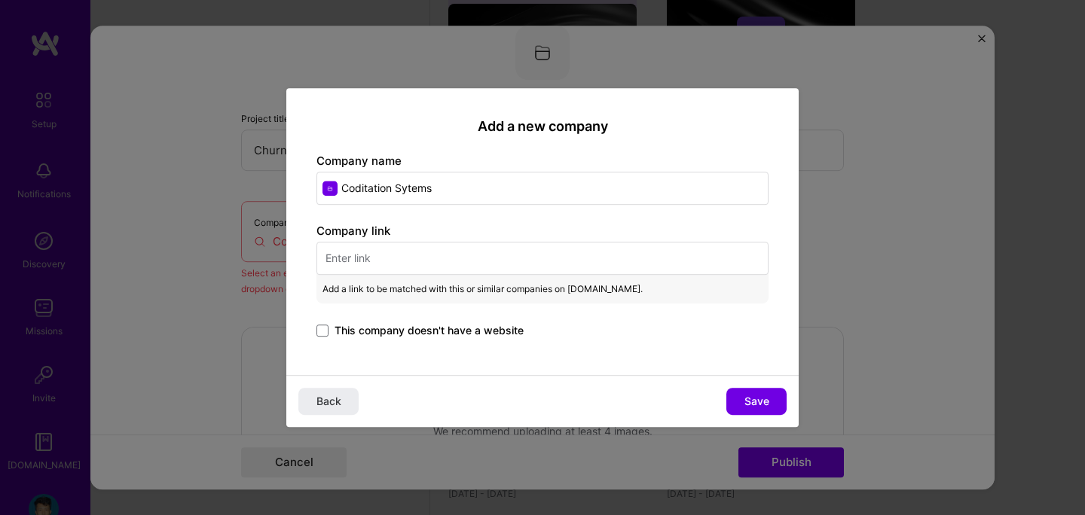
paste input "[URL][DOMAIN_NAME]"
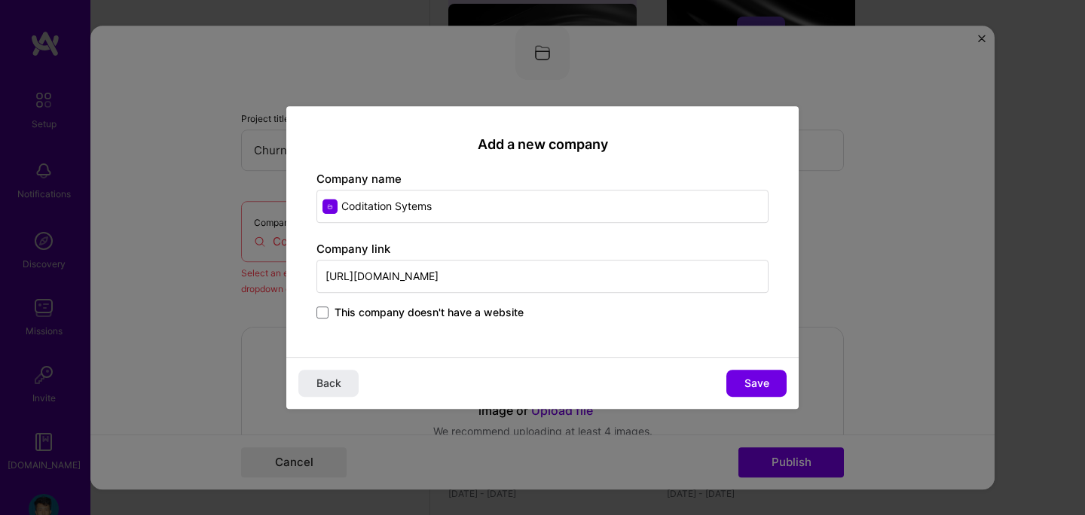
type input "[URL][DOMAIN_NAME]"
click at [590, 337] on div "Add a new company Company name Coditation Sytems Company link [URL][DOMAIN_NAME…" at bounding box center [542, 231] width 512 height 251
click at [751, 382] on span "Save" at bounding box center [757, 383] width 25 height 15
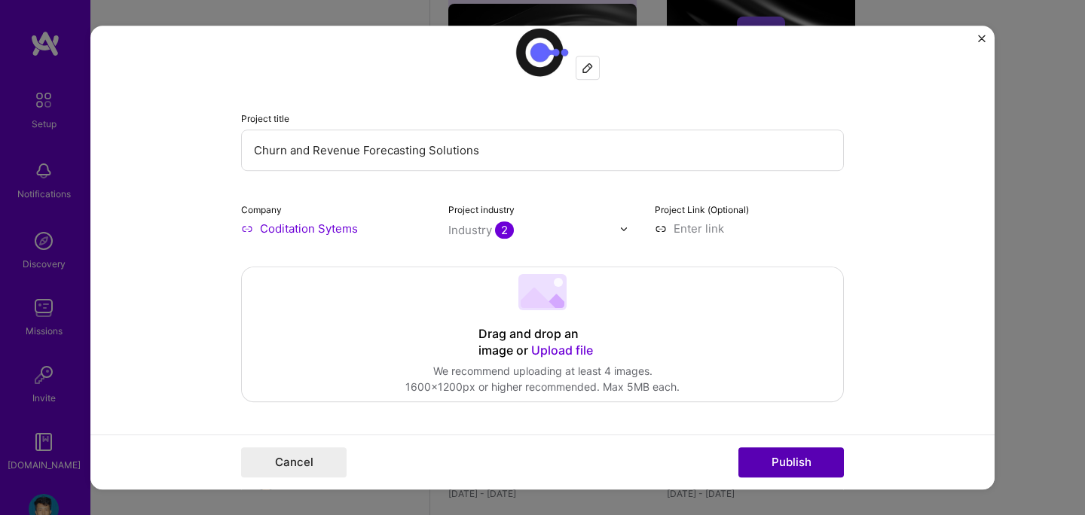
click at [769, 452] on button "Publish" at bounding box center [792, 463] width 106 height 30
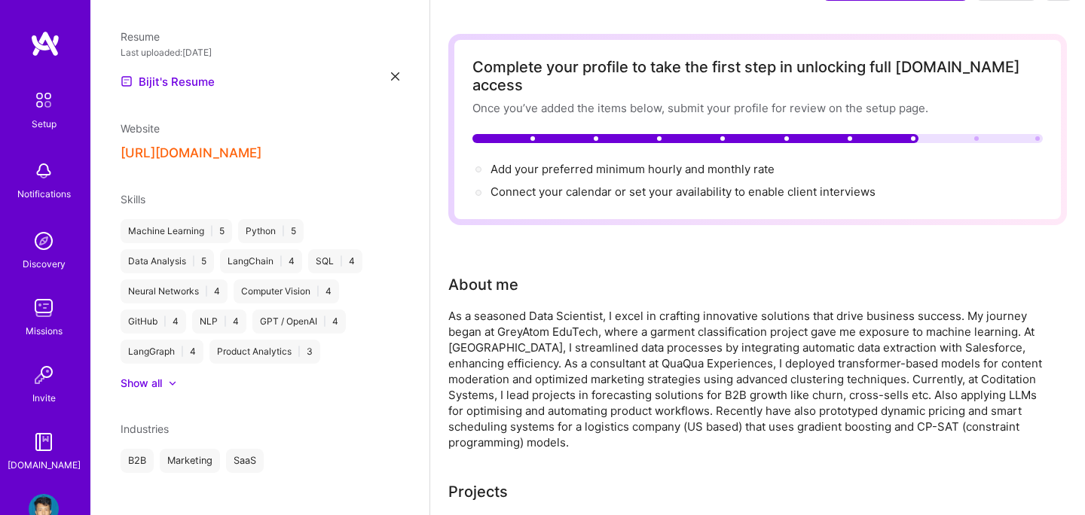
scroll to position [0, 0]
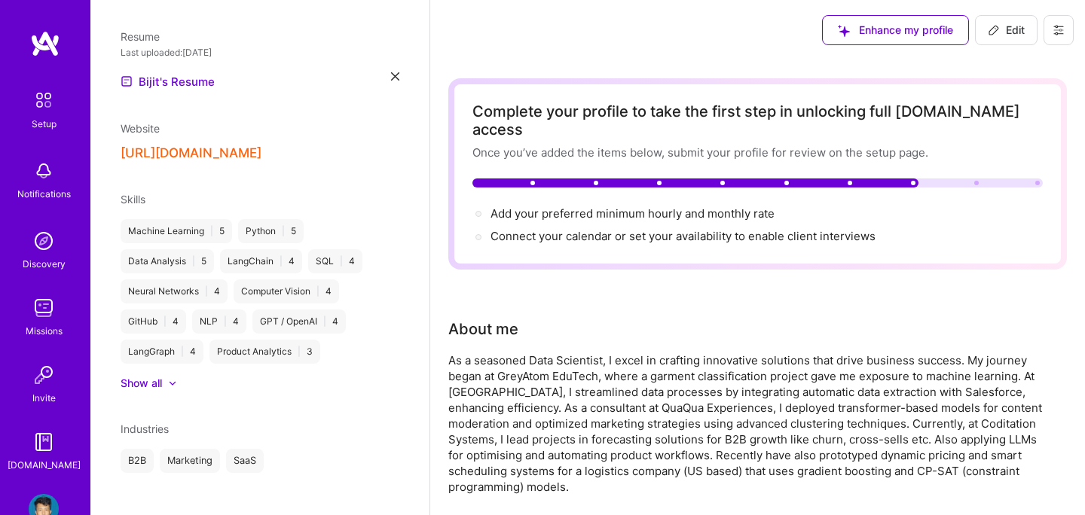
click at [1066, 32] on button at bounding box center [1059, 30] width 30 height 30
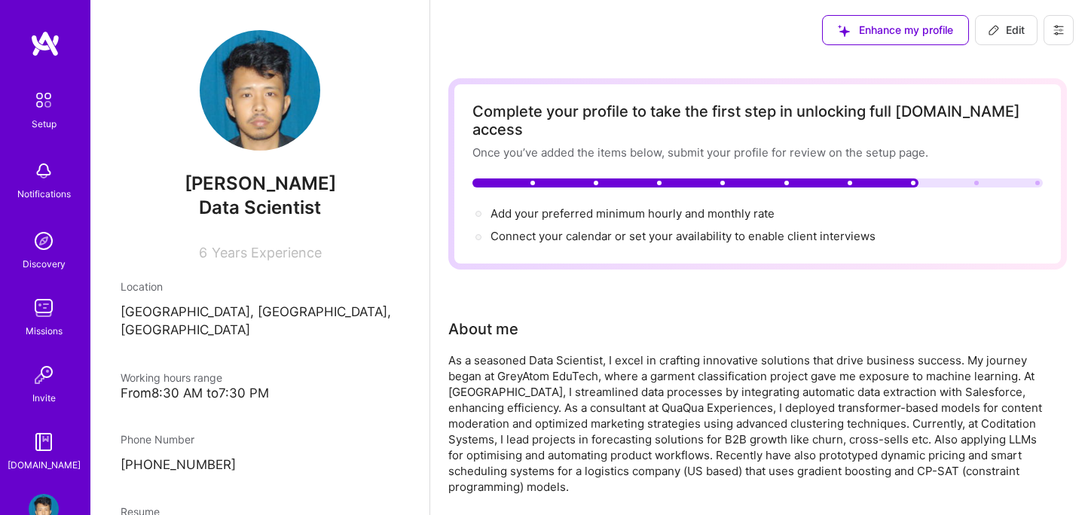
click at [1005, 30] on span "Edit" at bounding box center [1006, 30] width 37 height 15
select select "IN"
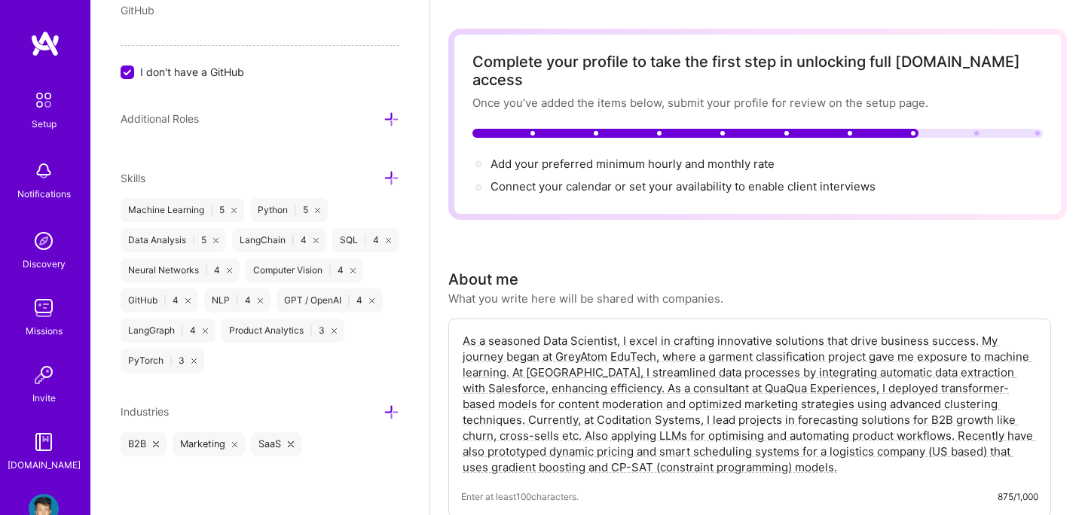
scroll to position [52, 0]
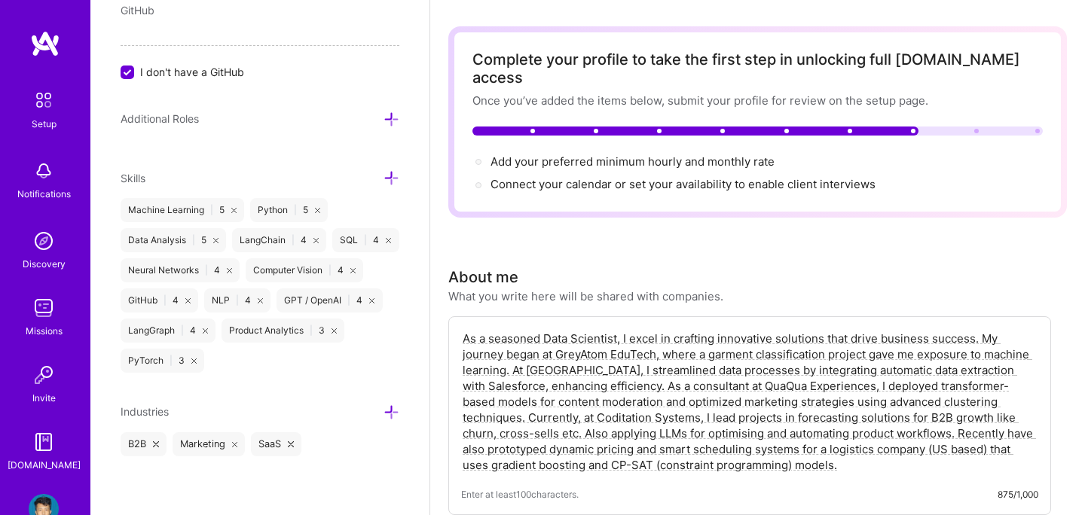
click at [392, 406] on icon at bounding box center [392, 413] width 16 height 16
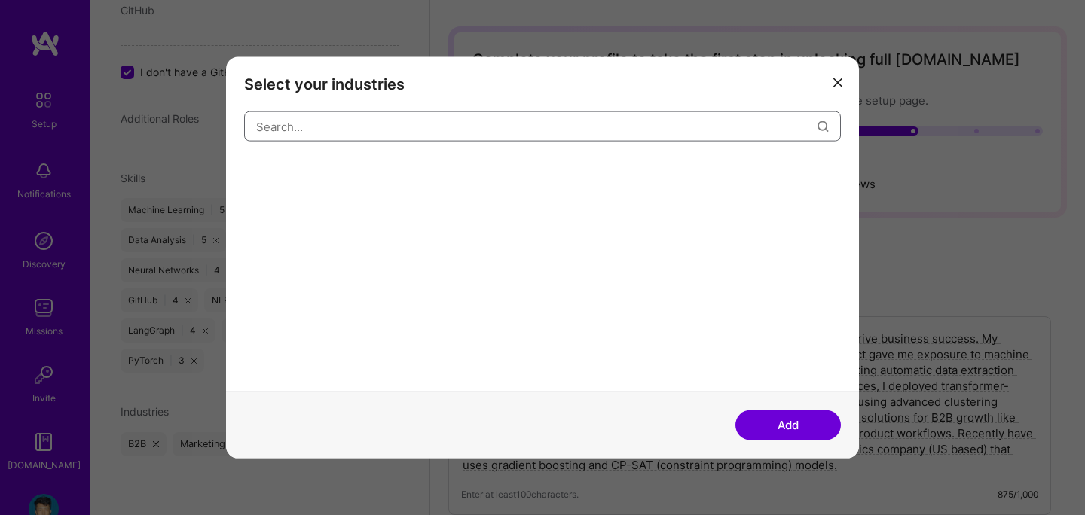
click at [373, 130] on input "modal" at bounding box center [536, 126] width 561 height 38
type input "logis"
click at [280, 167] on div "Logistics" at bounding box center [277, 172] width 66 height 24
click at [775, 426] on button "Add" at bounding box center [789, 425] width 106 height 30
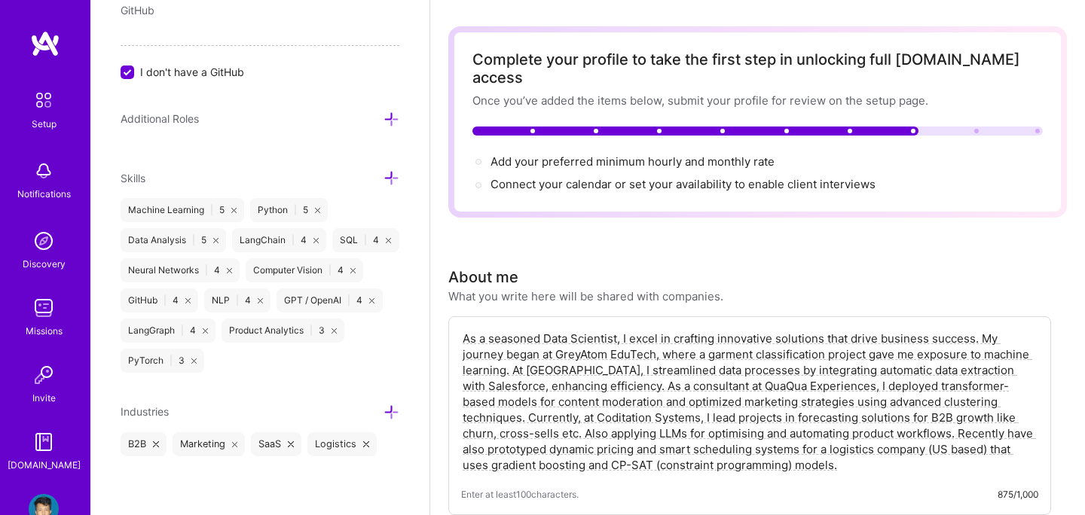
scroll to position [0, 0]
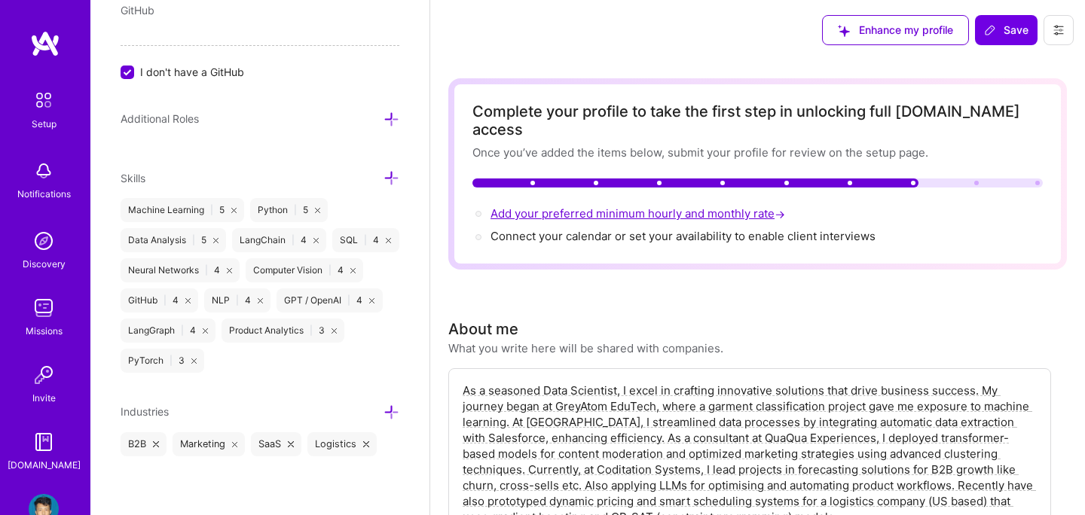
click at [667, 206] on span "Add your preferred minimum hourly and monthly rate →" at bounding box center [640, 213] width 298 height 14
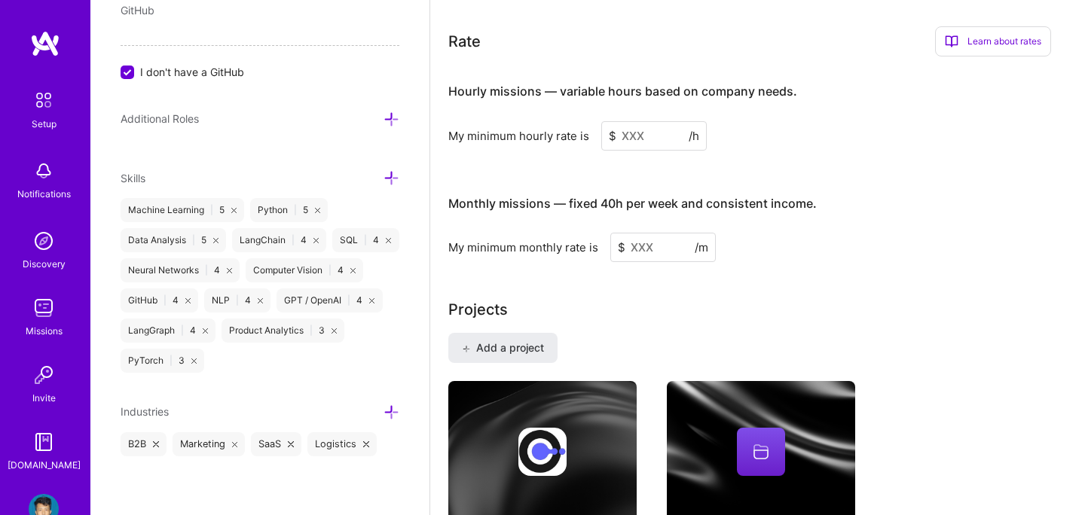
scroll to position [919, 0]
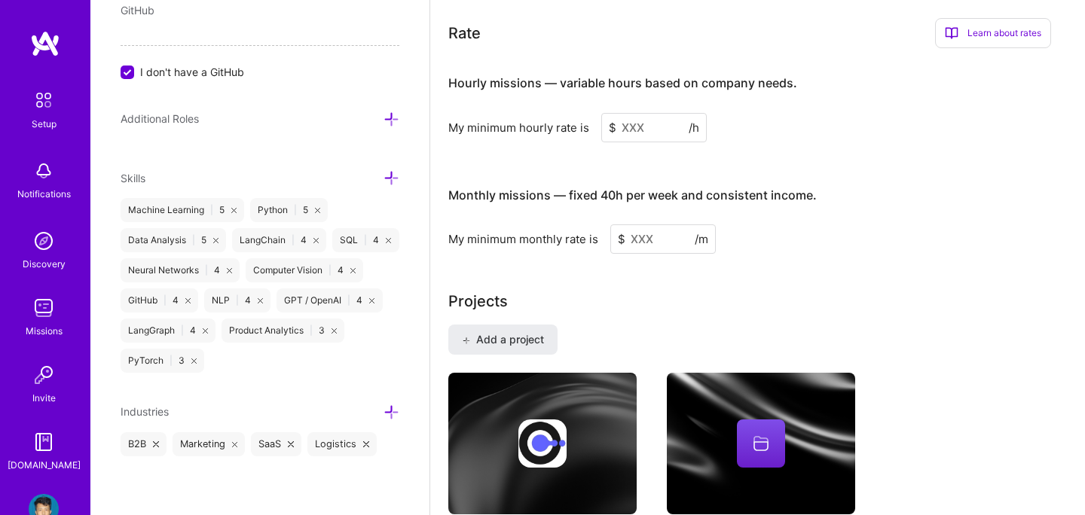
click at [641, 115] on input at bounding box center [654, 127] width 106 height 29
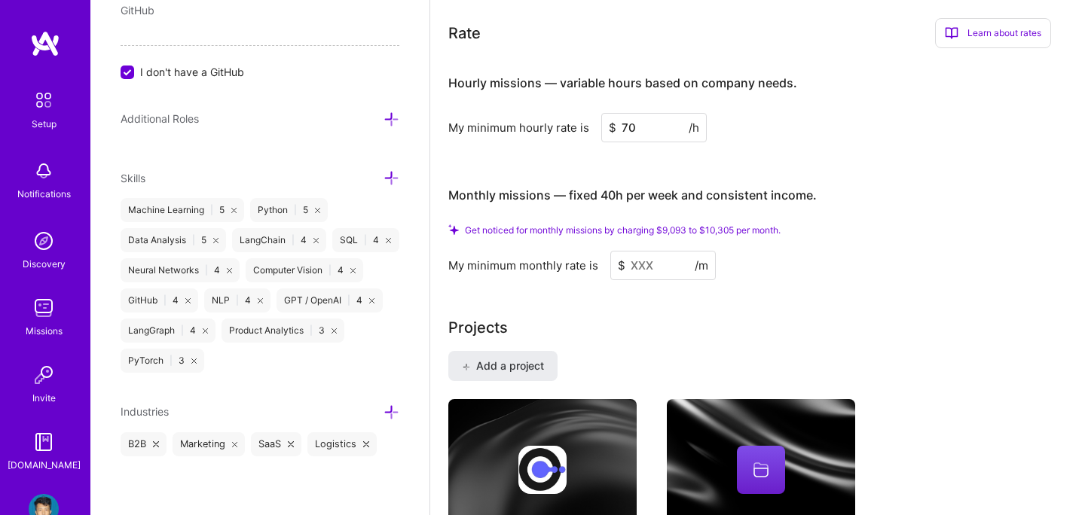
type input "70"
click at [652, 251] on input at bounding box center [663, 265] width 106 height 29
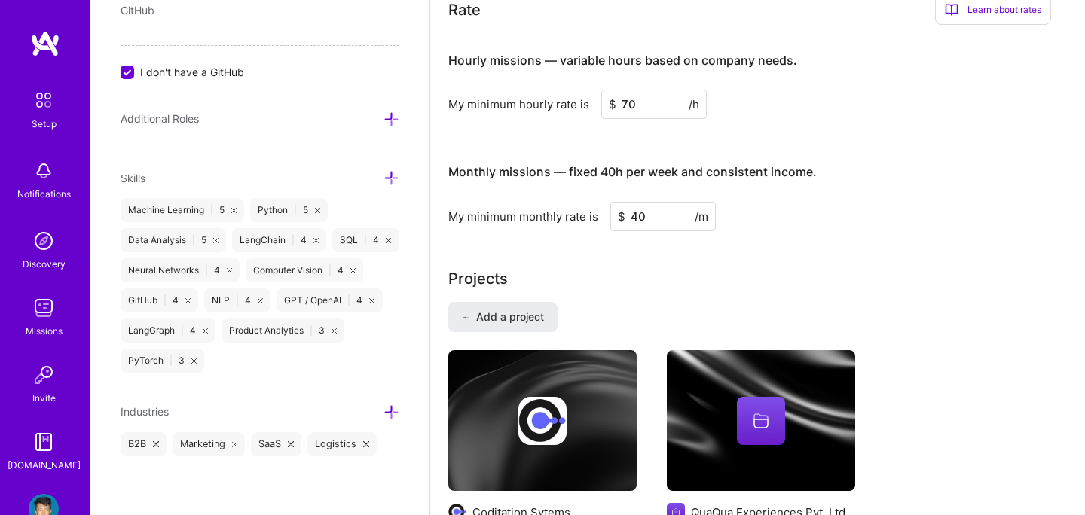
type input "40"
click at [627, 90] on input "70" at bounding box center [654, 104] width 106 height 29
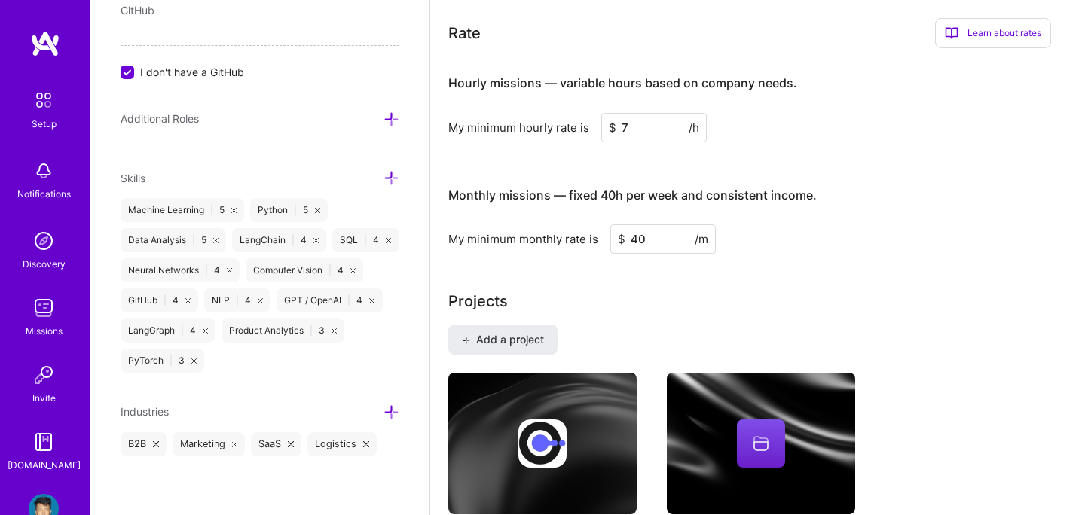
type input "70"
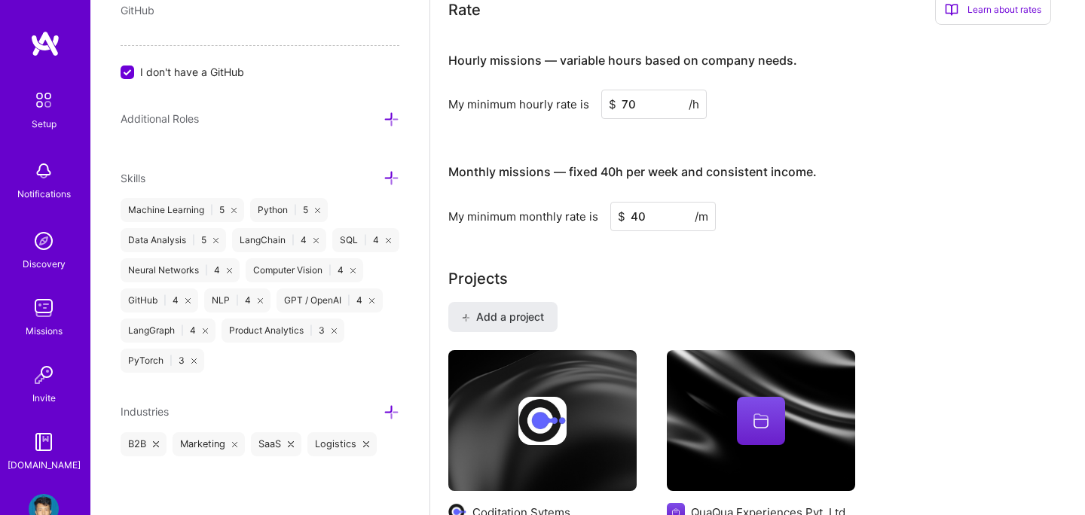
click at [659, 203] on input "40" at bounding box center [663, 216] width 106 height 29
type input "4"
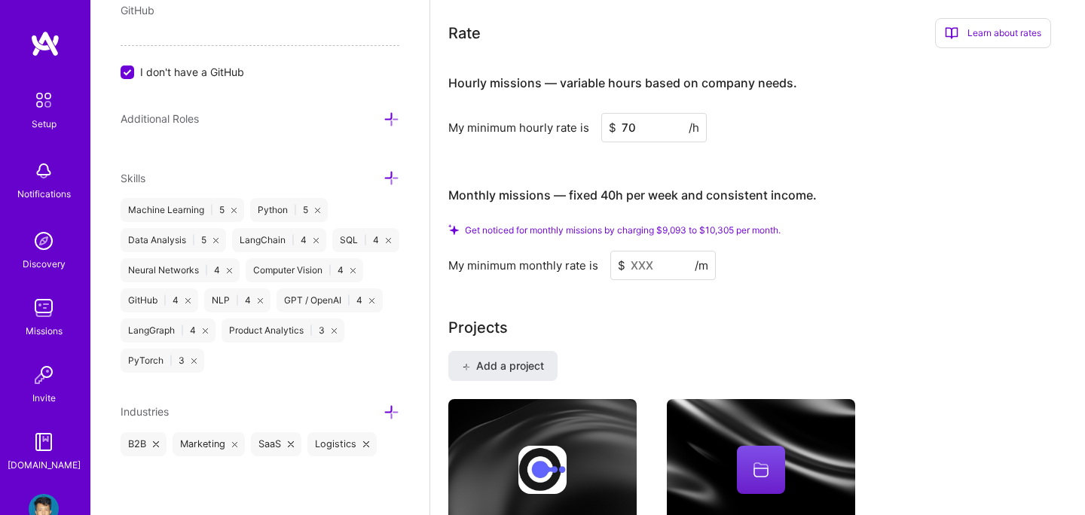
click at [628, 113] on input "70" at bounding box center [654, 127] width 106 height 29
type input "50"
click at [644, 251] on input at bounding box center [663, 265] width 106 height 29
click at [643, 116] on input "50" at bounding box center [654, 127] width 106 height 29
type input "70"
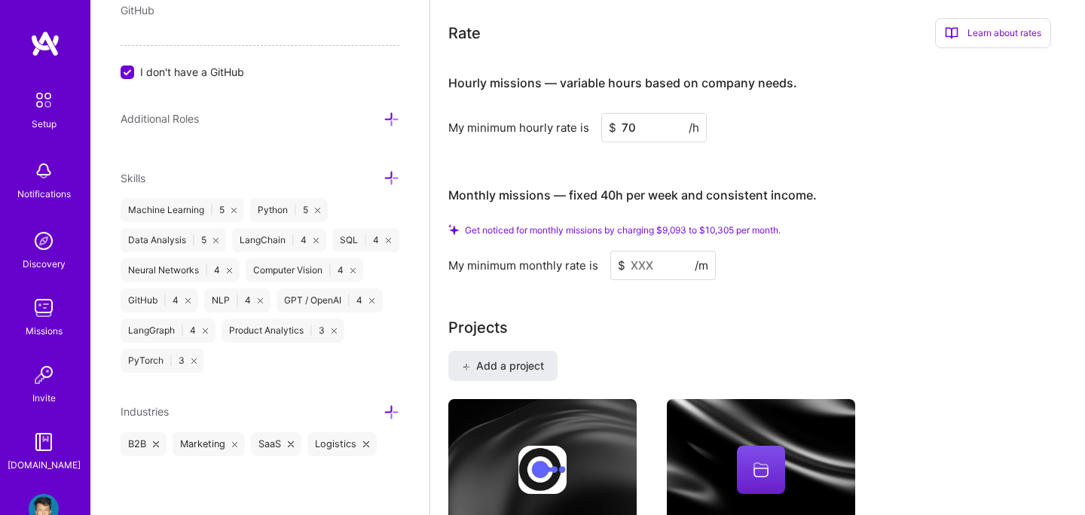
click at [834, 258] on div "My minimum monthly rate is $ /m" at bounding box center [749, 265] width 603 height 29
click at [654, 255] on input at bounding box center [663, 265] width 106 height 29
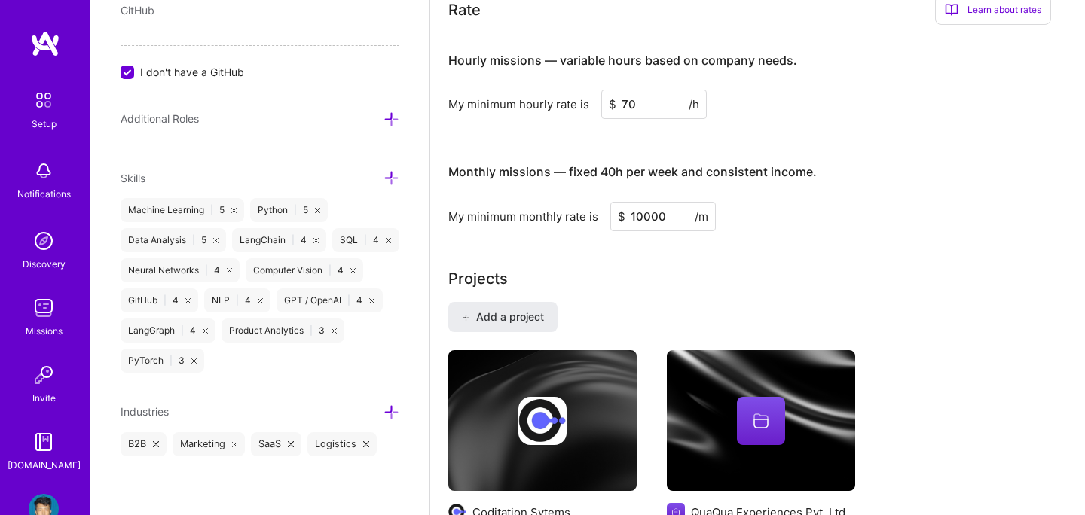
click at [643, 202] on input "10000" at bounding box center [663, 216] width 106 height 29
type input "10500"
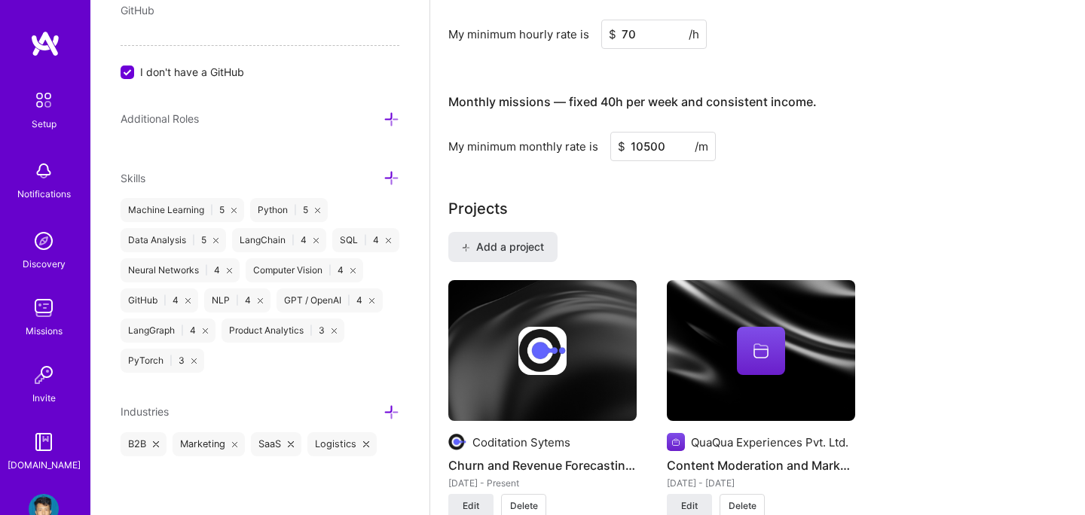
scroll to position [982, 0]
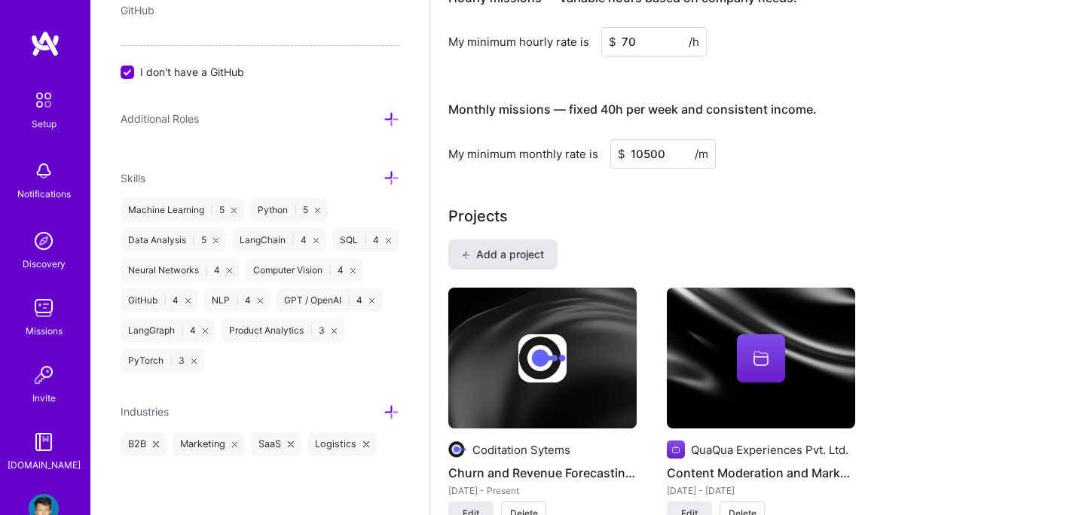
click at [503, 240] on button "Add a project" at bounding box center [502, 255] width 109 height 30
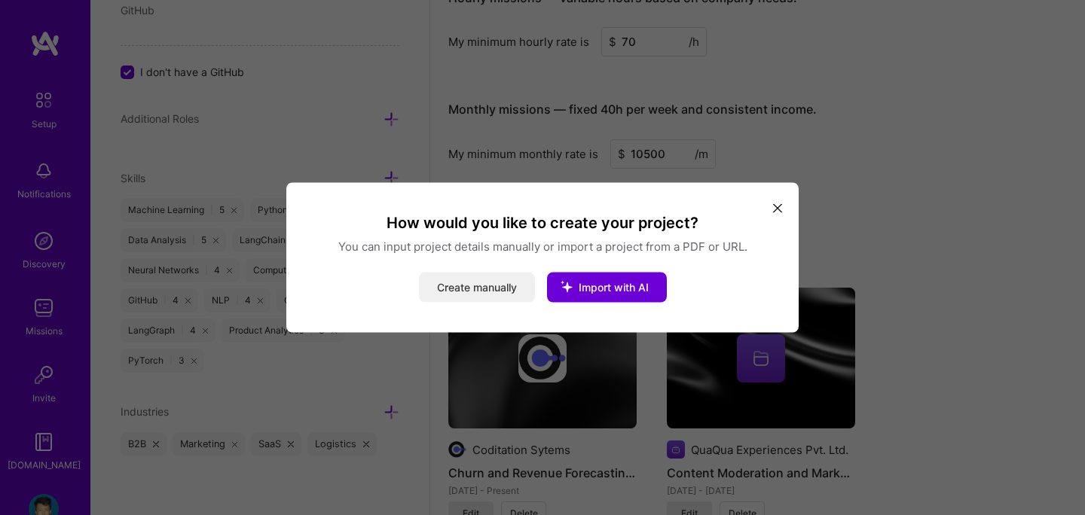
click at [498, 291] on button "Create manually" at bounding box center [477, 288] width 116 height 30
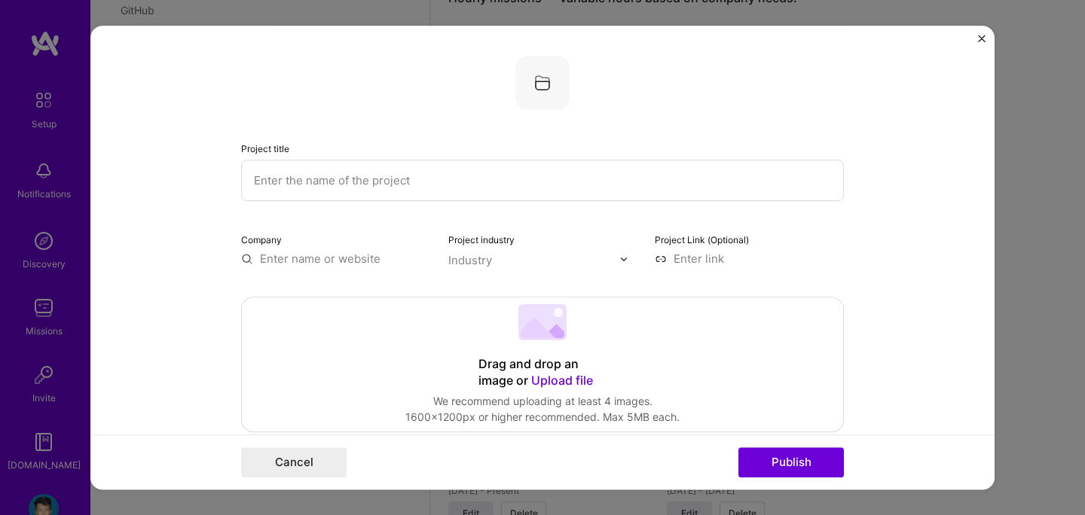
click at [478, 174] on input "text" at bounding box center [542, 180] width 603 height 41
type input "Dynamic Pricing & Smart Scheduling"
click at [353, 265] on input "text" at bounding box center [335, 259] width 189 height 16
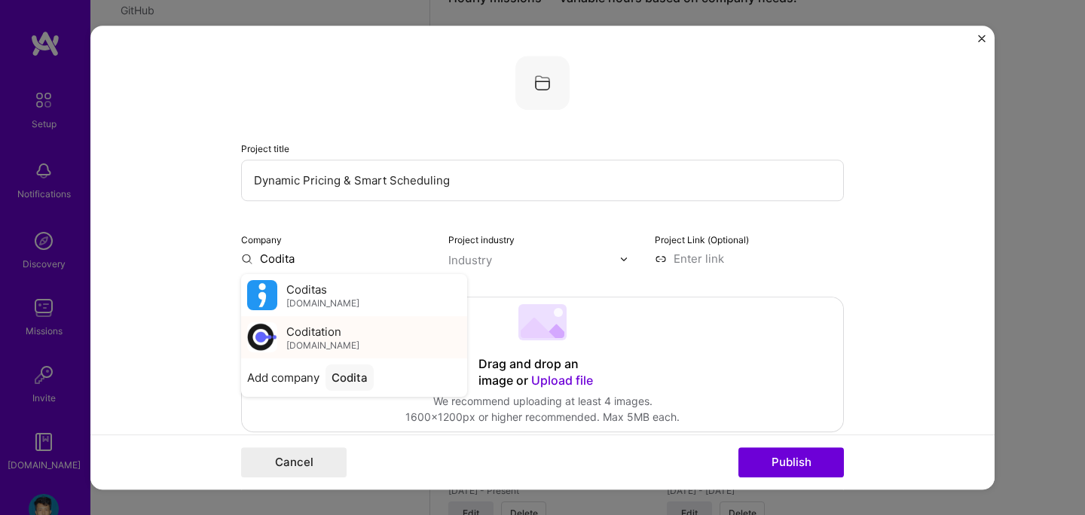
click at [318, 342] on span "[DOMAIN_NAME]" at bounding box center [322, 346] width 73 height 12
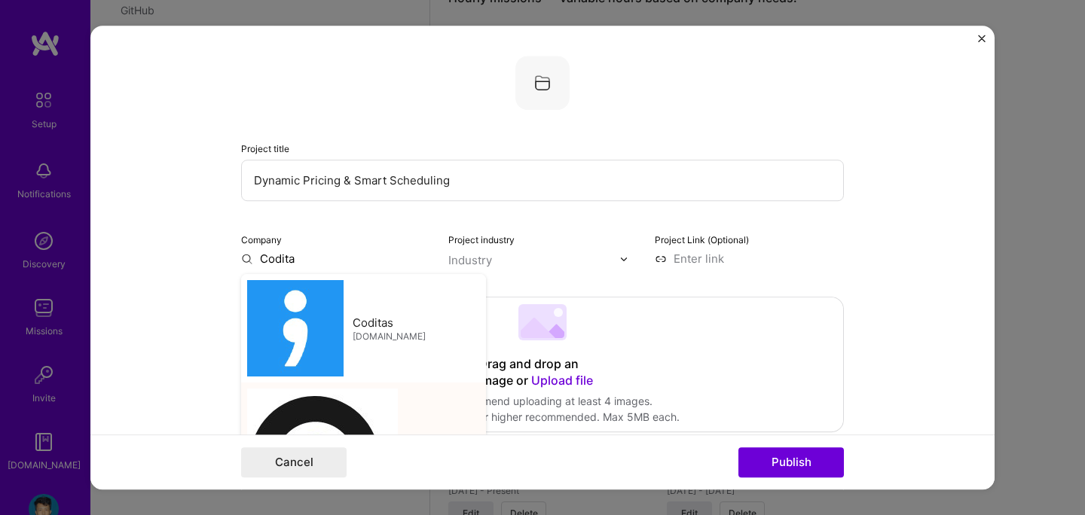
type input "Coditation"
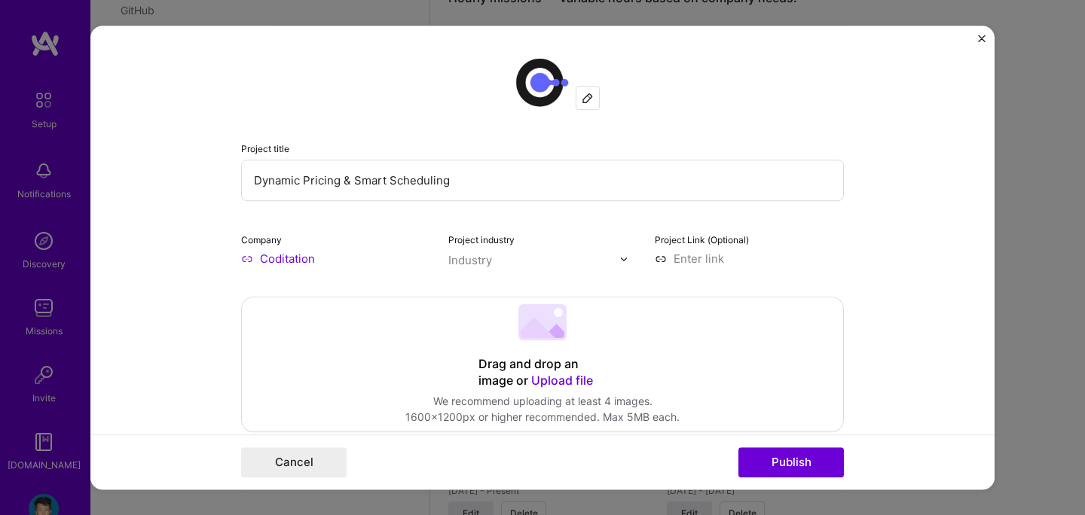
click at [506, 256] on input "text" at bounding box center [534, 260] width 172 height 16
type input "logi"
click at [469, 292] on span at bounding box center [468, 292] width 12 height 12
click at [589, 246] on div "Project industry Industry 1" at bounding box center [542, 248] width 189 height 35
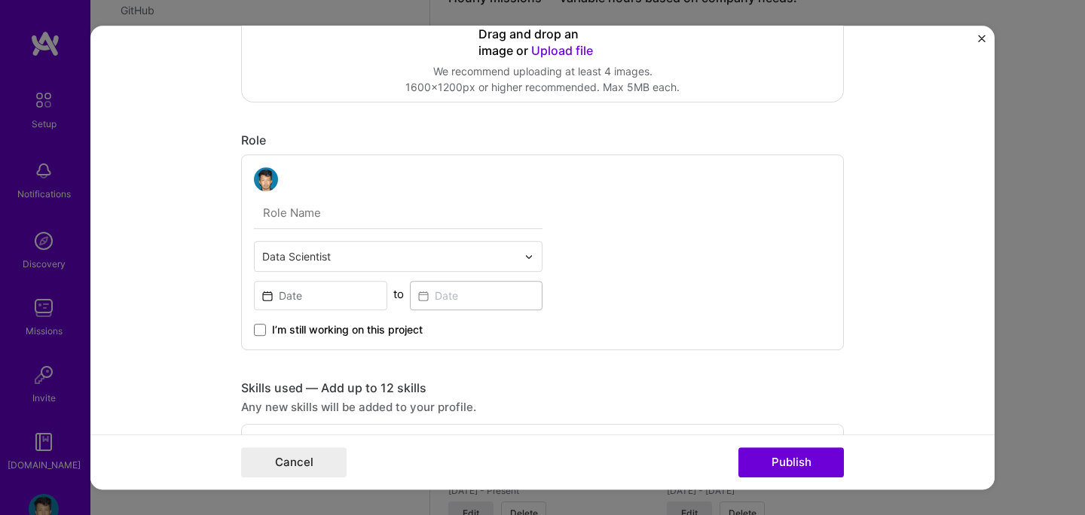
scroll to position [387, 0]
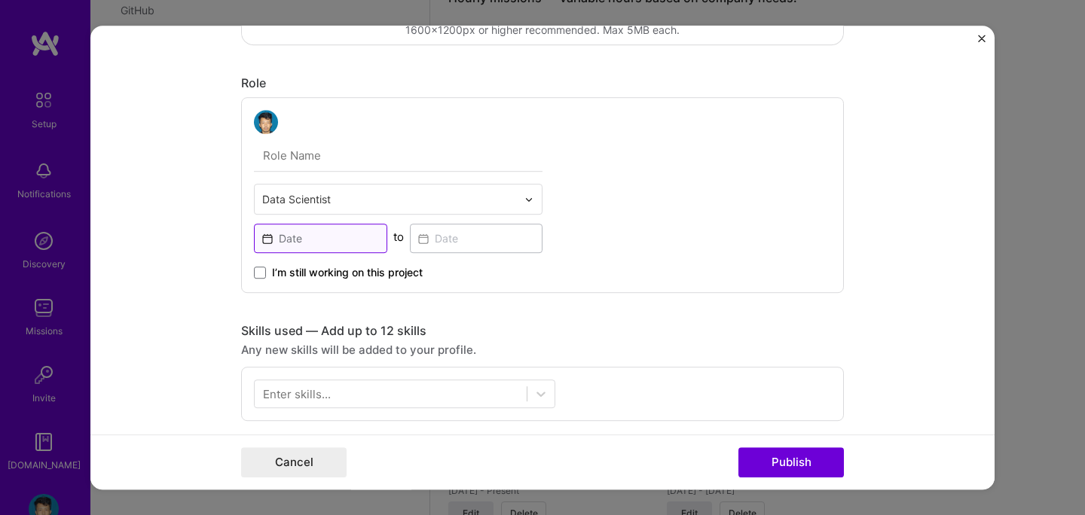
click at [350, 240] on input at bounding box center [320, 238] width 133 height 29
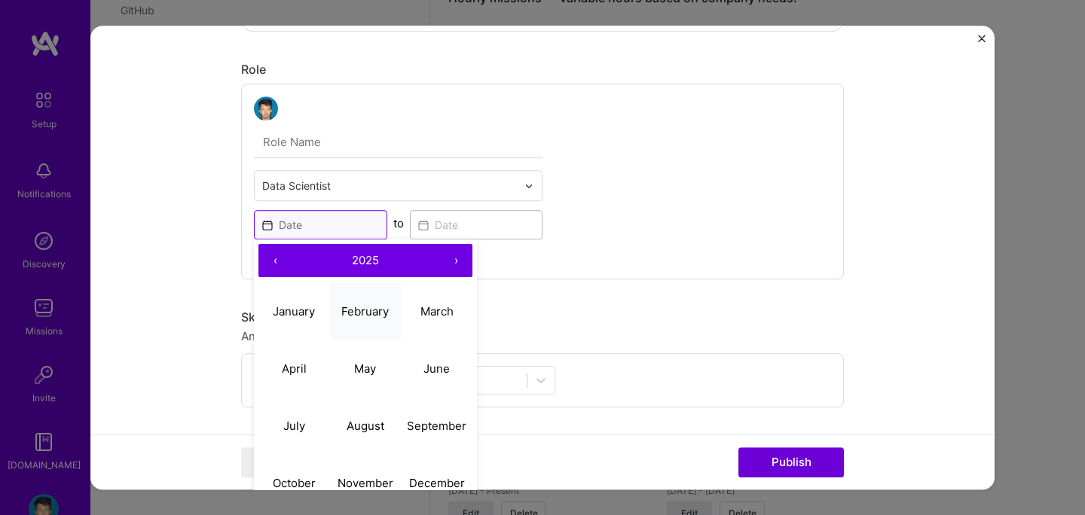
scroll to position [404, 0]
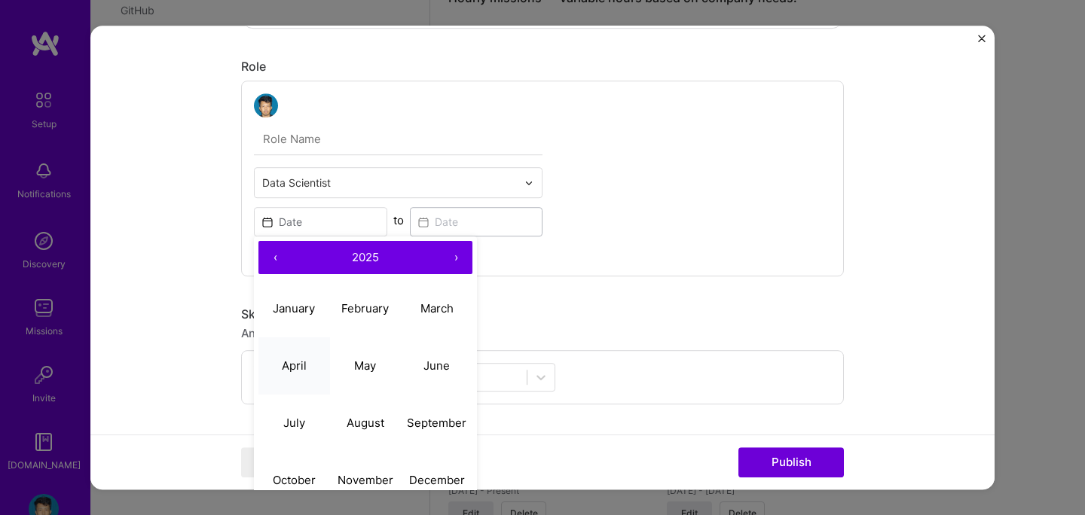
click at [295, 382] on button "April" at bounding box center [294, 366] width 72 height 57
type input "[DATE]"
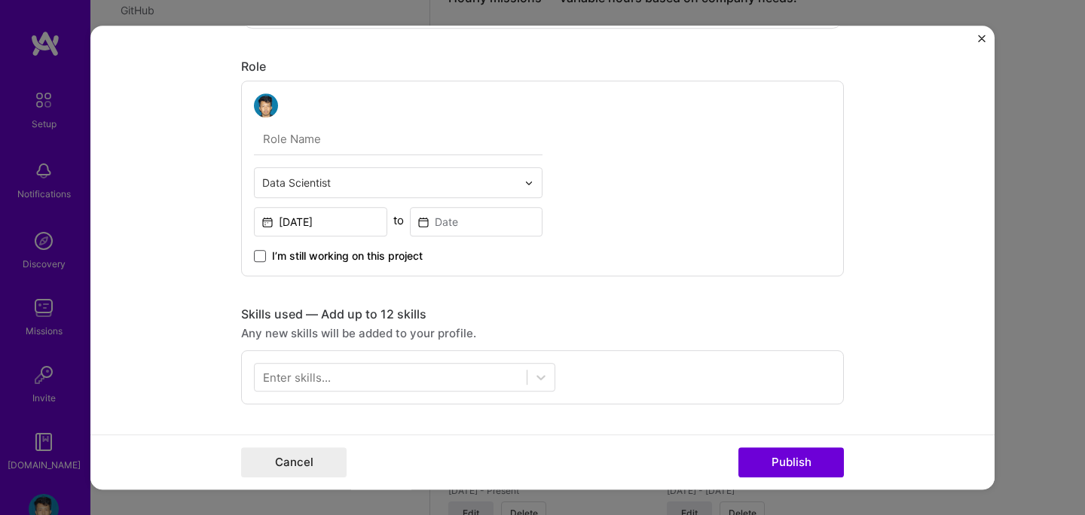
click at [260, 255] on span at bounding box center [260, 256] width 12 height 12
click at [0, 0] on input "I’m still working on this project" at bounding box center [0, 0] width 0 height 0
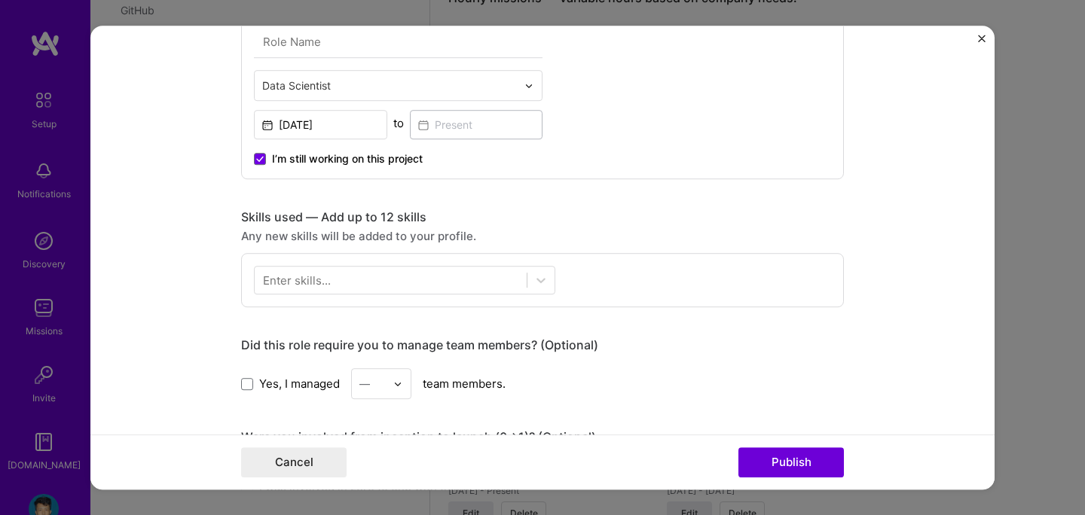
scroll to position [645, 0]
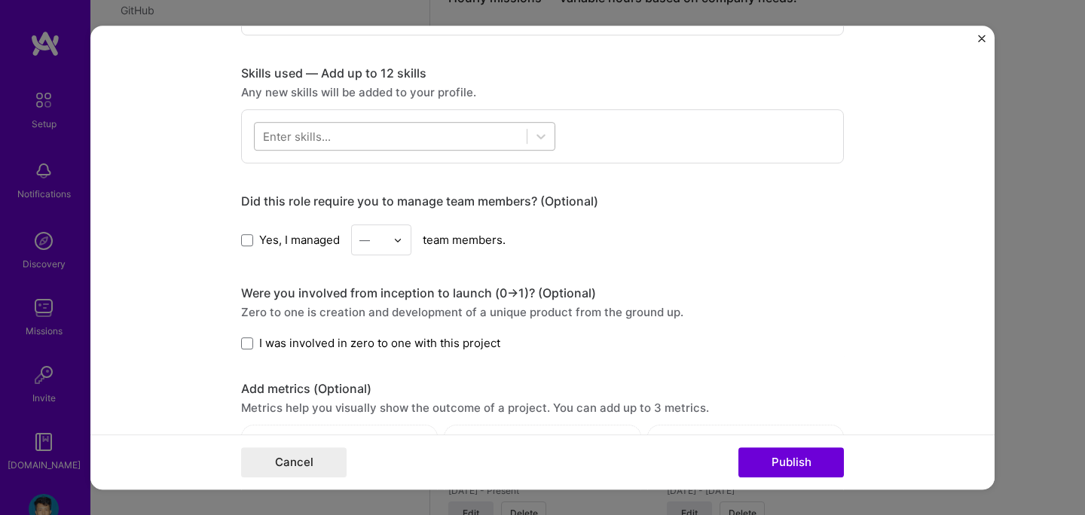
click at [330, 125] on div at bounding box center [391, 136] width 272 height 25
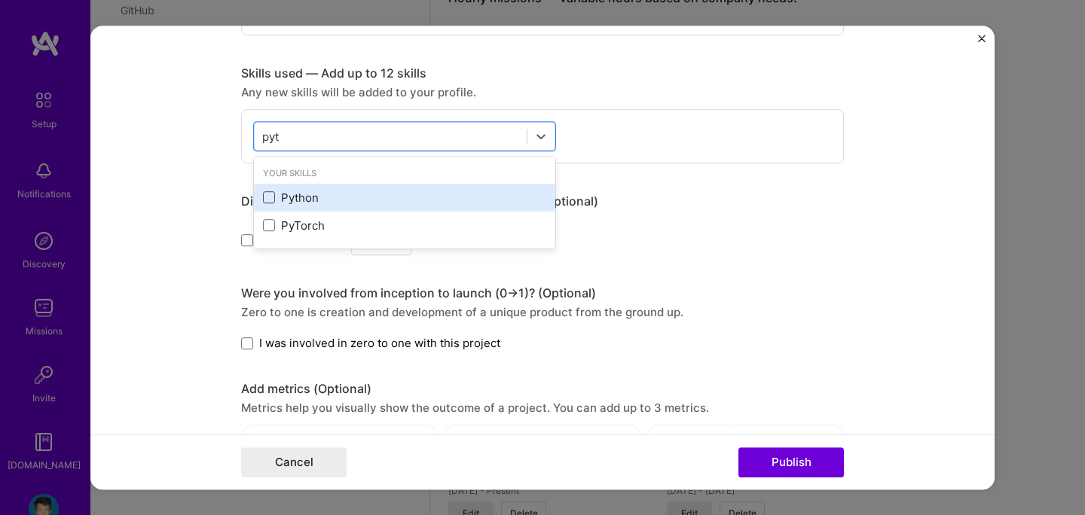
click at [271, 193] on span at bounding box center [269, 198] width 12 height 12
click at [0, 0] on input "checkbox" at bounding box center [0, 0] width 0 height 0
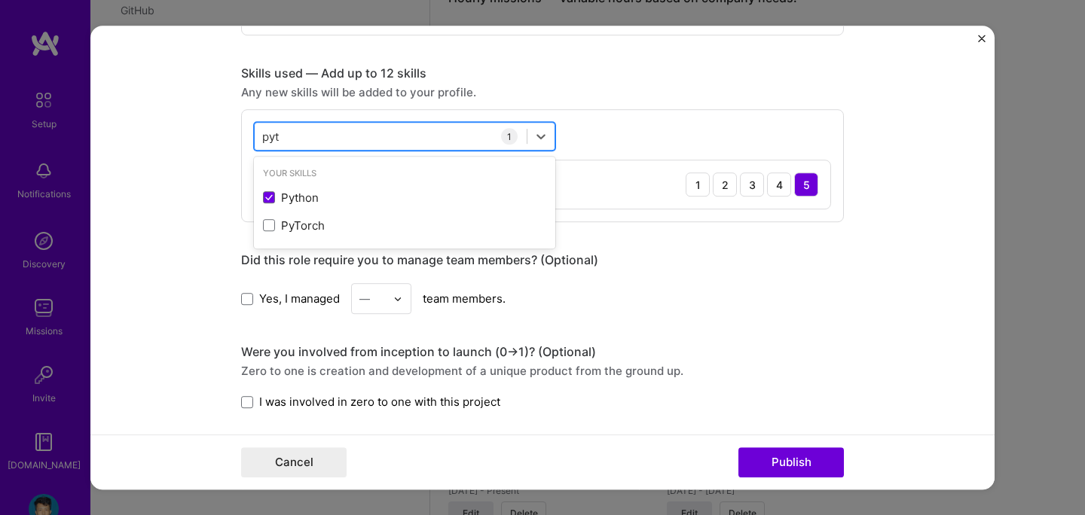
click at [304, 136] on div "pyt pyt" at bounding box center [391, 136] width 272 height 25
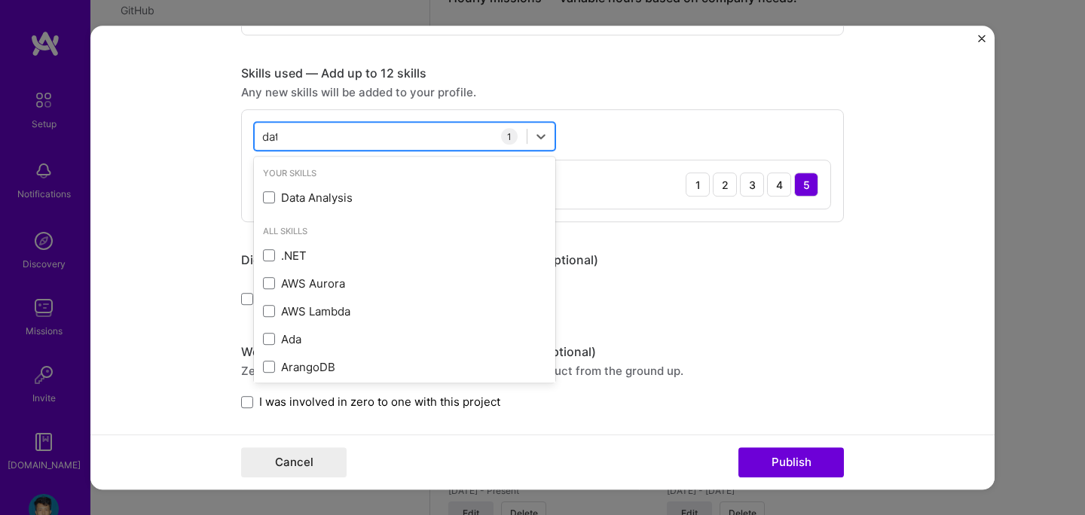
type input "data"
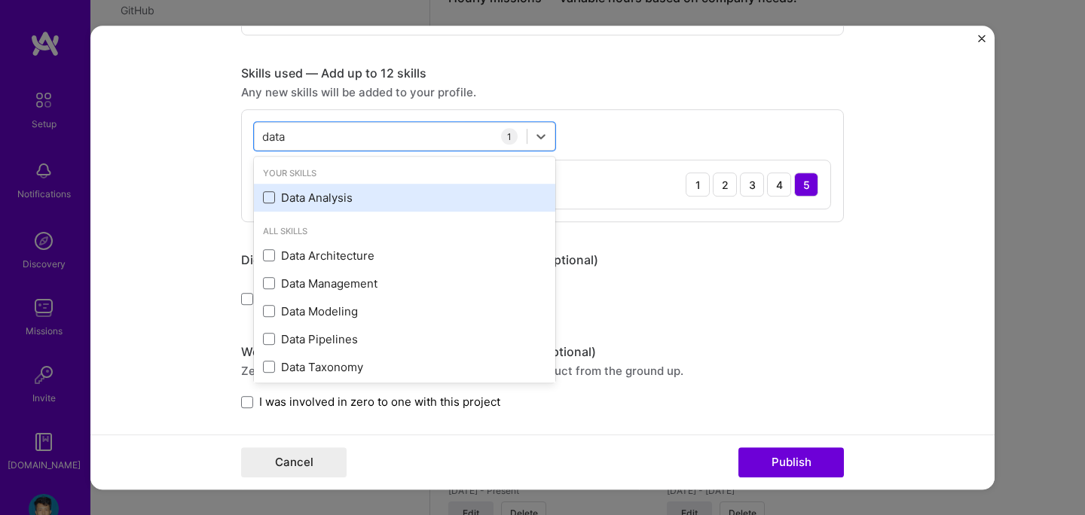
click at [271, 196] on span at bounding box center [269, 198] width 12 height 12
click at [0, 0] on input "checkbox" at bounding box center [0, 0] width 0 height 0
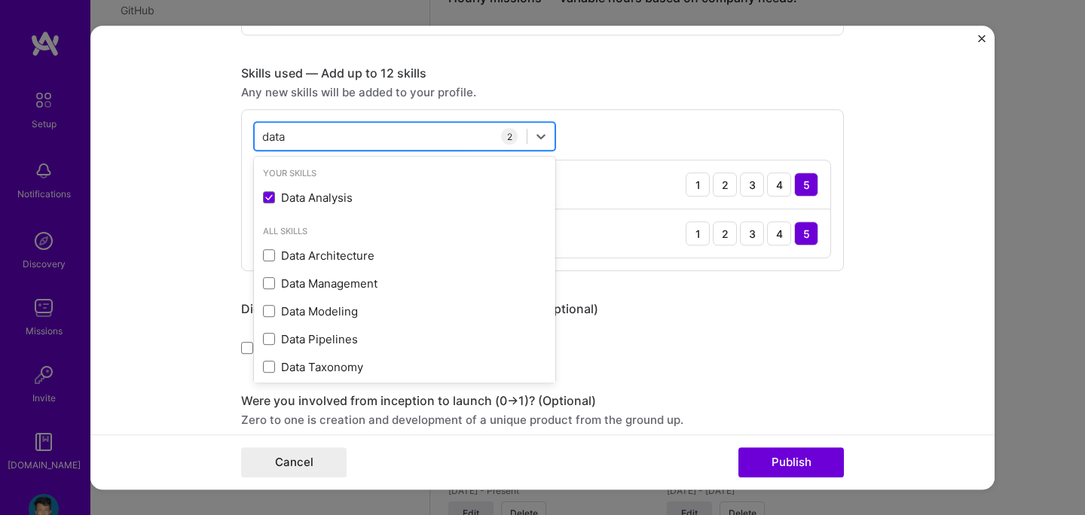
click at [298, 145] on div "data data" at bounding box center [391, 136] width 272 height 25
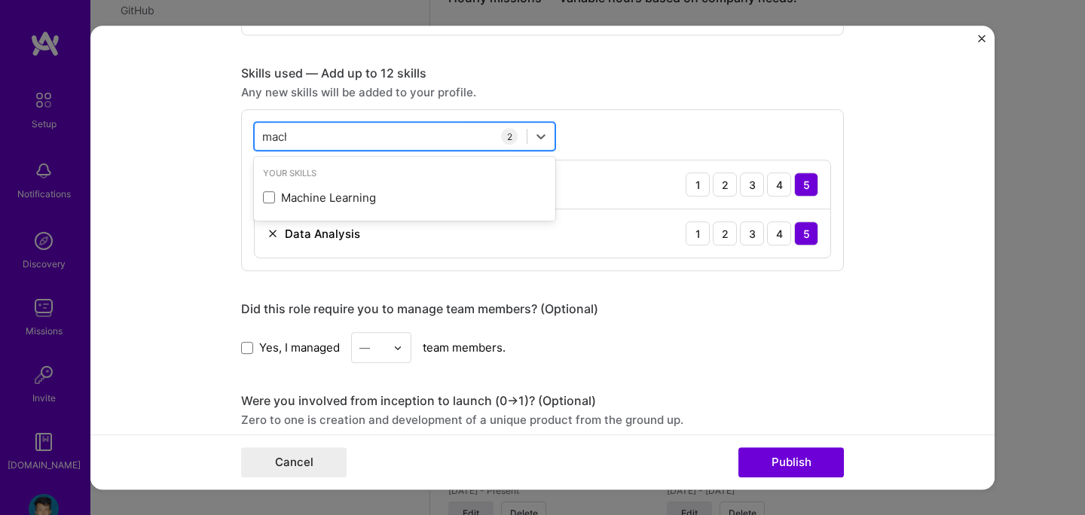
type input "machi"
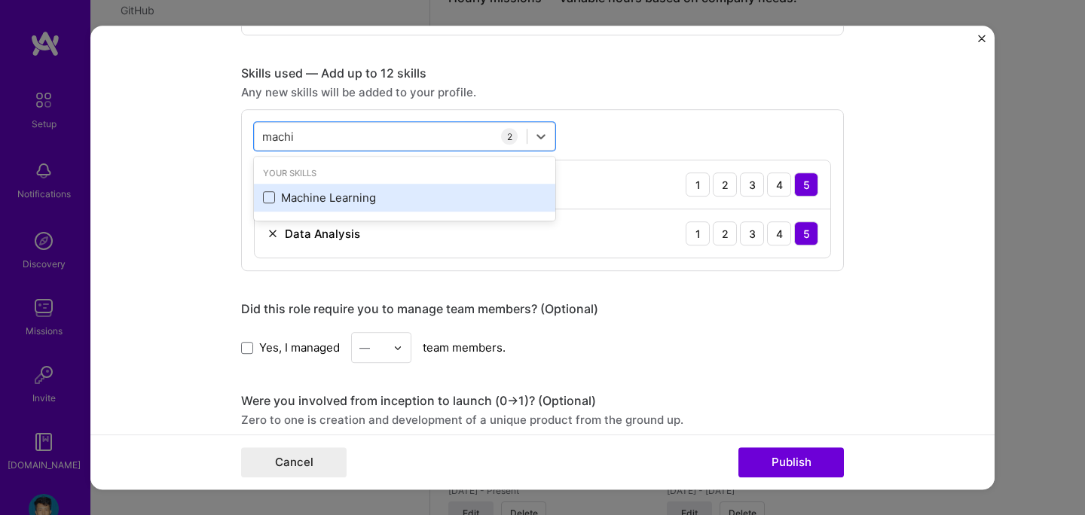
click at [267, 194] on span at bounding box center [269, 198] width 12 height 12
click at [0, 0] on input "checkbox" at bounding box center [0, 0] width 0 height 0
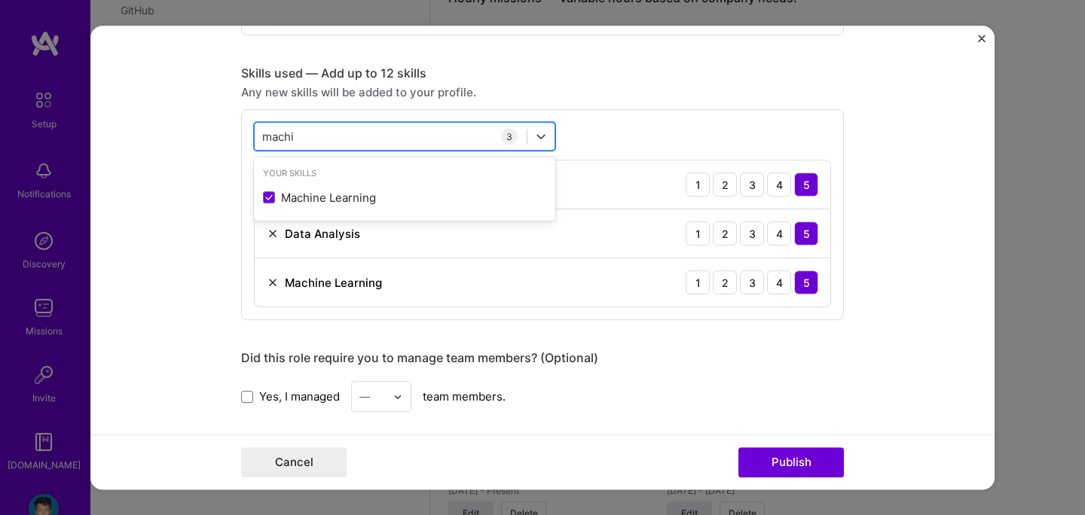
click at [326, 136] on div "machi machi" at bounding box center [391, 136] width 272 height 25
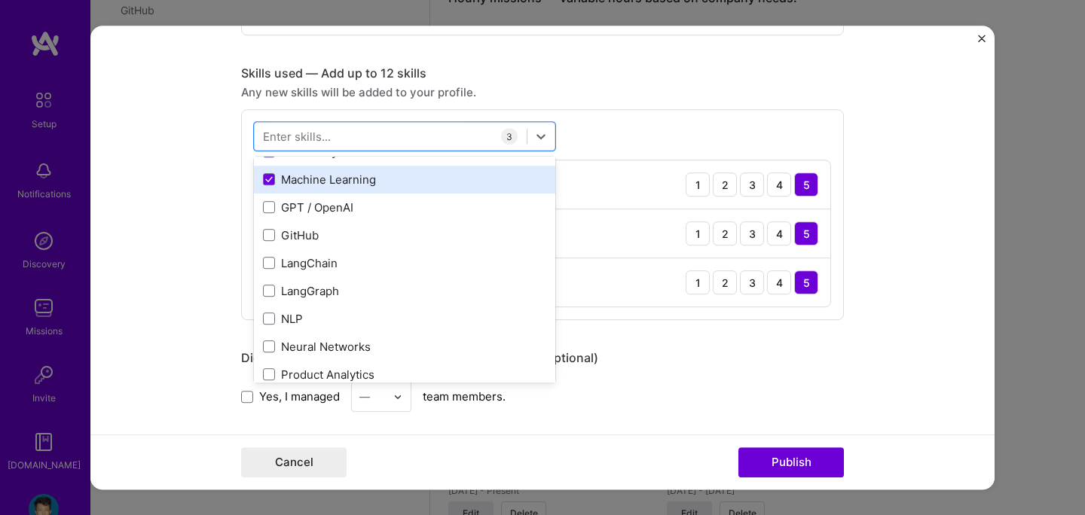
scroll to position [75, 0]
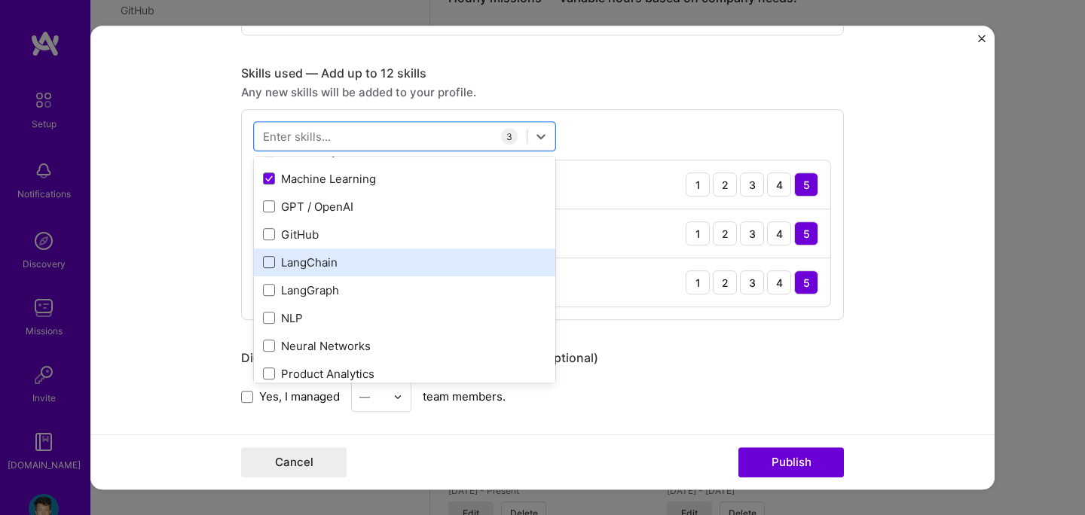
click at [271, 265] on span at bounding box center [269, 263] width 12 height 12
click at [0, 0] on input "checkbox" at bounding box center [0, 0] width 0 height 0
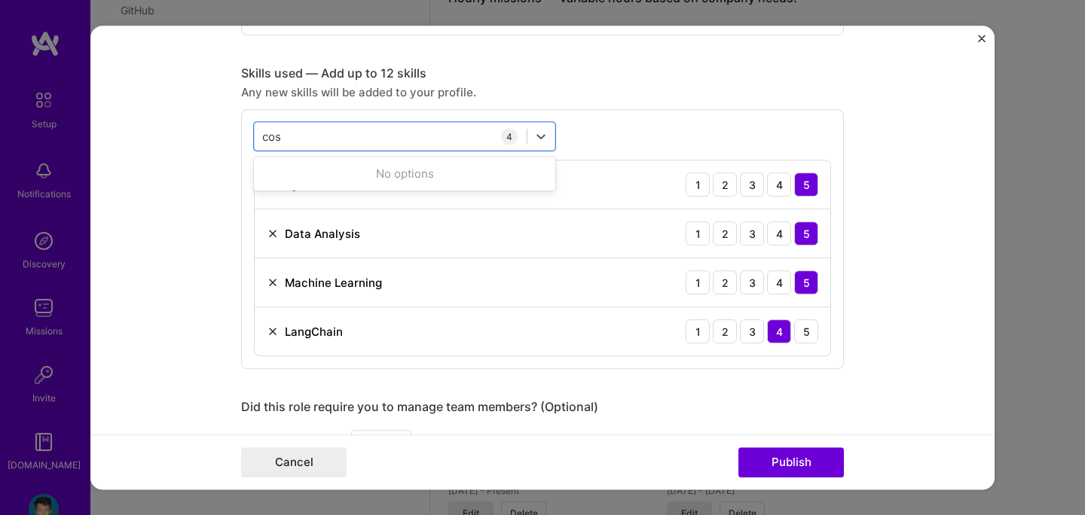
scroll to position [0, 0]
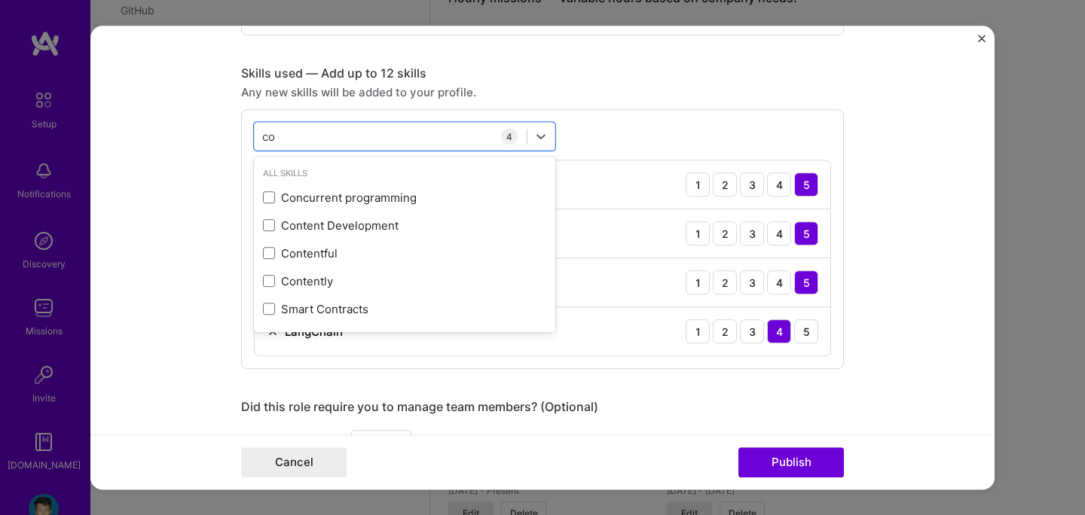
type input "c"
type input "s"
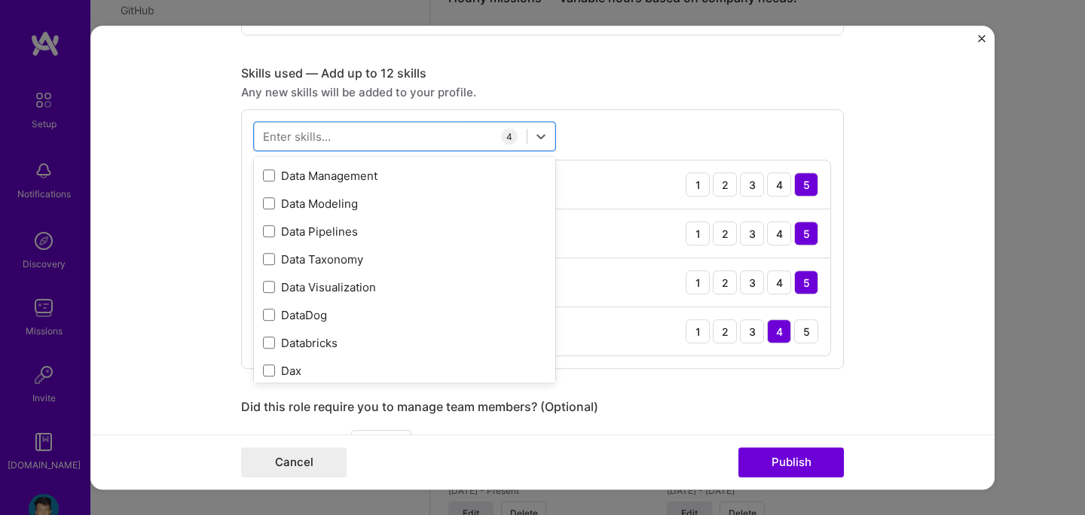
scroll to position [2788, 0]
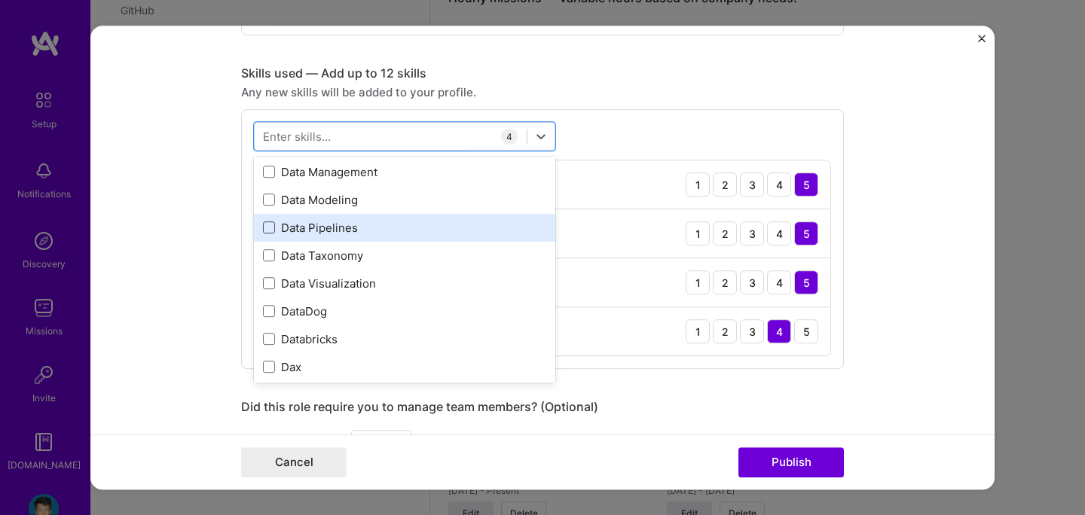
click at [266, 232] on span at bounding box center [269, 228] width 12 height 12
click at [0, 0] on input "checkbox" at bounding box center [0, 0] width 0 height 0
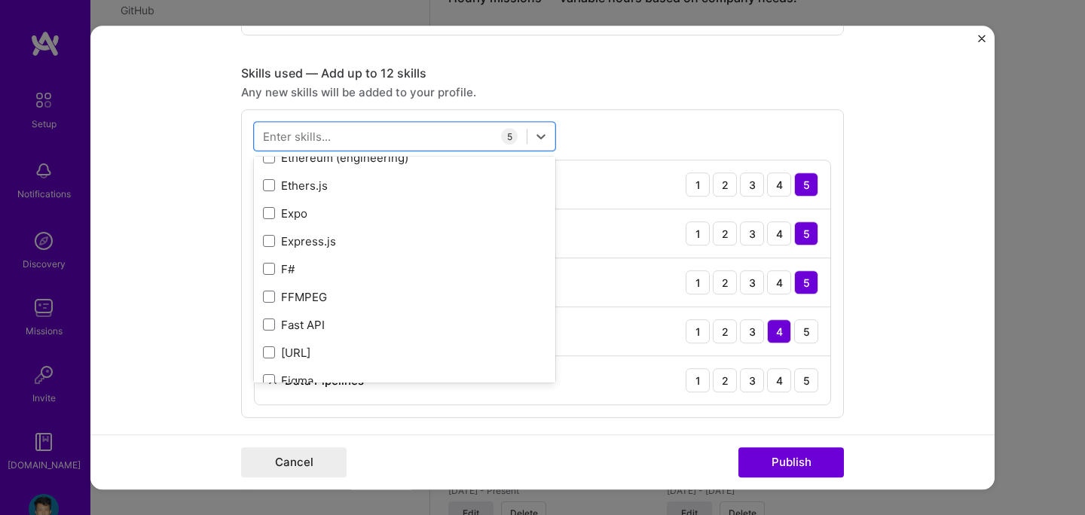
scroll to position [3858, 0]
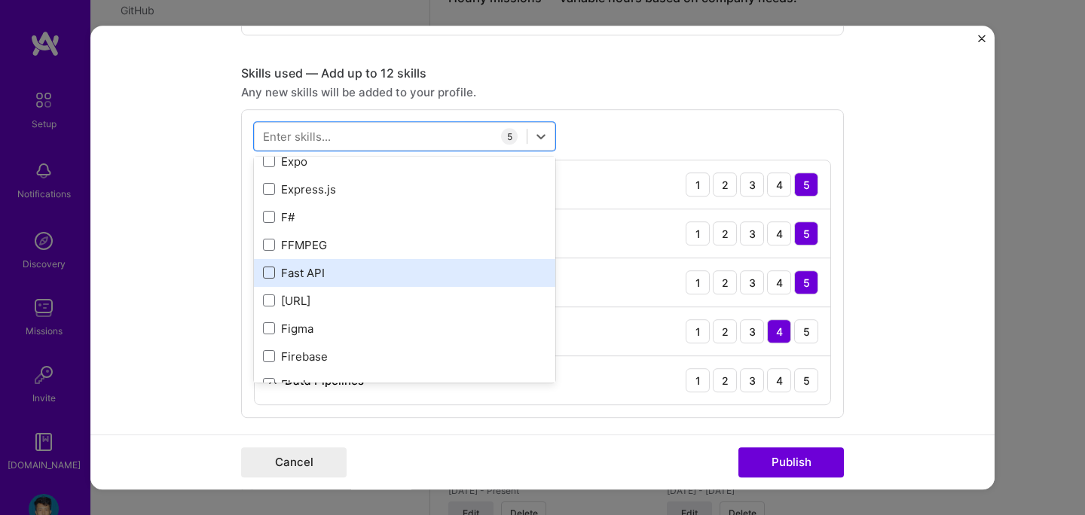
click at [274, 274] on span at bounding box center [269, 273] width 12 height 12
click at [0, 0] on input "checkbox" at bounding box center [0, 0] width 0 height 0
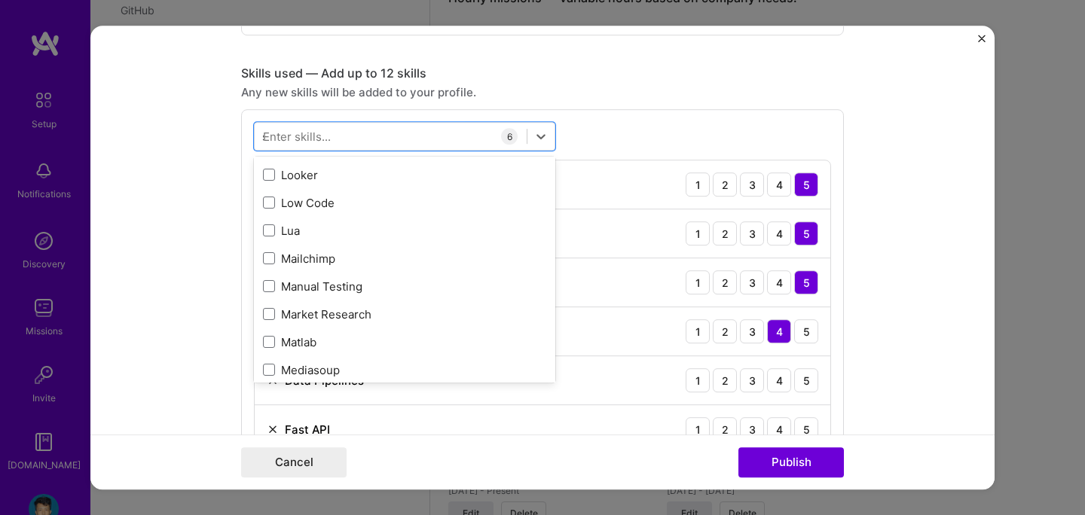
scroll to position [2255, 0]
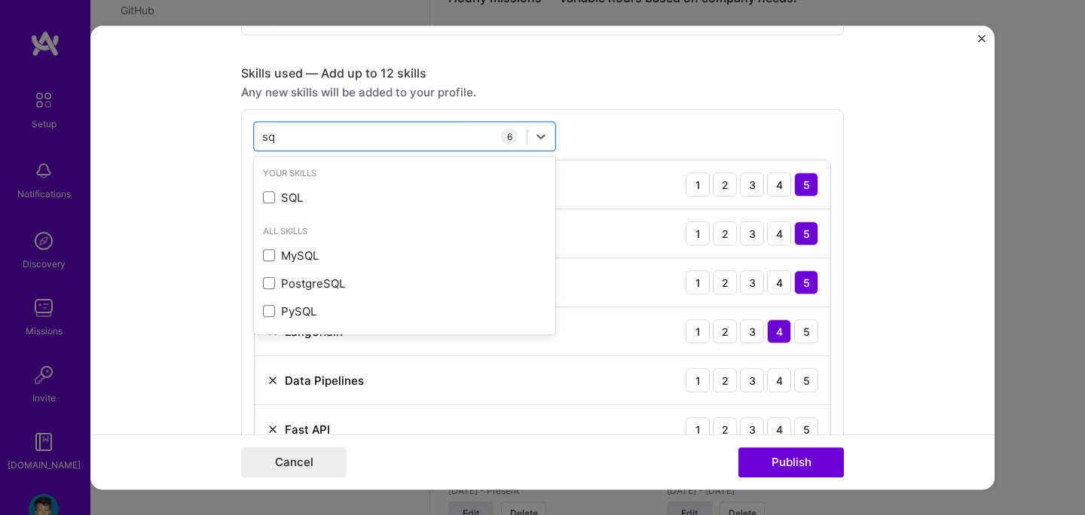
type input "sql"
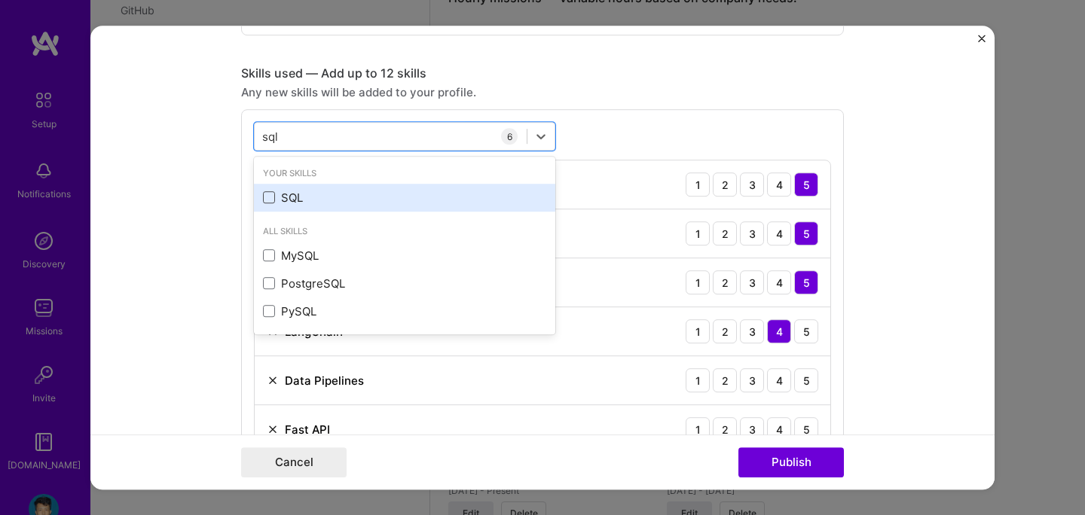
click at [268, 194] on span at bounding box center [269, 198] width 12 height 12
click at [0, 0] on input "checkbox" at bounding box center [0, 0] width 0 height 0
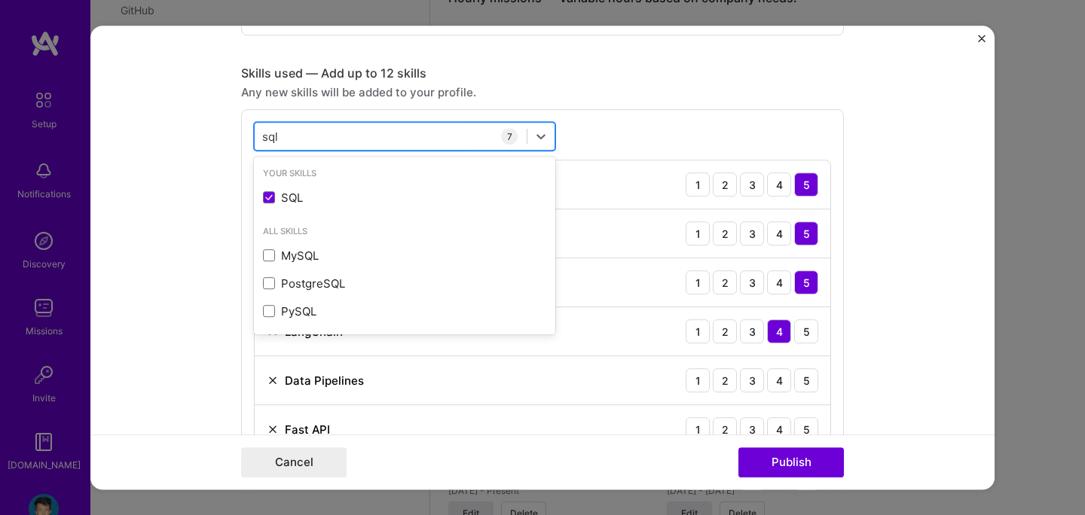
click at [304, 140] on div "sql sql" at bounding box center [391, 136] width 272 height 25
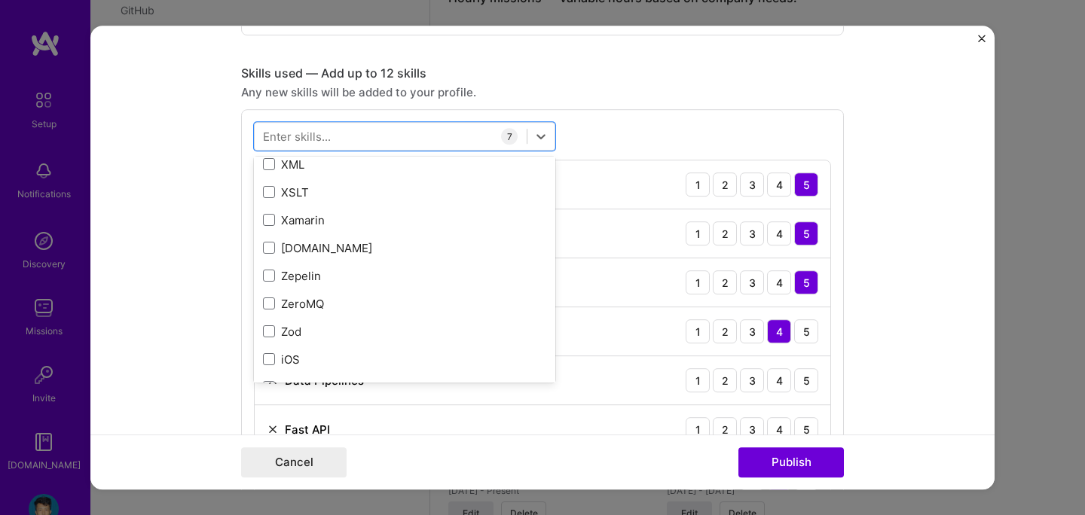
scroll to position [10379, 0]
click at [220, 326] on form "Project title Dynamic Pricing & Smart Scheduling Company Coditation Project ind…" at bounding box center [542, 258] width 904 height 464
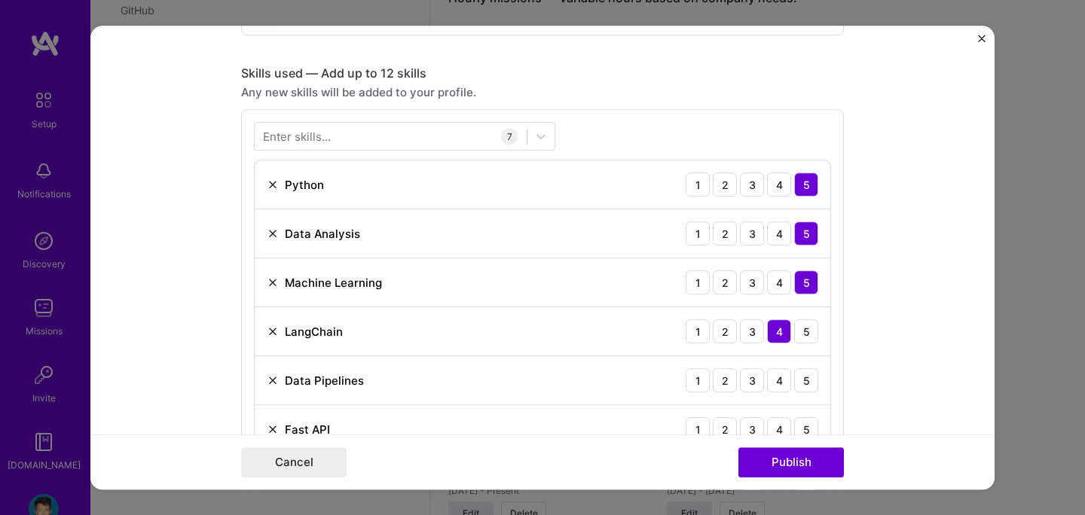
scroll to position [776, 0]
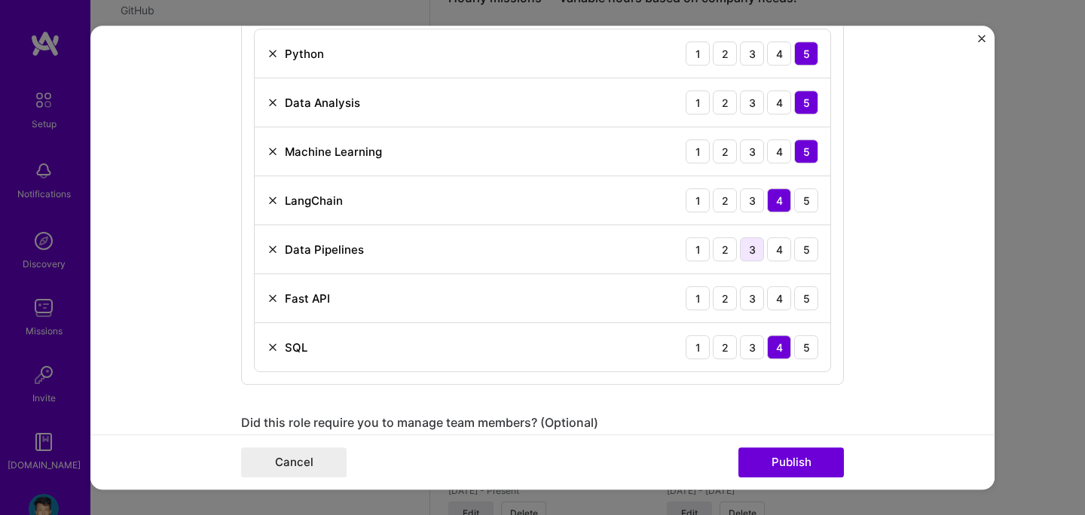
click at [749, 255] on div "3" at bounding box center [752, 249] width 24 height 24
click at [777, 302] on div "4" at bounding box center [779, 298] width 24 height 24
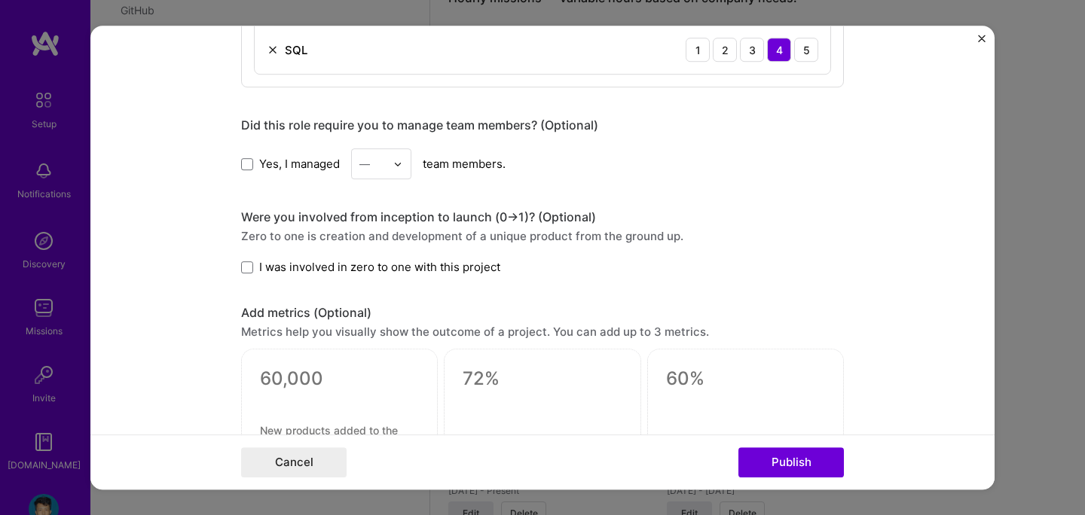
scroll to position [1080, 0]
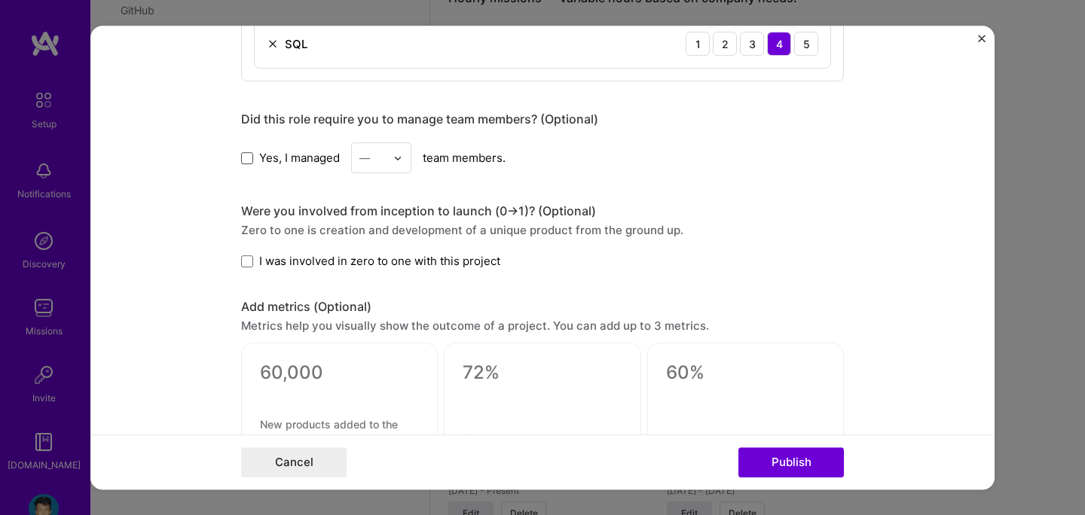
click at [241, 157] on span at bounding box center [247, 158] width 12 height 12
click at [0, 0] on input "Yes, I managed" at bounding box center [0, 0] width 0 height 0
click at [375, 157] on input "text" at bounding box center [372, 158] width 26 height 16
click at [372, 283] on div "4" at bounding box center [381, 282] width 51 height 28
click at [249, 261] on span at bounding box center [247, 261] width 12 height 12
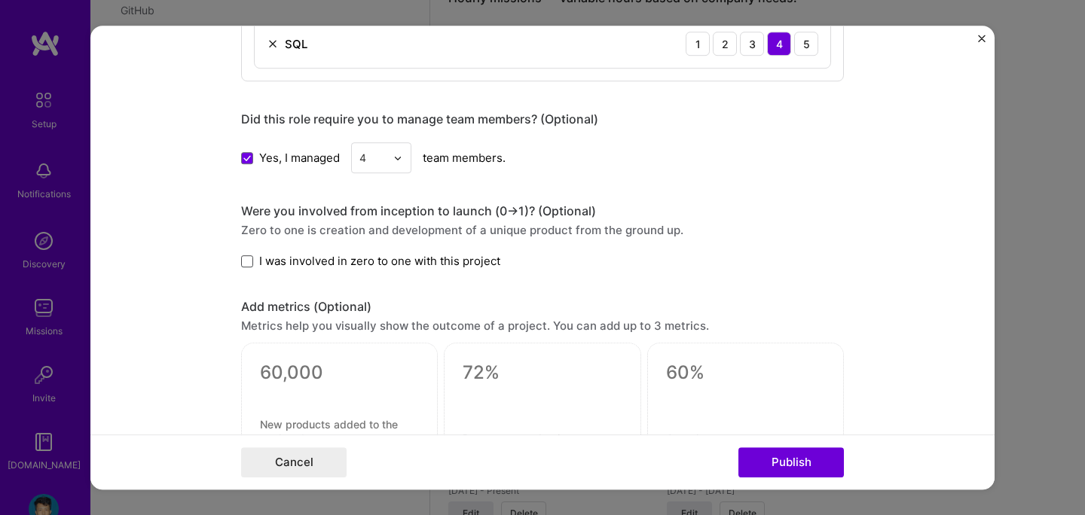
click at [0, 0] on input "I was involved in zero to one with this project" at bounding box center [0, 0] width 0 height 0
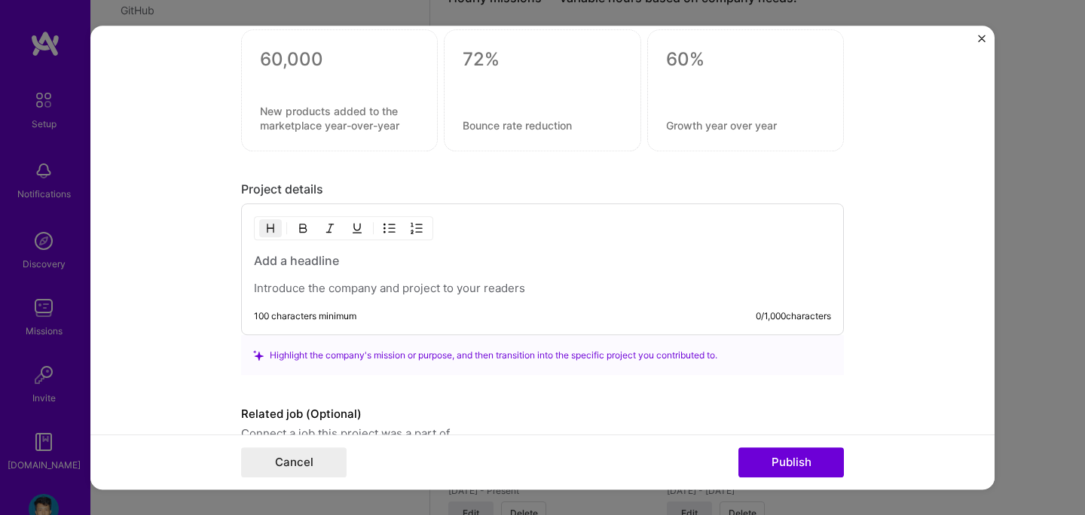
scroll to position [1450, 0]
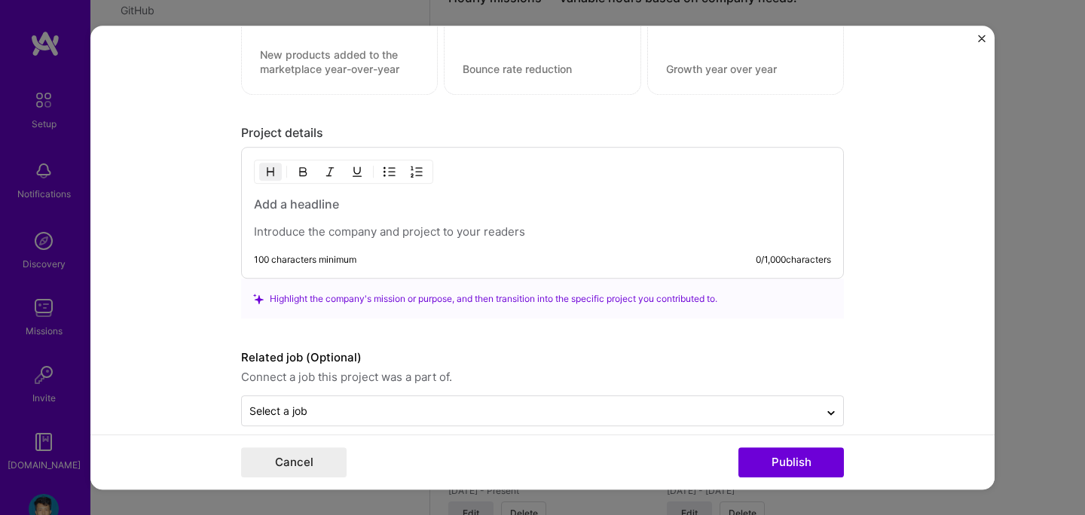
click at [360, 238] on p at bounding box center [542, 232] width 577 height 15
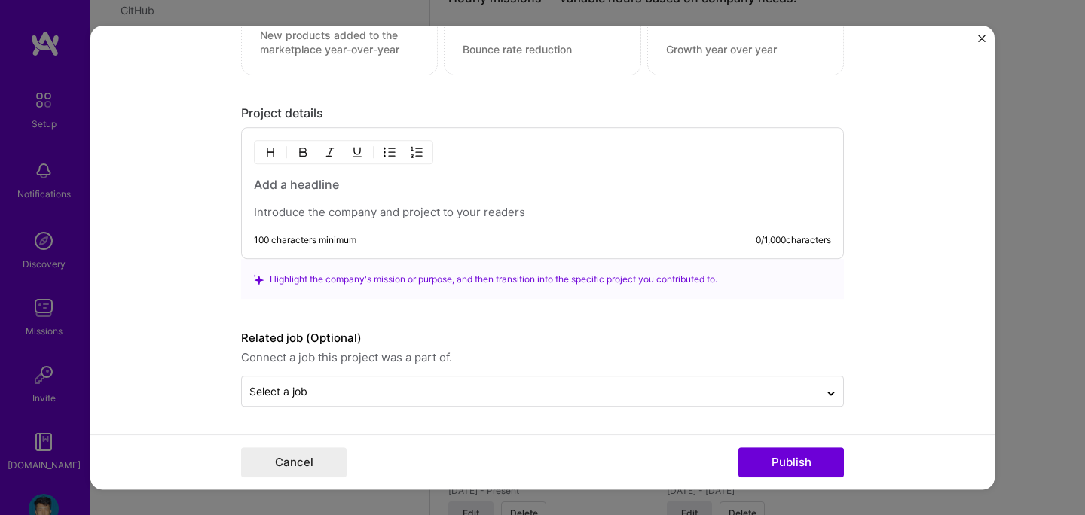
click at [336, 188] on h3 at bounding box center [542, 185] width 577 height 17
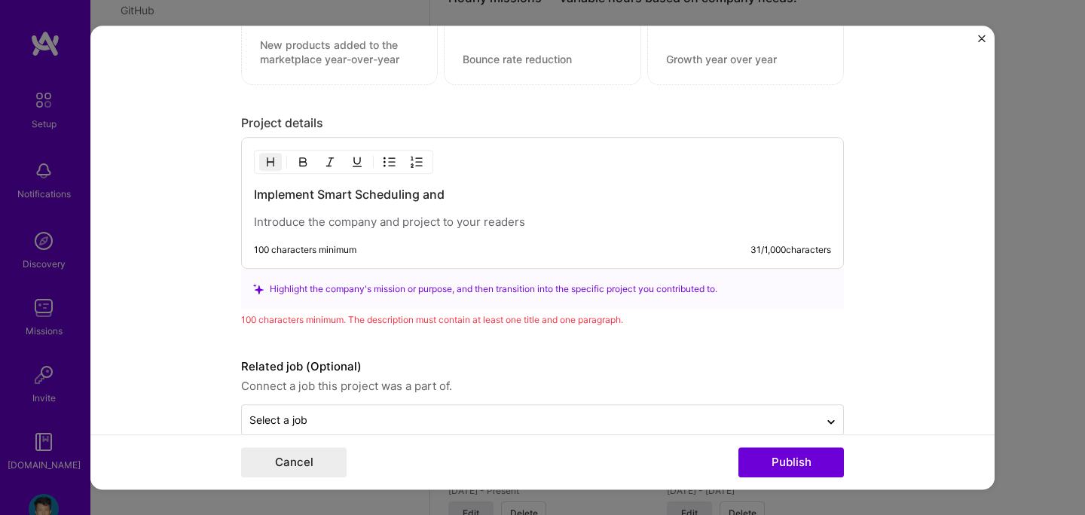
scroll to position [1490, 0]
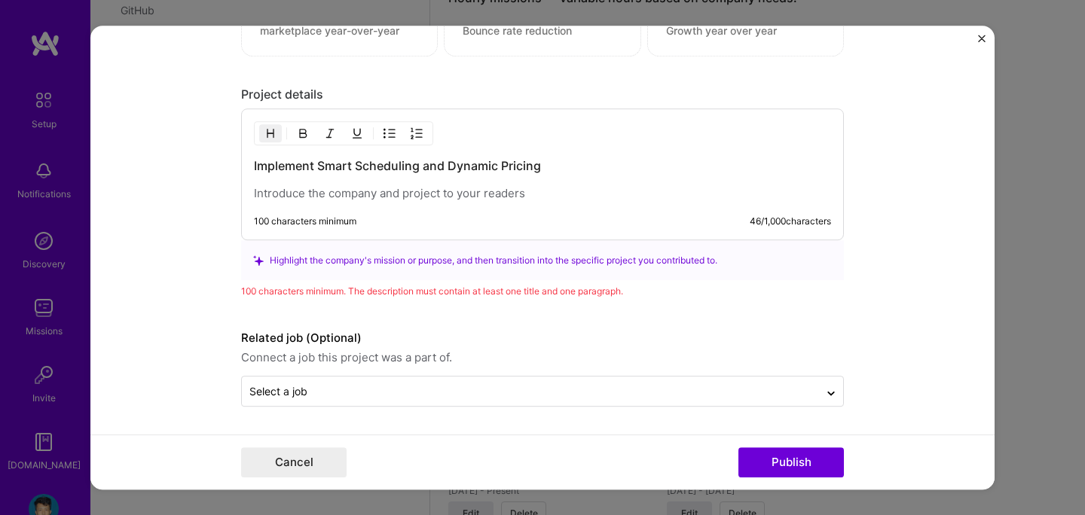
click at [338, 200] on p at bounding box center [542, 194] width 577 height 15
drag, startPoint x: 255, startPoint y: 196, endPoint x: 579, endPoint y: 194, distance: 323.3
click at [579, 194] on p "A US-based logistics company" at bounding box center [542, 194] width 577 height 15
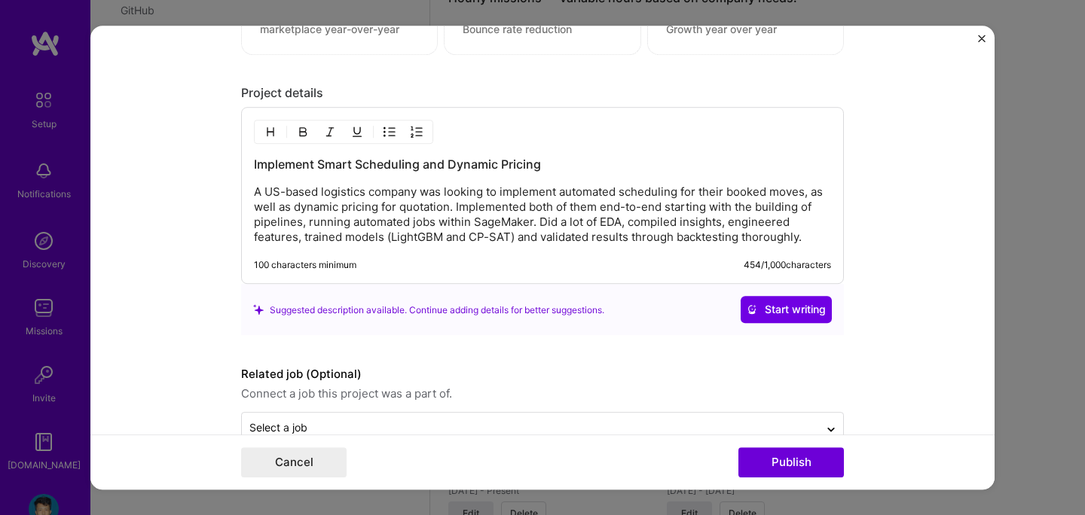
scroll to position [1528, 0]
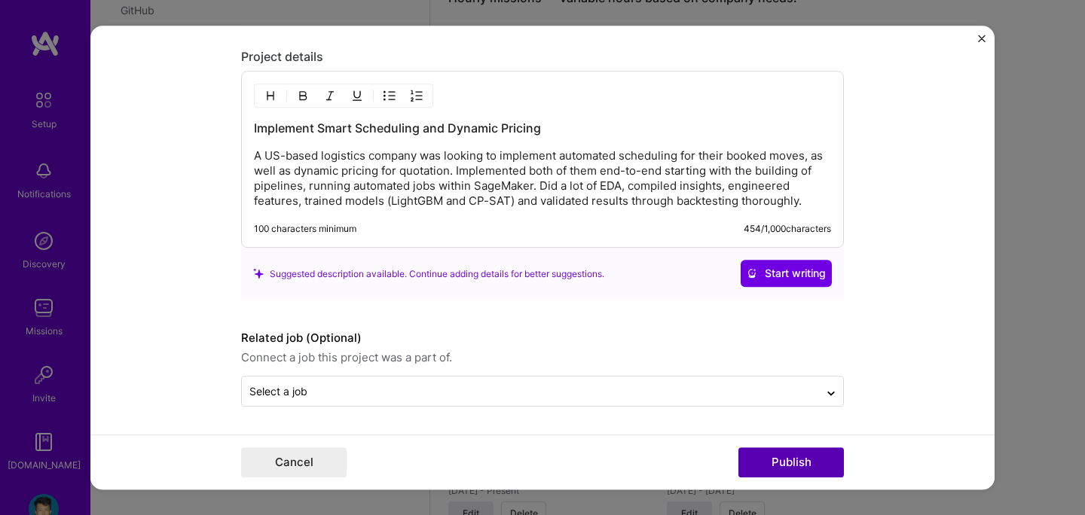
click at [776, 456] on button "Publish" at bounding box center [792, 463] width 106 height 30
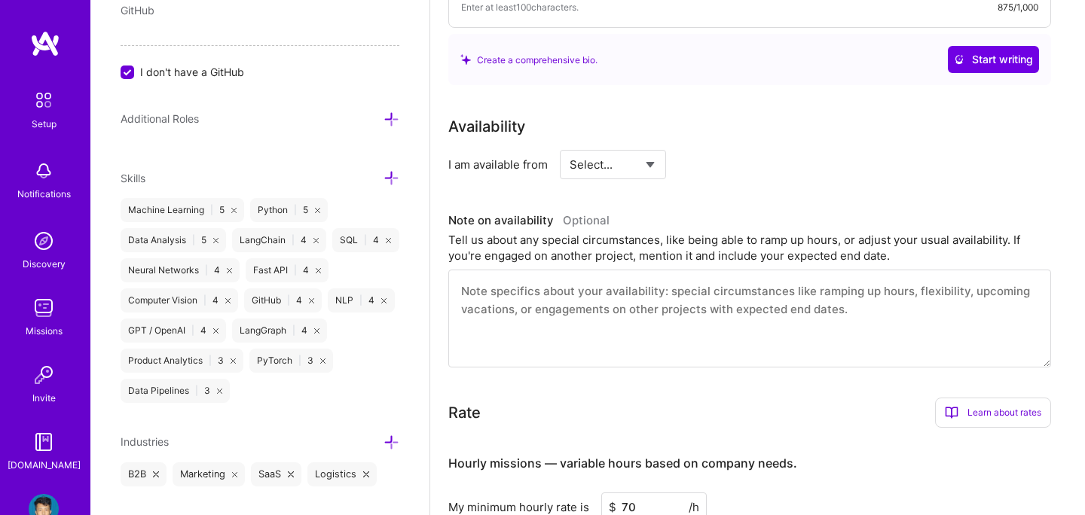
scroll to position [0, 0]
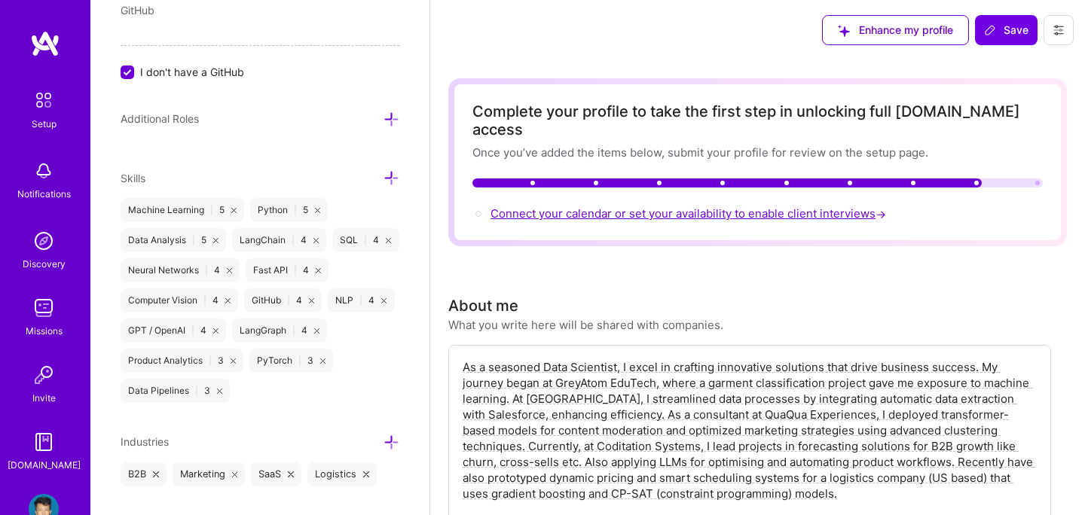
click at [697, 206] on span "Connect your calendar or set your availability to enable client interviews →" at bounding box center [690, 213] width 399 height 14
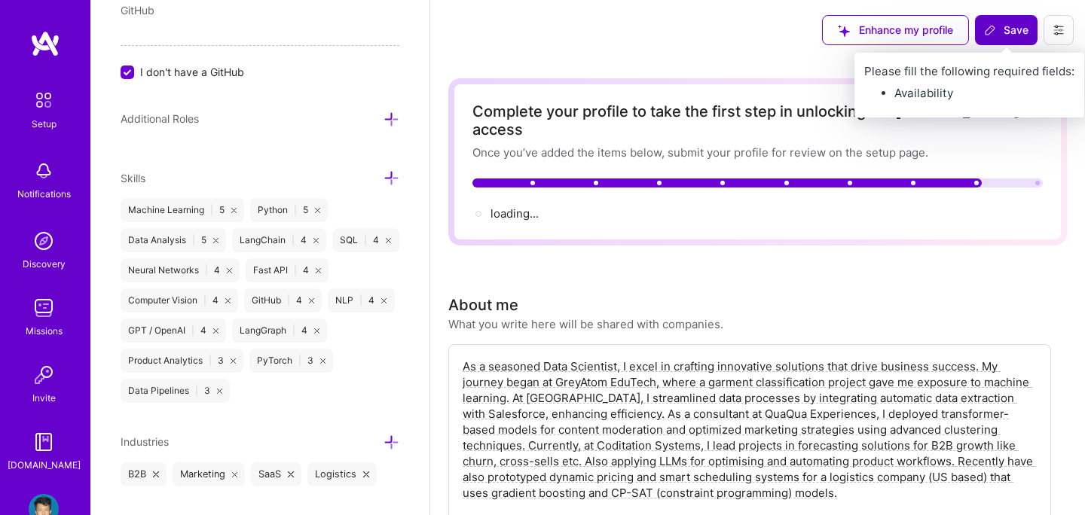
click at [1005, 36] on span "Save" at bounding box center [1006, 30] width 44 height 15
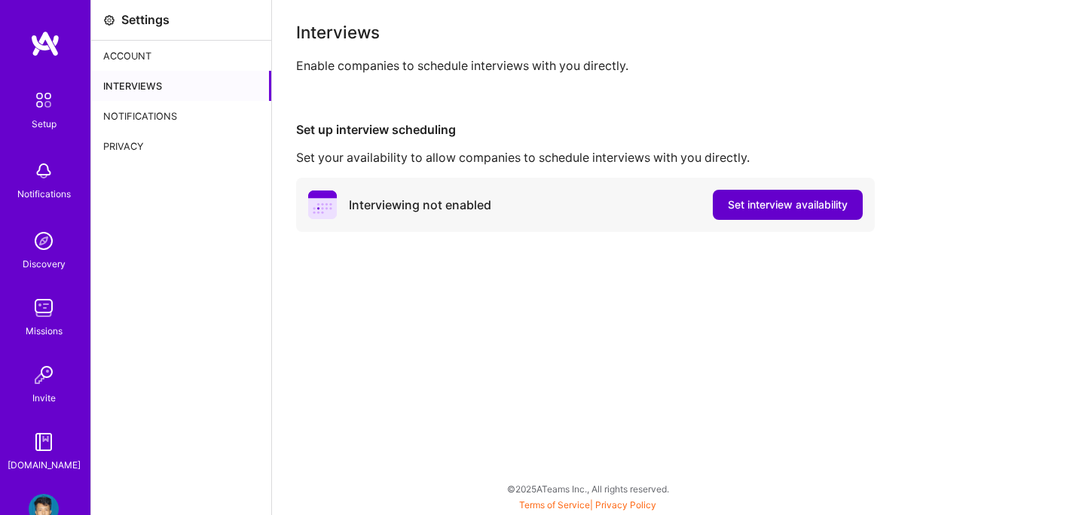
click at [776, 205] on span "Set interview availability" at bounding box center [788, 204] width 120 height 15
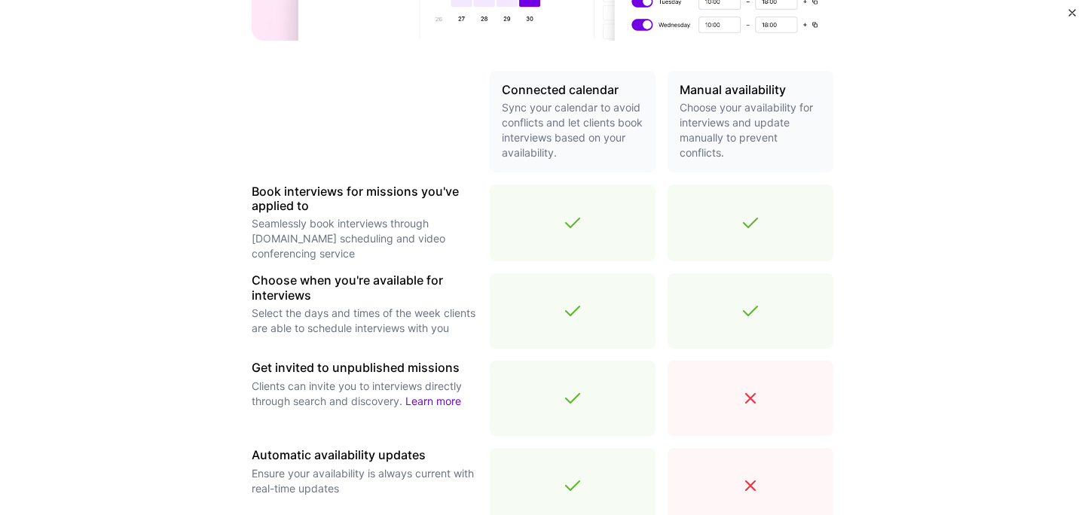
scroll to position [540, 0]
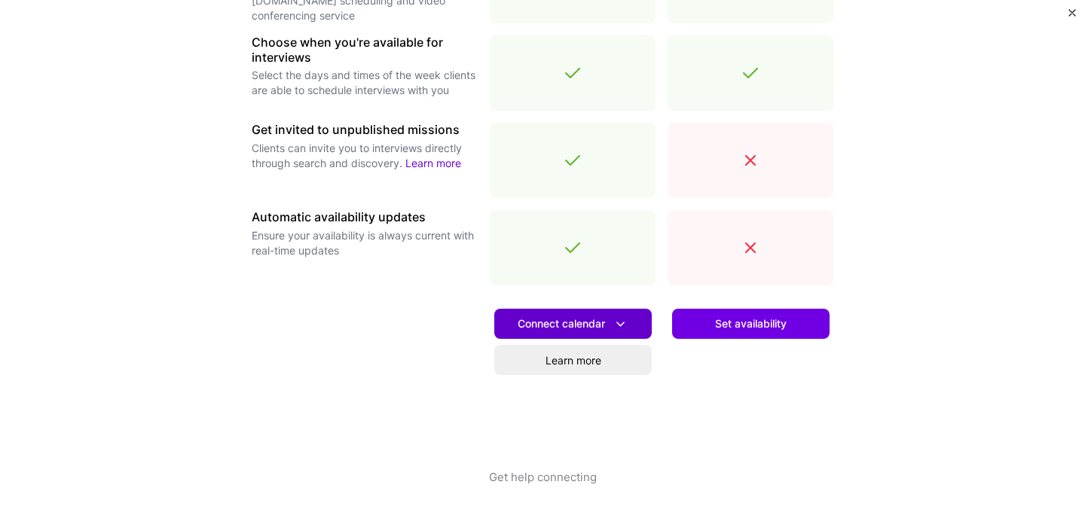
click at [584, 329] on span "Connect calendar" at bounding box center [573, 325] width 111 height 16
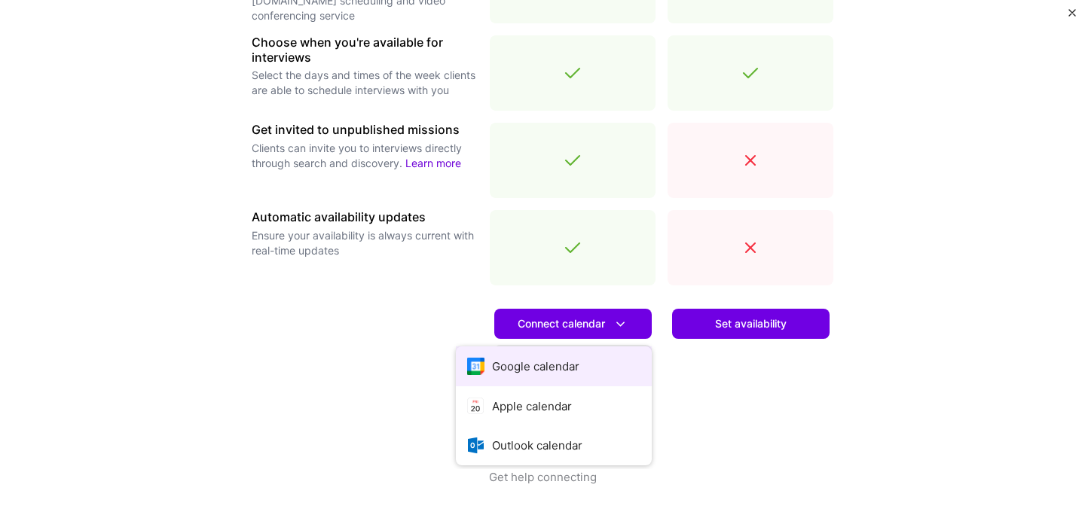
click at [549, 369] on button "Google calendar" at bounding box center [554, 367] width 196 height 40
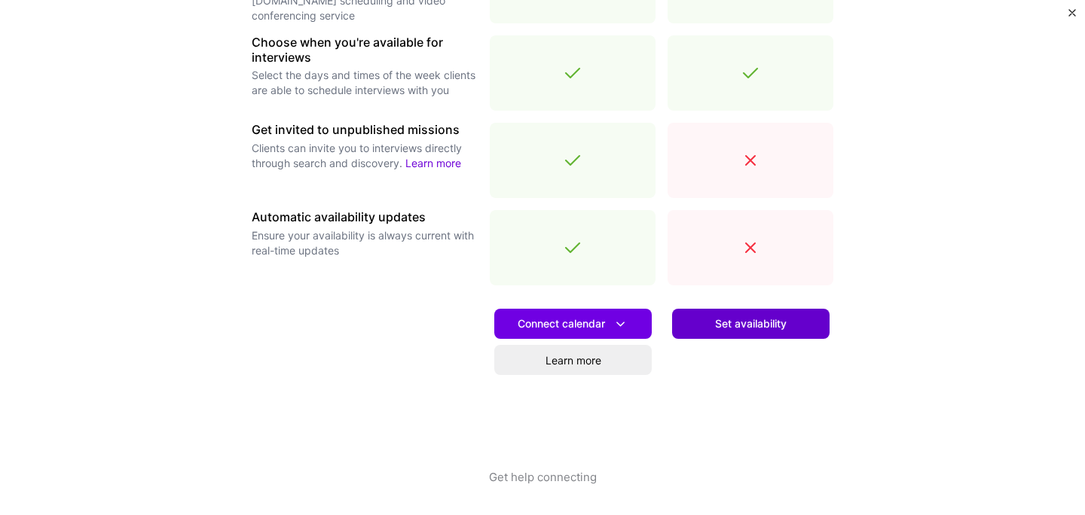
click at [738, 329] on span "Set availability" at bounding box center [751, 324] width 72 height 15
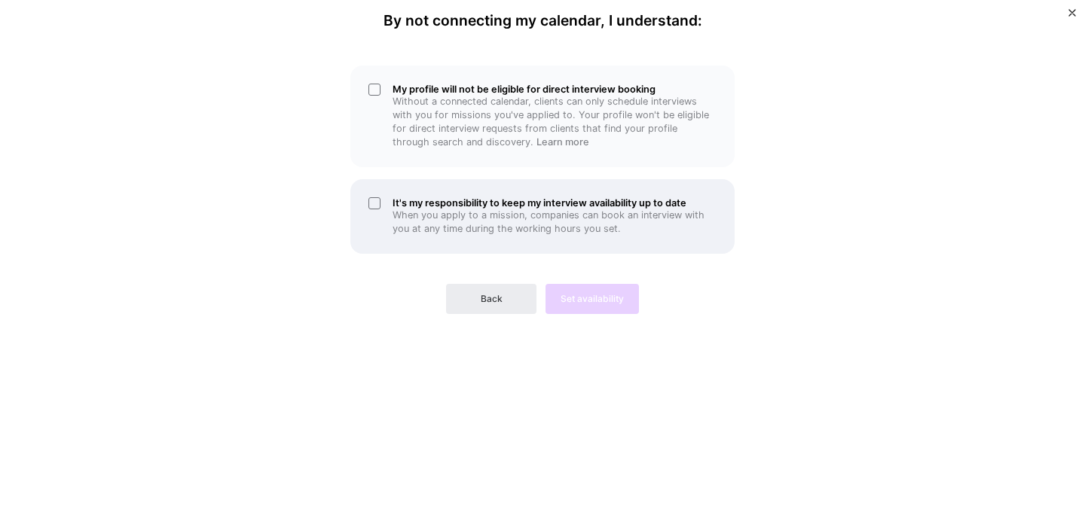
click at [376, 207] on div "It's my responsibility to keep my interview availability up to date When you ap…" at bounding box center [542, 216] width 384 height 75
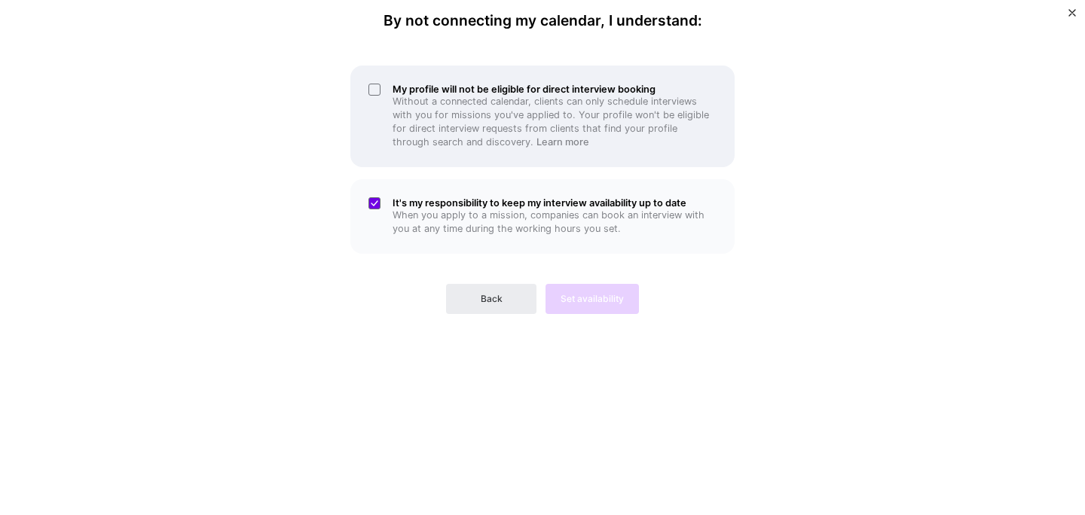
click at [382, 90] on div "My profile will not be eligible for direct interview booking Without a connecte…" at bounding box center [542, 117] width 384 height 102
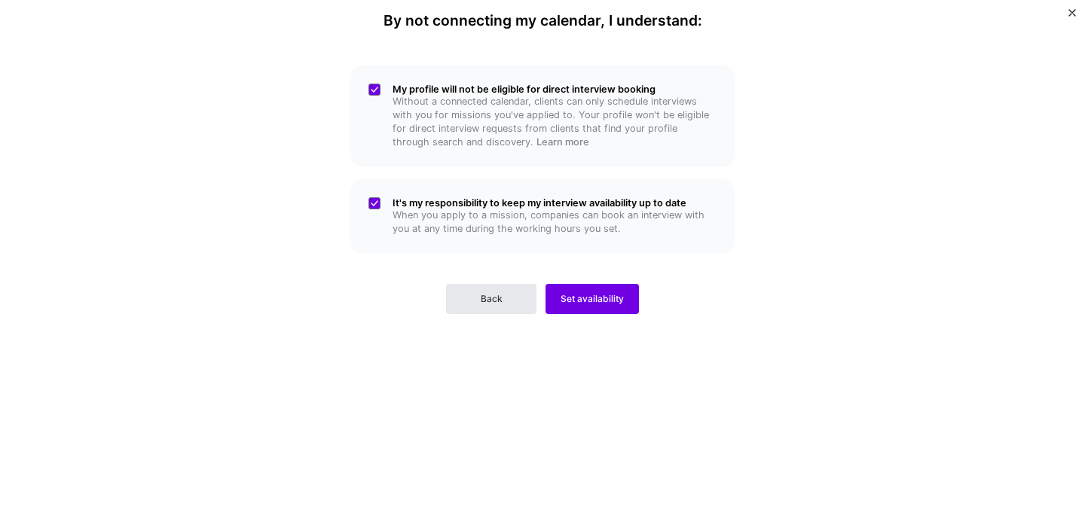
click at [494, 300] on span "Back" at bounding box center [492, 299] width 22 height 14
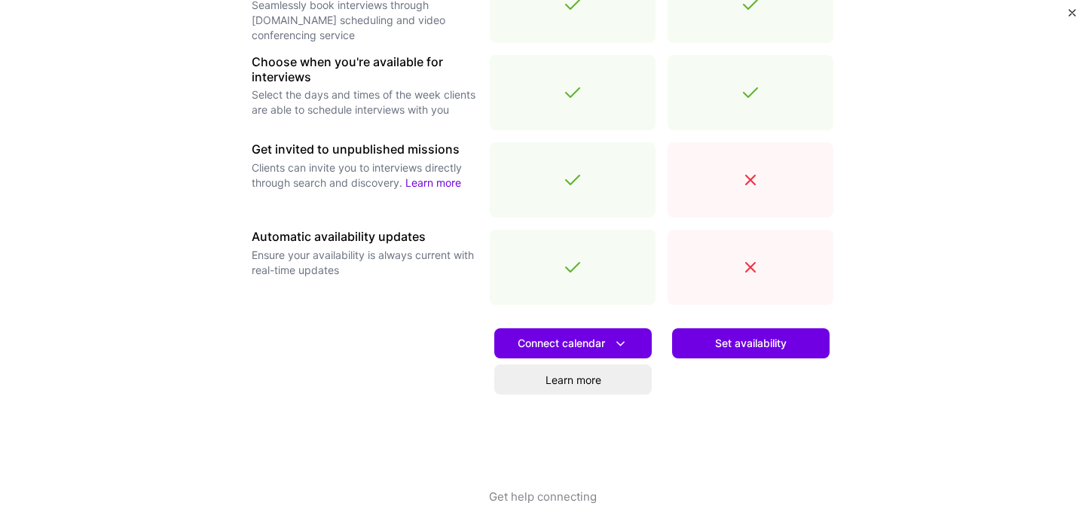
scroll to position [540, 0]
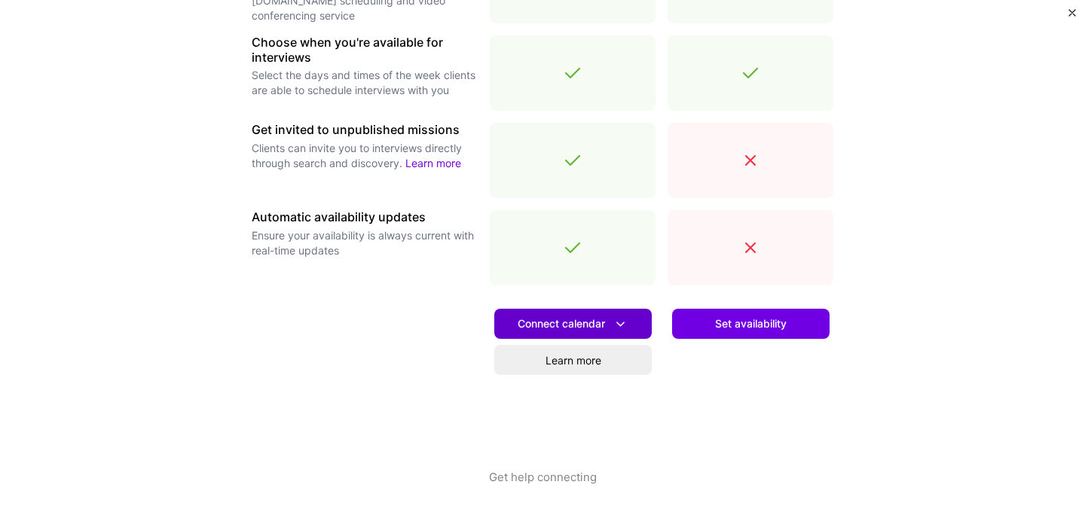
click at [604, 326] on span "Connect calendar" at bounding box center [573, 325] width 111 height 16
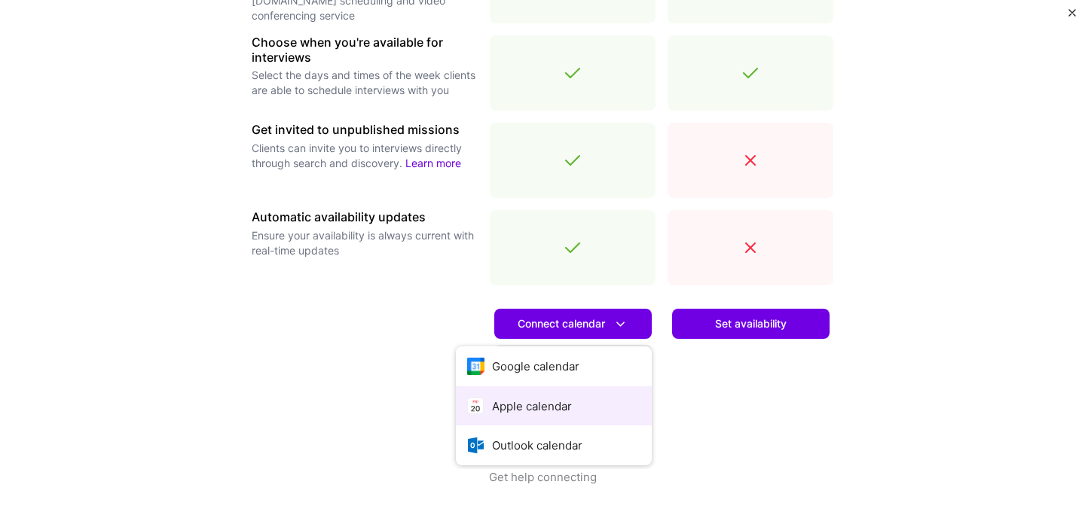
click at [548, 410] on button "Apple calendar" at bounding box center [554, 407] width 196 height 40
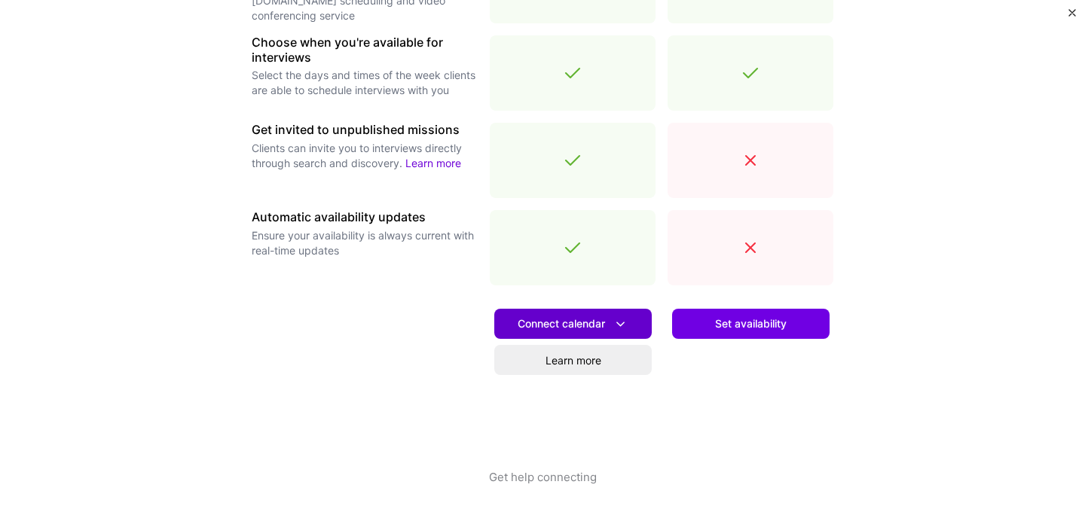
click at [565, 320] on span "Connect calendar" at bounding box center [573, 325] width 111 height 16
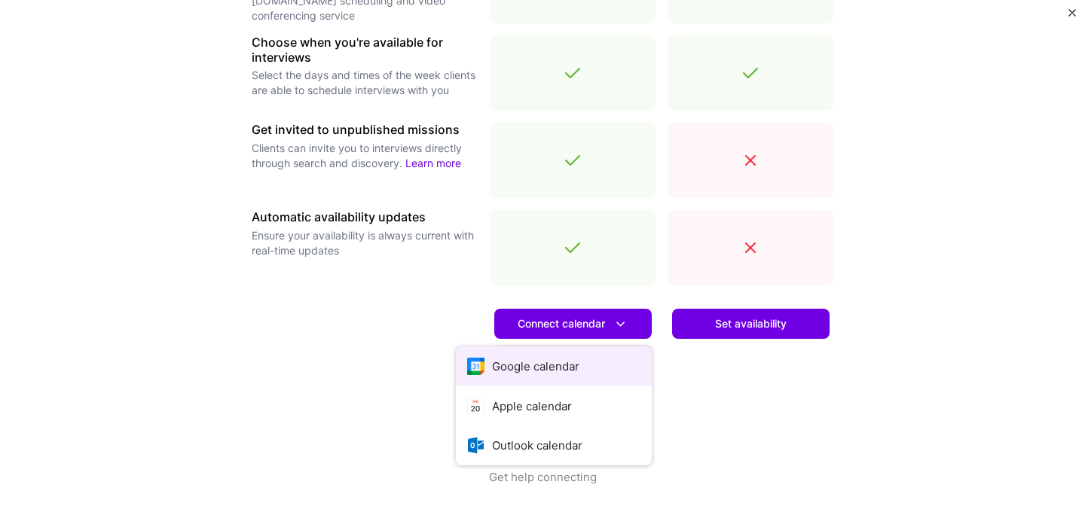
click at [552, 362] on button "Google calendar" at bounding box center [554, 367] width 196 height 40
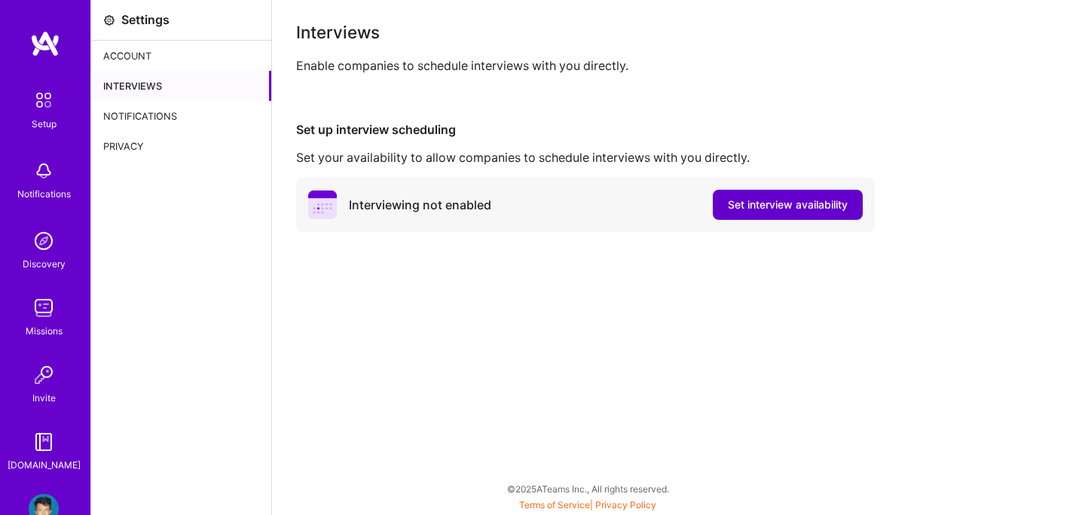
click at [754, 197] on button "Set interview availability" at bounding box center [788, 205] width 150 height 30
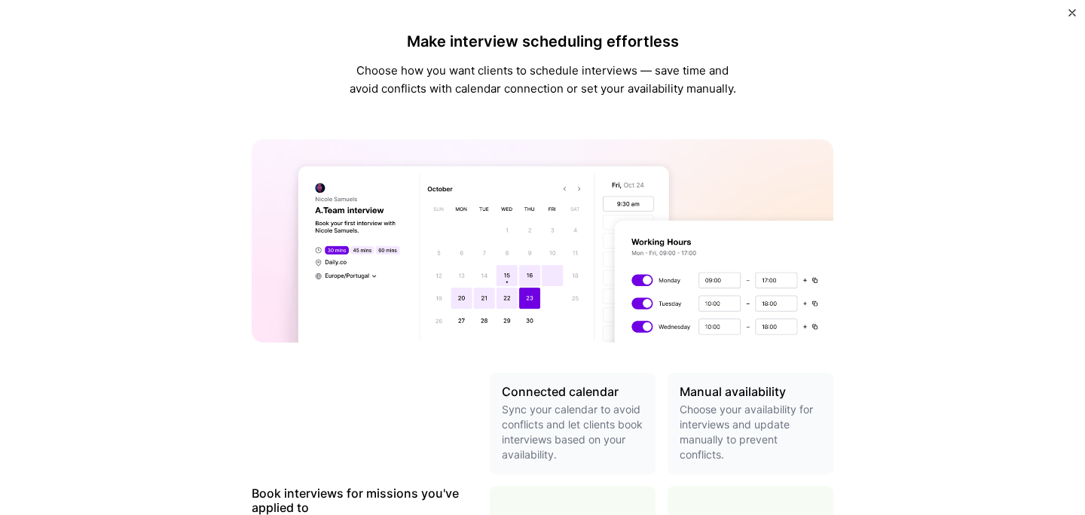
scroll to position [540, 0]
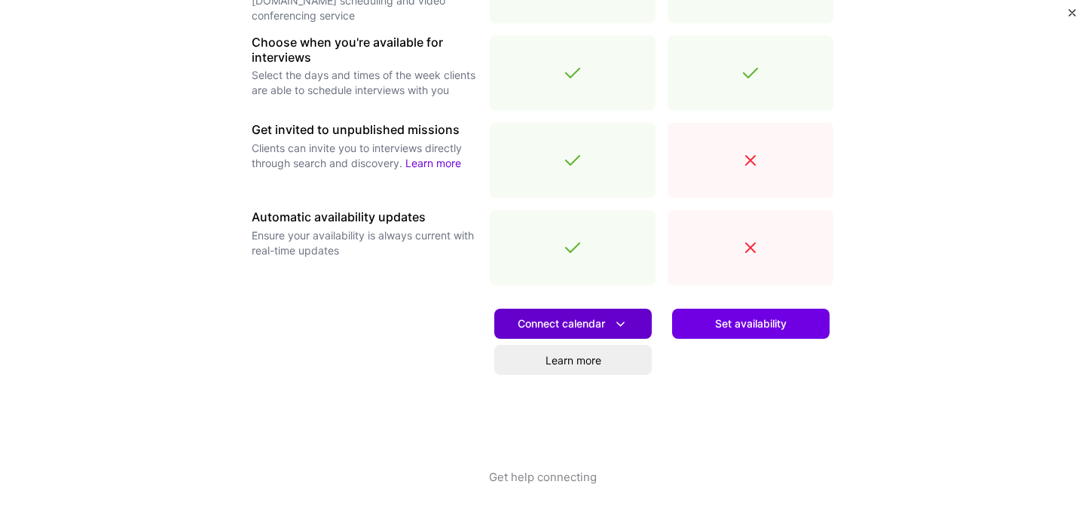
click at [558, 326] on span "Connect calendar" at bounding box center [573, 325] width 111 height 16
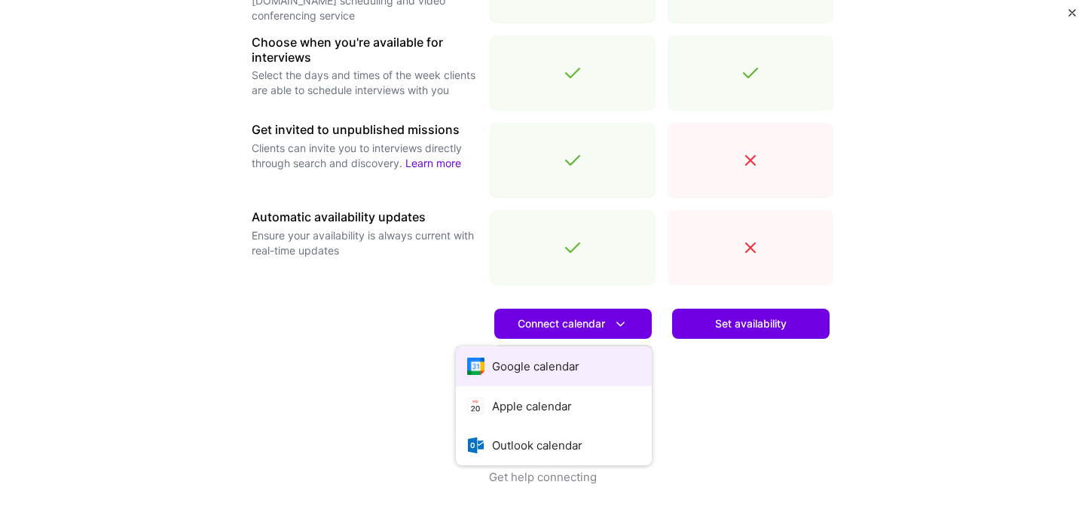
click at [539, 366] on button "Google calendar" at bounding box center [554, 367] width 196 height 40
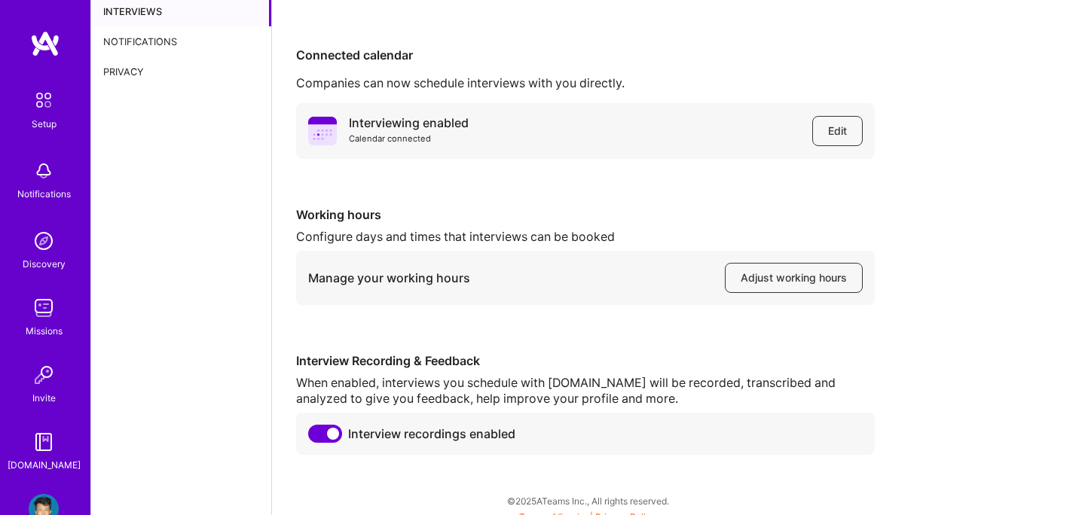
scroll to position [87, 0]
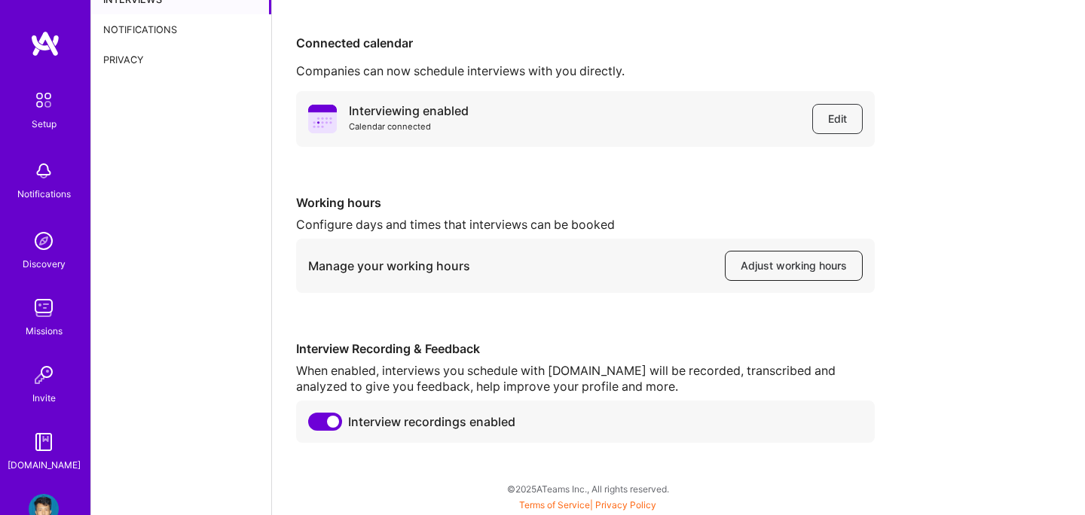
click at [765, 261] on span "Adjust working hours" at bounding box center [794, 265] width 106 height 15
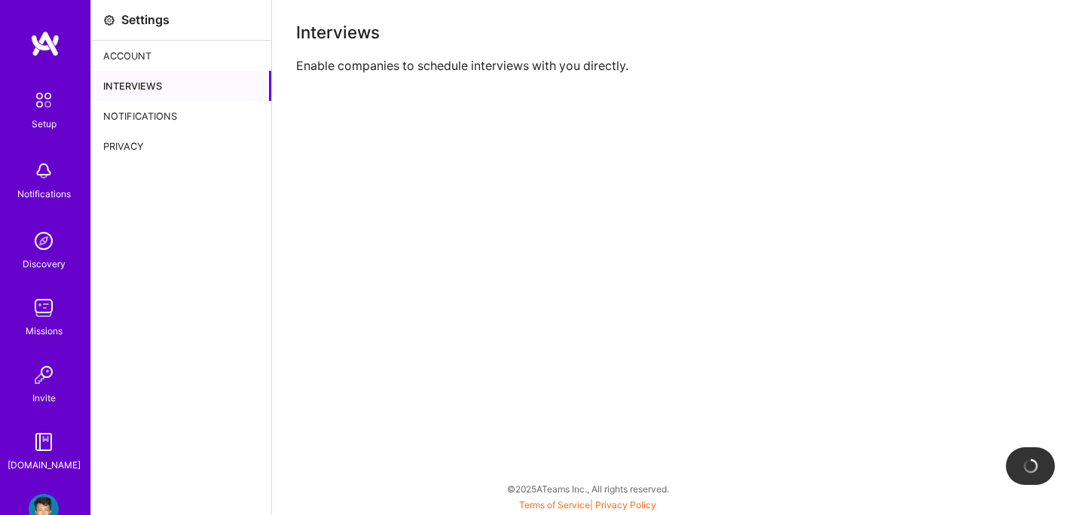
click at [142, 59] on div "Account" at bounding box center [181, 56] width 180 height 30
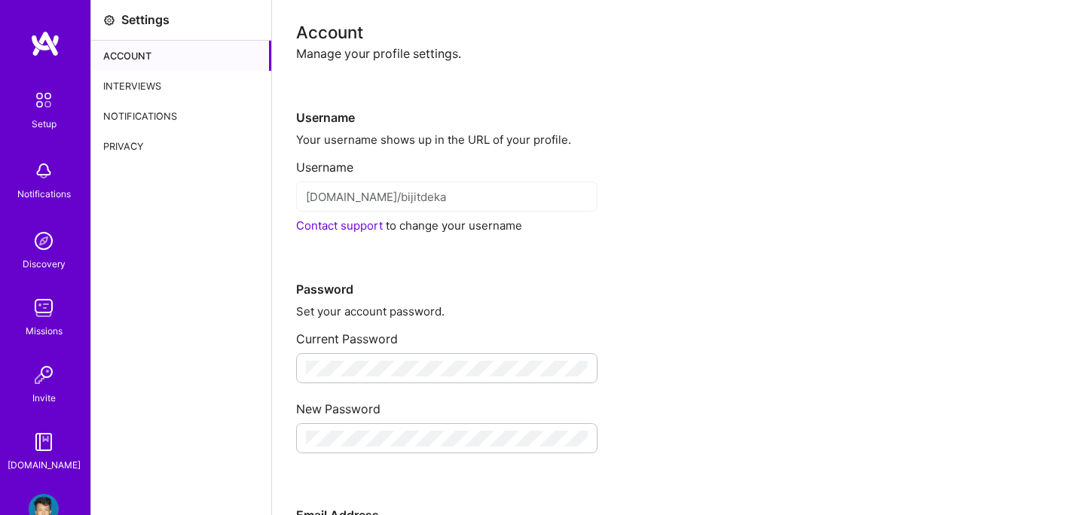
click at [154, 89] on div "Interviews" at bounding box center [181, 86] width 180 height 30
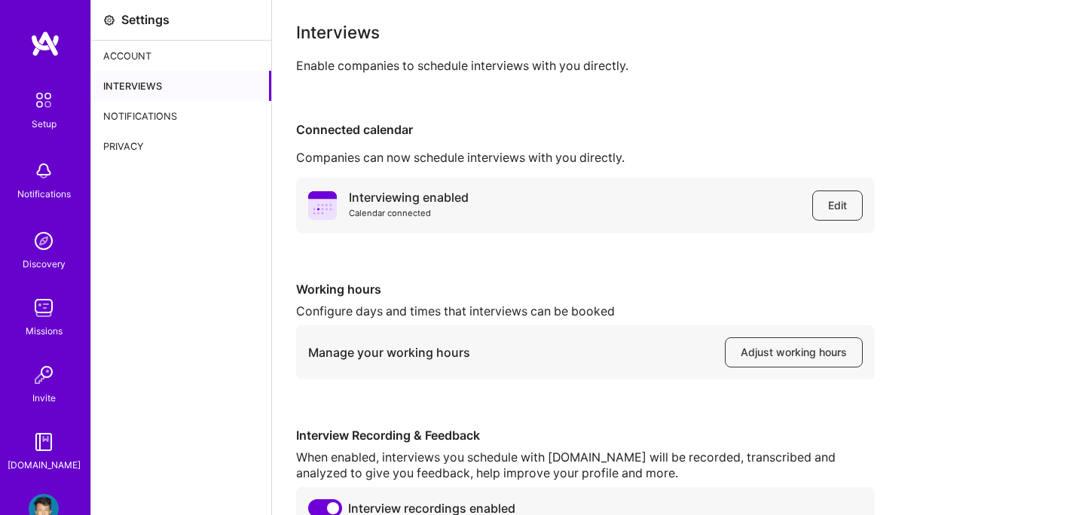
click at [147, 121] on div "Notifications" at bounding box center [181, 116] width 180 height 30
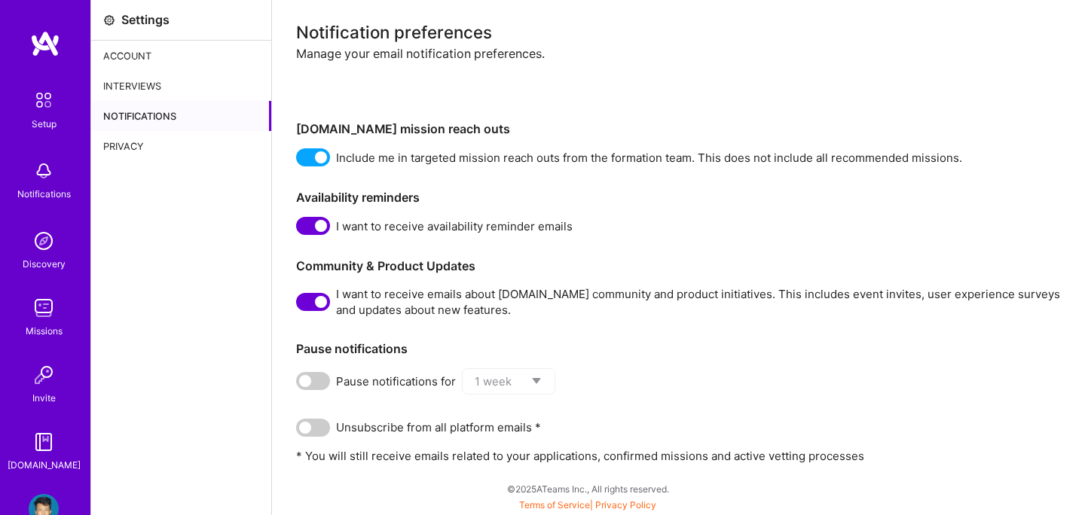
click at [133, 143] on div "Privacy" at bounding box center [181, 146] width 180 height 30
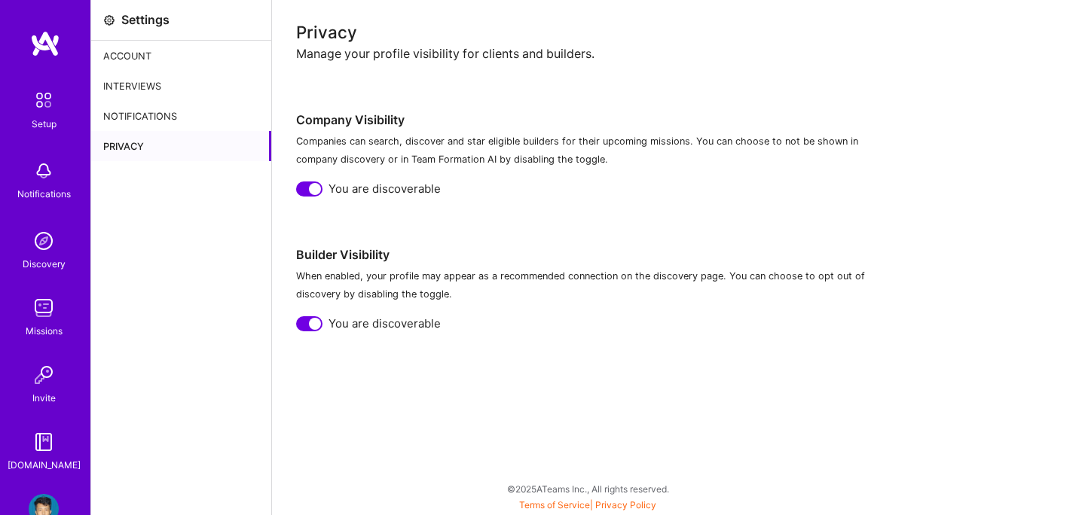
click at [142, 118] on div "Notifications" at bounding box center [181, 116] width 180 height 30
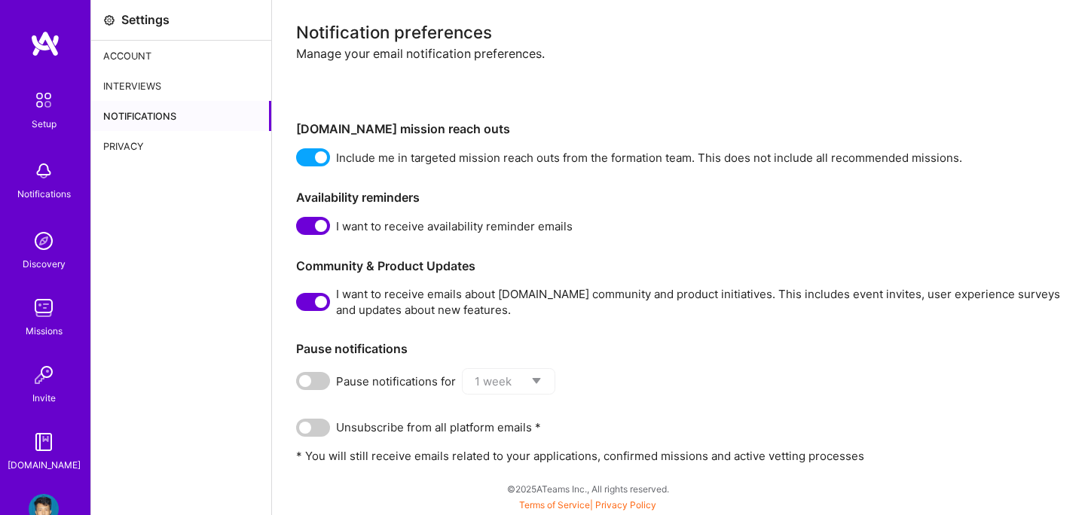
click at [306, 310] on span at bounding box center [313, 302] width 34 height 18
click at [299, 305] on input "checkbox" at bounding box center [299, 305] width 0 height 0
click at [174, 244] on div "Settings Account Interviews Notifications Privacy" at bounding box center [181, 257] width 181 height 515
click at [54, 111] on img at bounding box center [44, 100] width 32 height 32
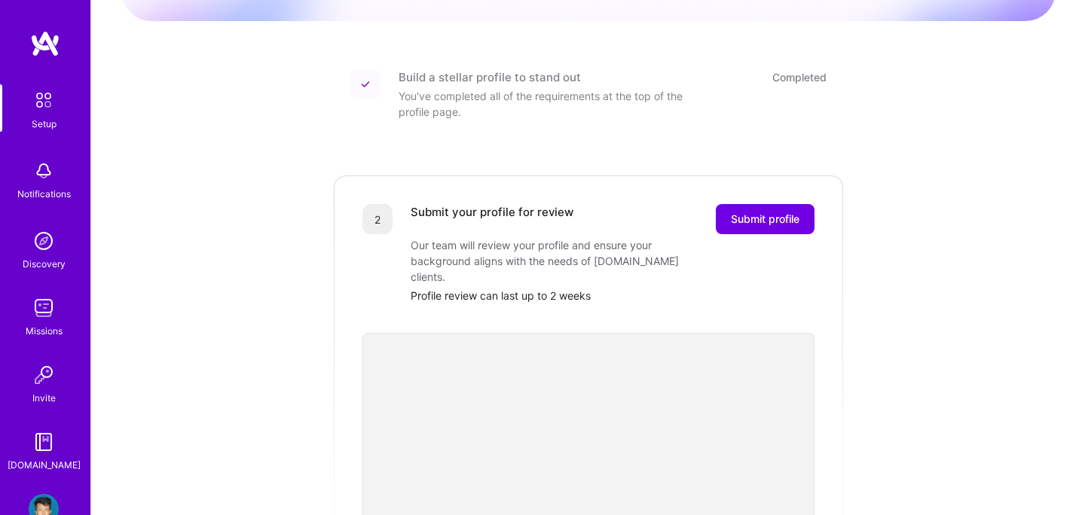
scroll to position [166, 0]
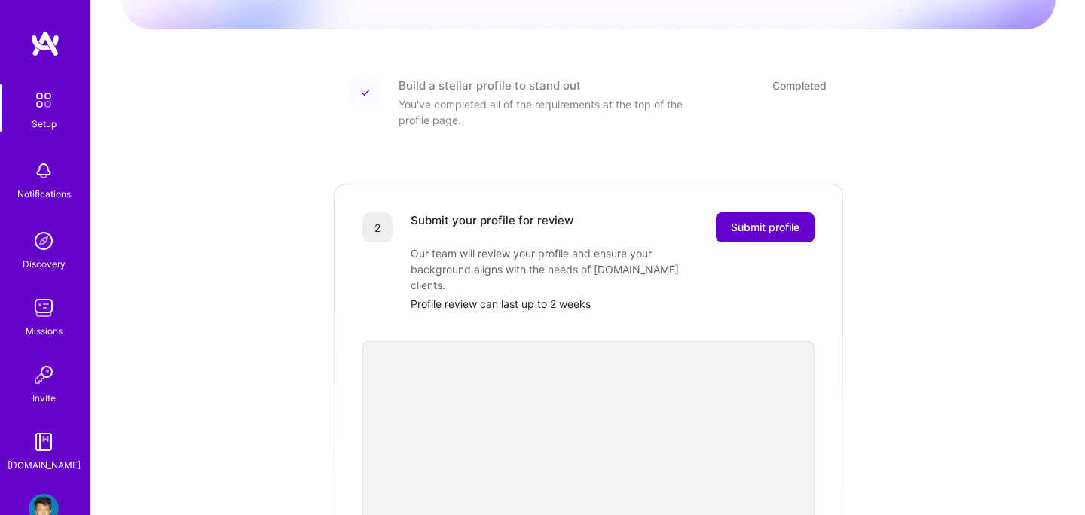
click at [742, 220] on span "Submit profile" at bounding box center [765, 227] width 69 height 15
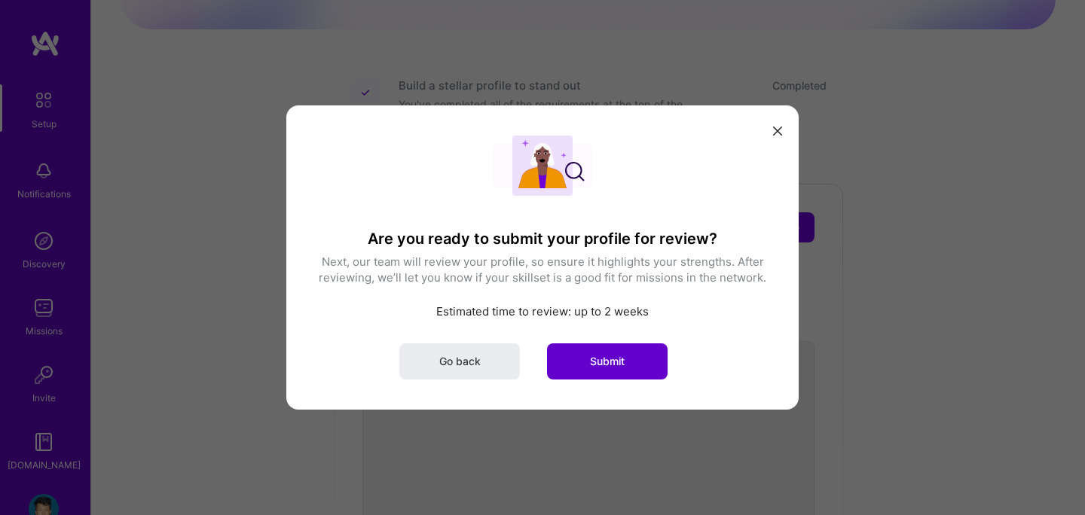
click at [594, 353] on button "Submit" at bounding box center [607, 362] width 121 height 36
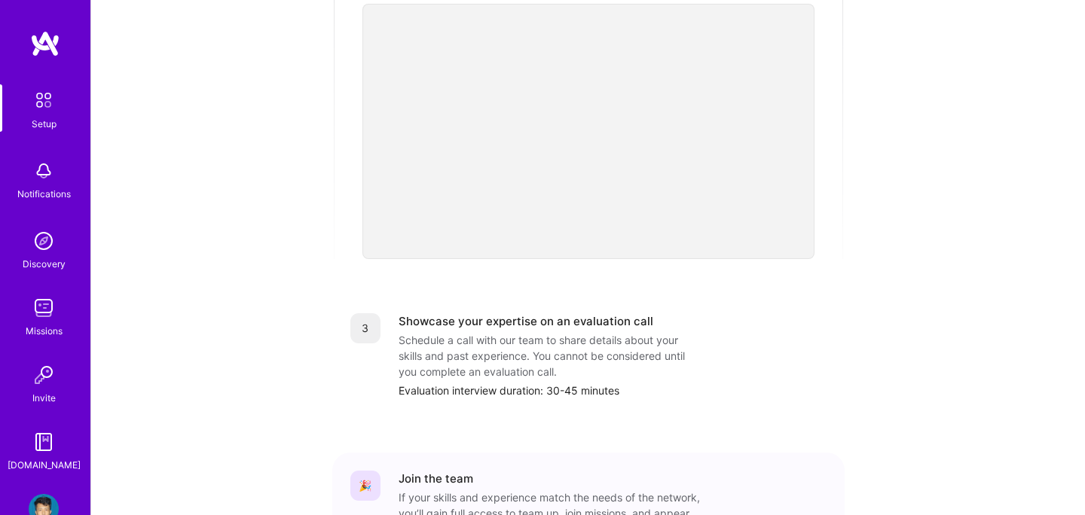
scroll to position [580, 0]
